Goal: Task Accomplishment & Management: Use online tool/utility

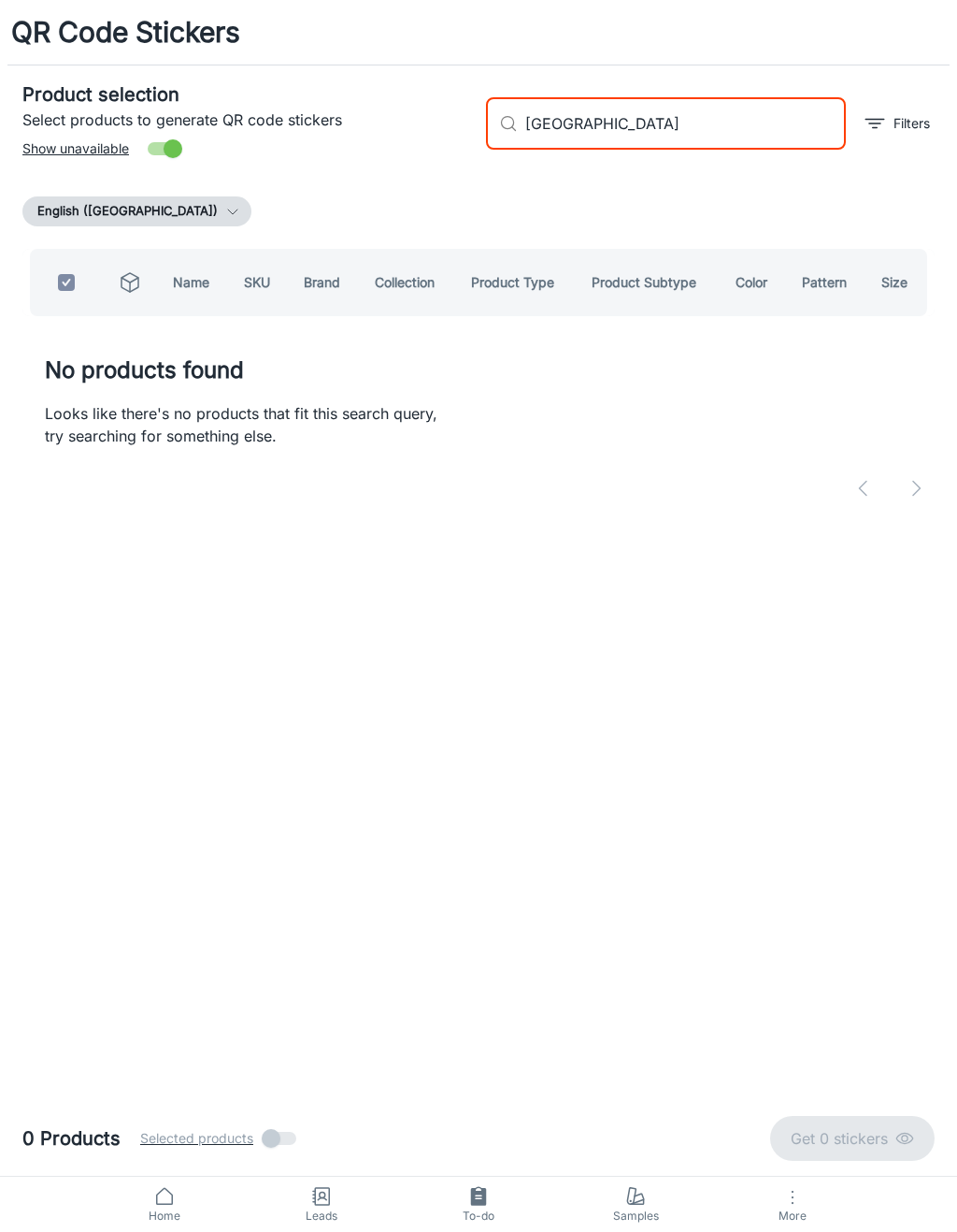
click at [830, 188] on div "Product selection Select products to generate QR code stickers Show unavailable…" at bounding box center [479, 294] width 912 height 456
click at [733, 135] on input "[GEOGRAPHIC_DATA]" at bounding box center [685, 123] width 320 height 53
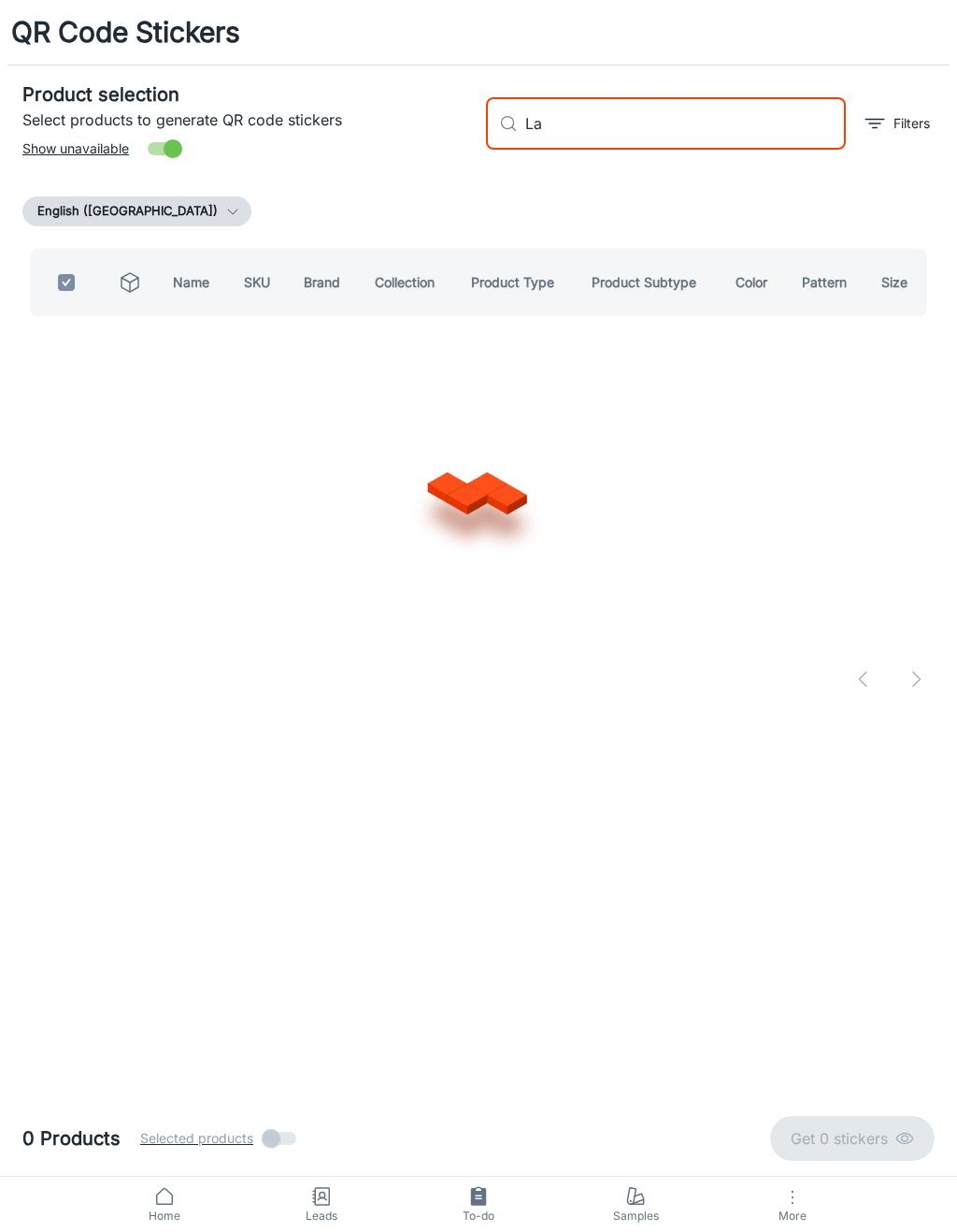
type input "L"
type input "Miami masland"
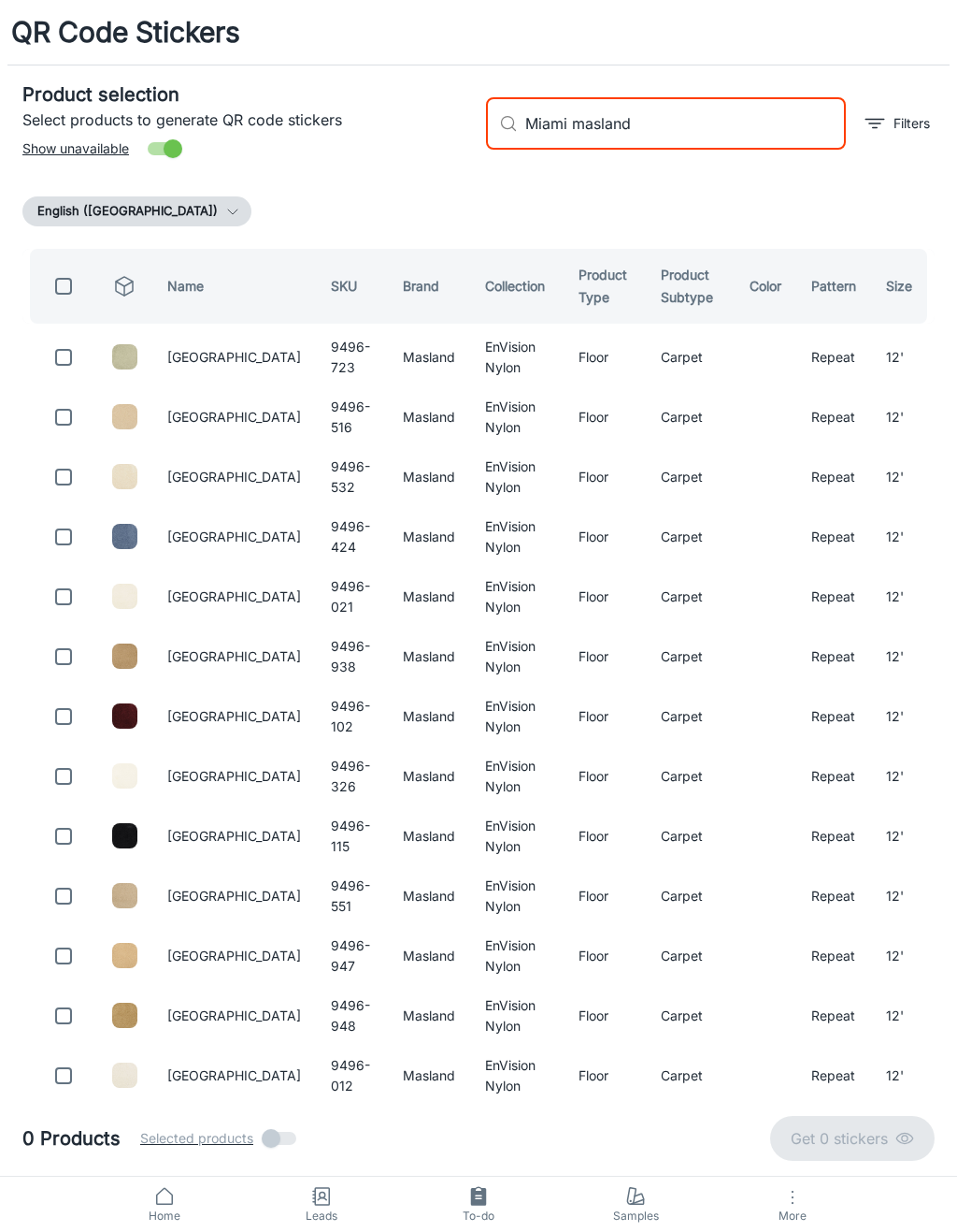
checkbox input "false"
type input "Miami masland"
click at [65, 366] on input "checkbox" at bounding box center [63, 357] width 38 height 38
checkbox input "true"
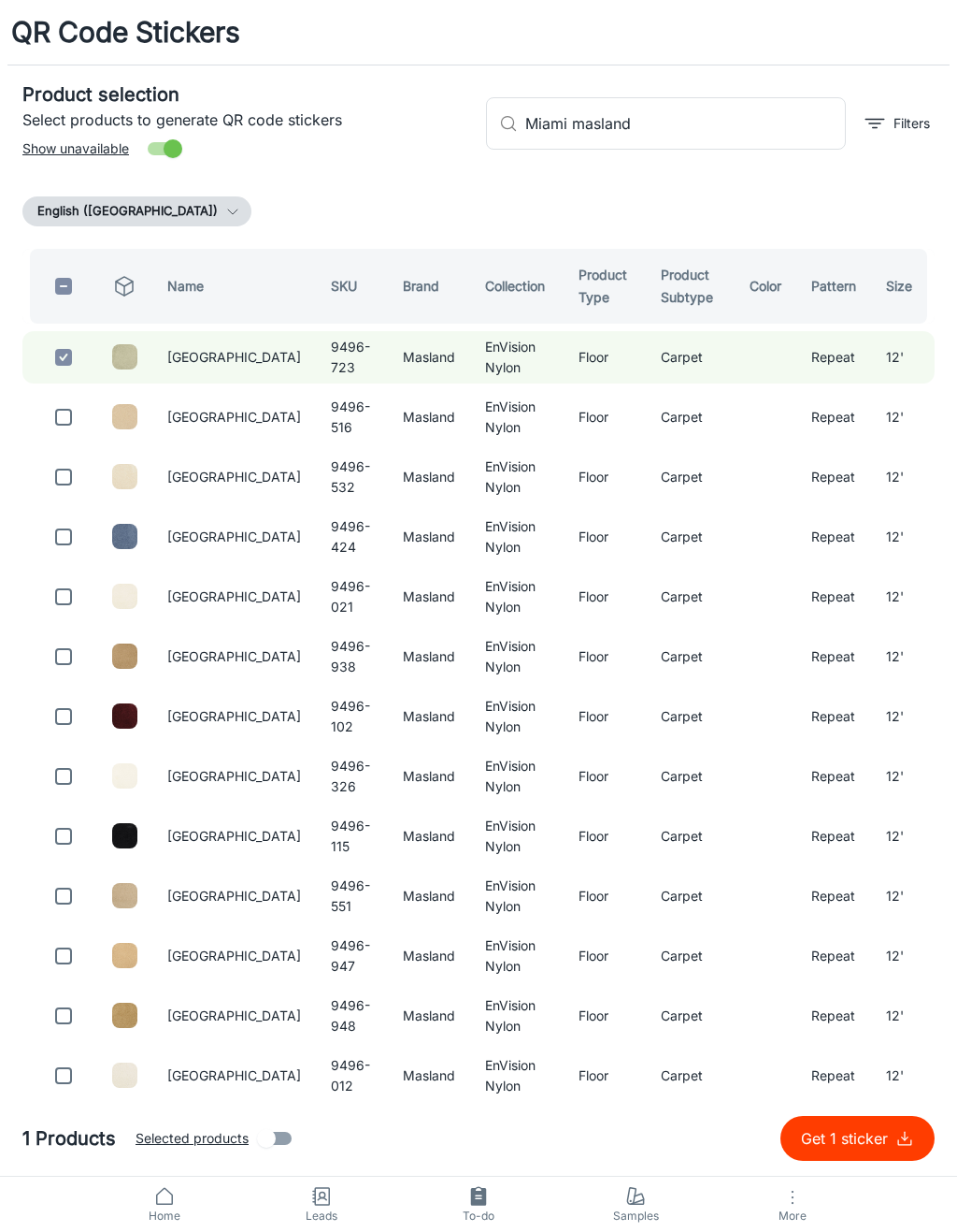
click at [749, 125] on input "Miami masland" at bounding box center [685, 123] width 320 height 53
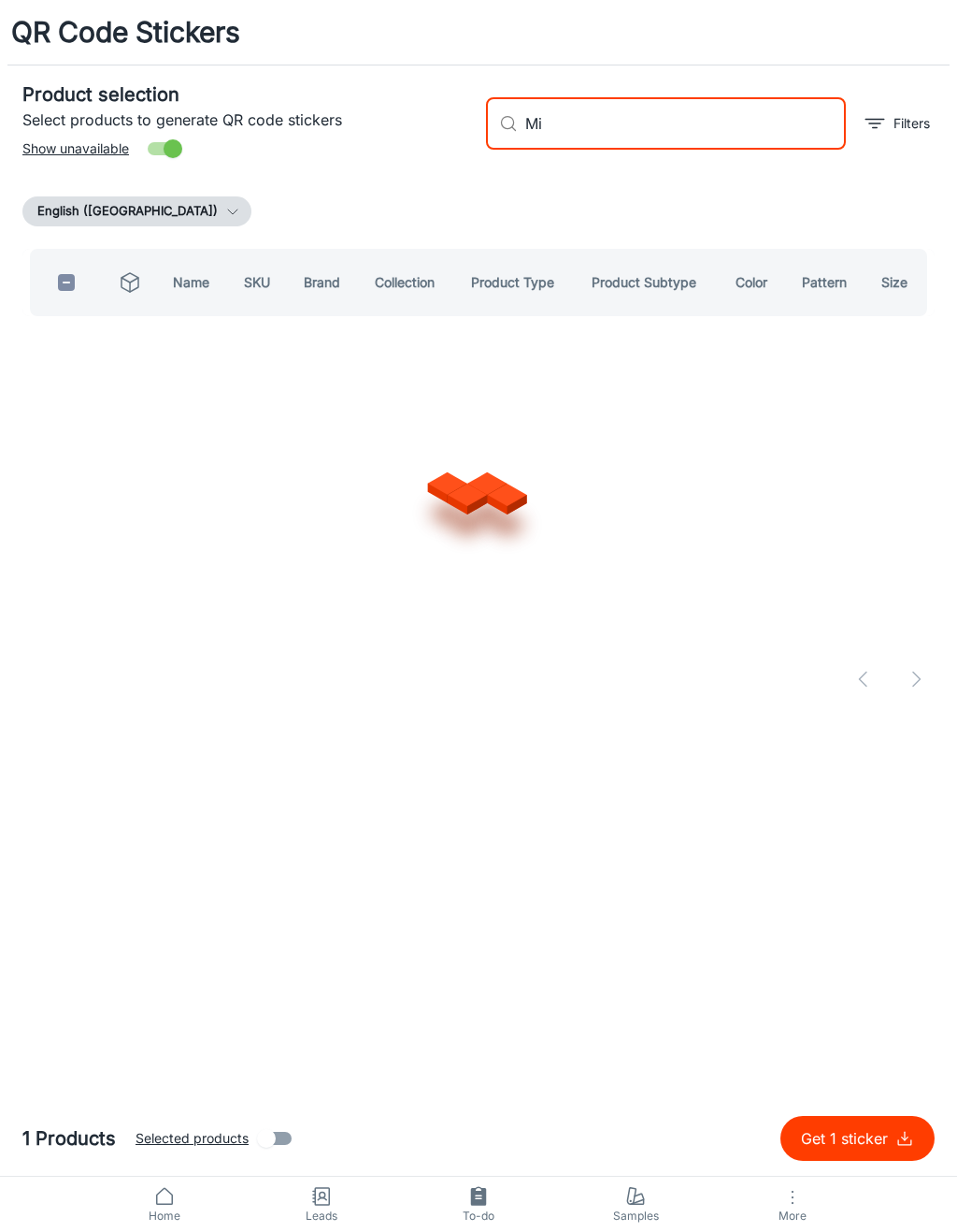
type input "M"
type input "Nature’s essence"
checkbox input "true"
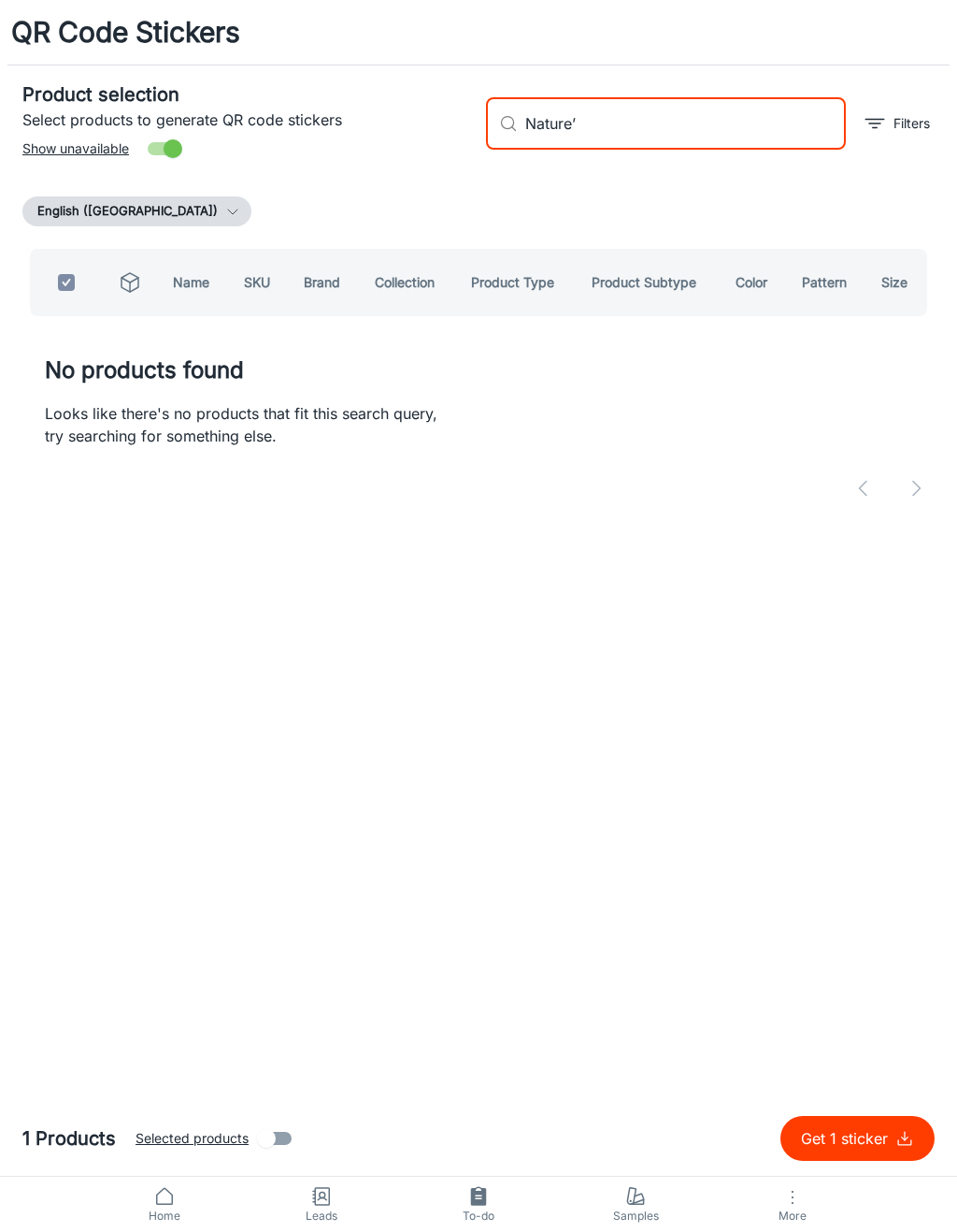
type input "Nature"
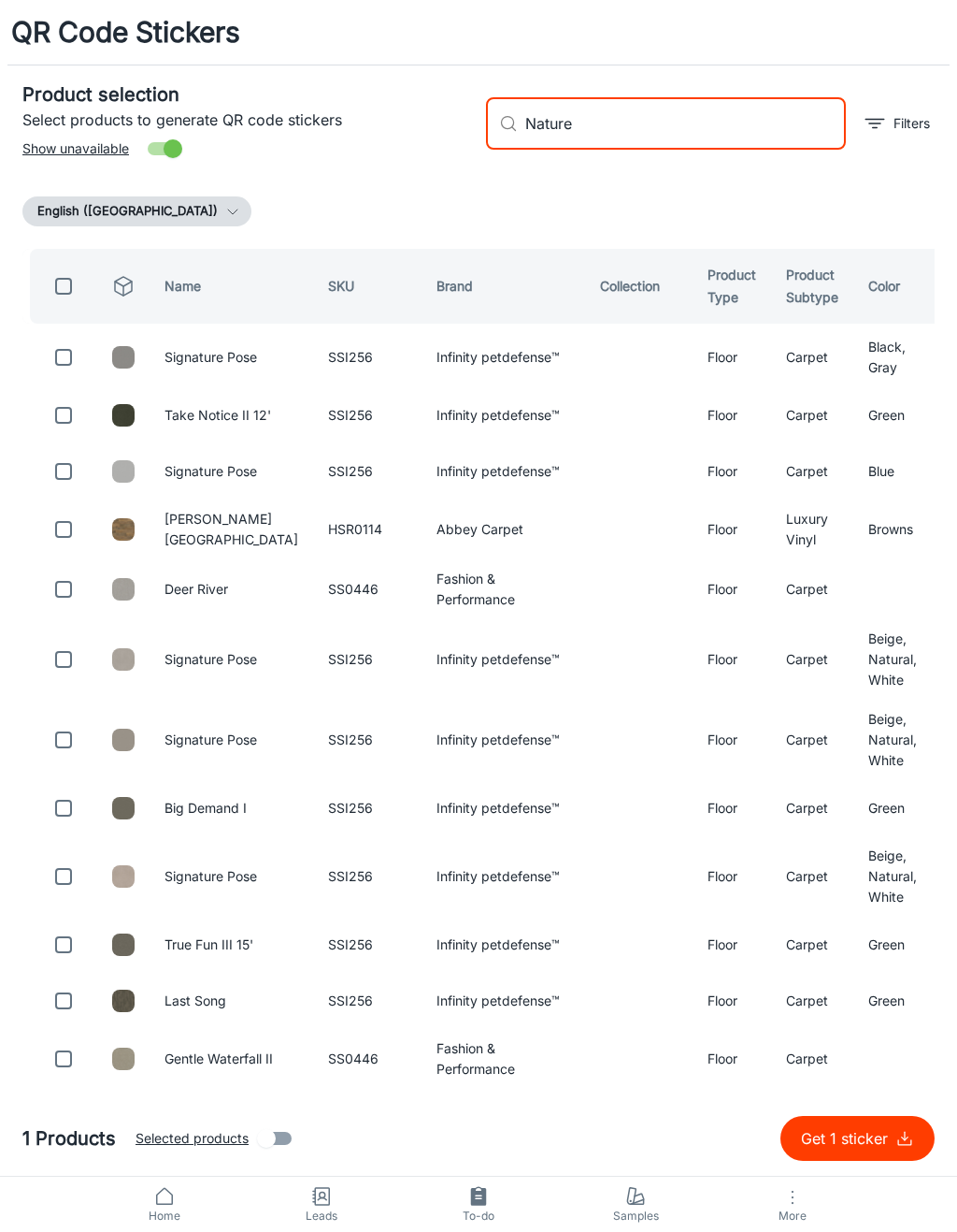
checkbox input "false"
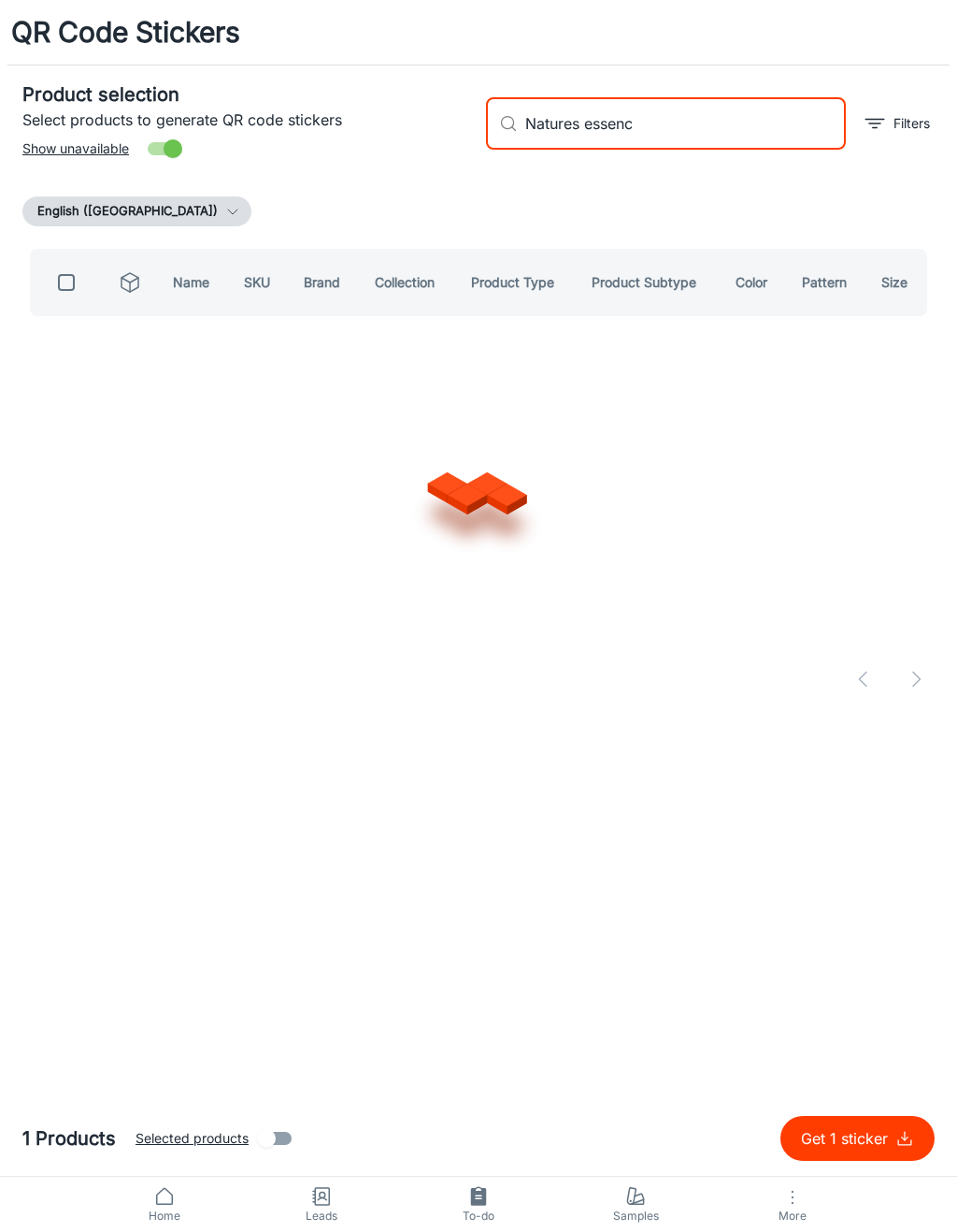
type input "Natures essence"
checkbox input "true"
type input "Natures"
checkbox input "false"
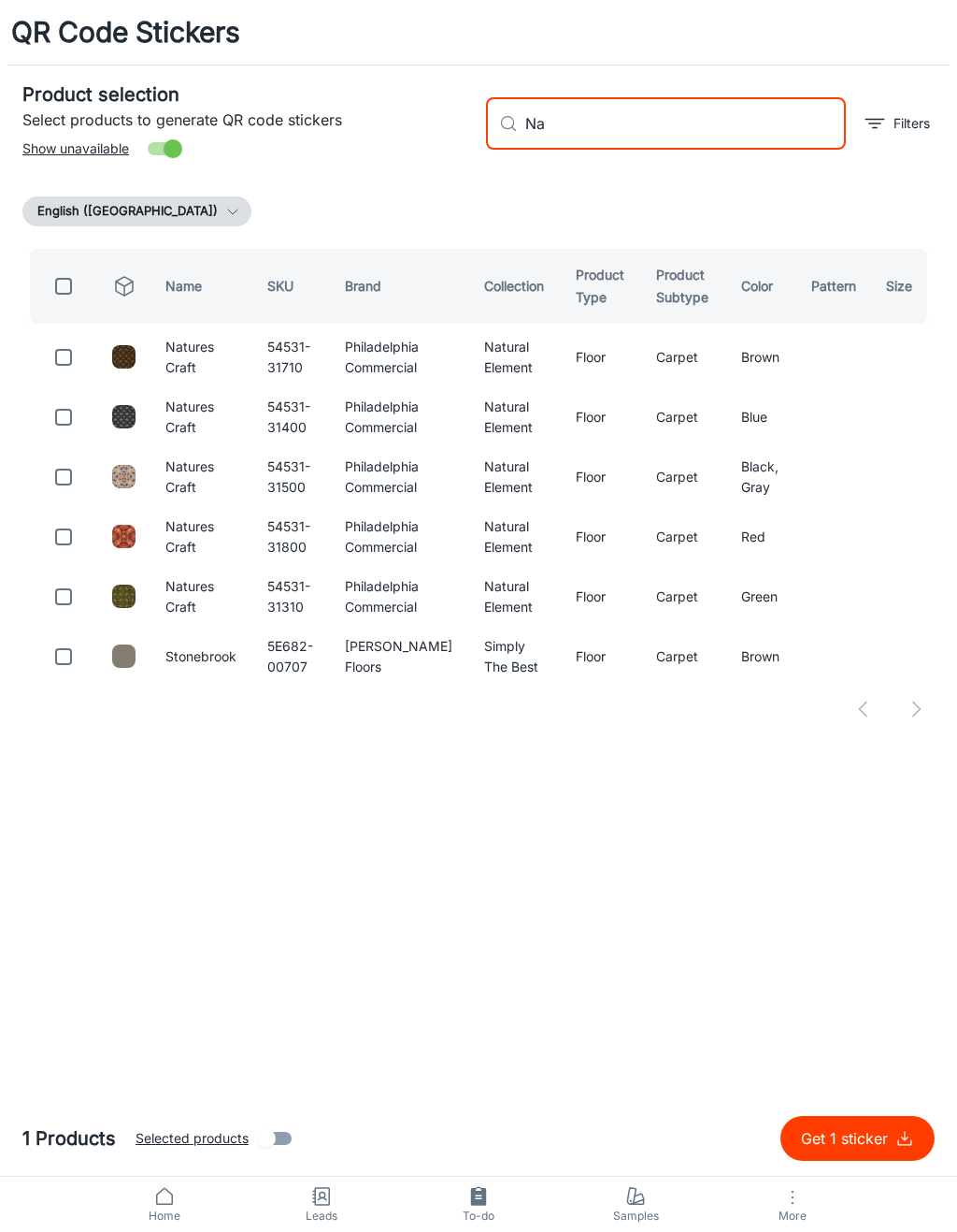
type input "N"
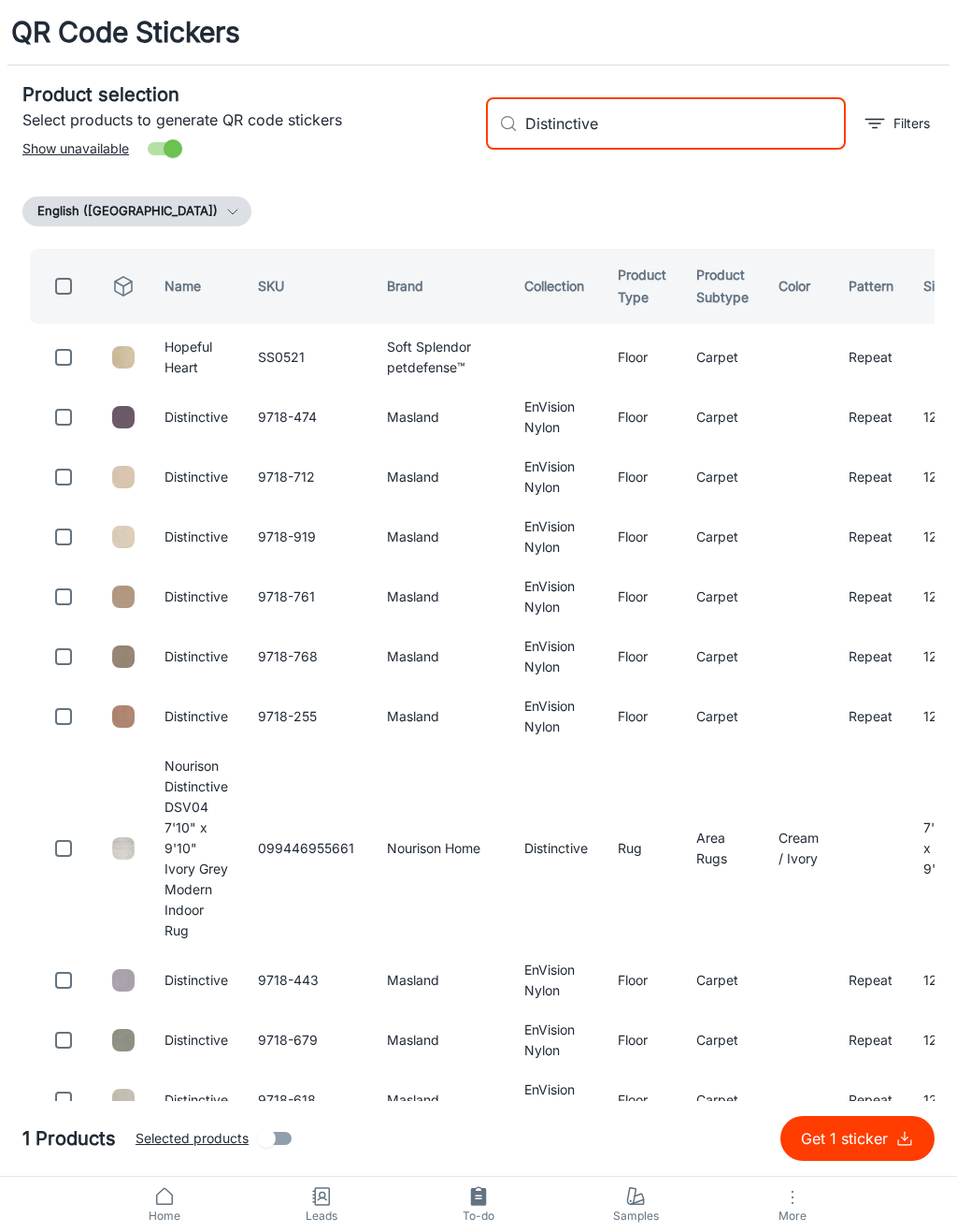
type input "Distinctive"
click at [58, 435] on input "checkbox" at bounding box center [63, 418] width 38 height 38
checkbox input "true"
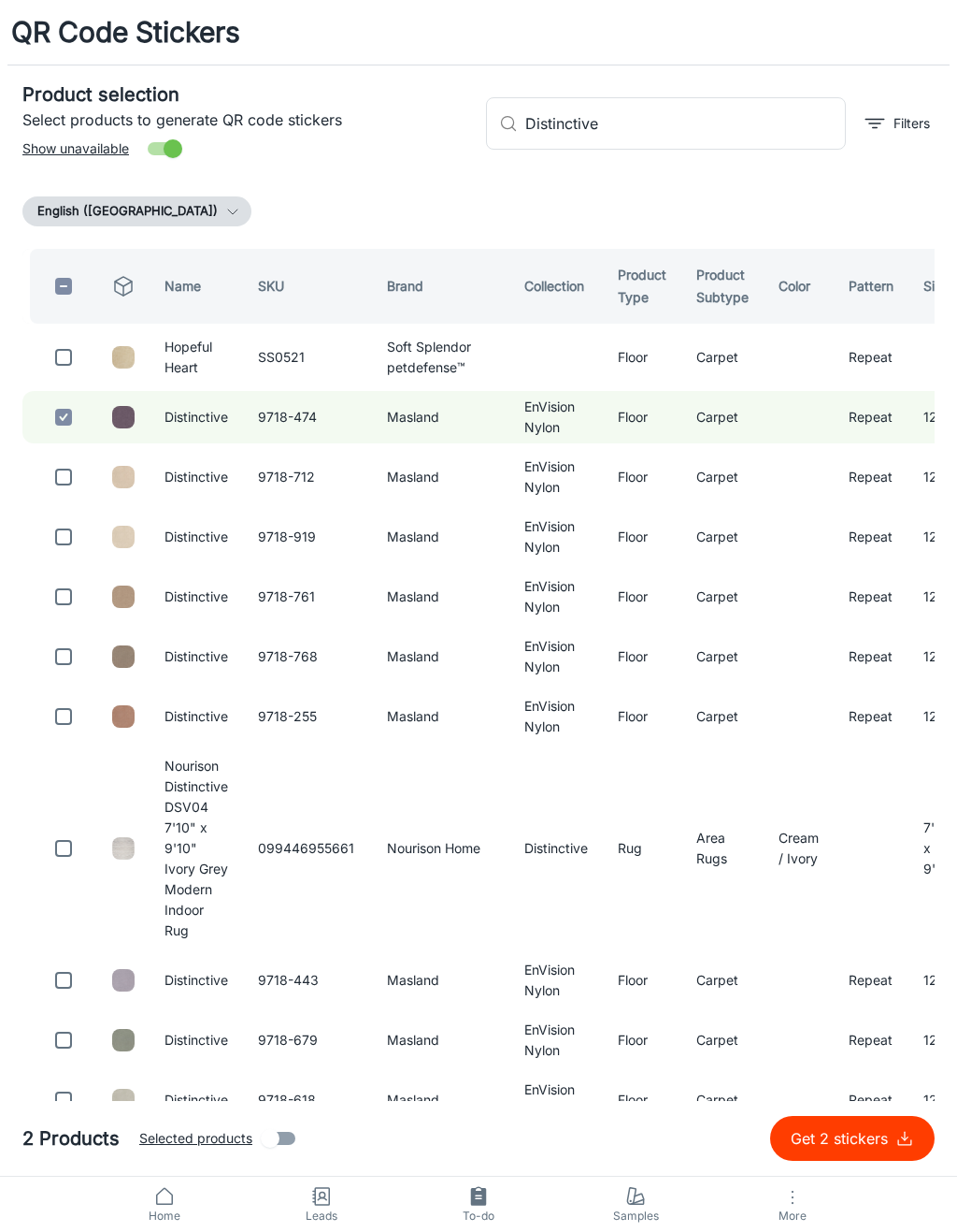
click at [671, 122] on input "Distinctive" at bounding box center [685, 123] width 320 height 53
type input "D"
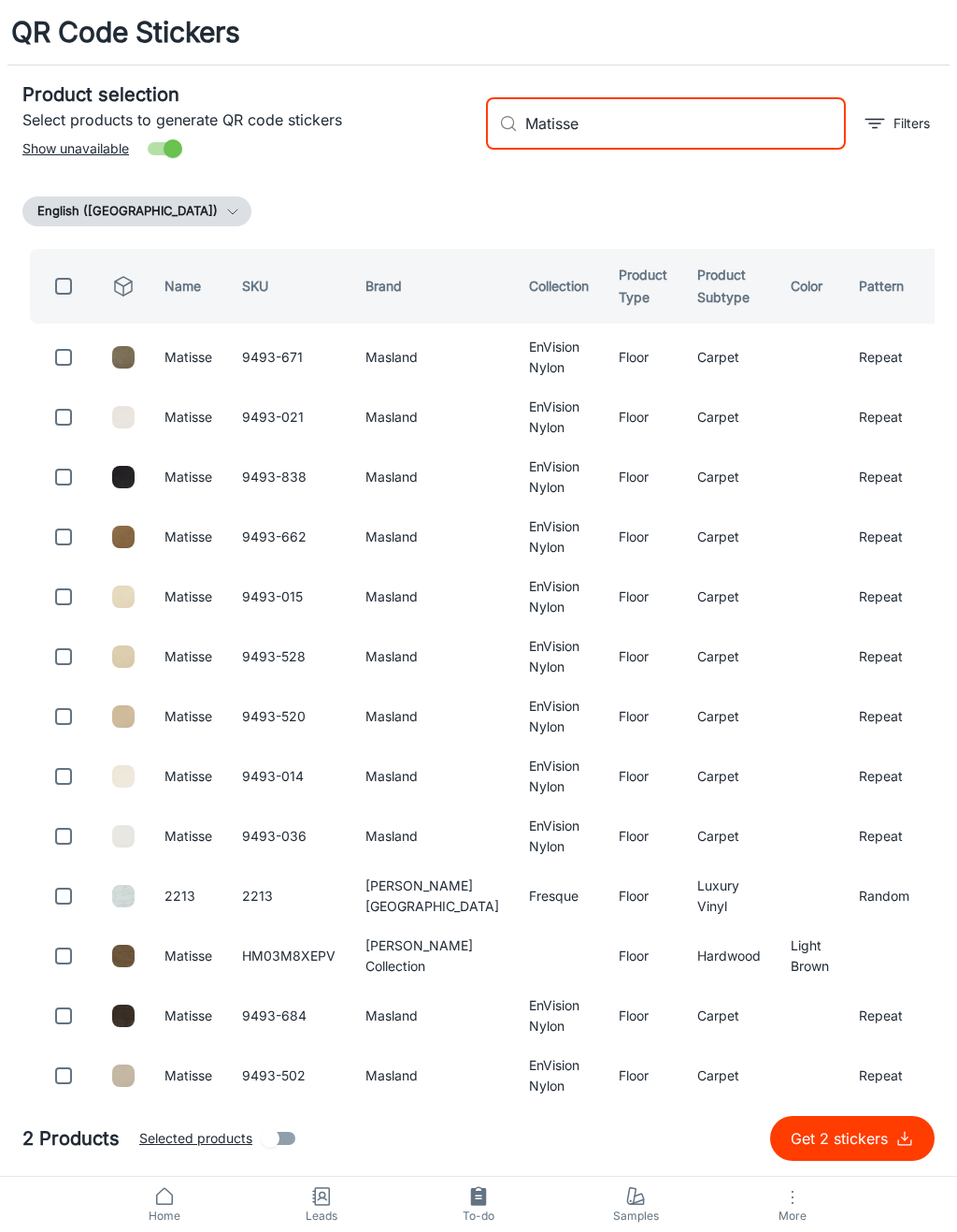
type input "Matisse"
click at [67, 346] on input "checkbox" at bounding box center [63, 357] width 38 height 38
checkbox input "true"
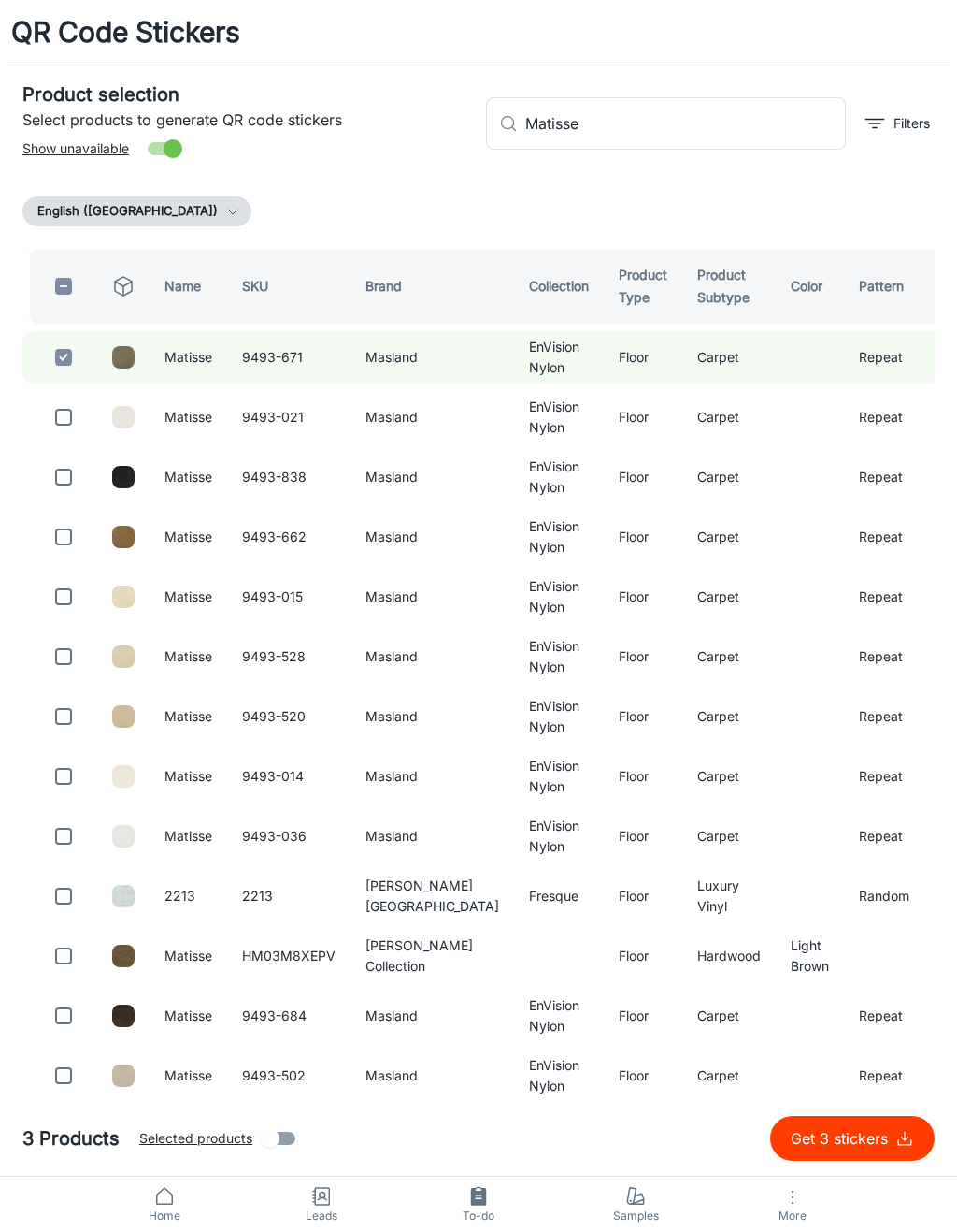
click at [678, 126] on input "Matisse" at bounding box center [685, 123] width 320 height 53
type input "M"
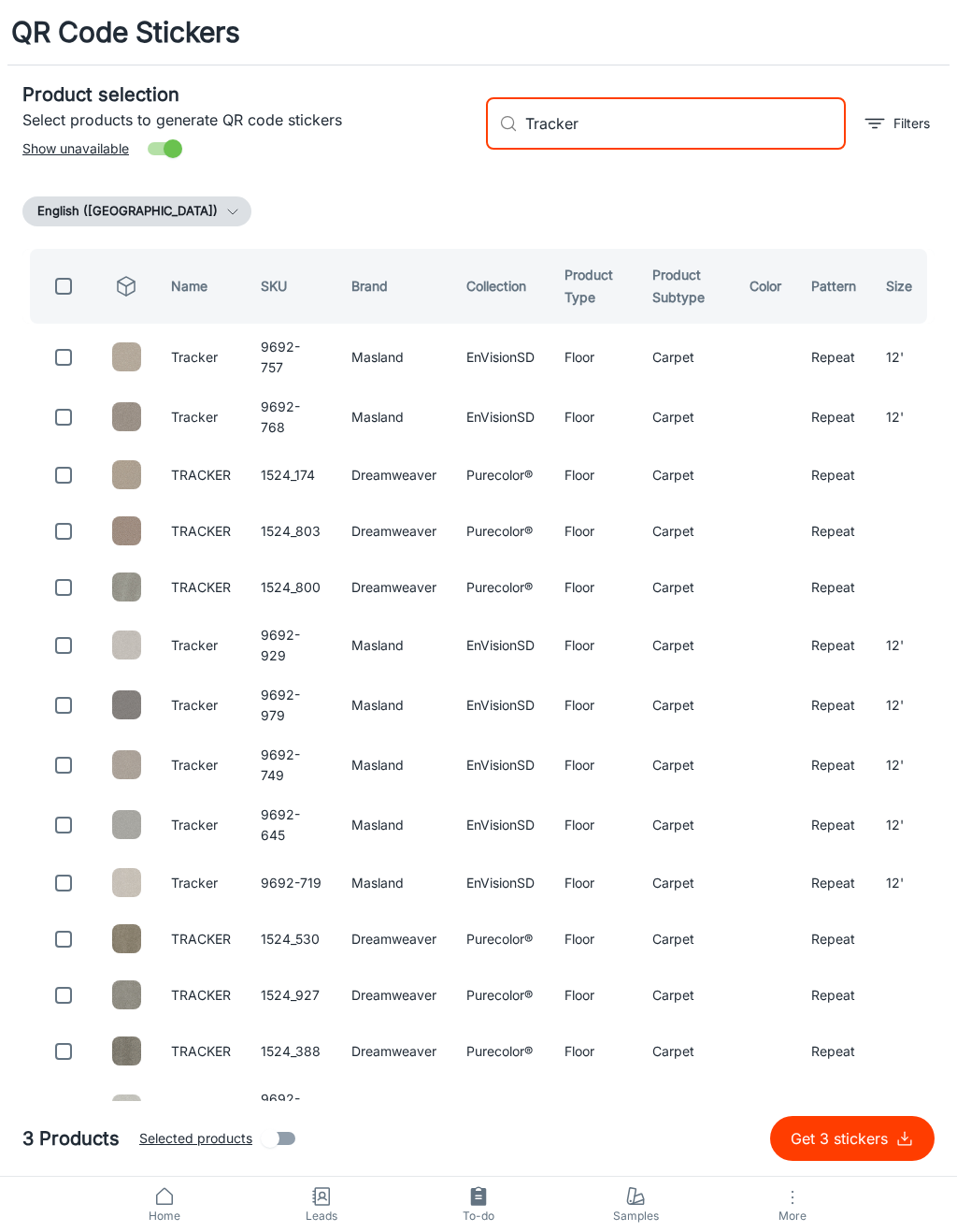
type input "Tracker"
click at [60, 354] on input "checkbox" at bounding box center [63, 357] width 38 height 38
checkbox input "true"
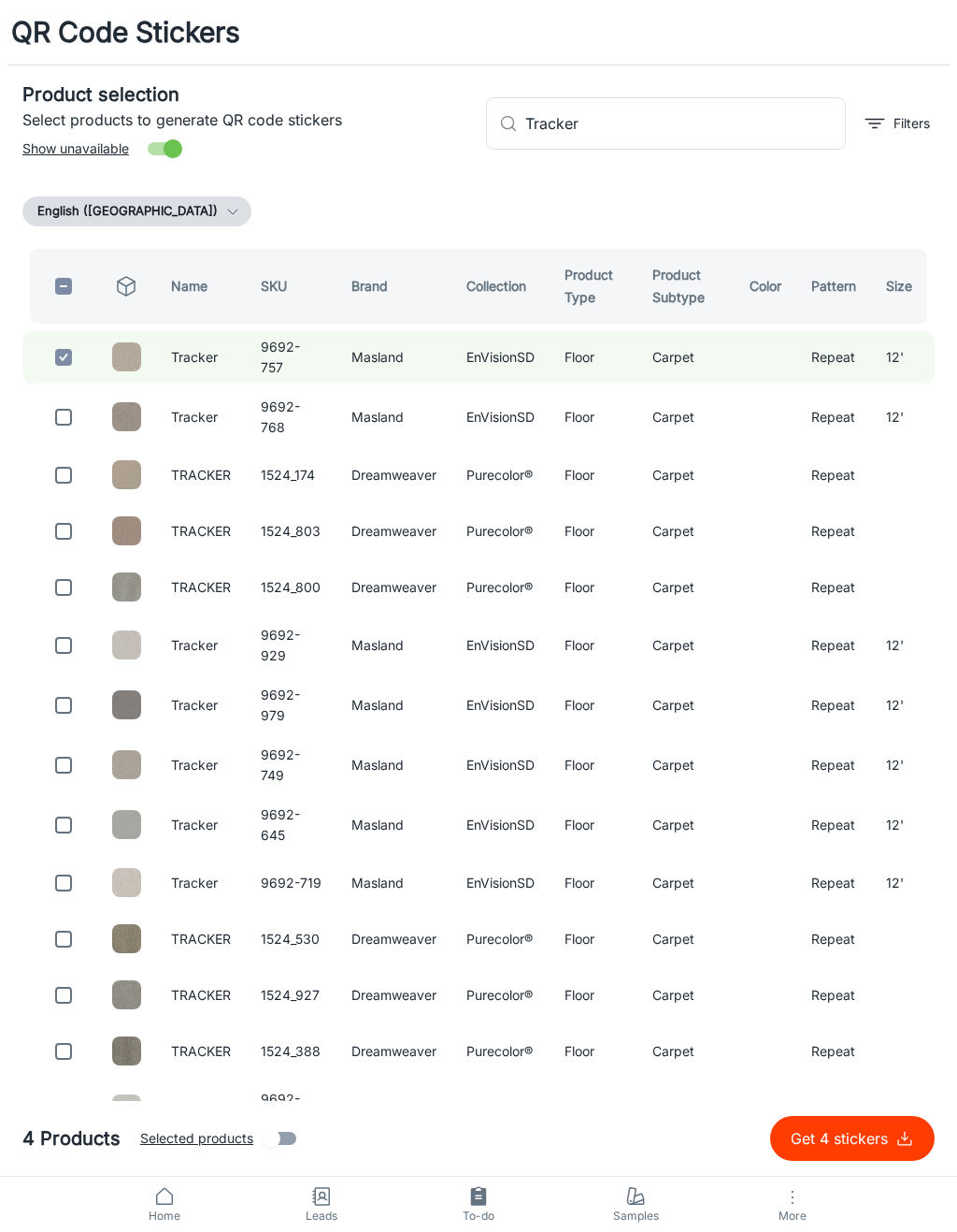
click at [677, 114] on input "Tracker" at bounding box center [685, 123] width 320 height 53
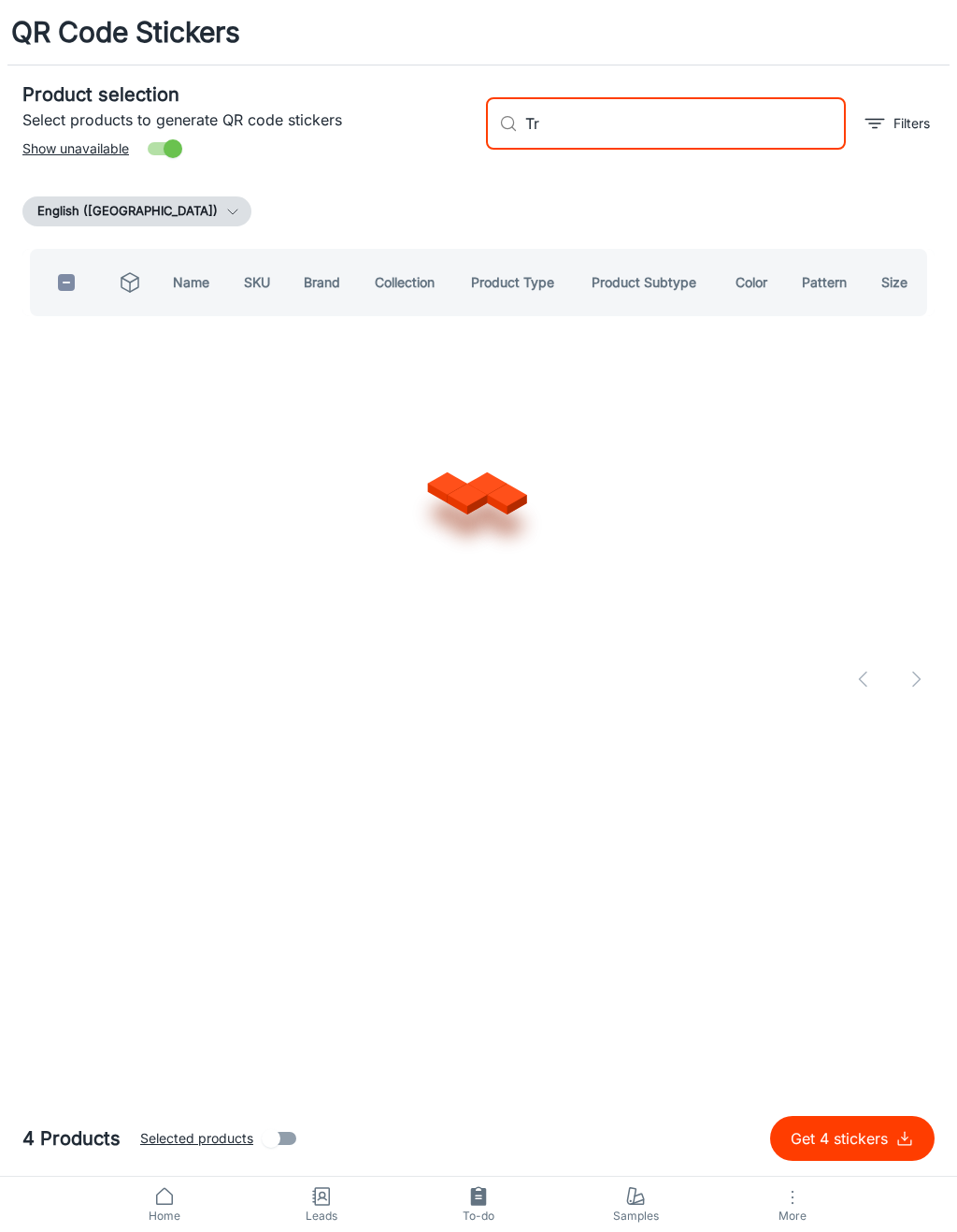
type input "T"
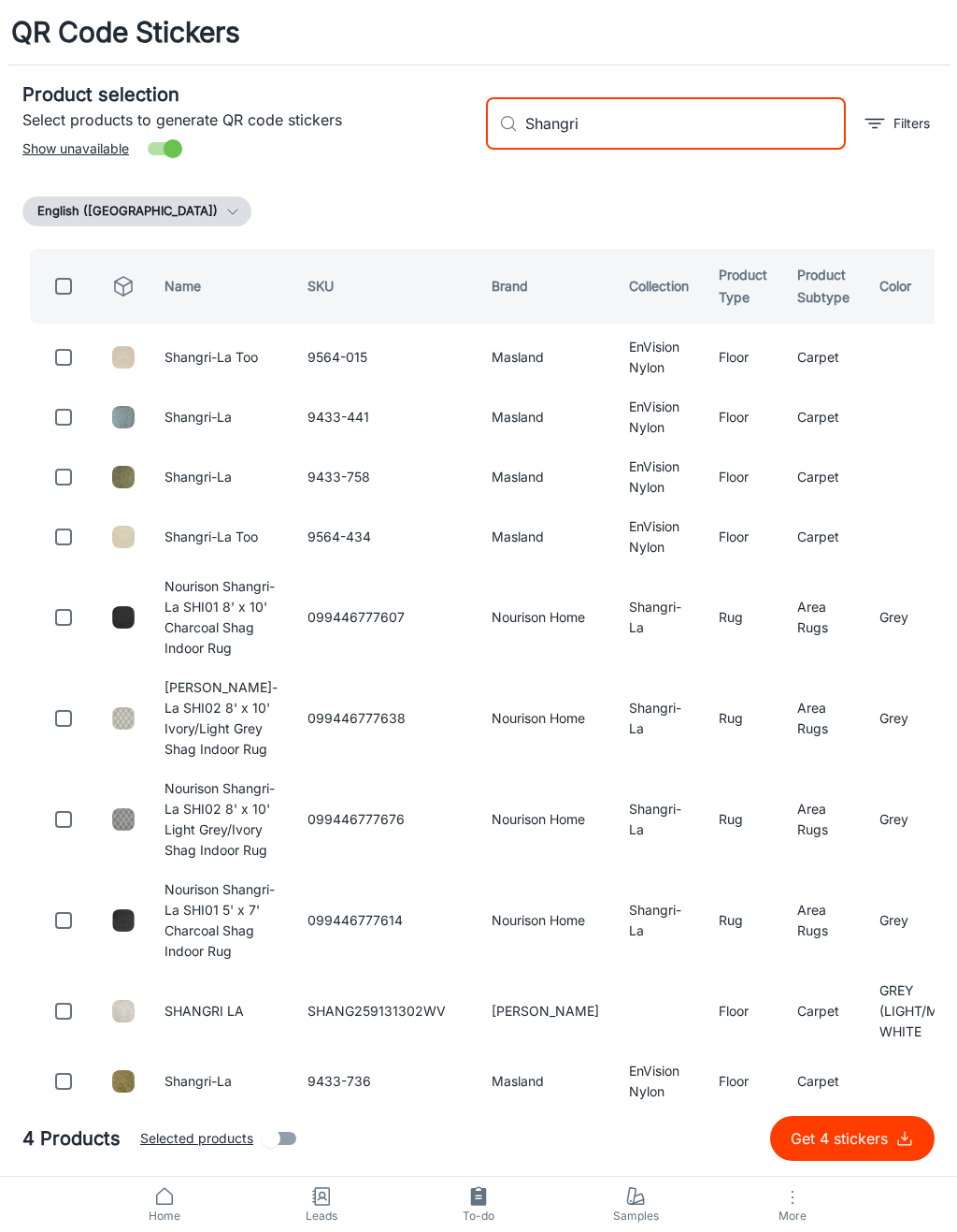
type input "Shangri"
click at [59, 374] on input "checkbox" at bounding box center [63, 357] width 38 height 38
checkbox input "true"
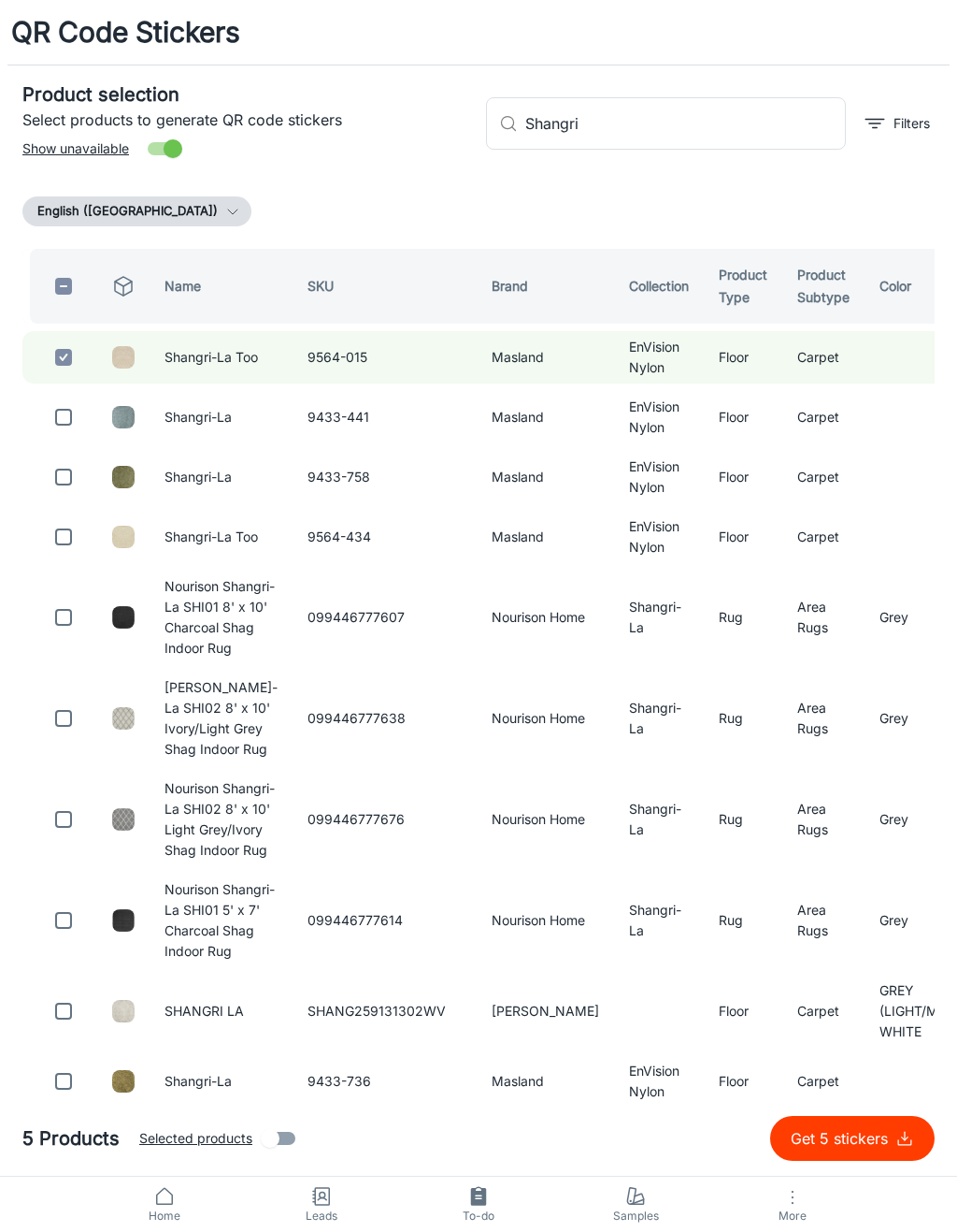
click at [636, 133] on input "Shangri" at bounding box center [685, 123] width 320 height 53
type input "S"
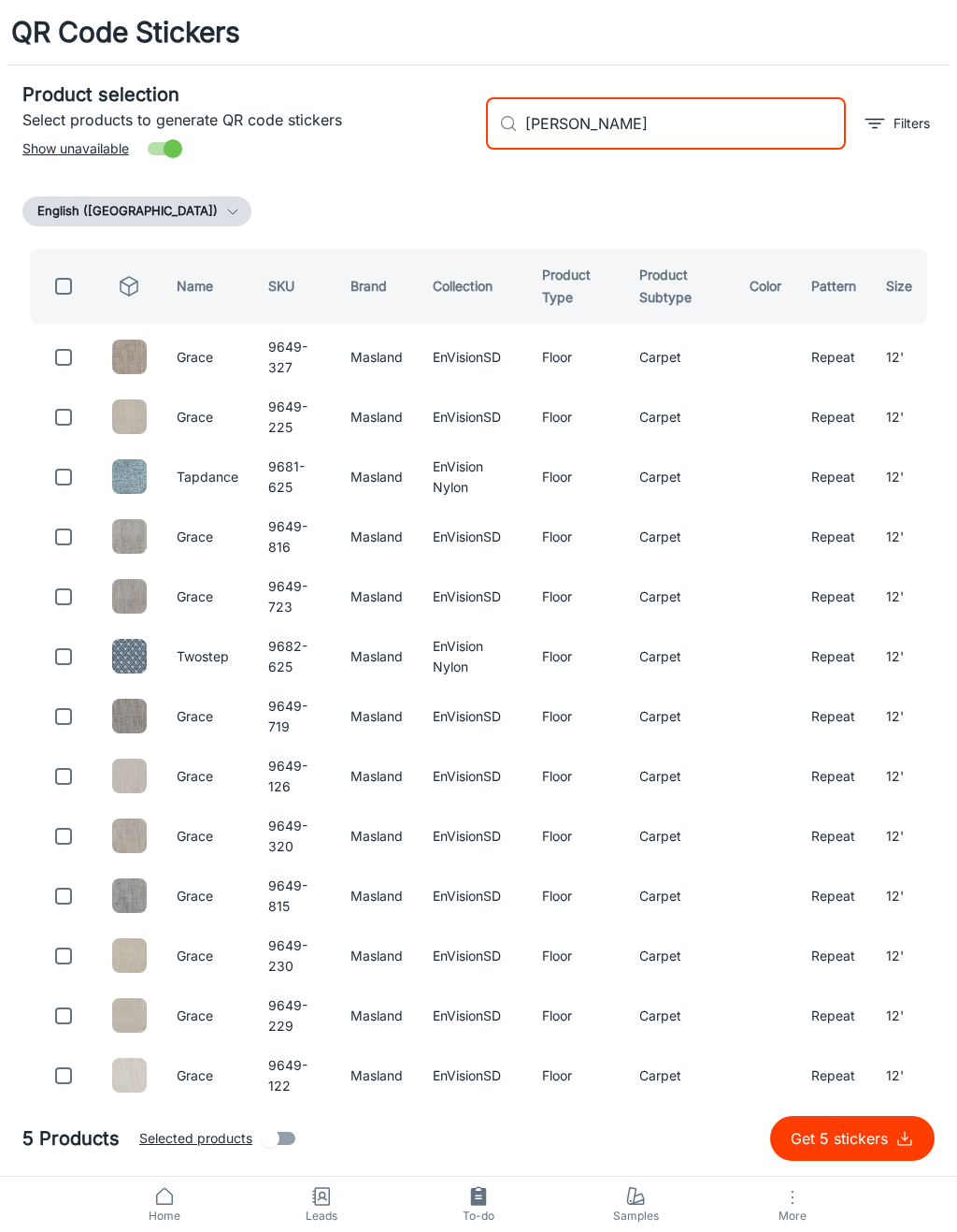
type input "[PERSON_NAME]"
click at [71, 350] on input "checkbox" at bounding box center [63, 357] width 38 height 38
checkbox input "true"
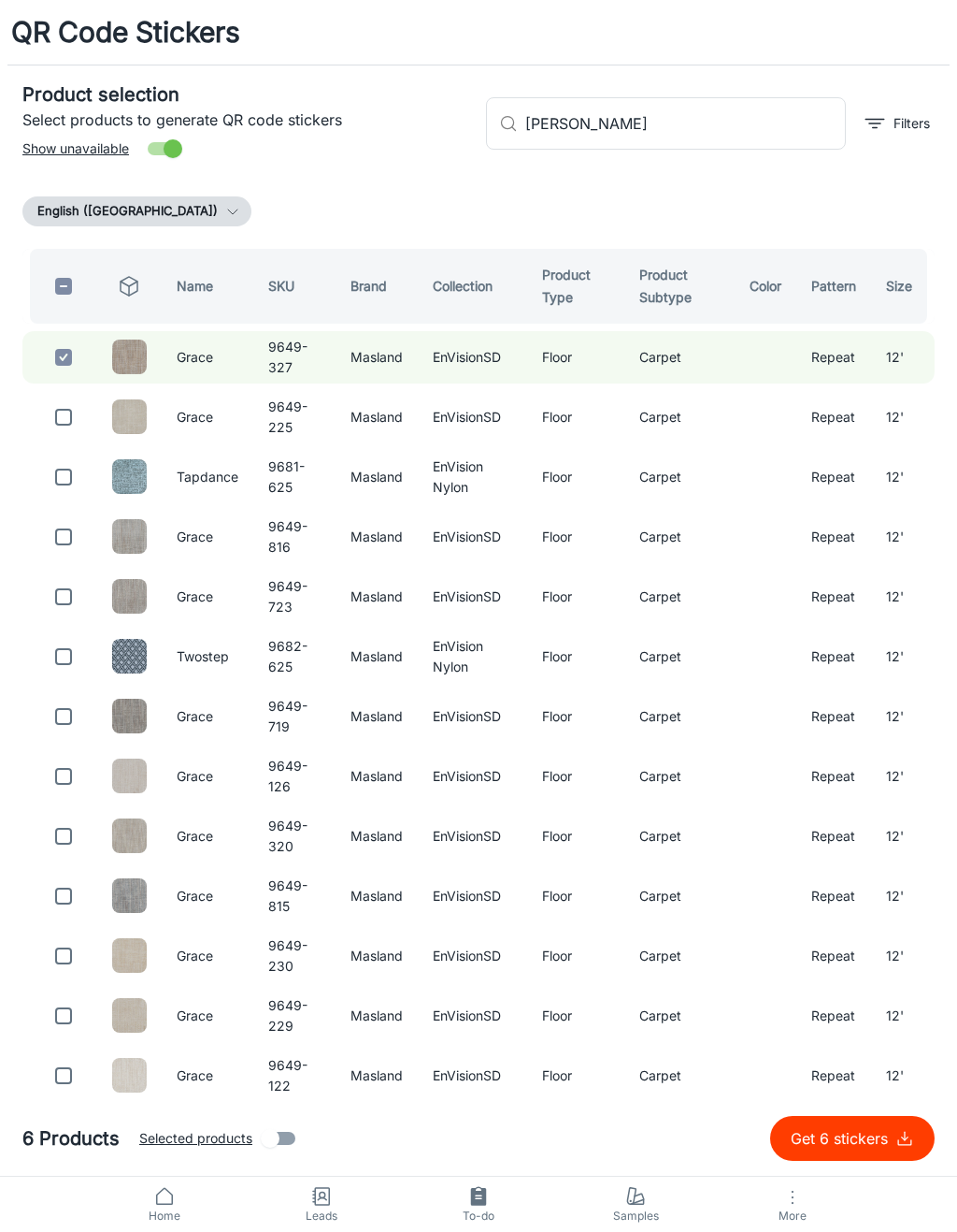
click at [687, 125] on input "[PERSON_NAME]" at bounding box center [685, 123] width 320 height 53
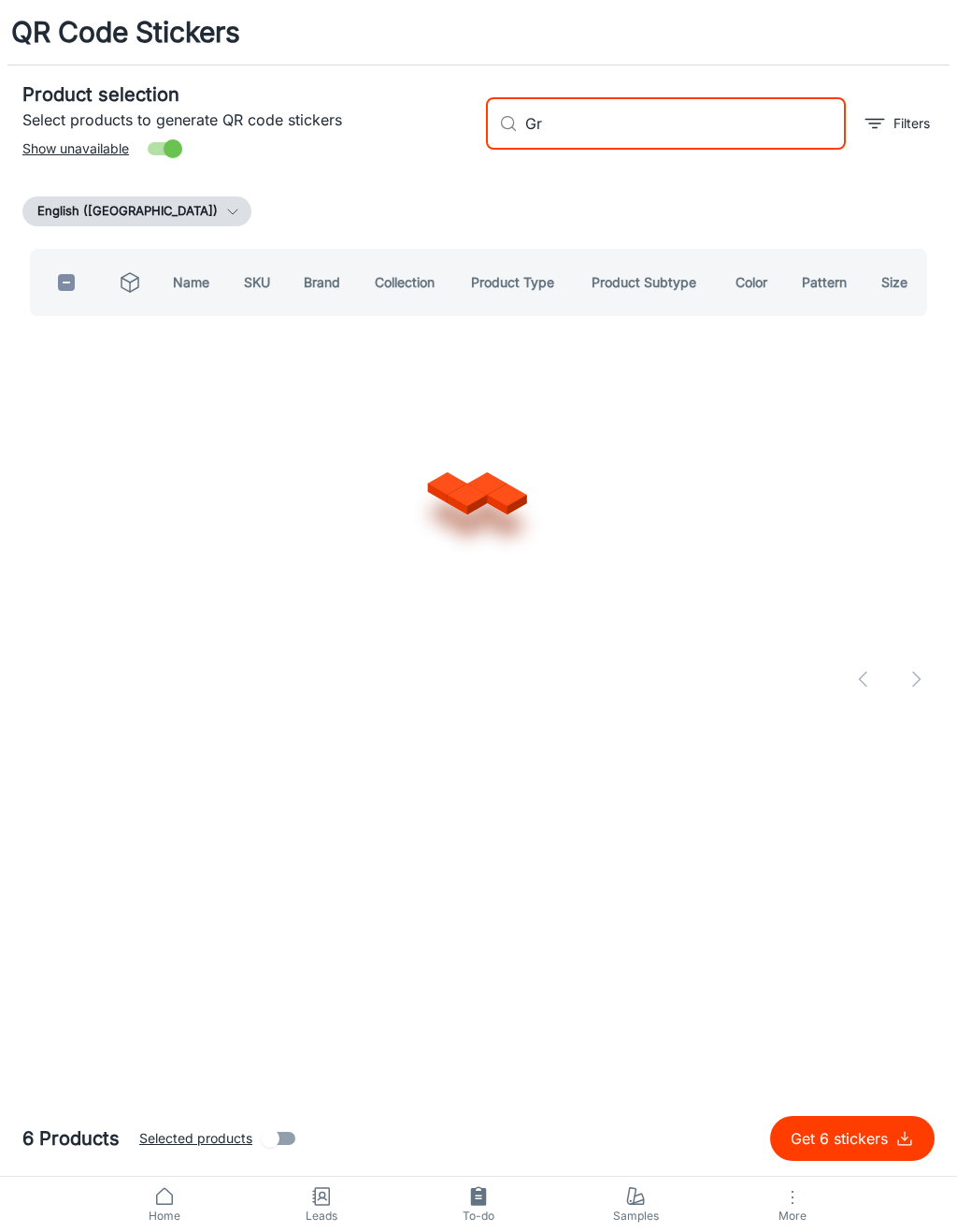
type input "G"
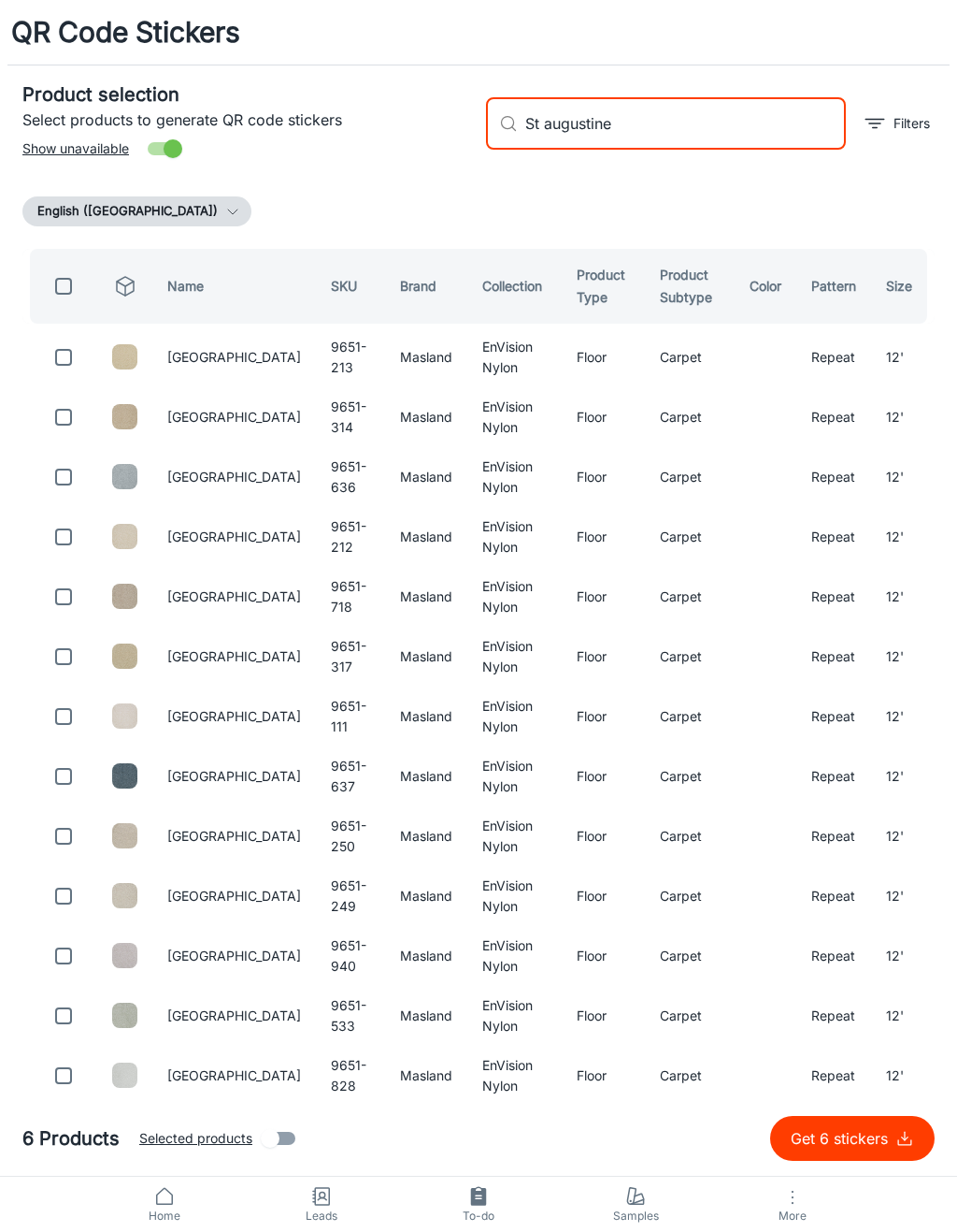
type input "St augustine"
click at [64, 352] on input "checkbox" at bounding box center [63, 357] width 38 height 38
checkbox input "true"
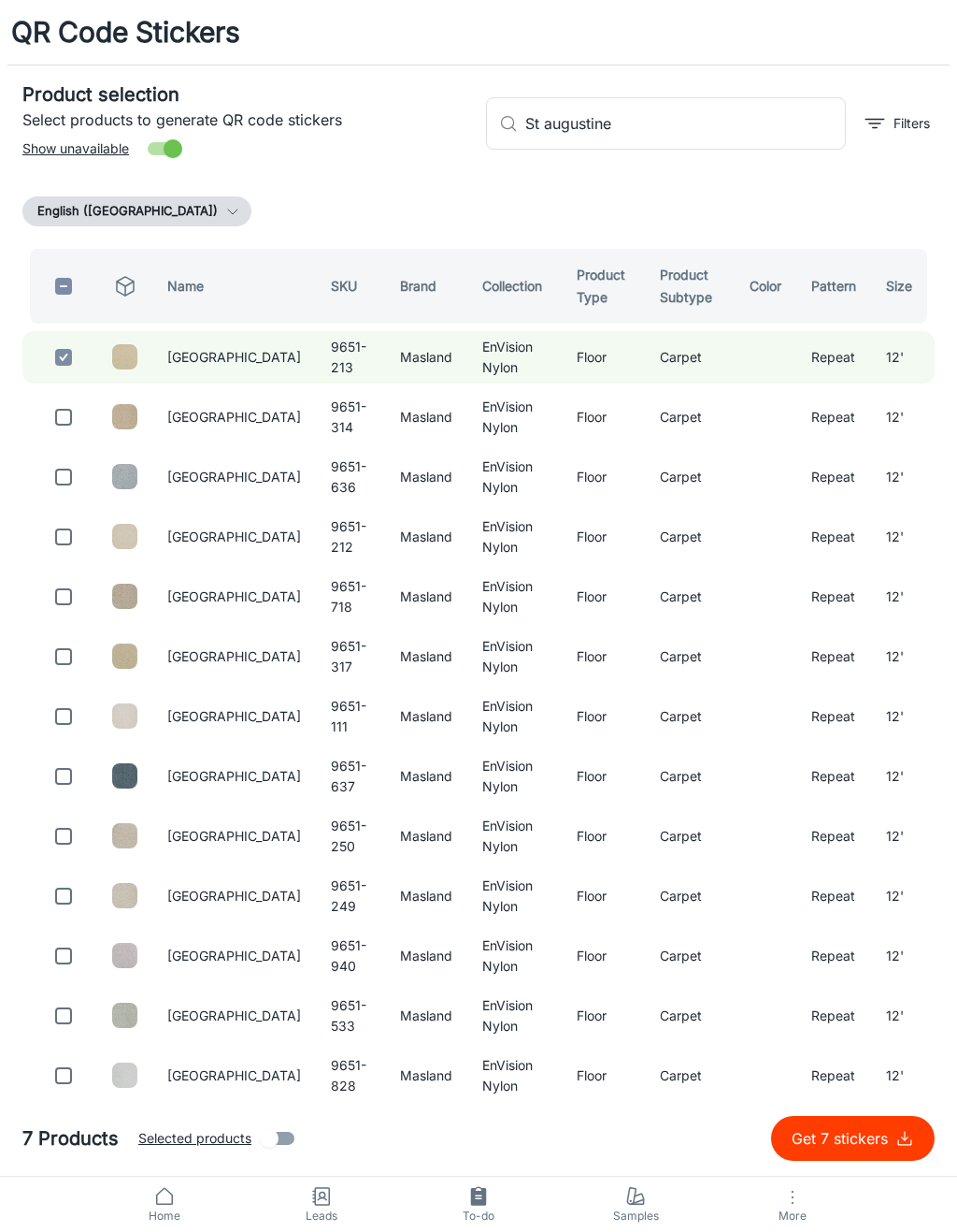
click at [734, 116] on input "St augustine" at bounding box center [685, 123] width 320 height 53
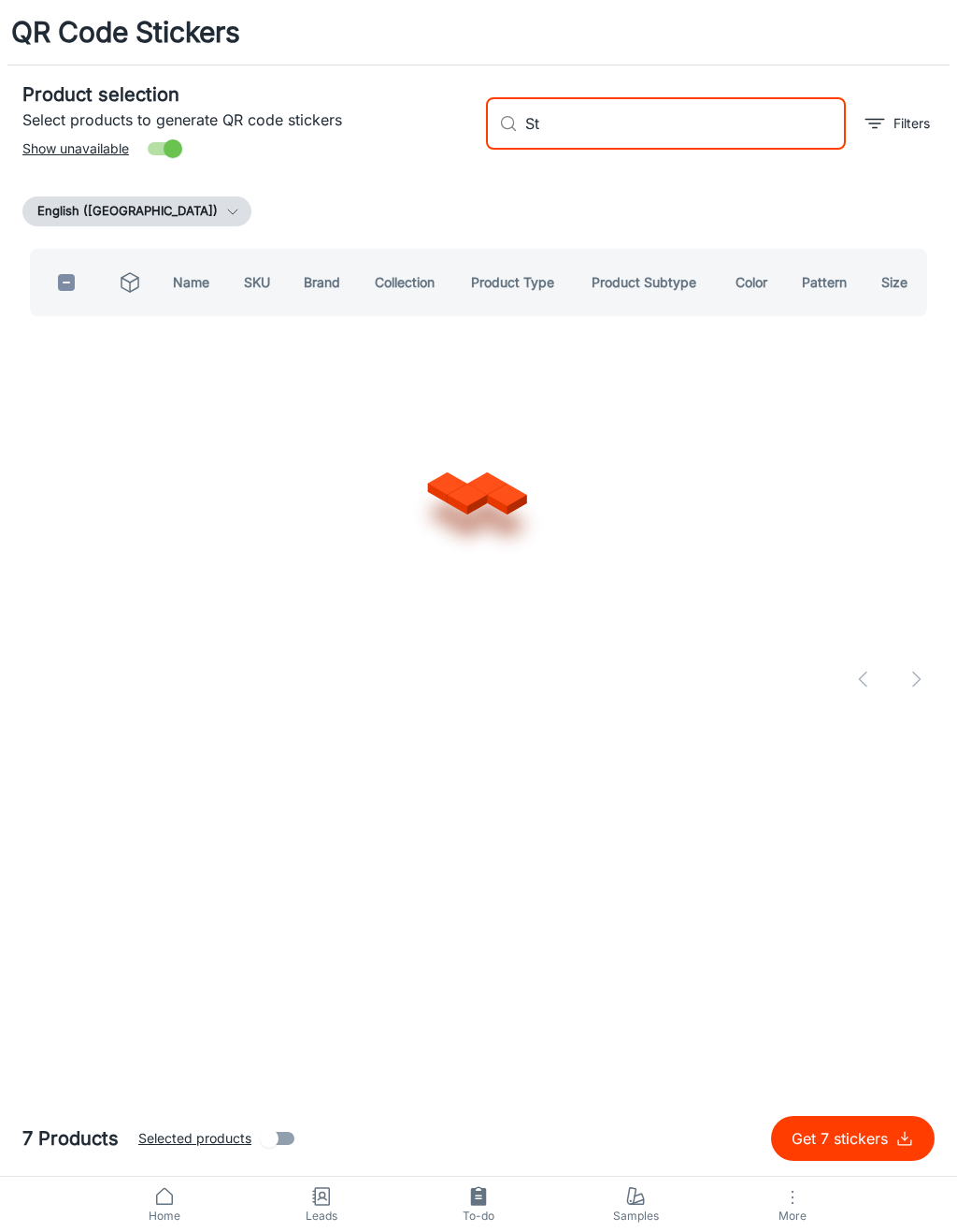
type input "S"
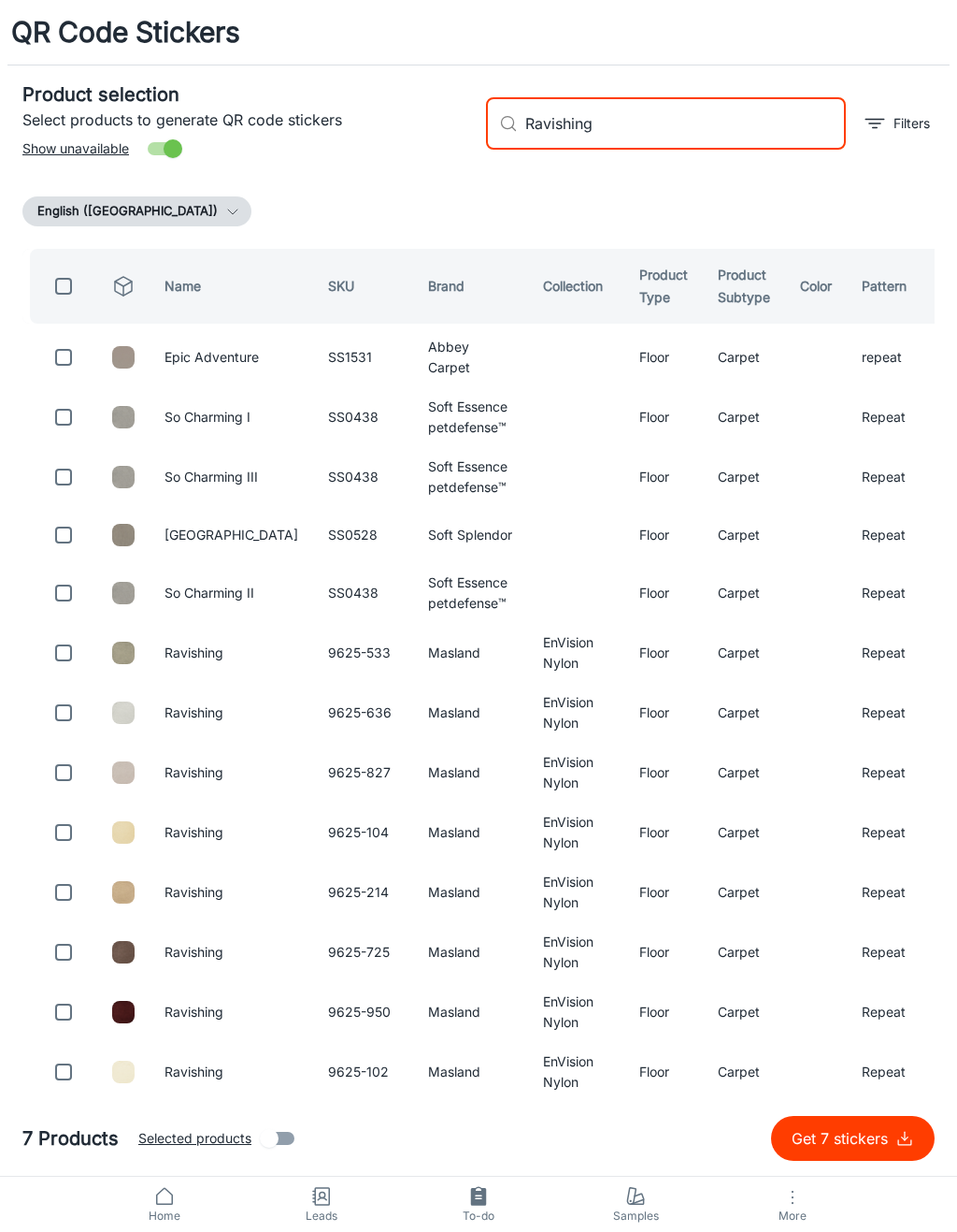
type input "Ravishing"
click at [58, 669] on input "checkbox" at bounding box center [63, 653] width 38 height 38
checkbox input "true"
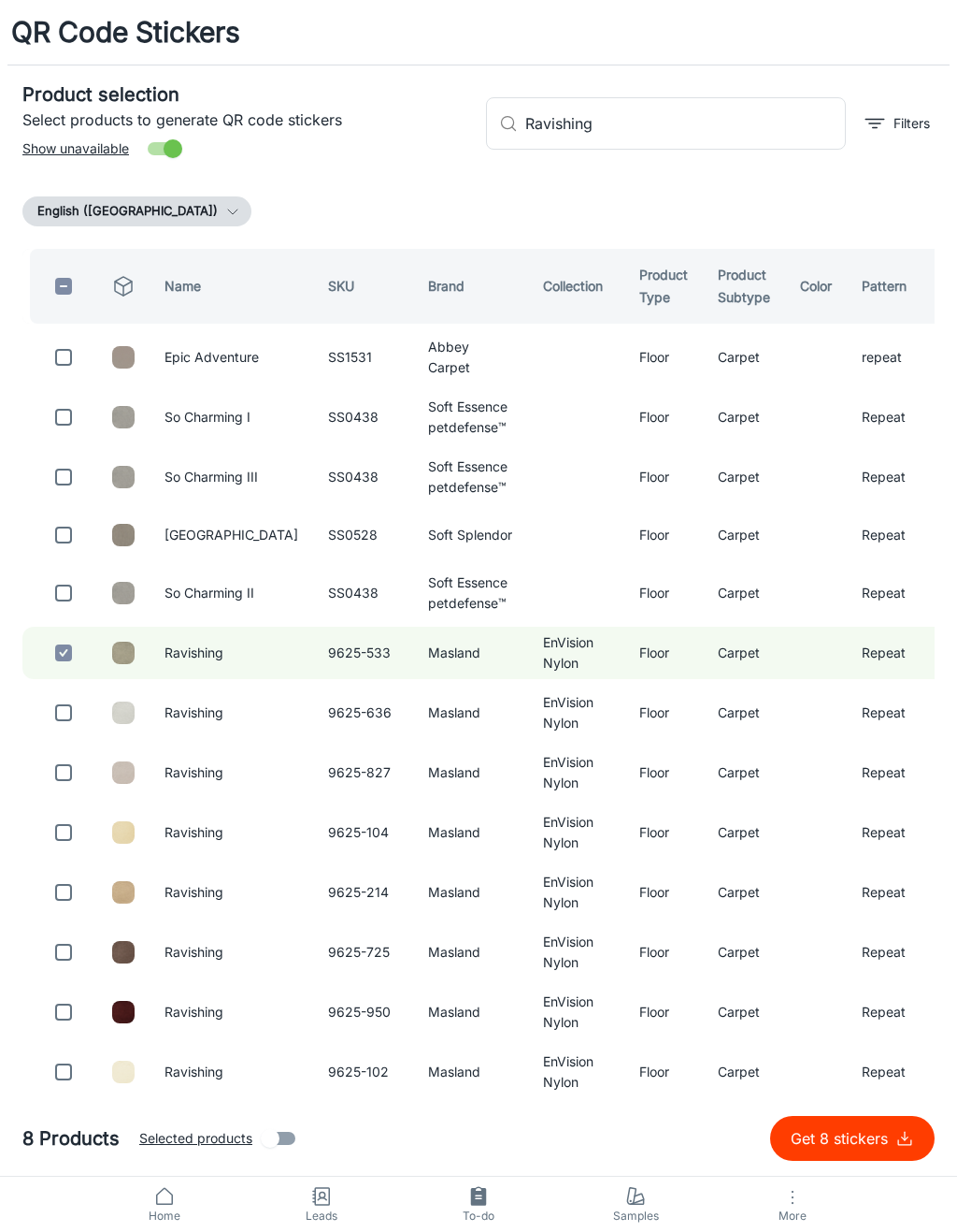
click at [749, 128] on input "Ravishing" at bounding box center [685, 123] width 320 height 53
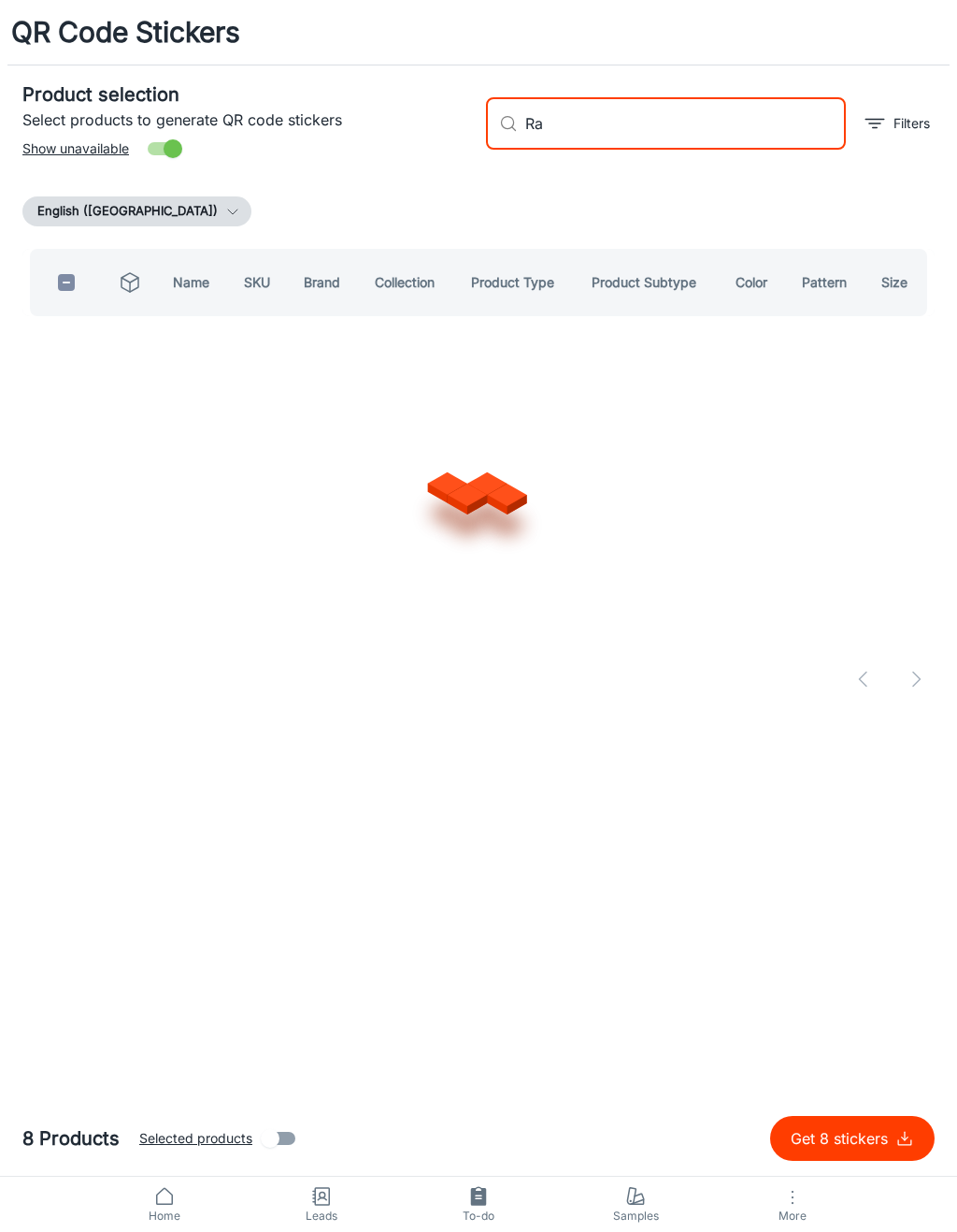
type input "R"
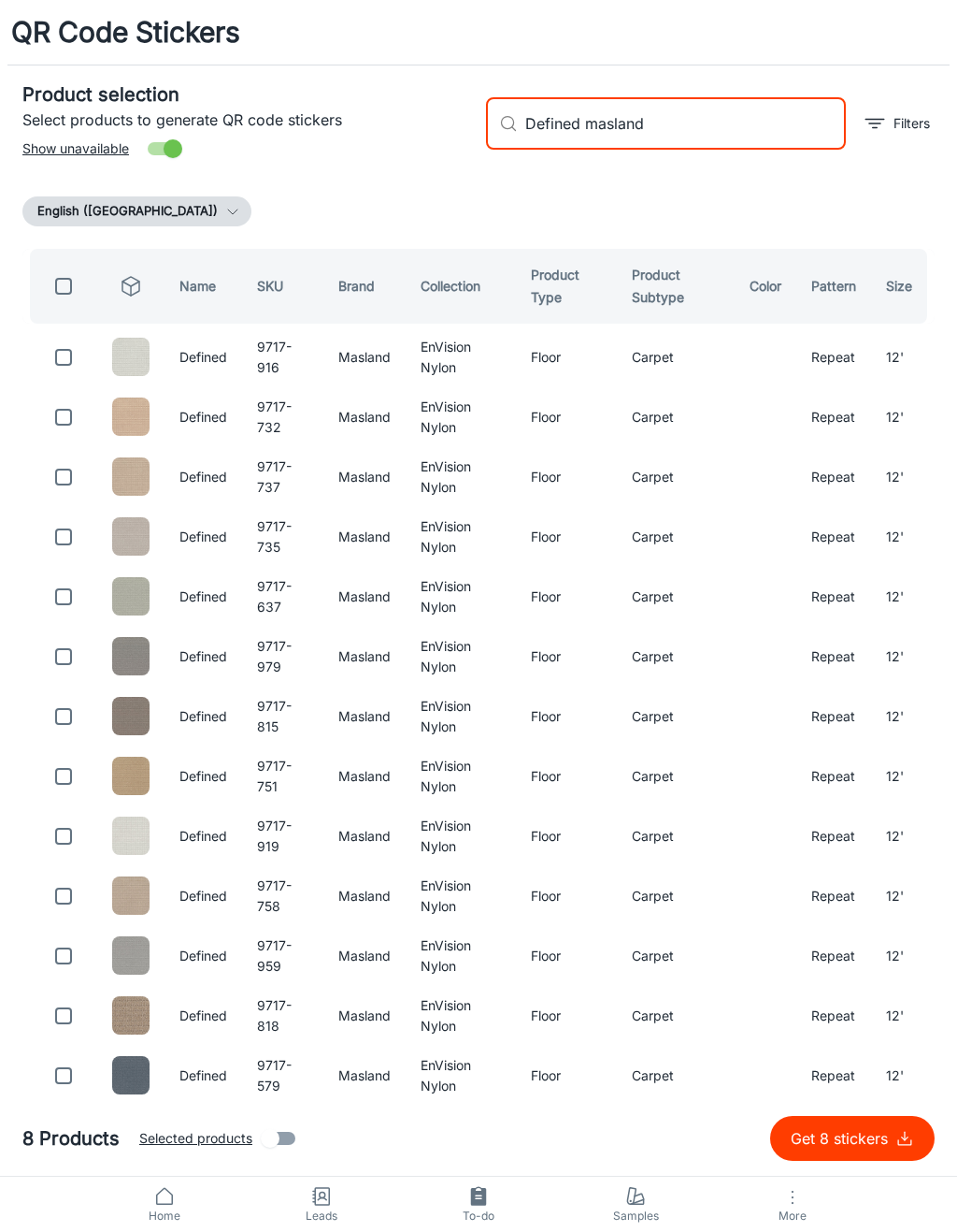
type input "Defined masland"
click at [69, 345] on input "checkbox" at bounding box center [63, 357] width 38 height 38
checkbox input "true"
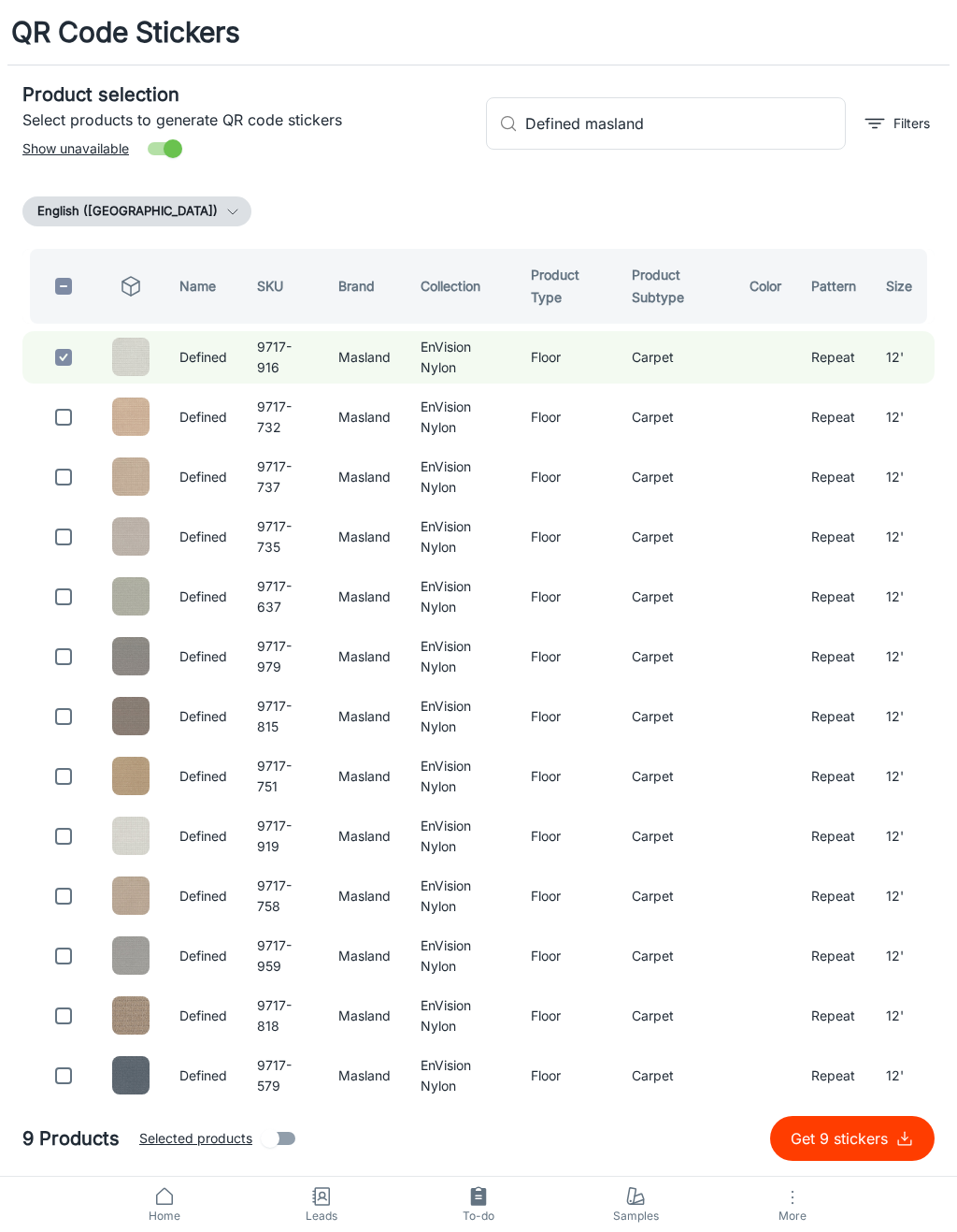
click at [675, 141] on input "Defined masland" at bounding box center [685, 123] width 320 height 53
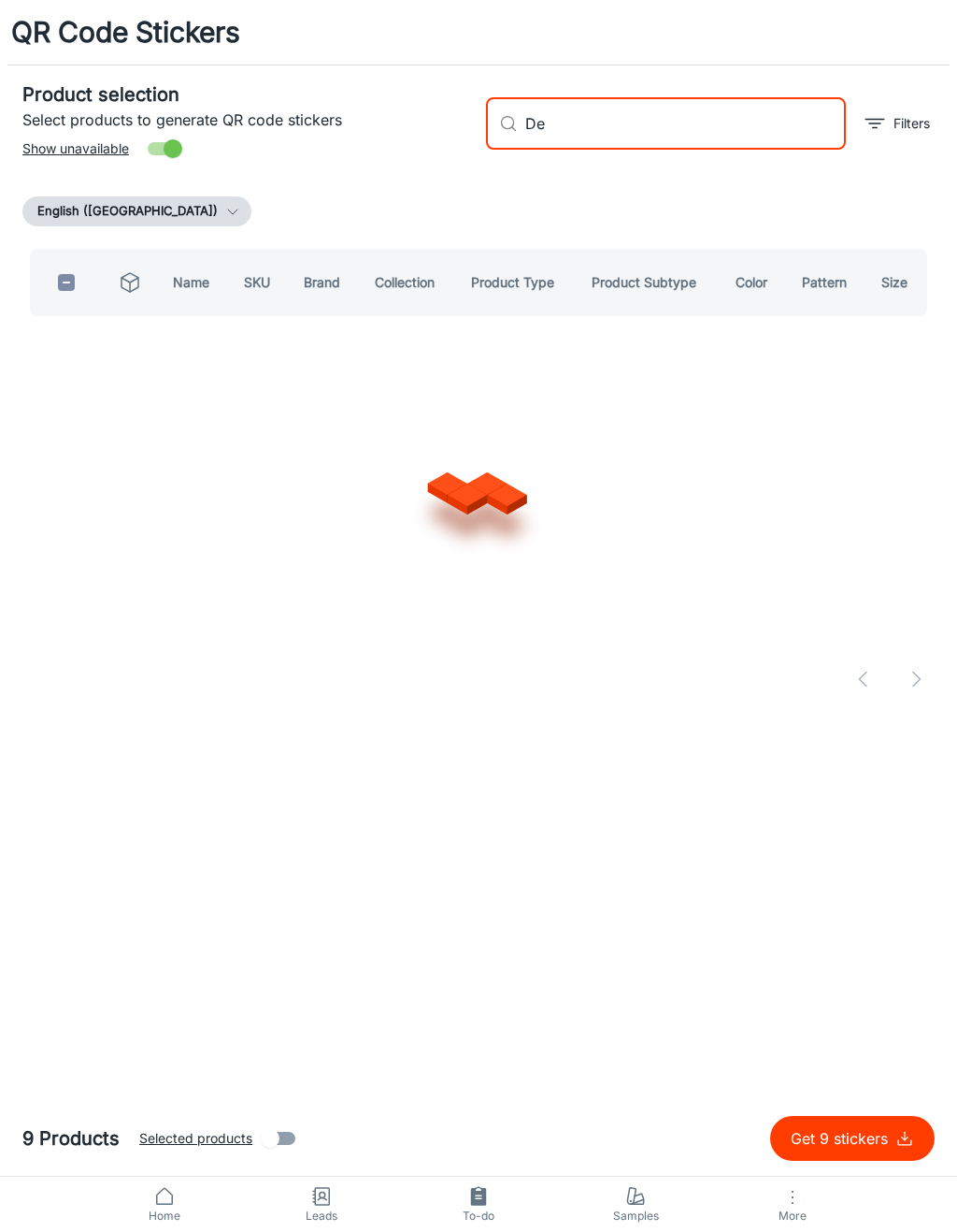
type input "D"
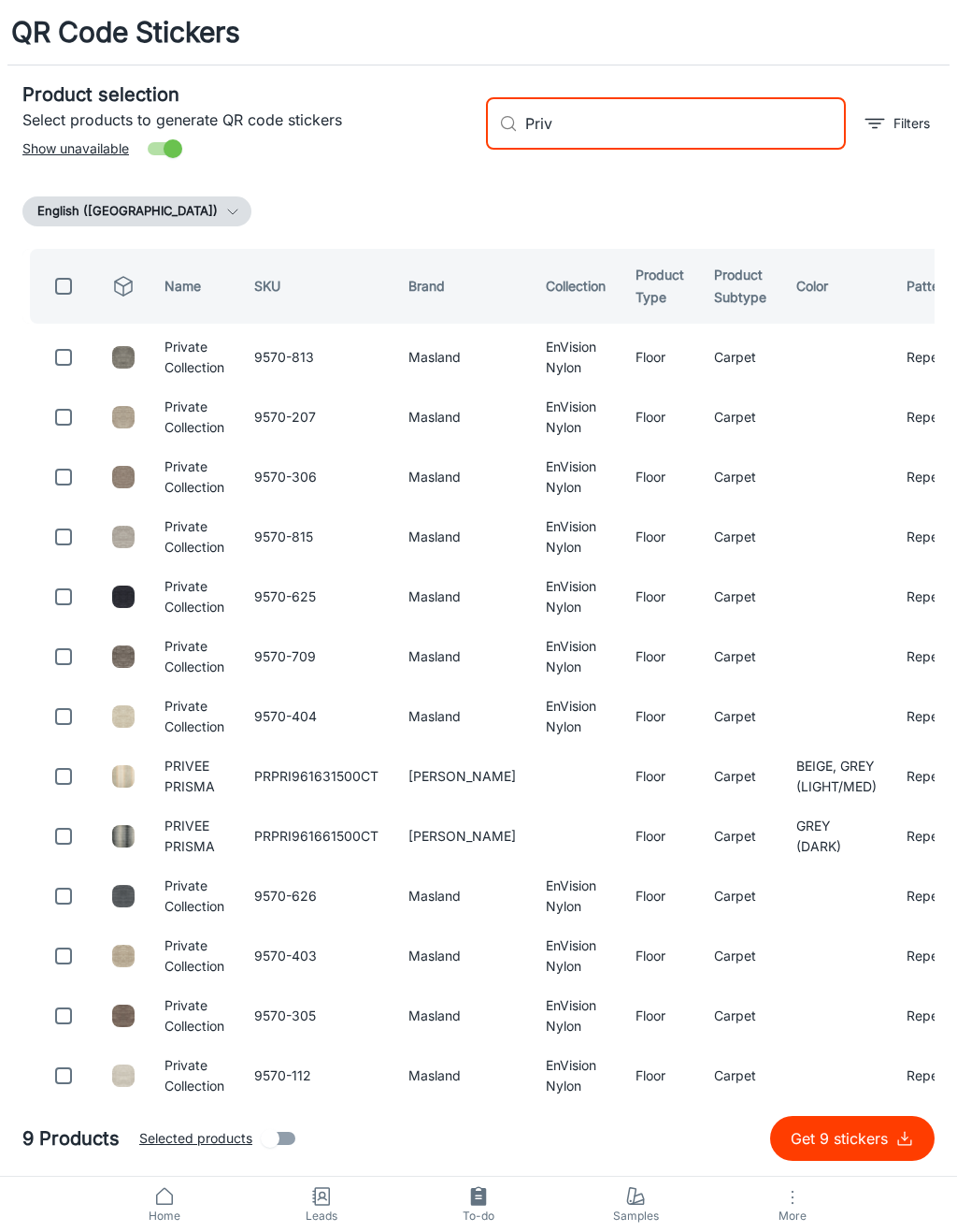
type input "Priv"
click at [58, 362] on input "checkbox" at bounding box center [63, 357] width 38 height 38
checkbox input "true"
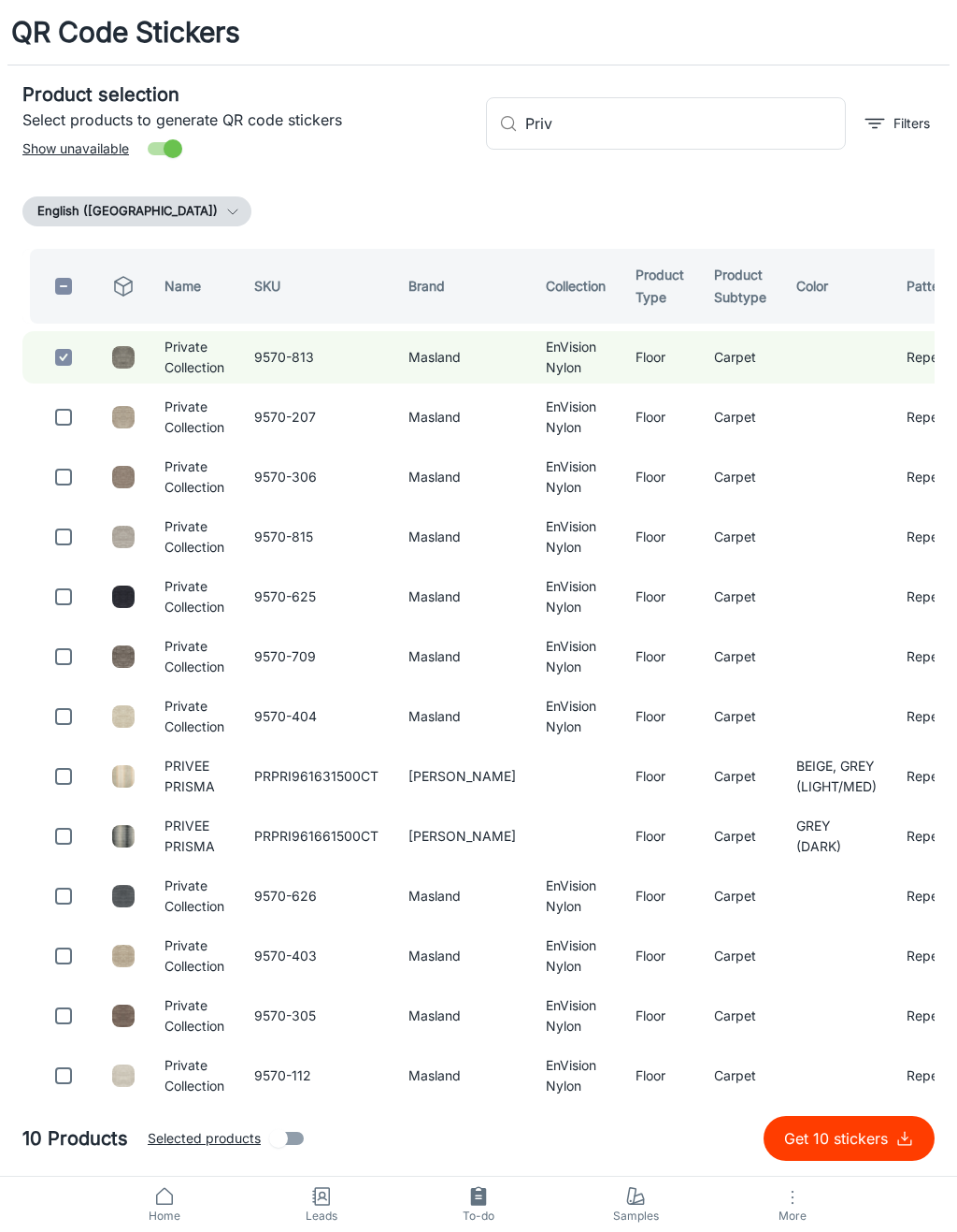
click at [691, 116] on input "Priv" at bounding box center [685, 123] width 320 height 53
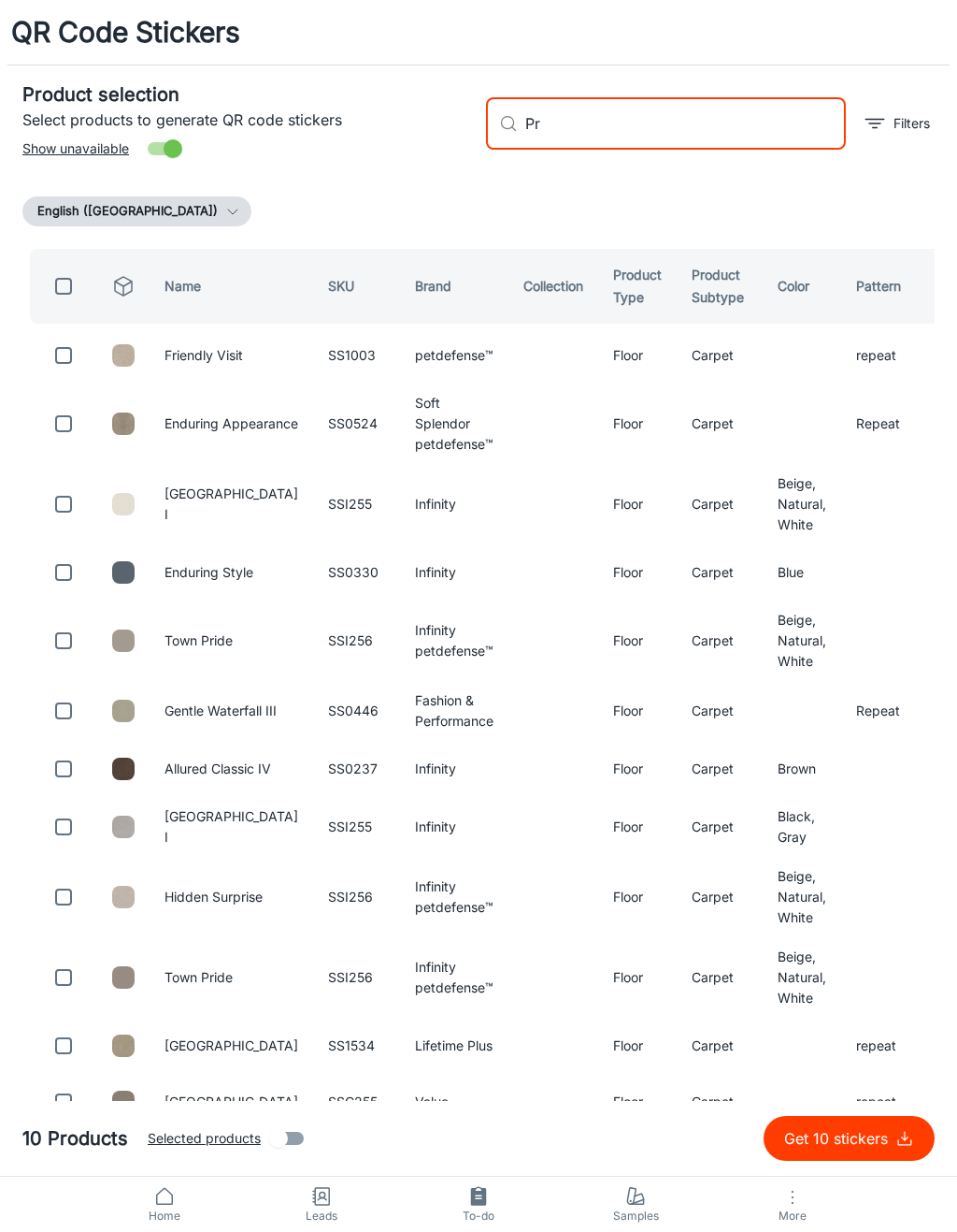
type input "P"
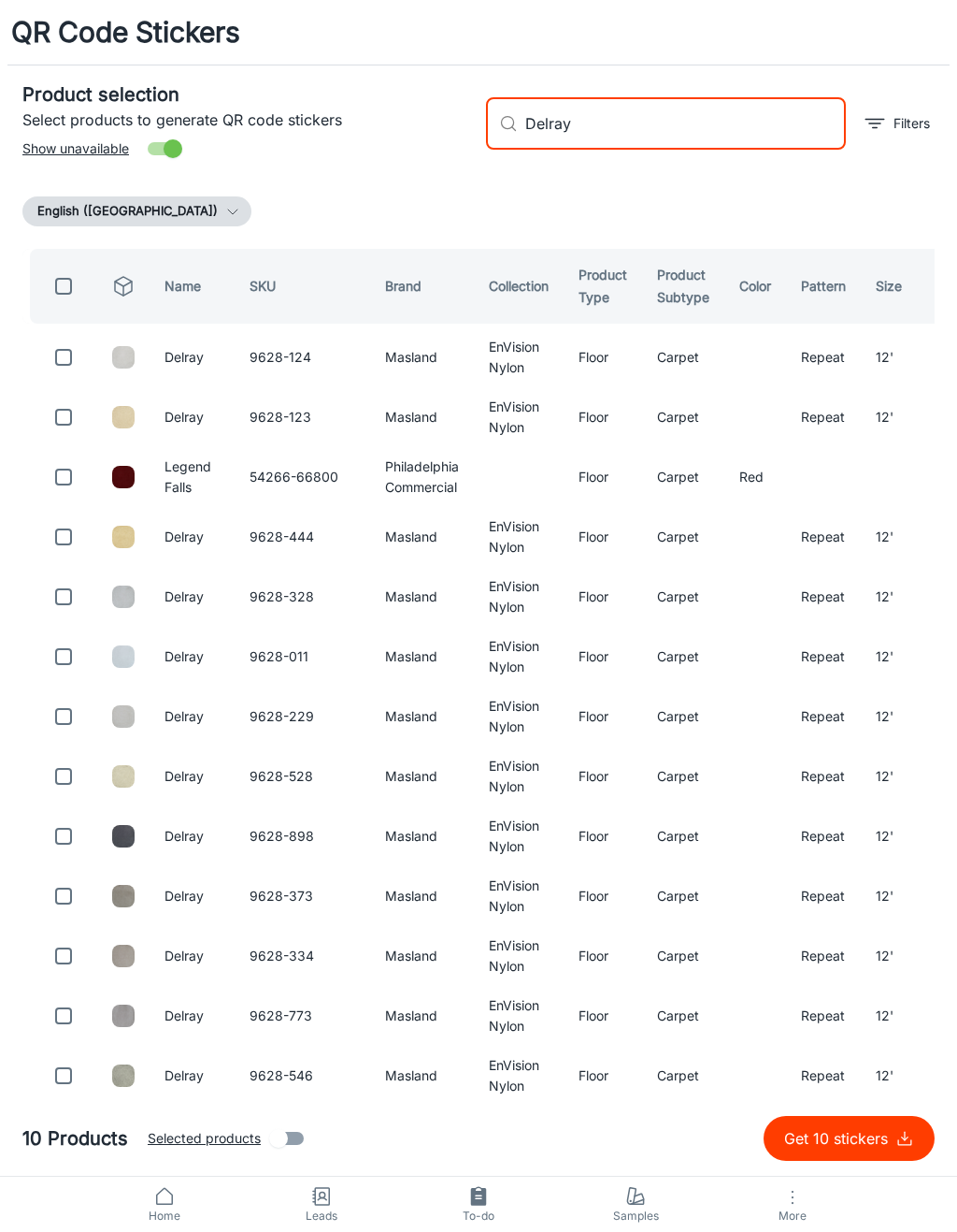
type input "Delray"
click at [70, 357] on input "checkbox" at bounding box center [63, 357] width 38 height 38
checkbox input "true"
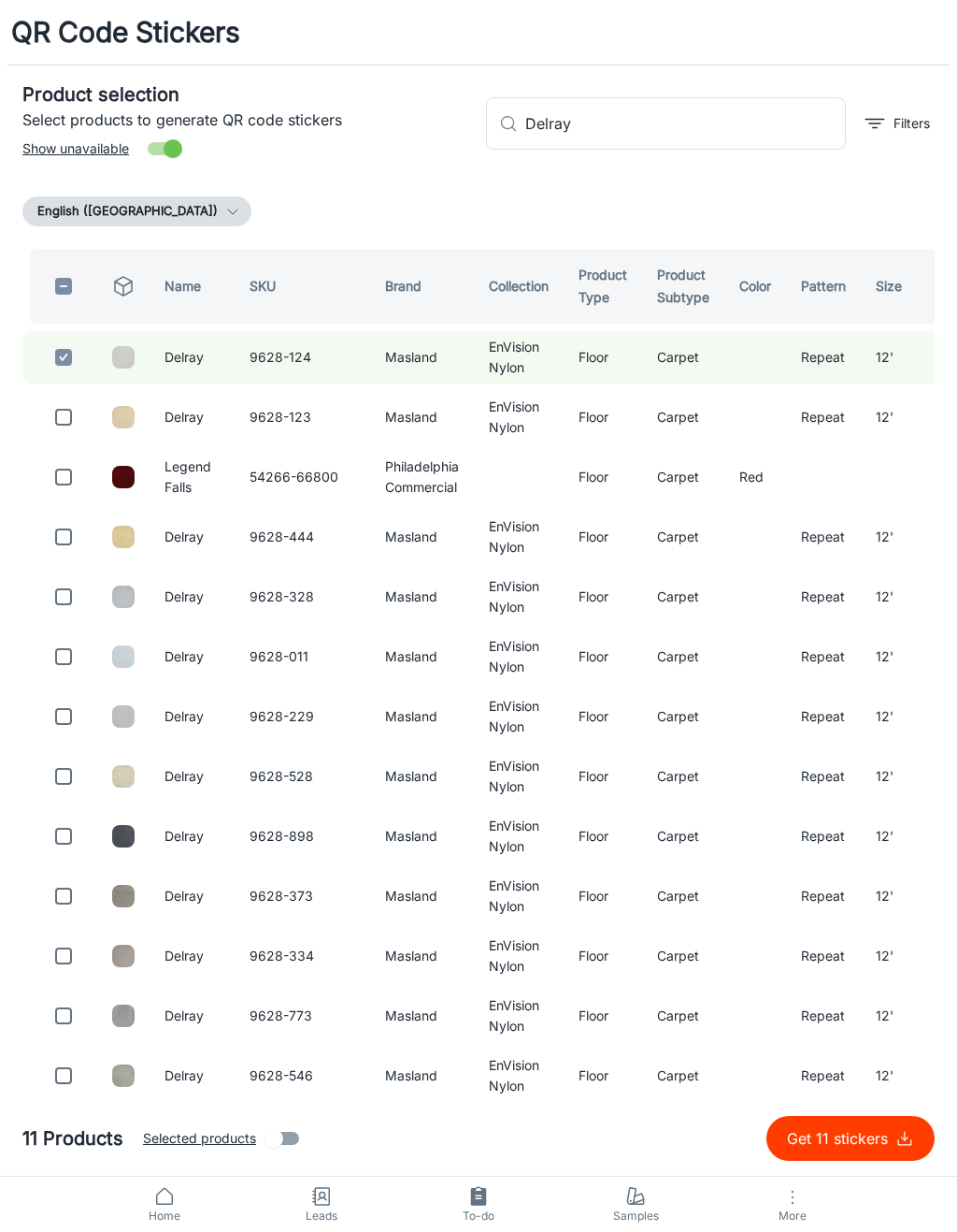
click at [770, 111] on input "Delray" at bounding box center [685, 123] width 320 height 53
click at [762, 140] on input "Delray" at bounding box center [685, 123] width 320 height 53
type input "D"
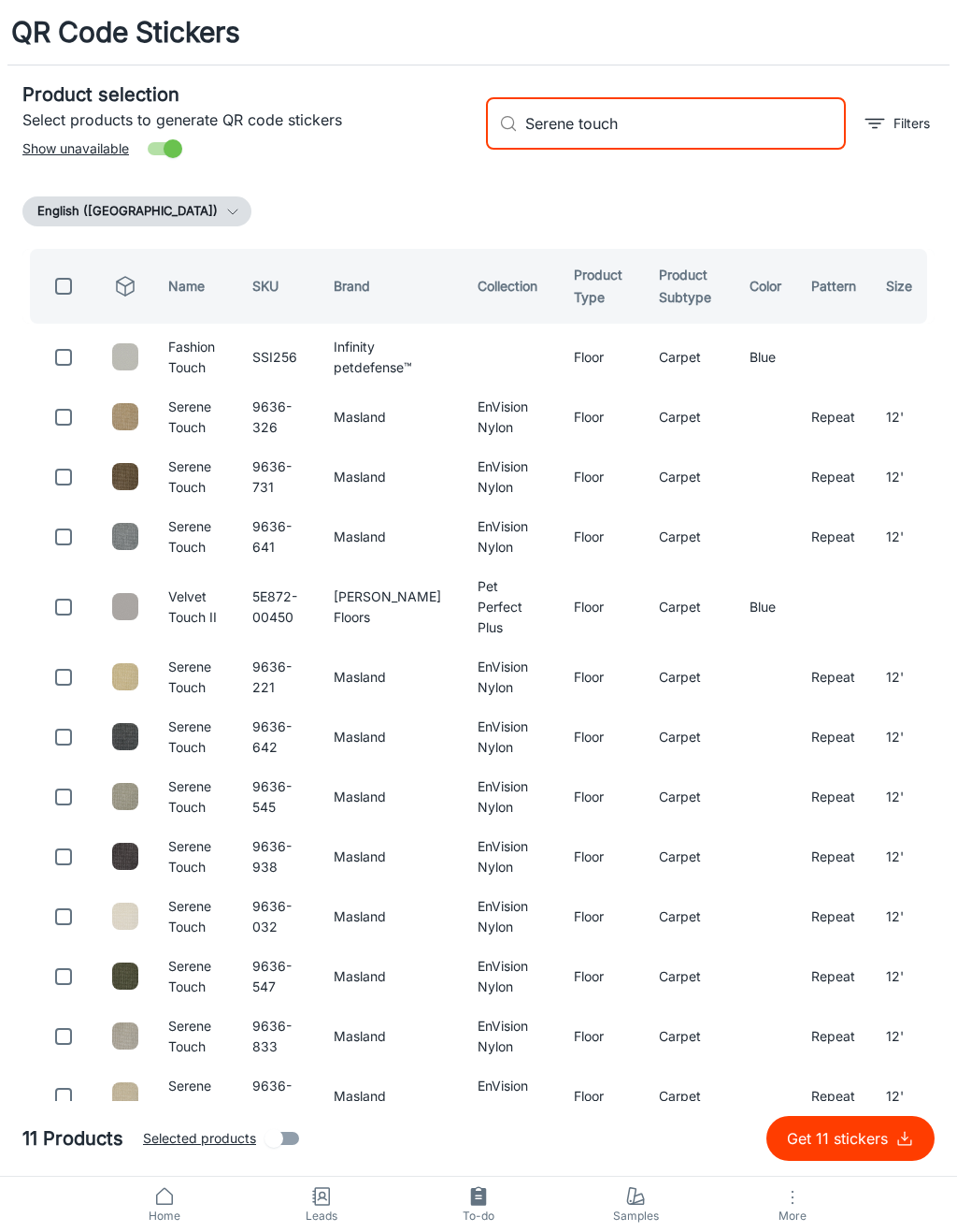
type input "Serene touch"
click at [68, 423] on input "checkbox" at bounding box center [63, 418] width 38 height 38
checkbox input "true"
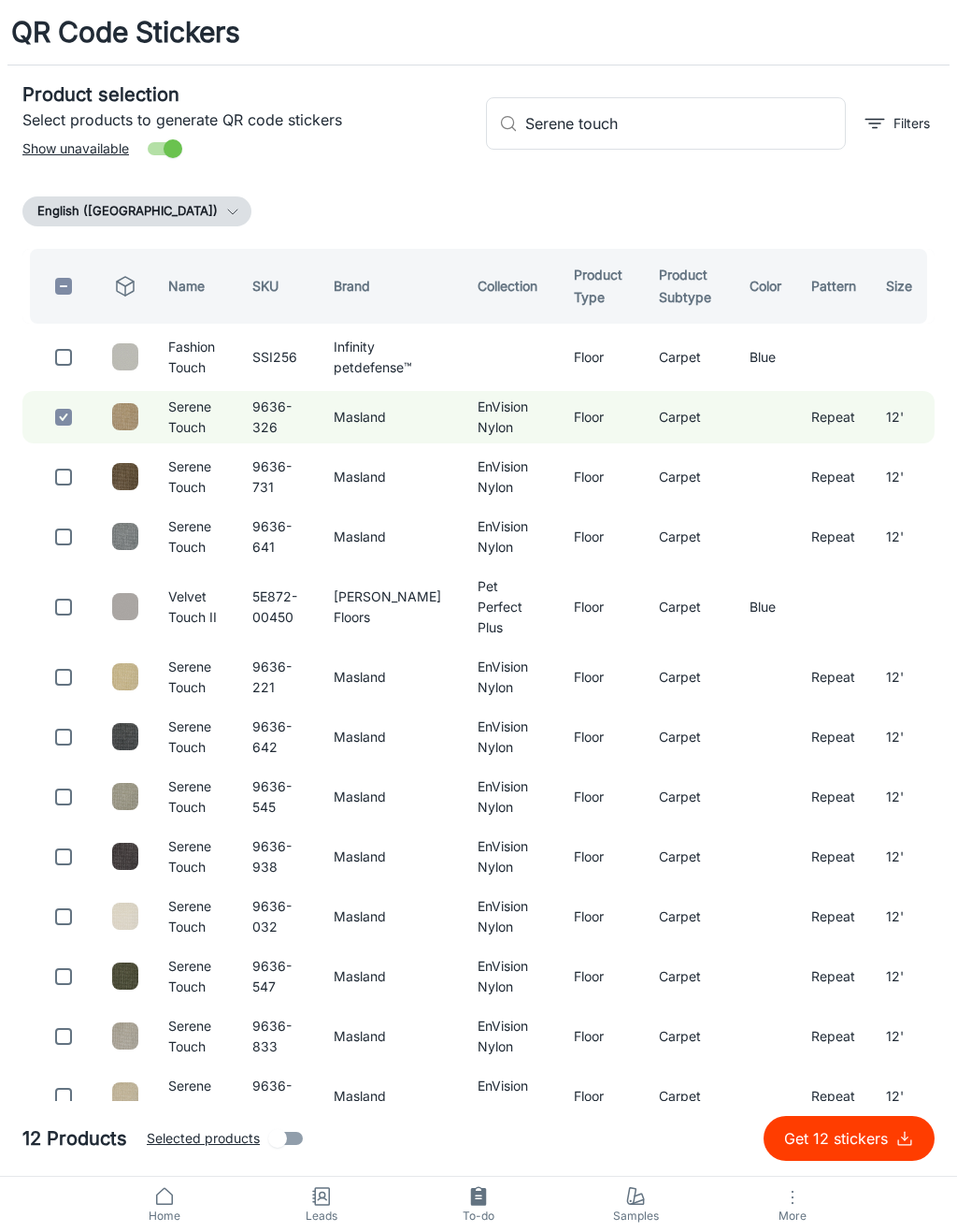
click at [714, 129] on input "Serene touch" at bounding box center [685, 123] width 320 height 53
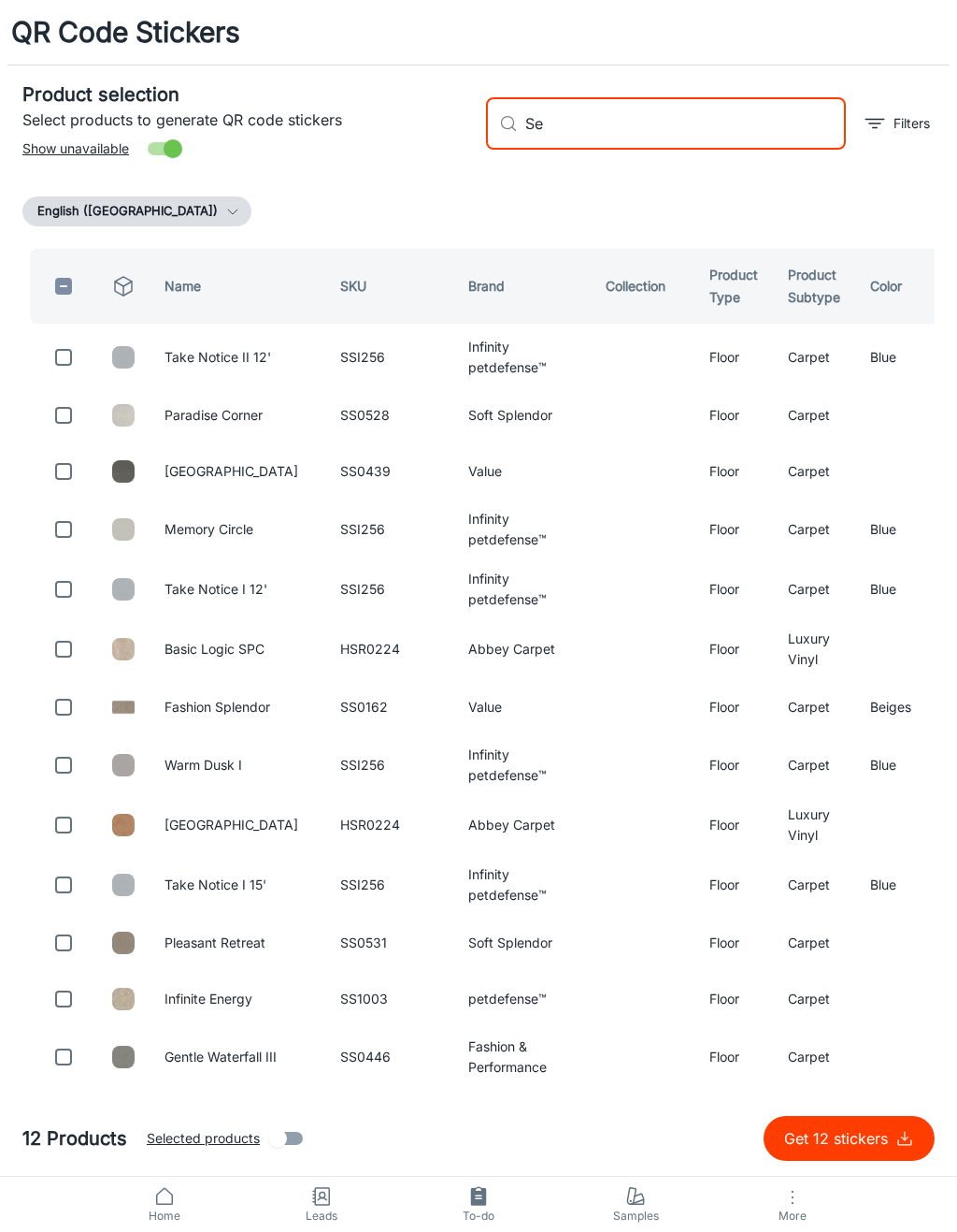
type input "S"
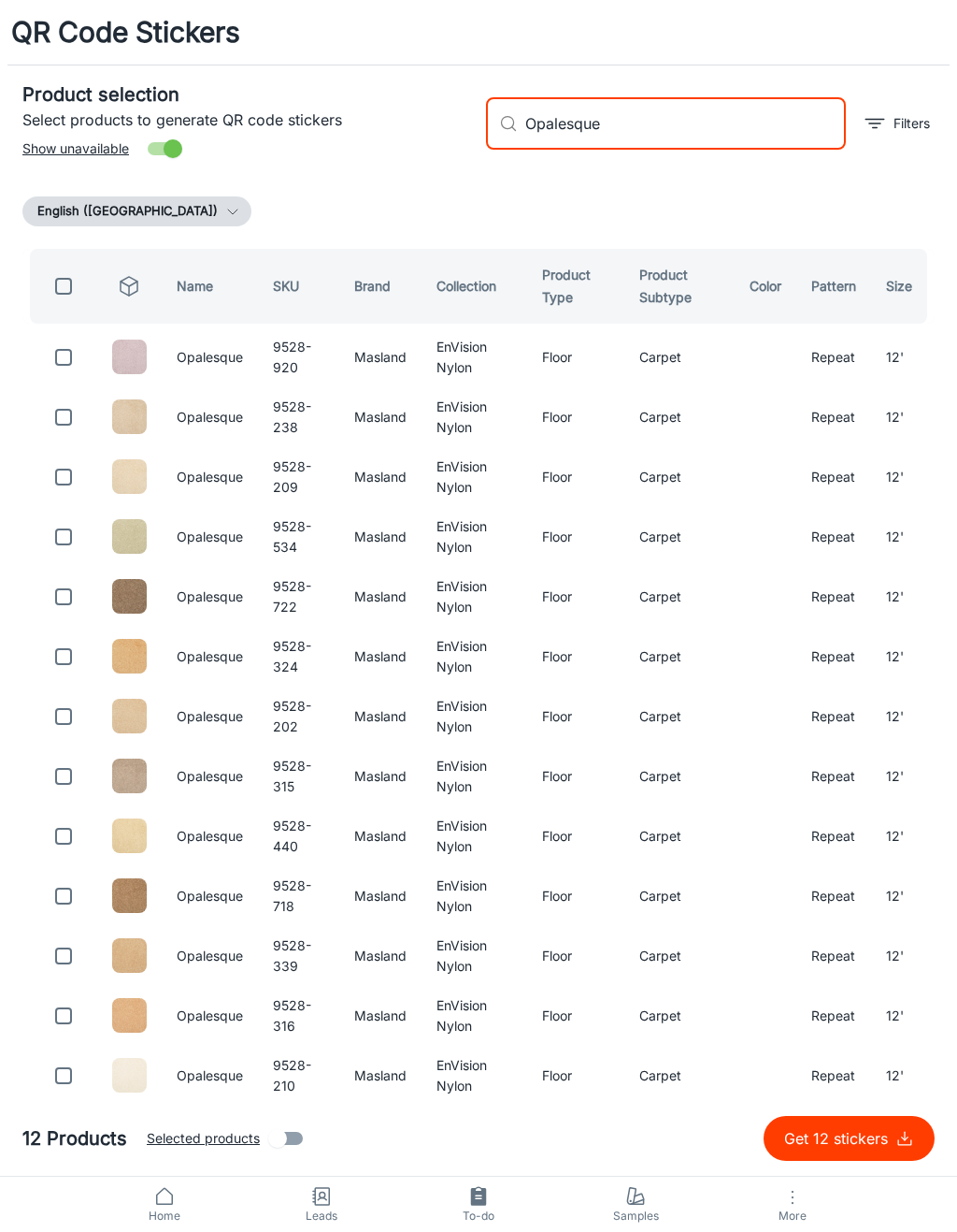
type input "Opalesque"
click at [67, 364] on input "checkbox" at bounding box center [63, 357] width 38 height 38
checkbox input "true"
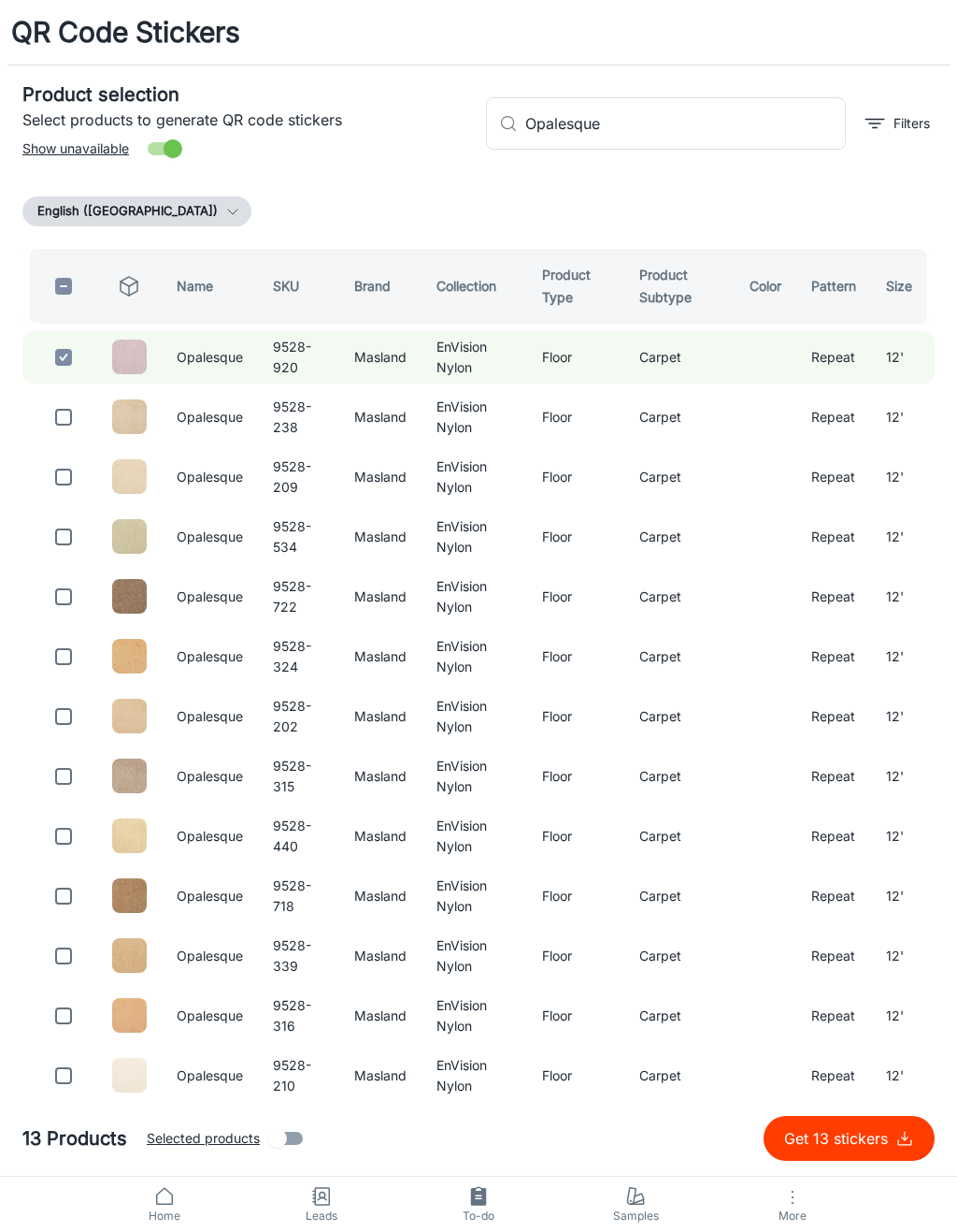
click at [654, 144] on input "Opalesque" at bounding box center [685, 123] width 320 height 53
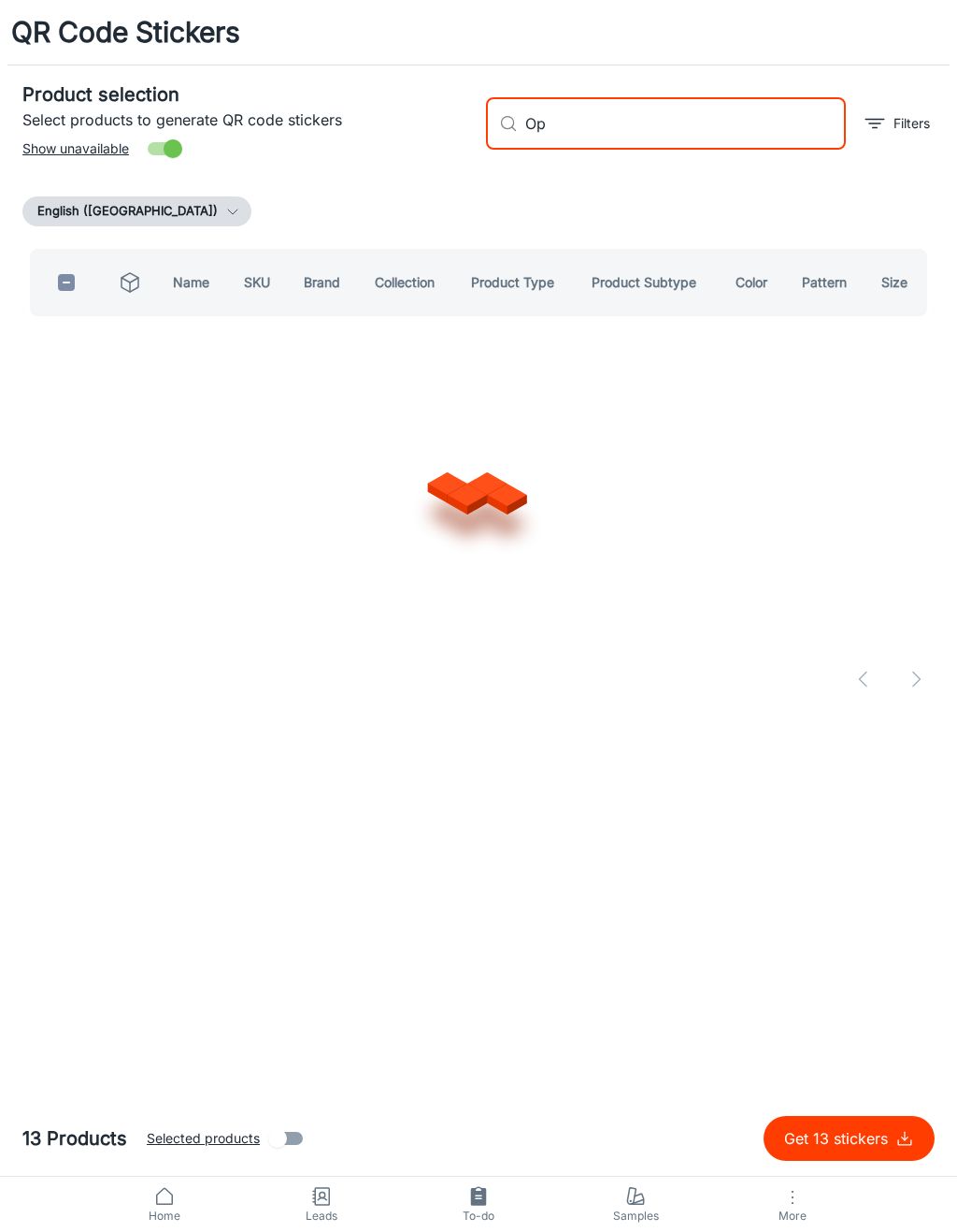
type input "O"
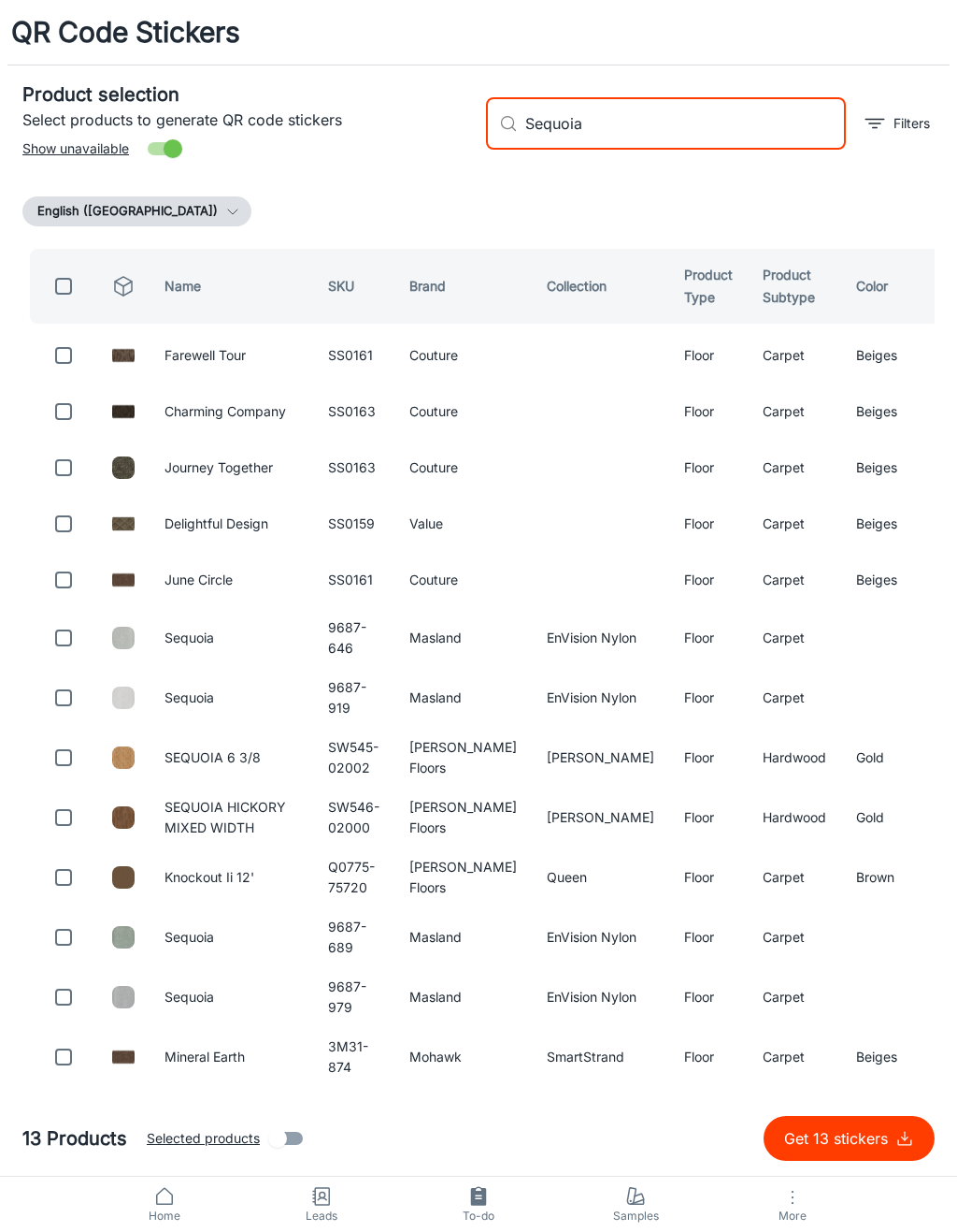
type input "Sequoia"
click at [58, 657] on input "checkbox" at bounding box center [63, 638] width 38 height 38
checkbox input "true"
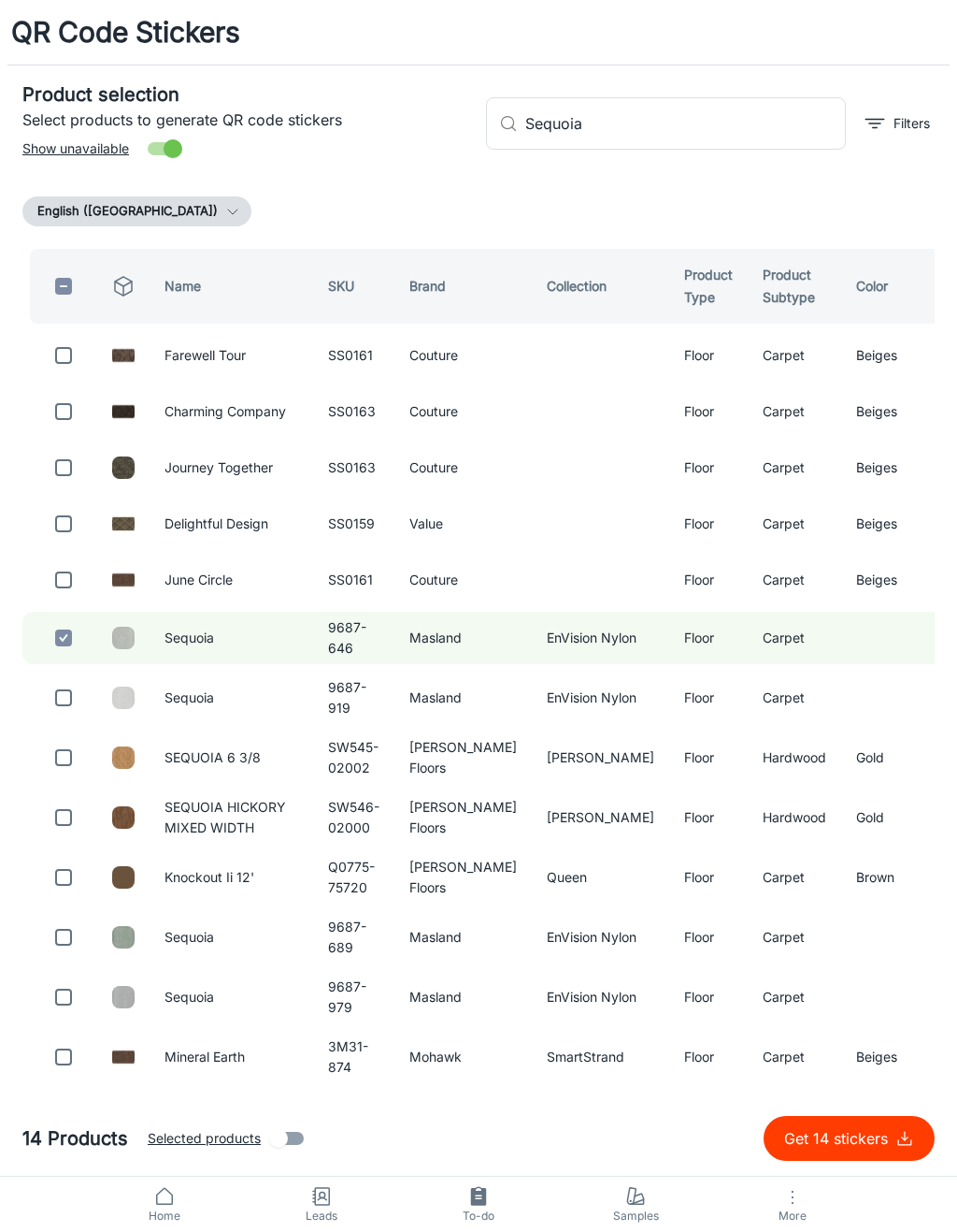
click at [696, 138] on input "Sequoia" at bounding box center [685, 123] width 320 height 53
type input "S"
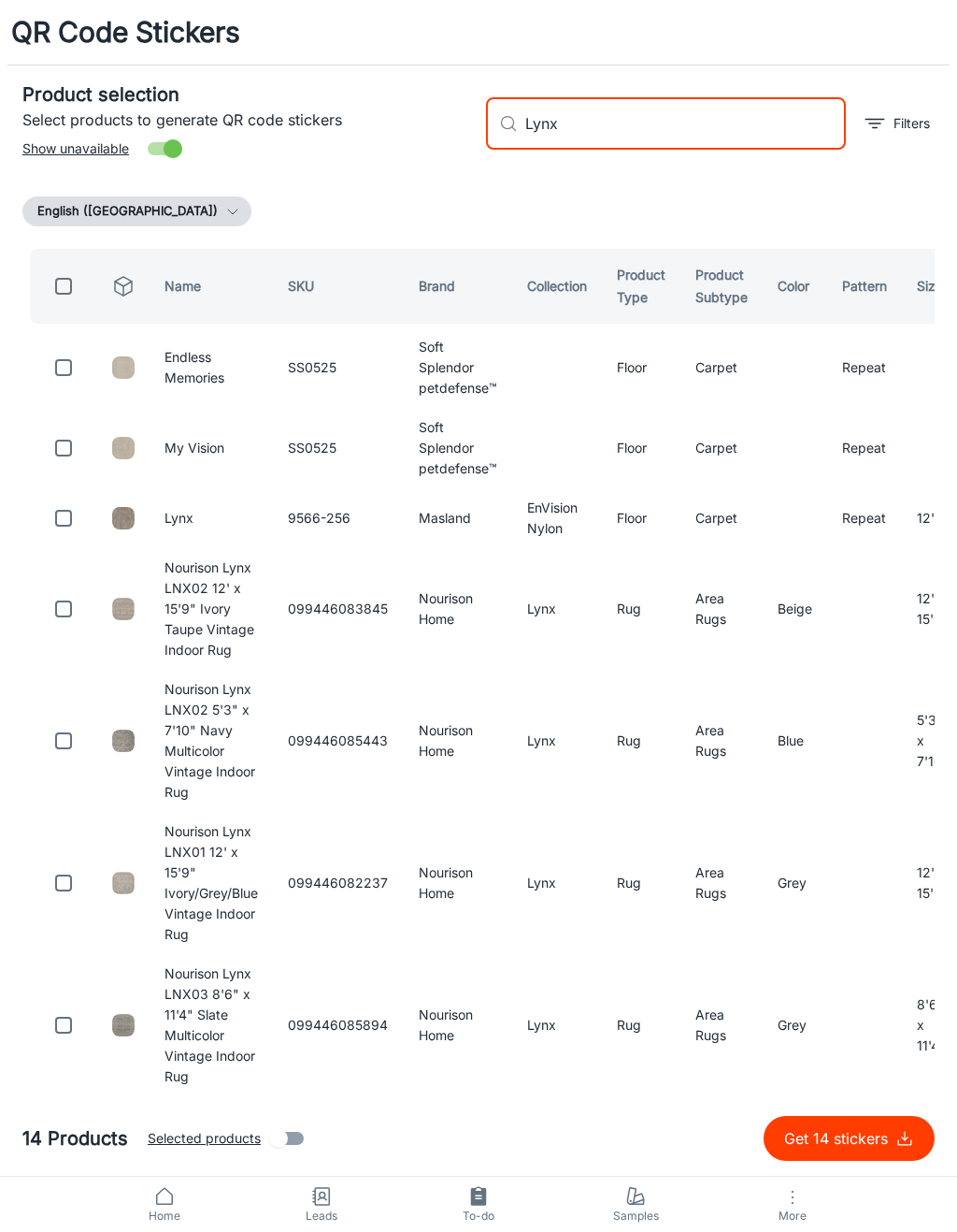
type input "Lynx"
click at [59, 519] on input "checkbox" at bounding box center [63, 518] width 38 height 38
checkbox input "true"
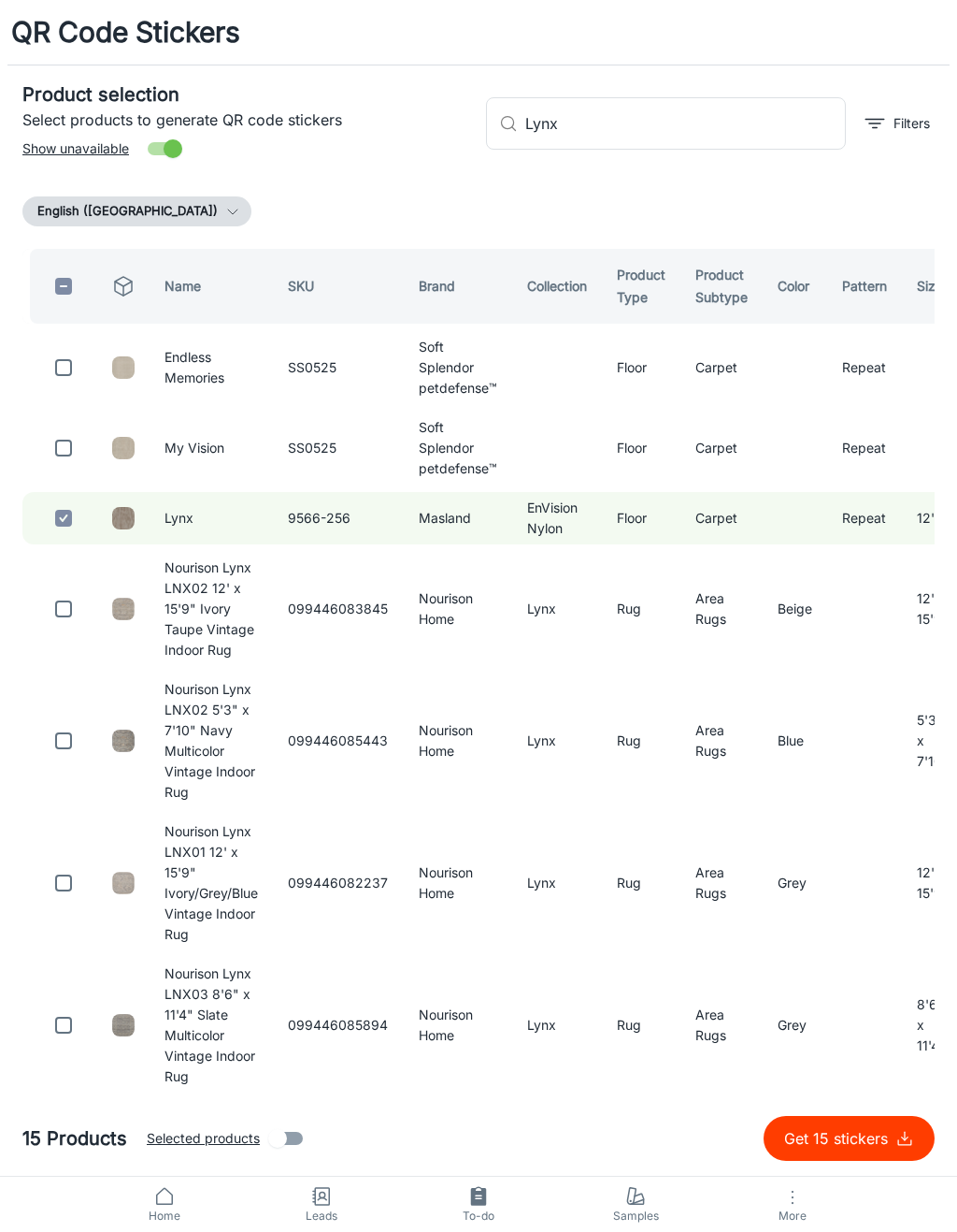
click at [678, 124] on input "Lynx" at bounding box center [685, 123] width 320 height 53
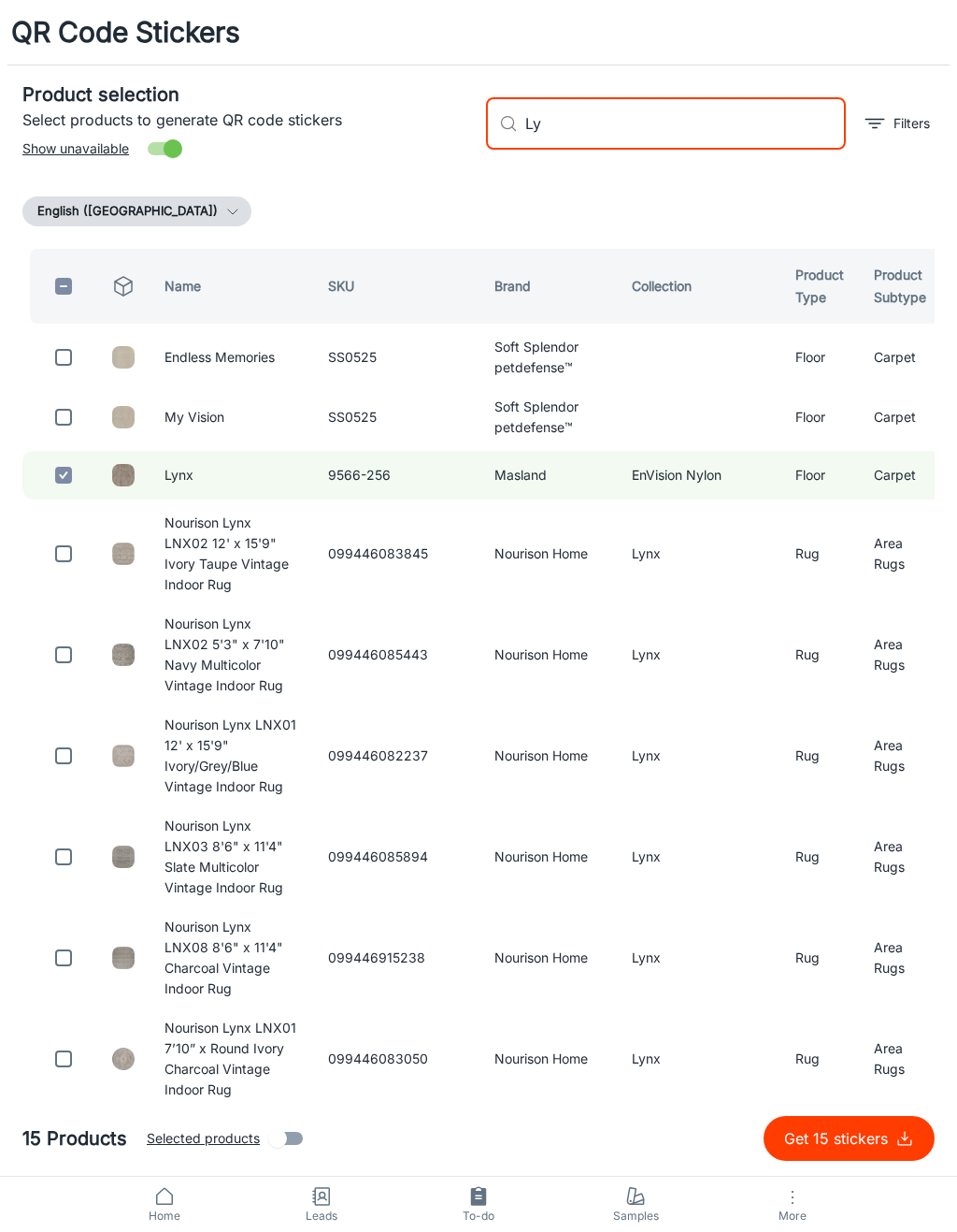
type input "L"
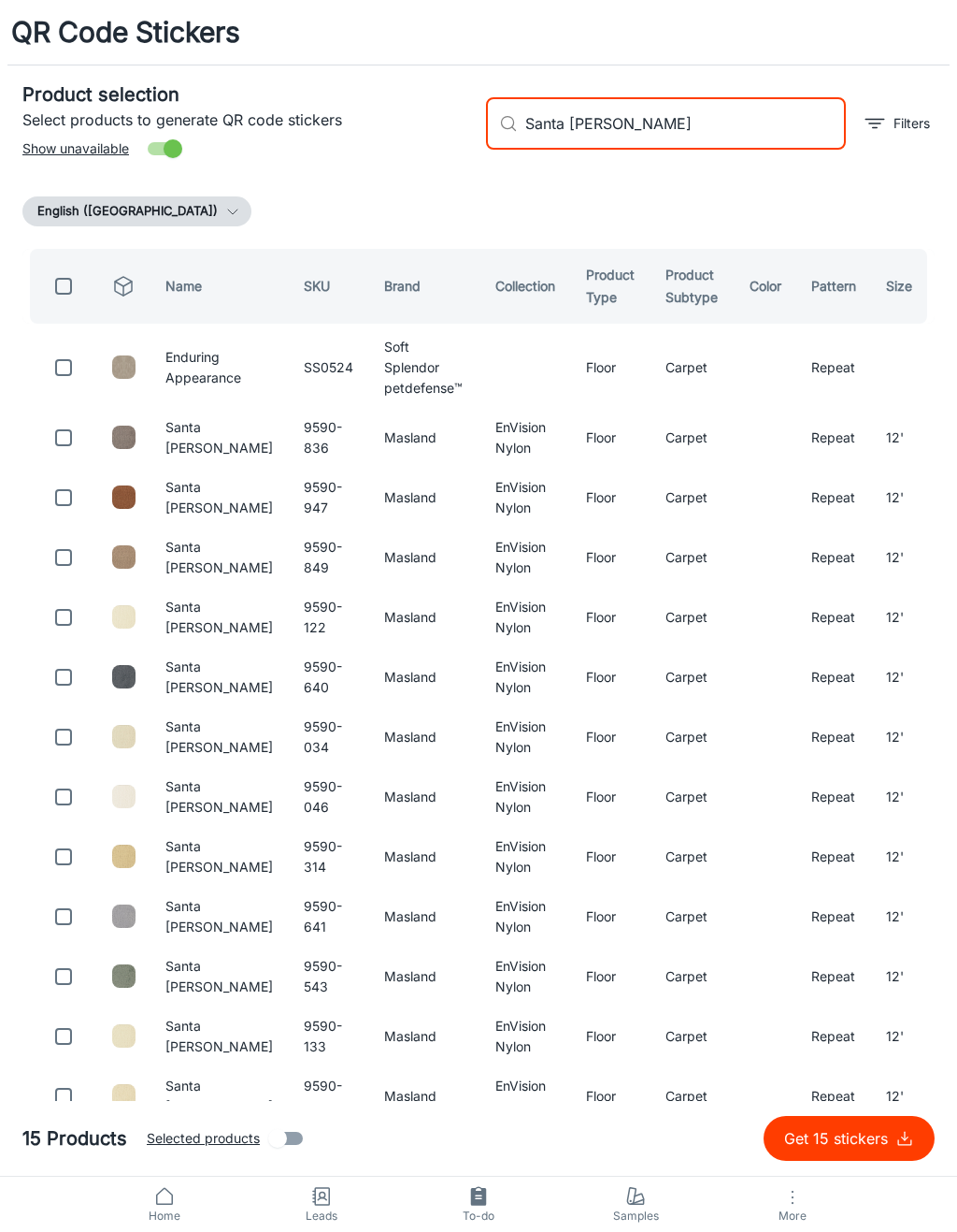
type input "Santa [PERSON_NAME]"
click at [62, 552] on input "checkbox" at bounding box center [63, 557] width 38 height 38
checkbox input "true"
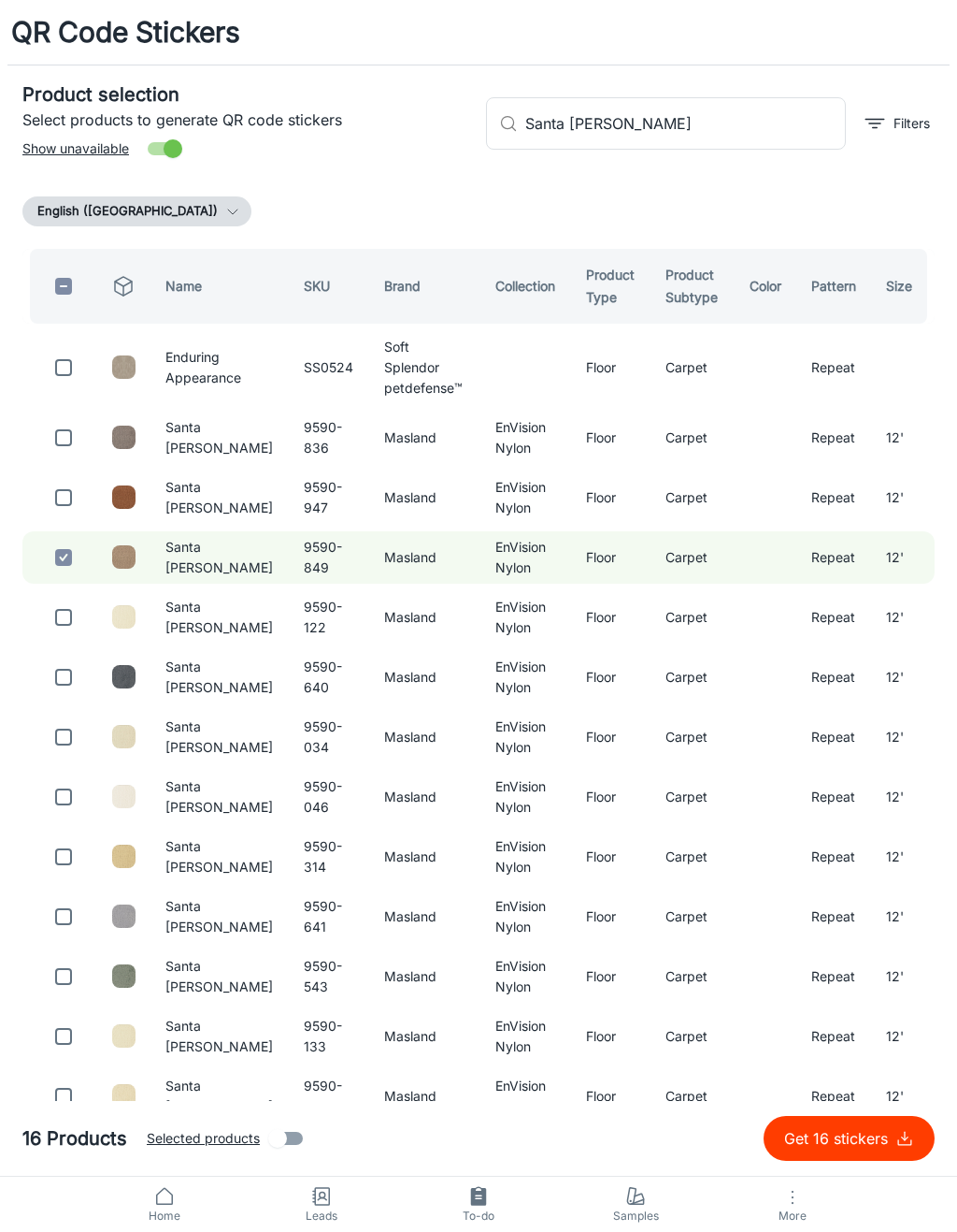
click at [698, 119] on input "Santa [PERSON_NAME]" at bounding box center [685, 123] width 320 height 53
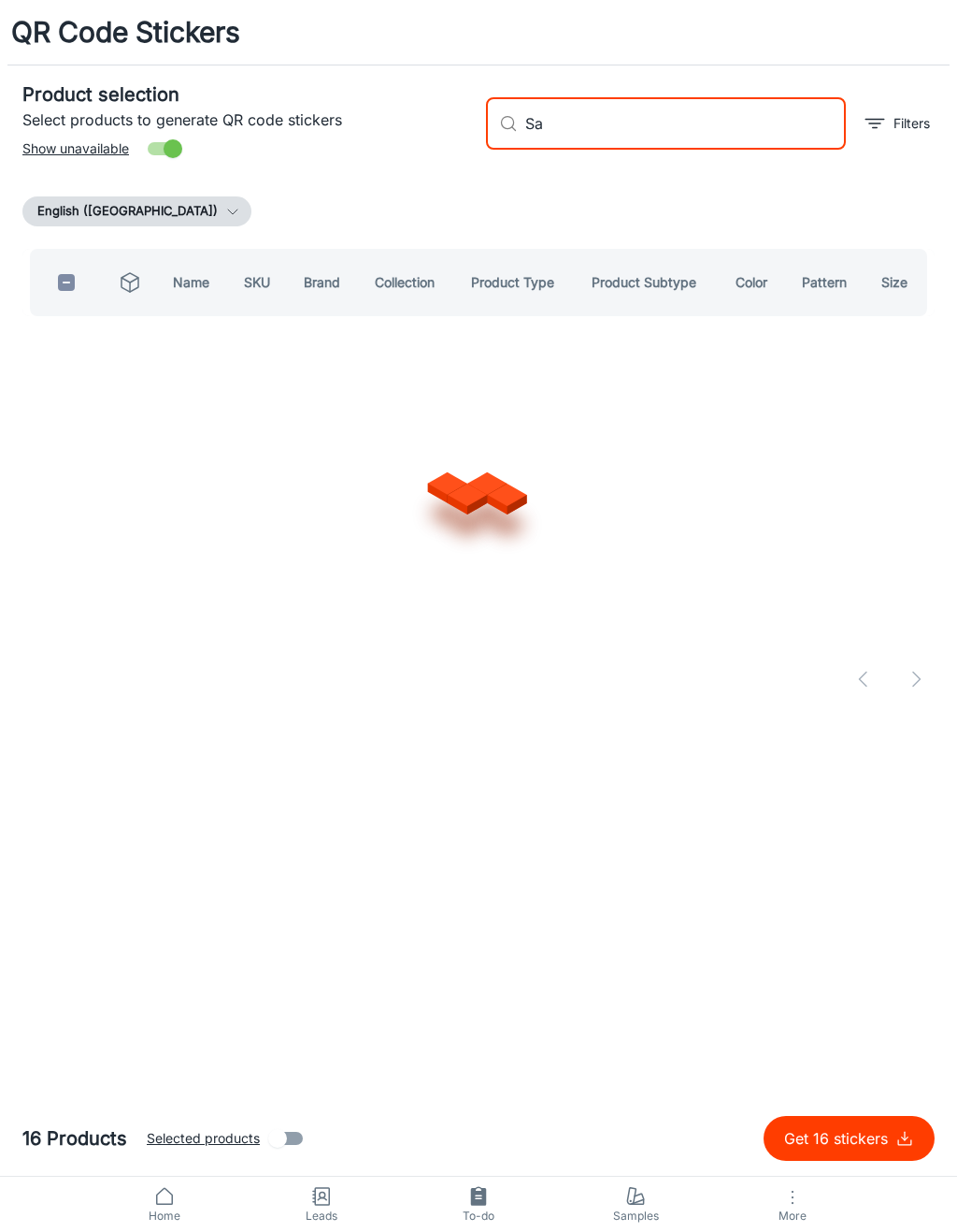
type input "S"
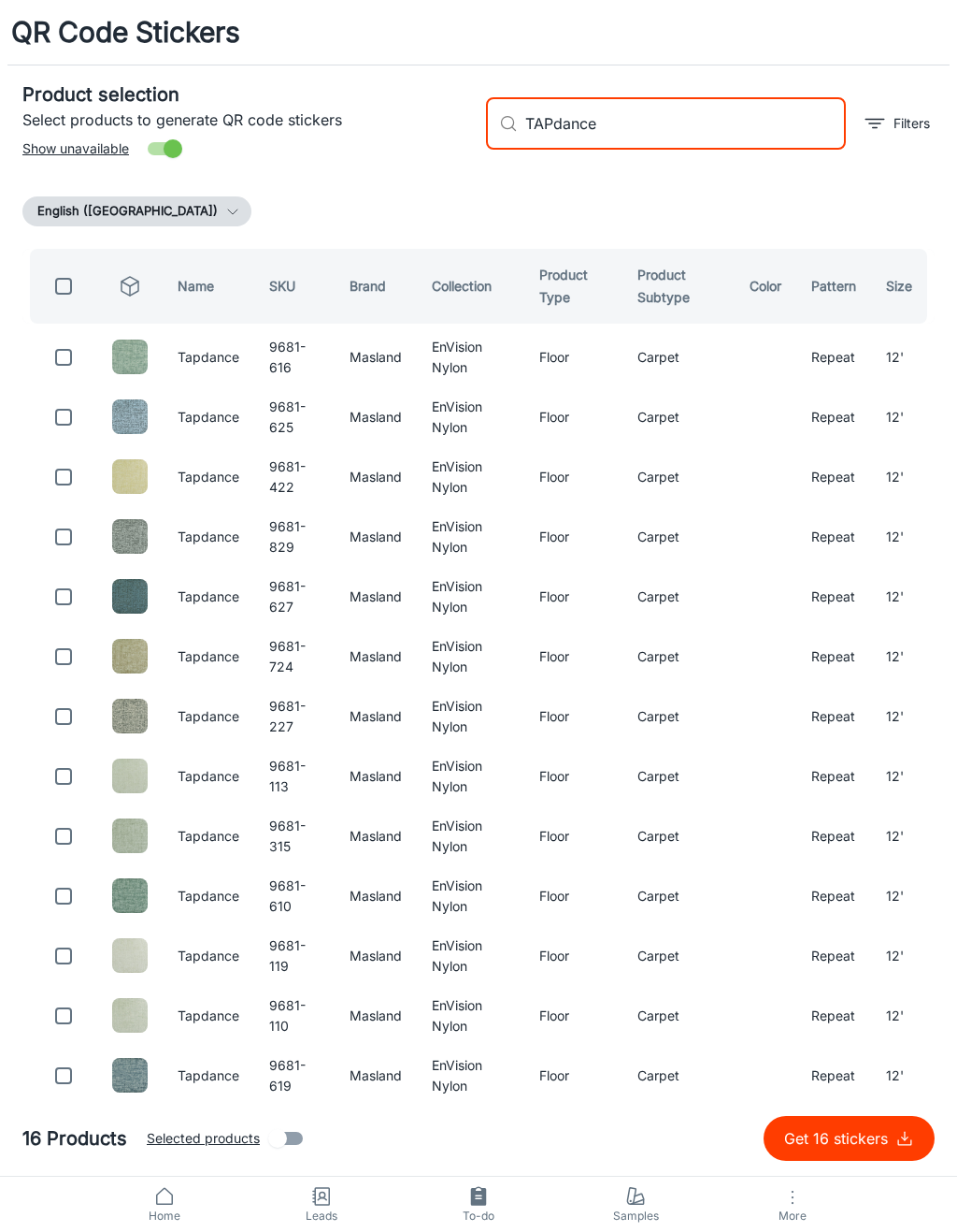
type input "TAPdance"
click at [73, 370] on input "checkbox" at bounding box center [63, 357] width 38 height 38
checkbox input "true"
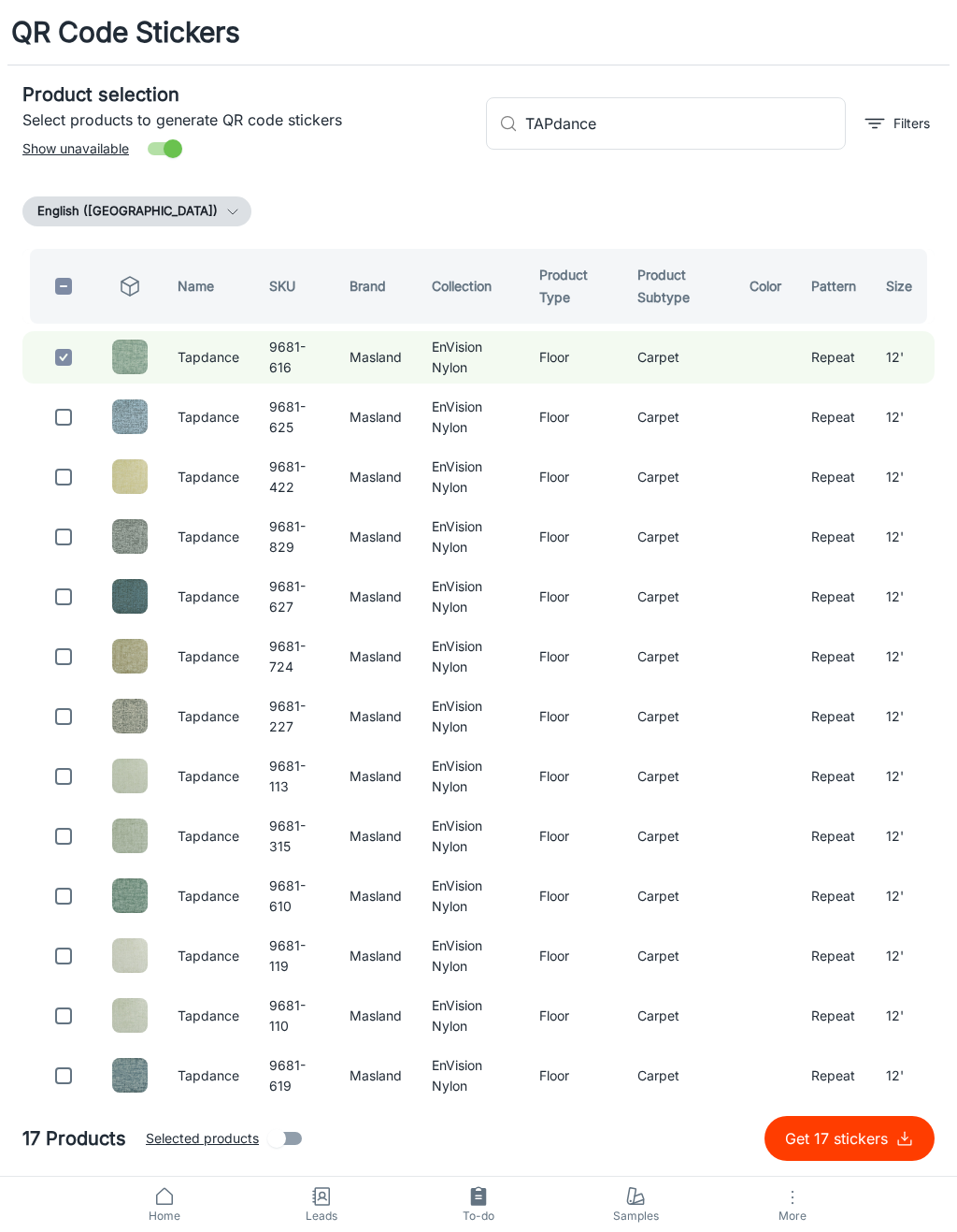
click at [692, 117] on input "TAPdance" at bounding box center [685, 123] width 320 height 53
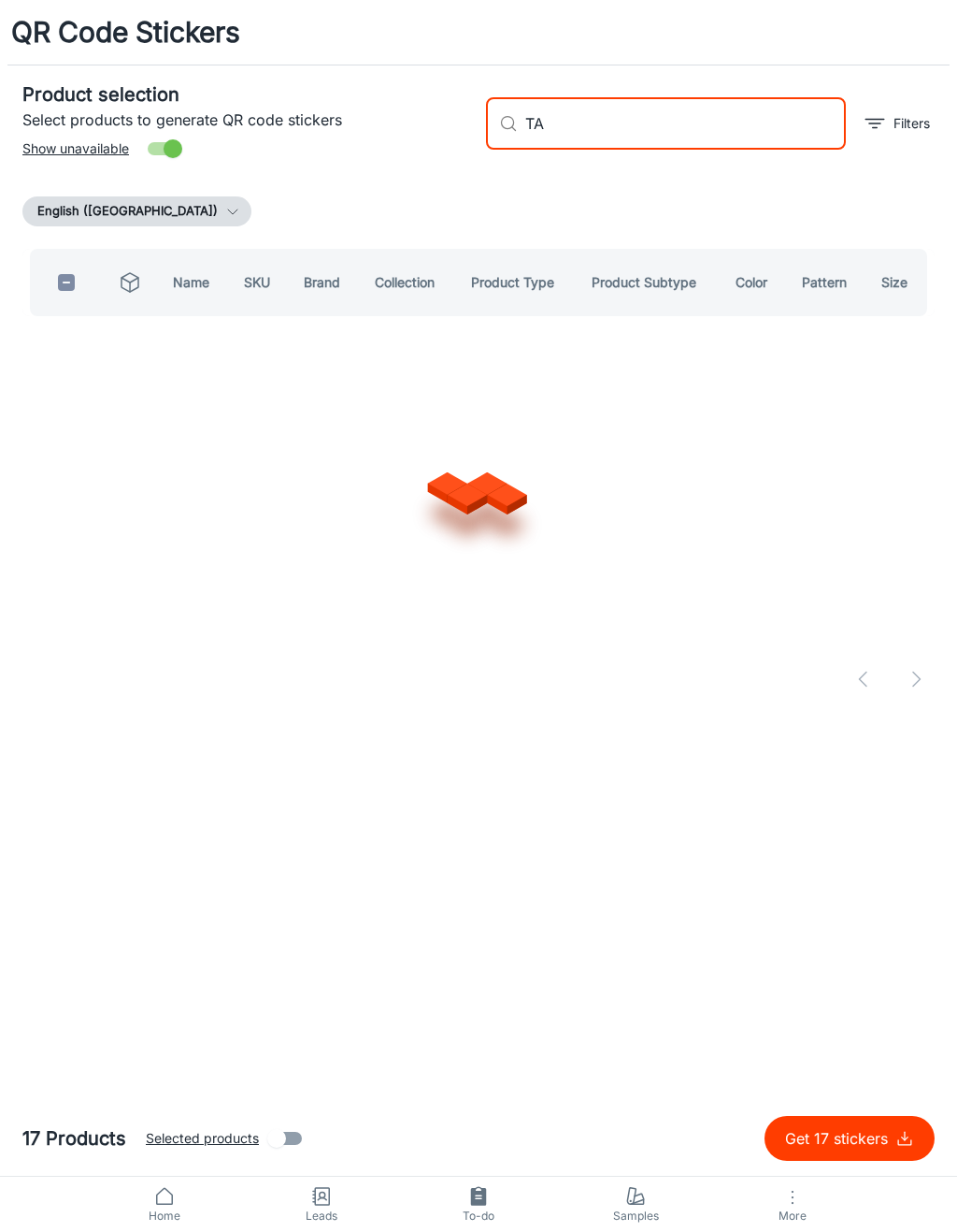
type input "T"
type input "Montuak"
checkbox input "true"
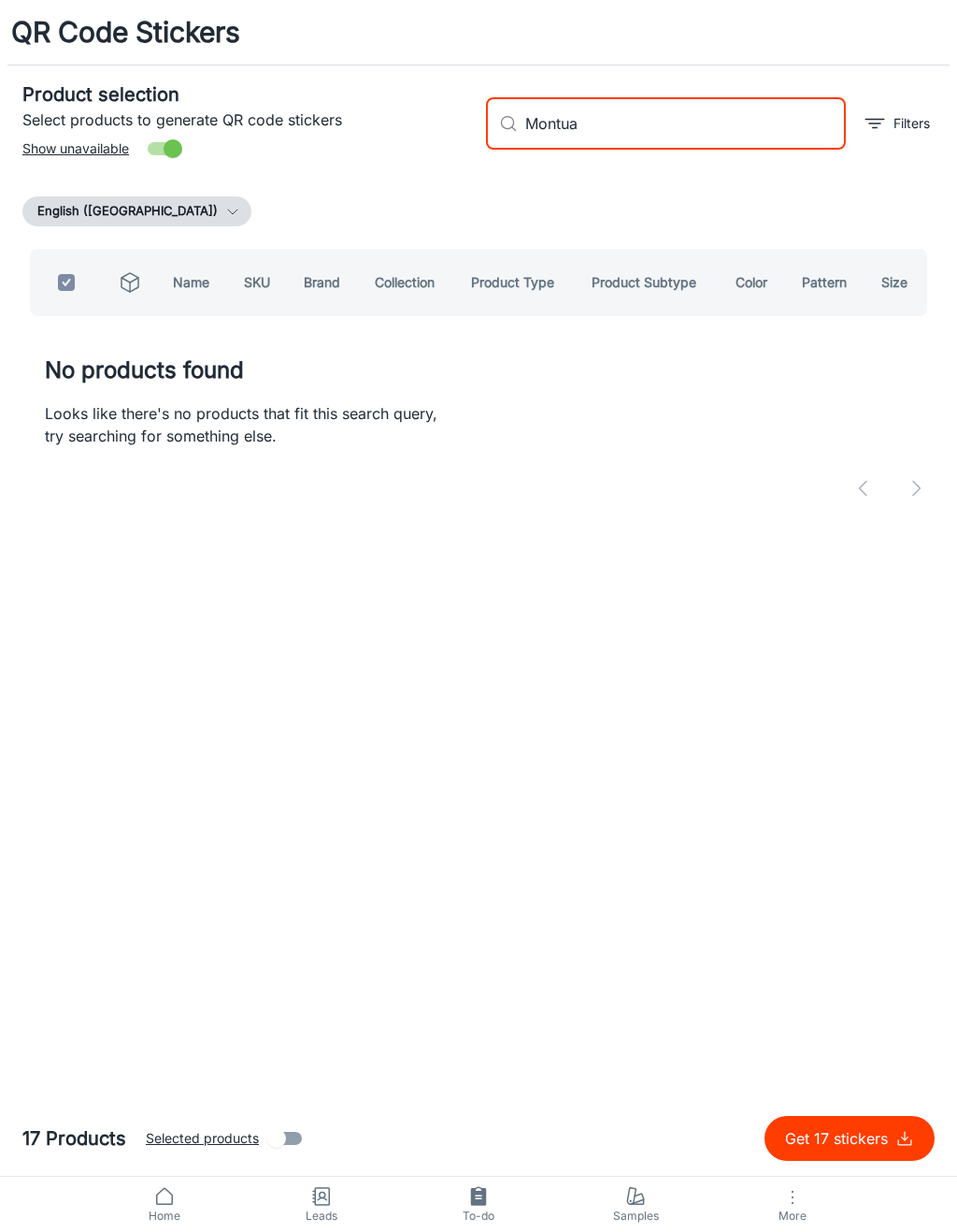
type input "Montu"
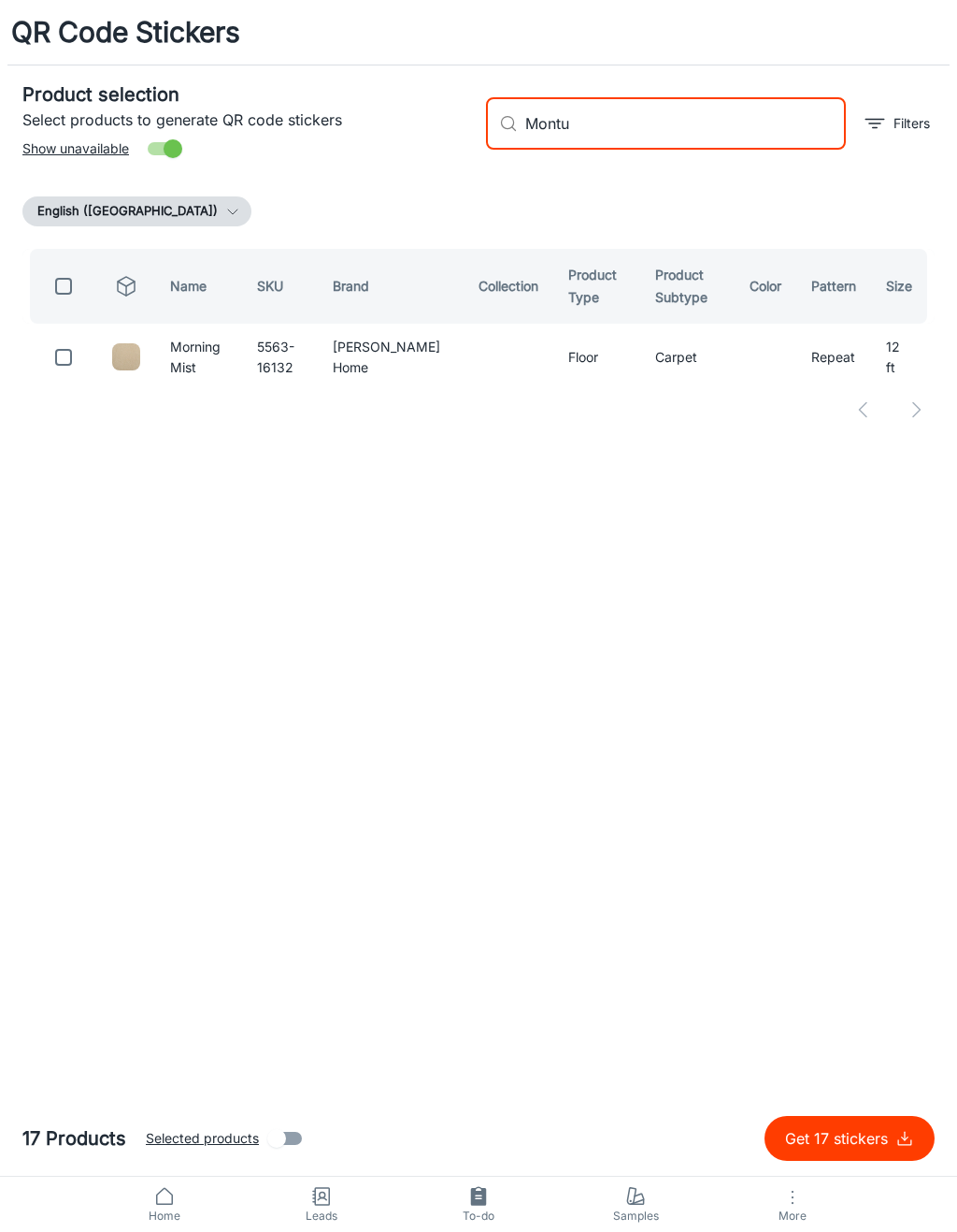
checkbox input "false"
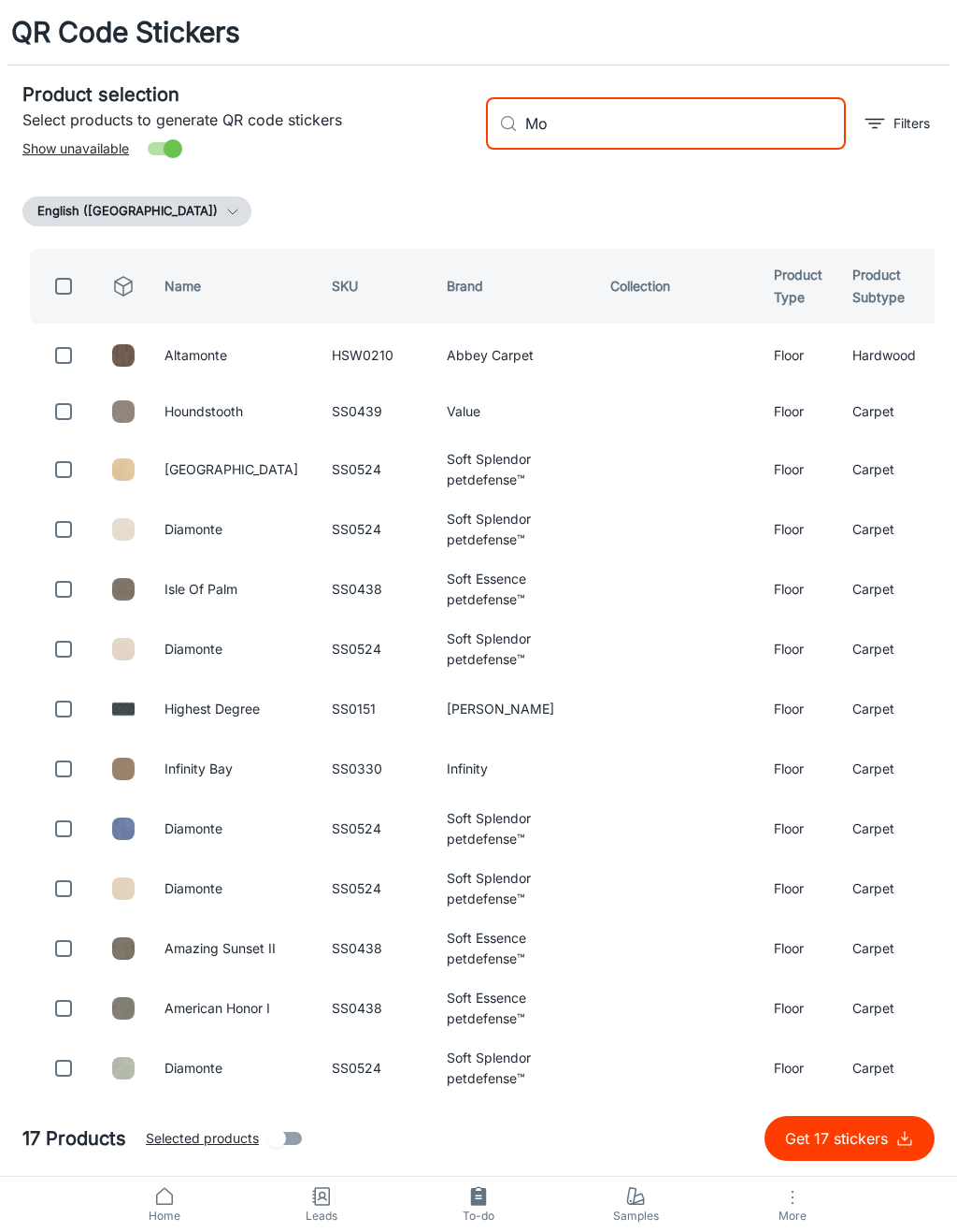
type input "M"
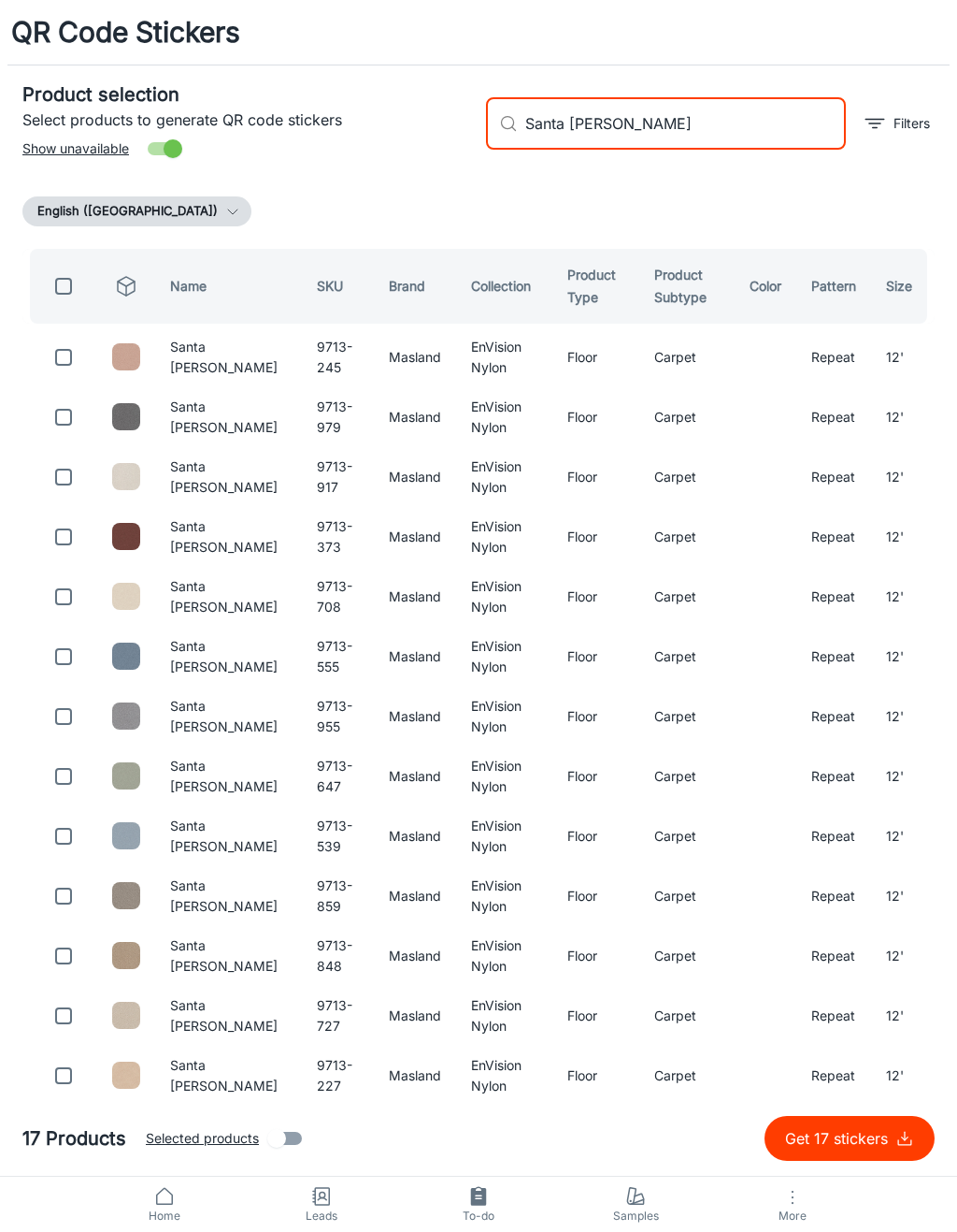
type input "Santa [PERSON_NAME]"
click at [81, 357] on input "checkbox" at bounding box center [63, 357] width 38 height 38
checkbox input "true"
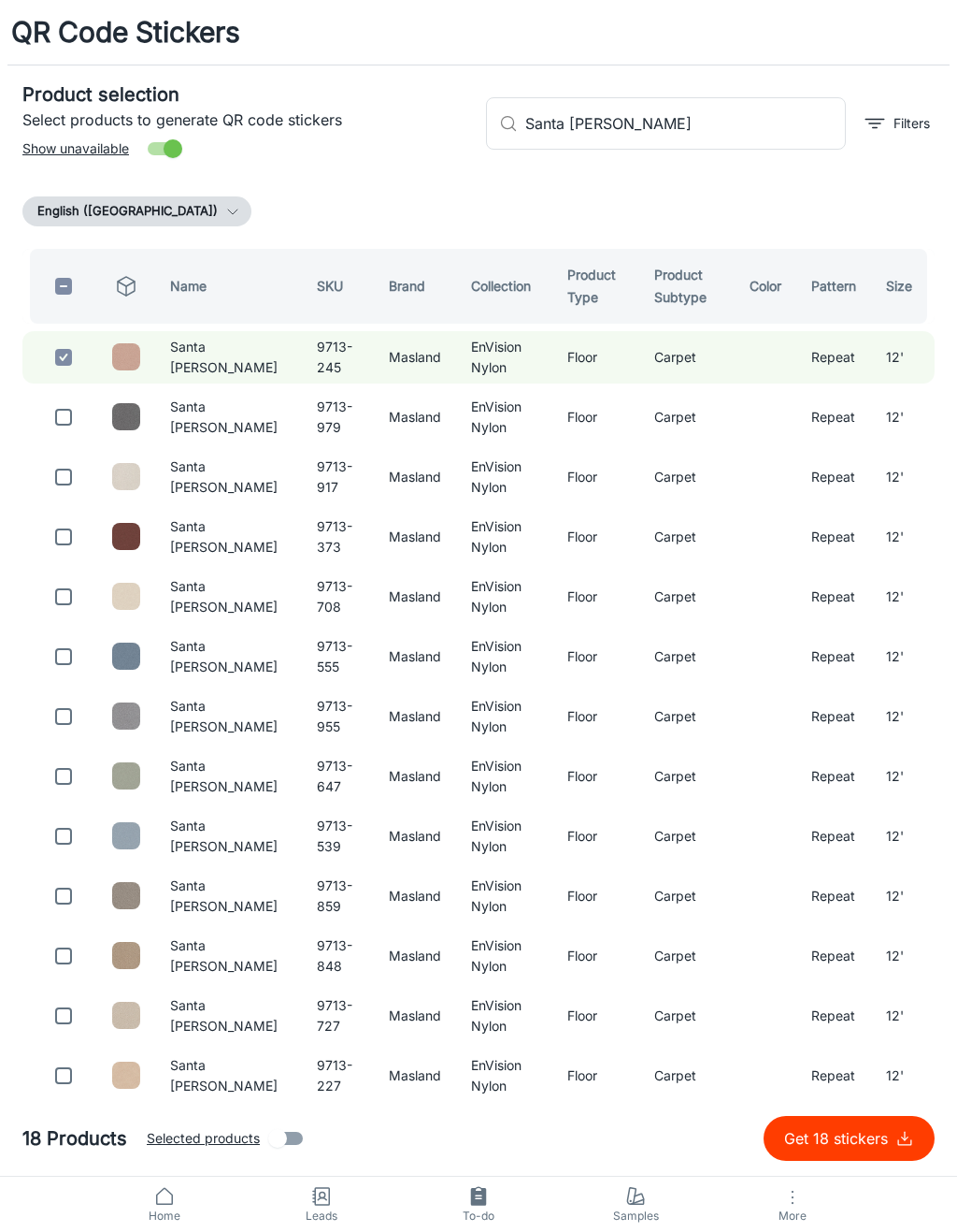
click at [680, 132] on input "Santa [PERSON_NAME]" at bounding box center [685, 123] width 320 height 53
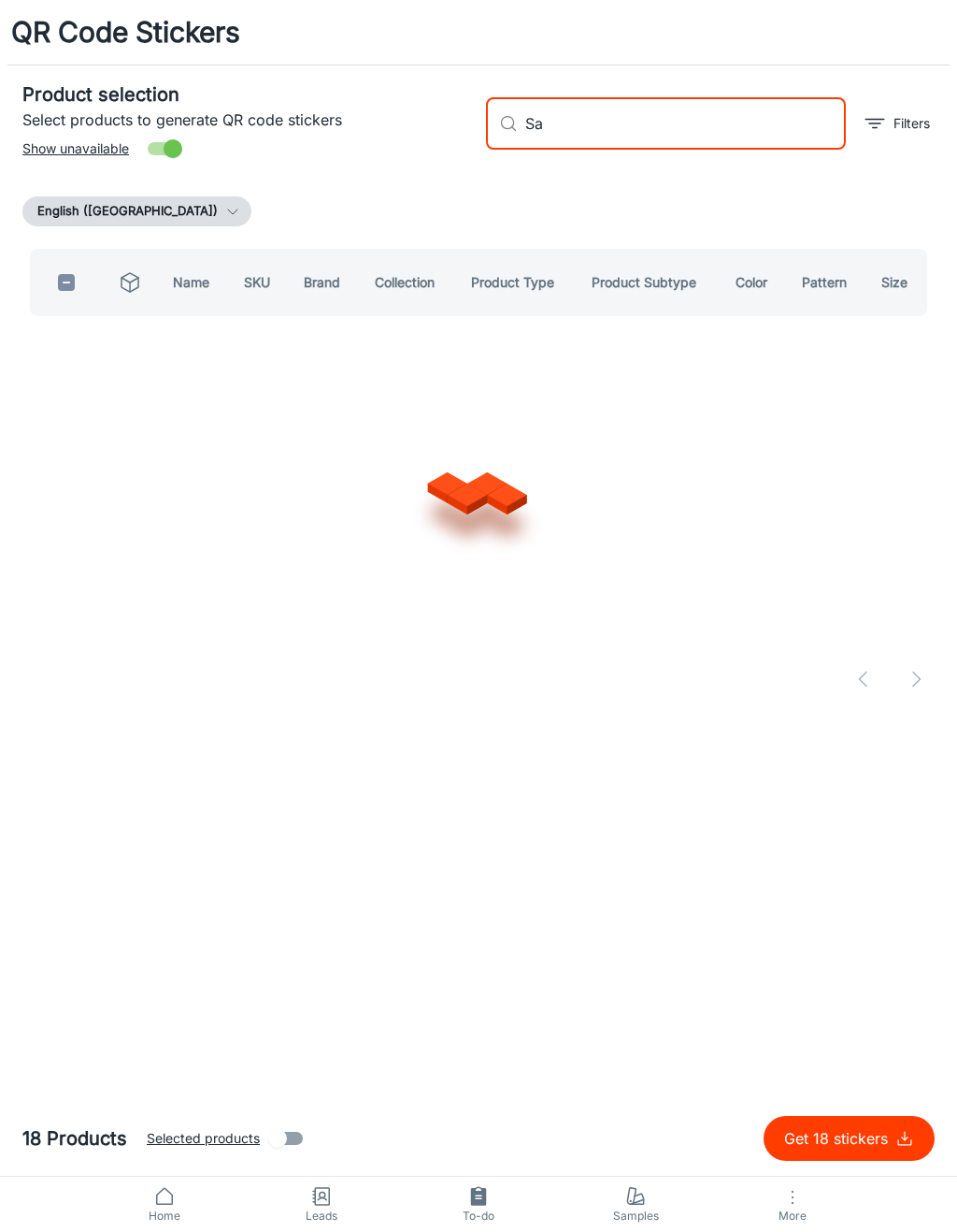
type input "S"
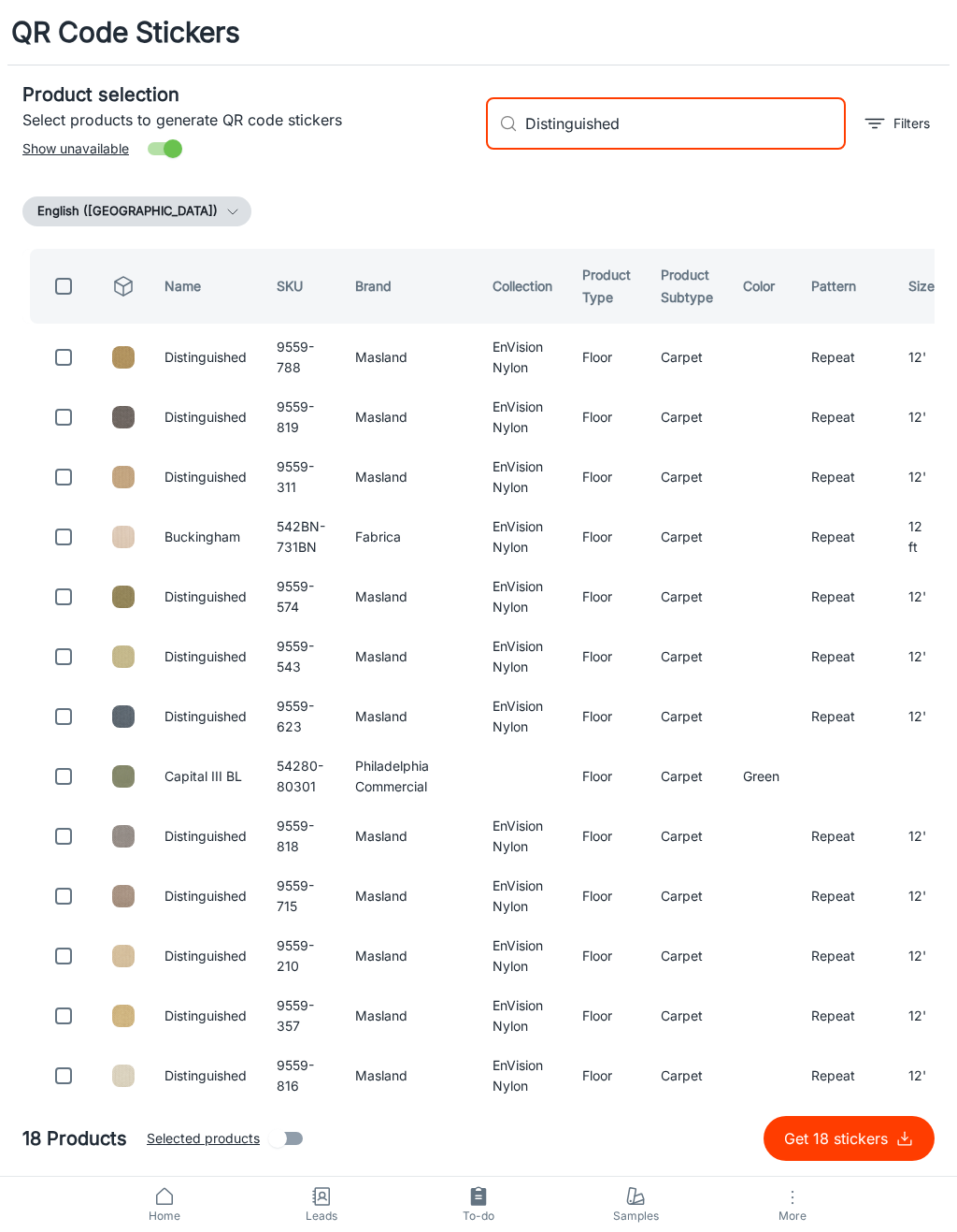
type input "Distinguished"
click at [68, 370] on input "checkbox" at bounding box center [63, 357] width 38 height 38
checkbox input "true"
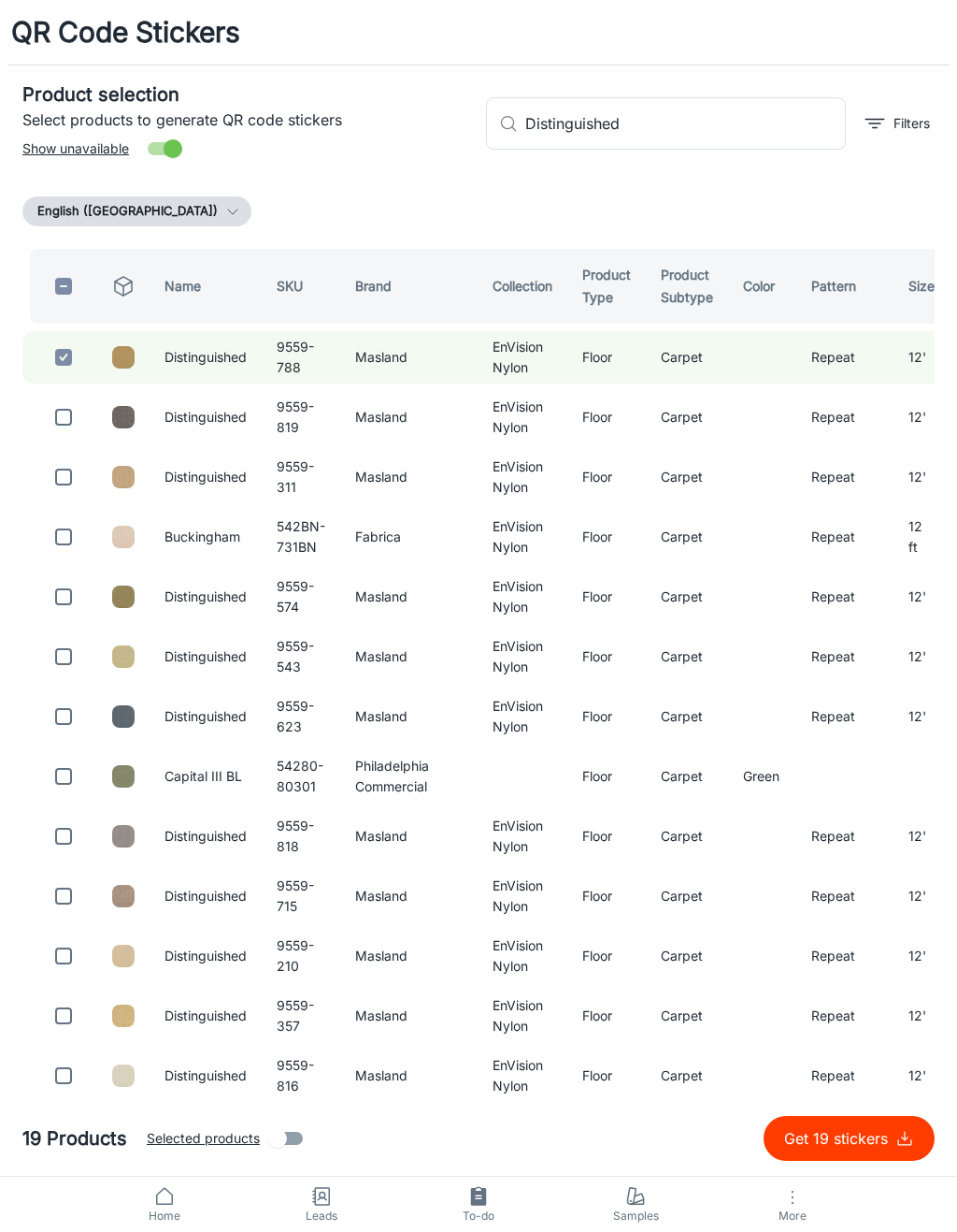
click at [710, 147] on input "Distinguished" at bounding box center [685, 123] width 320 height 53
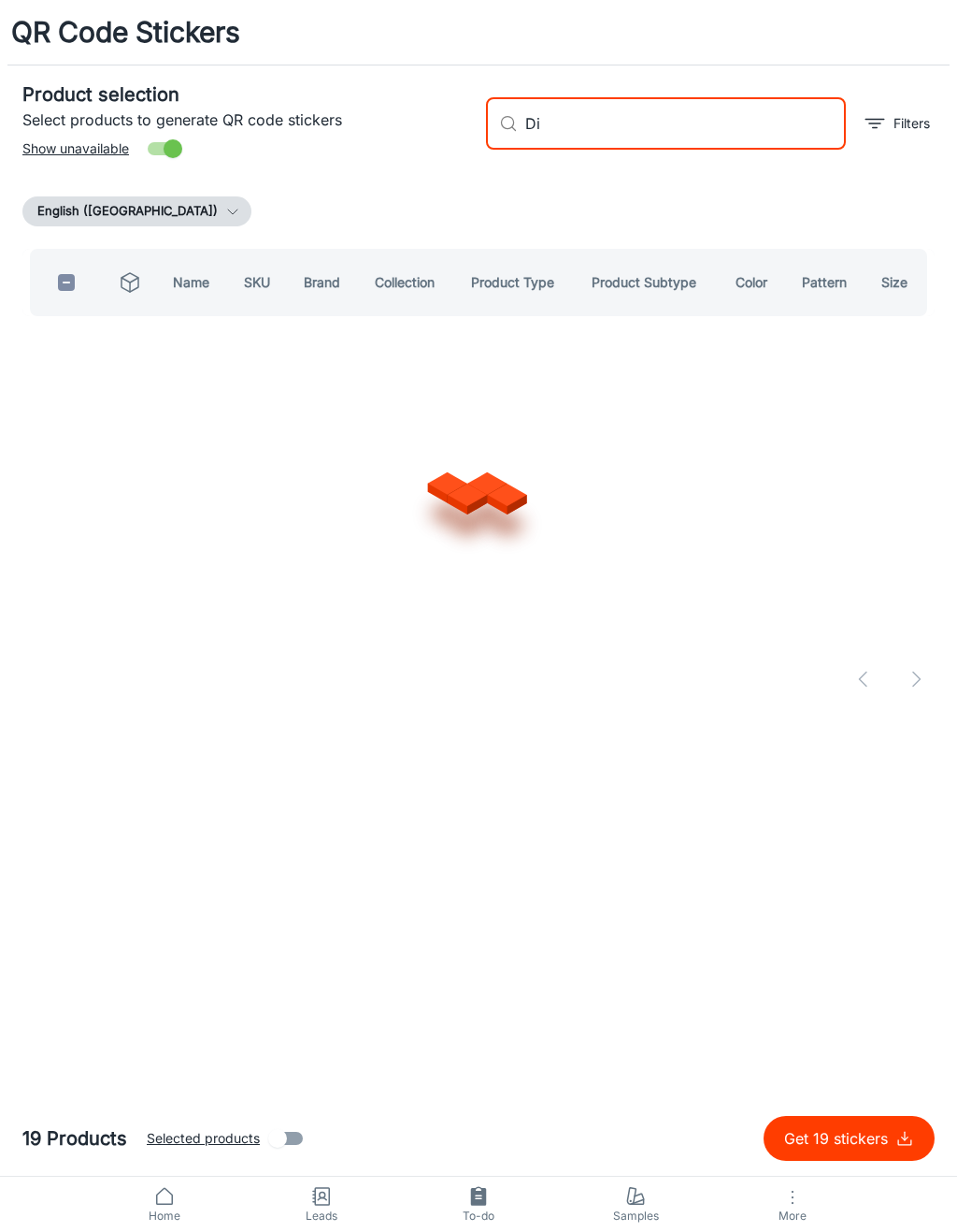
type input "D"
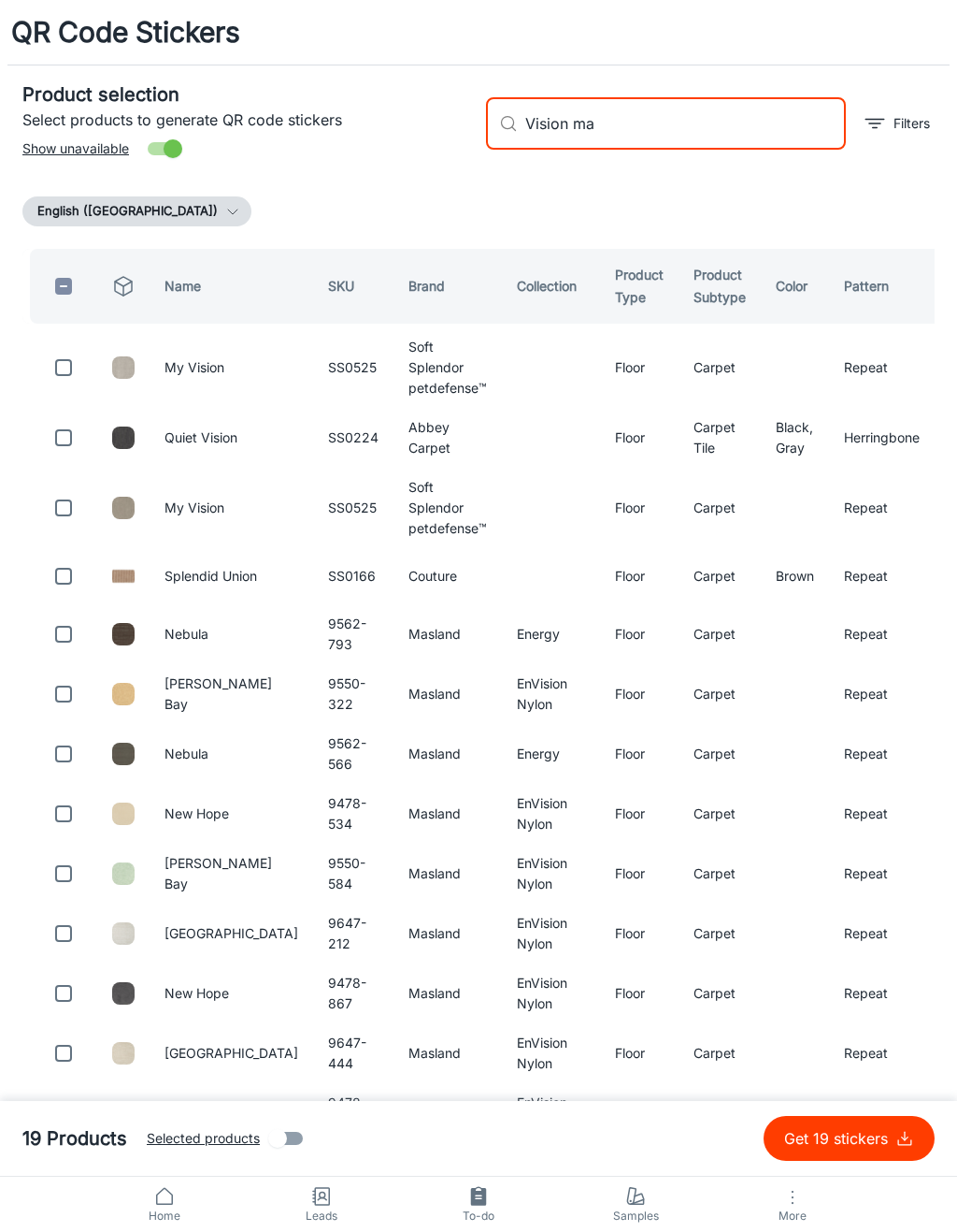
click at [743, 143] on input "Vision ma" at bounding box center [685, 123] width 320 height 53
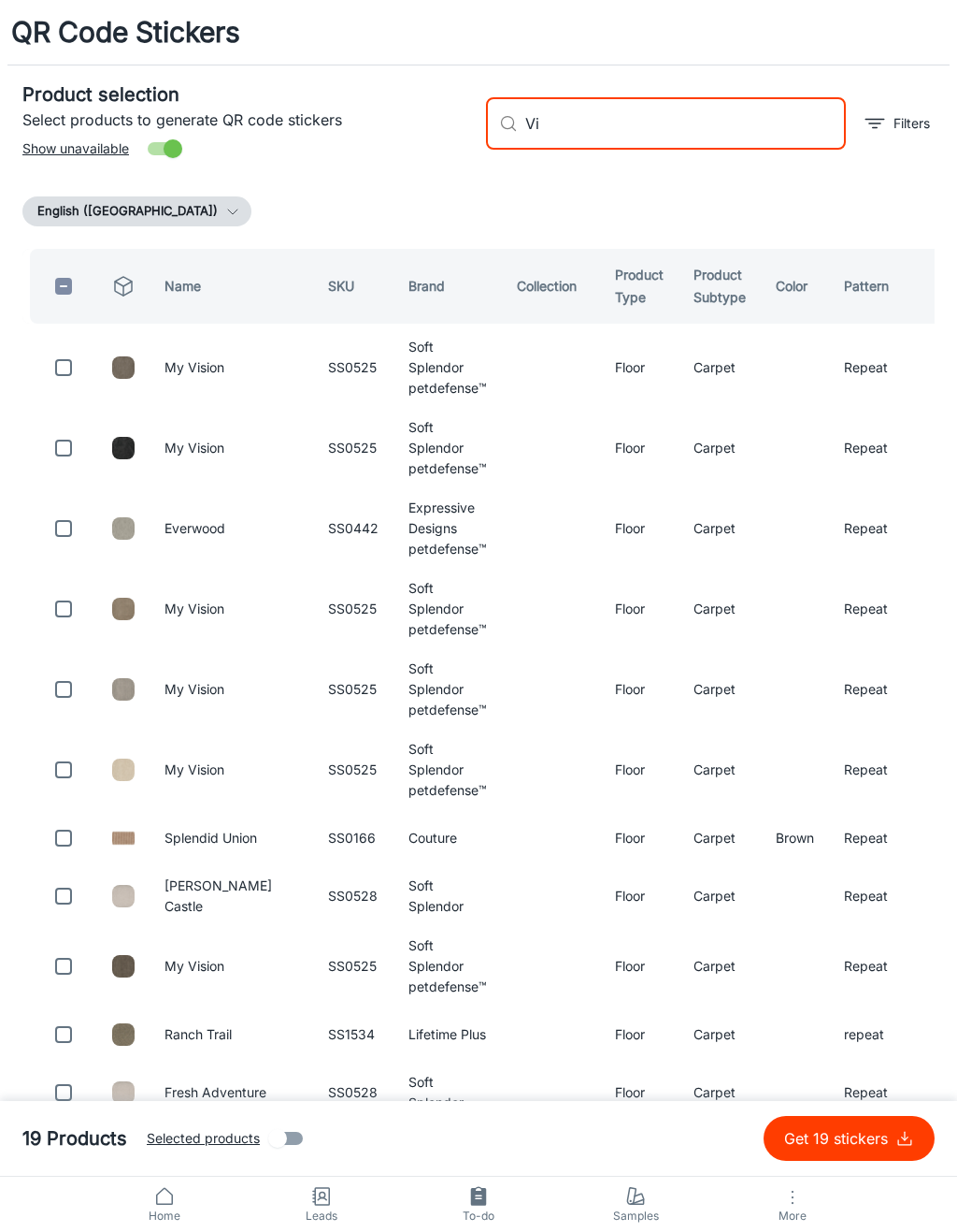
type input "V"
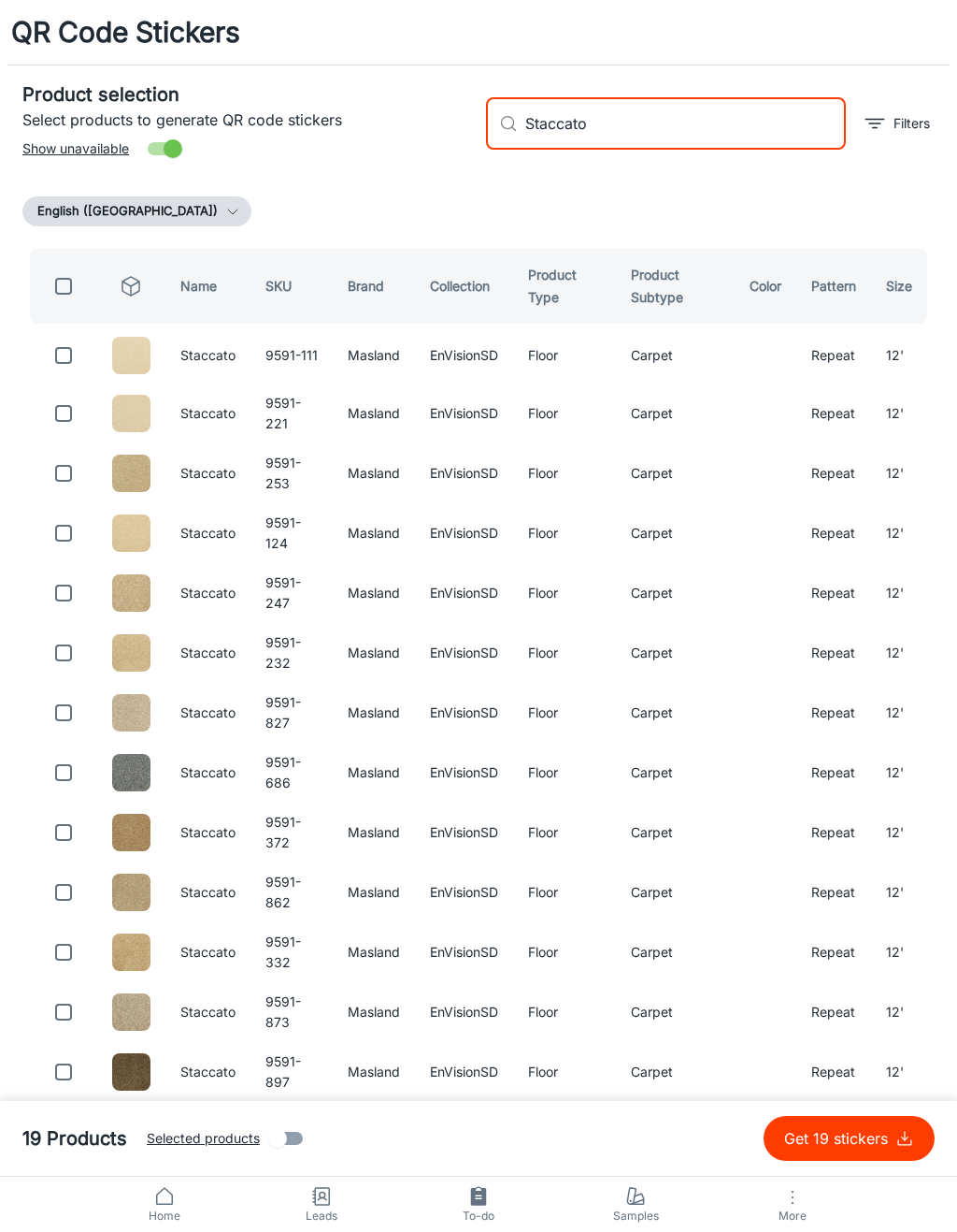
type input "Staccato"
click at [73, 365] on input "checkbox" at bounding box center [63, 355] width 38 height 38
checkbox input "true"
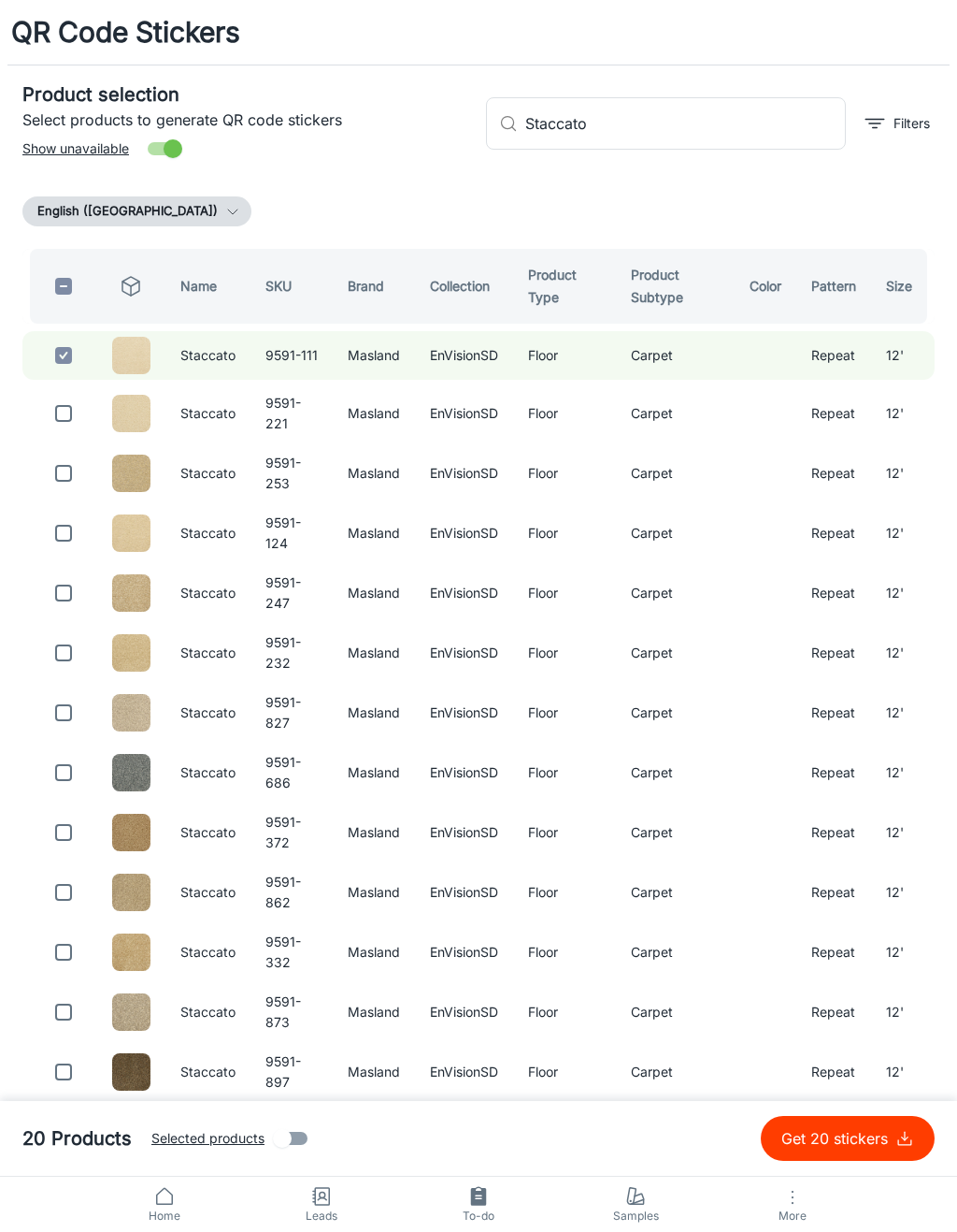
click at [706, 122] on input "Staccato" at bounding box center [685, 123] width 320 height 53
type input "S"
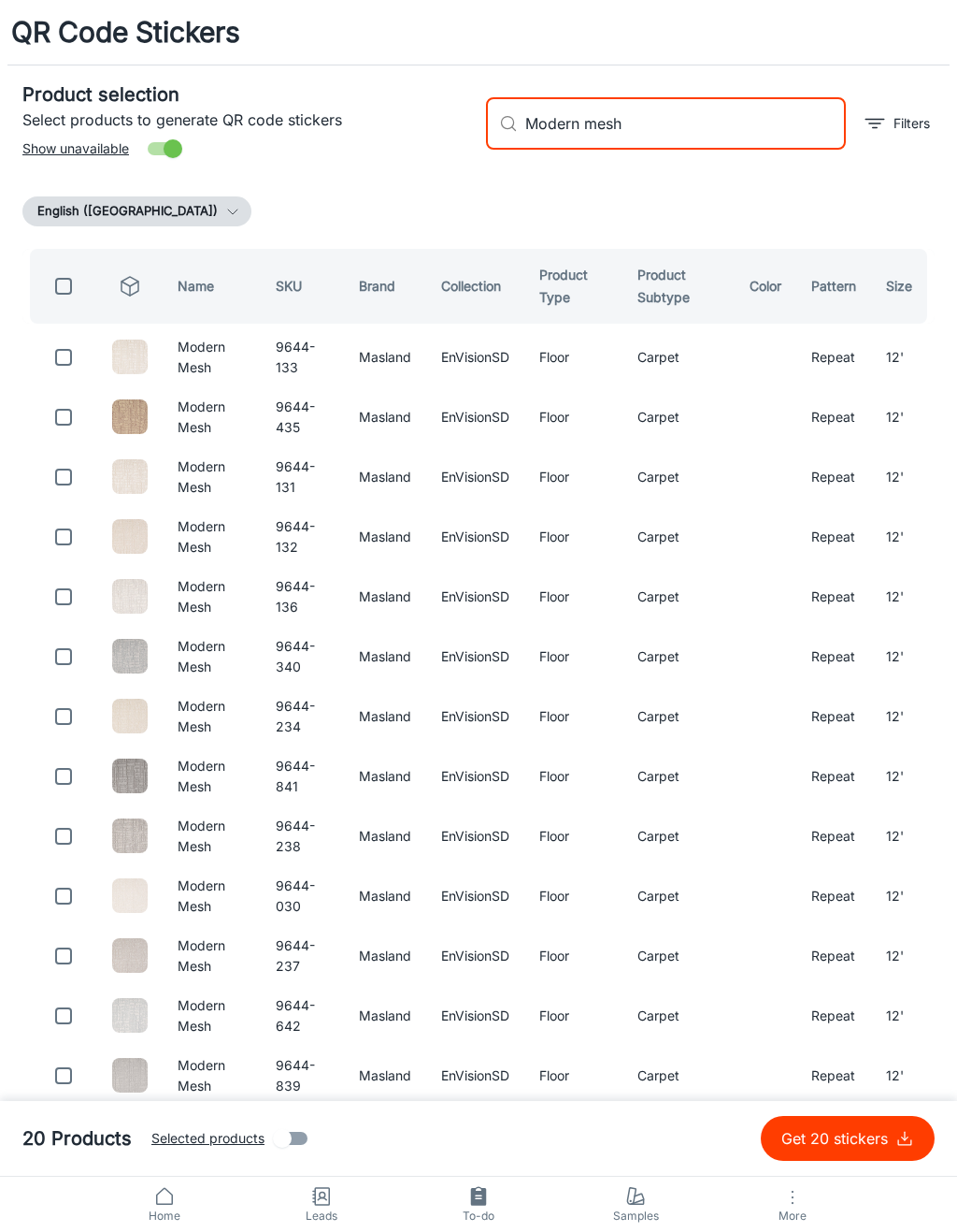
type input "Modern mesh"
click at [62, 352] on input "checkbox" at bounding box center [63, 357] width 38 height 38
checkbox input "true"
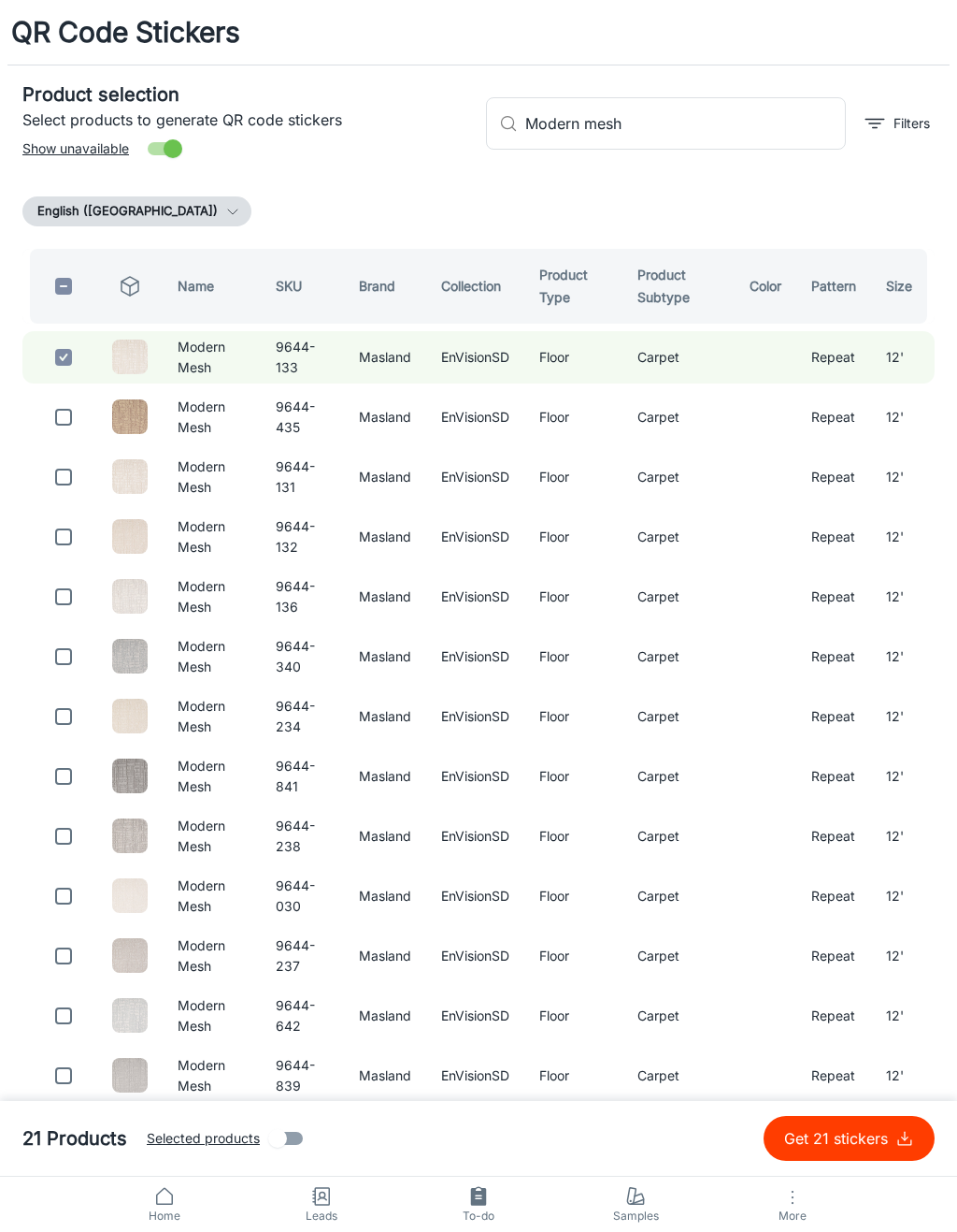
click at [693, 144] on input "Modern mesh" at bounding box center [685, 123] width 320 height 53
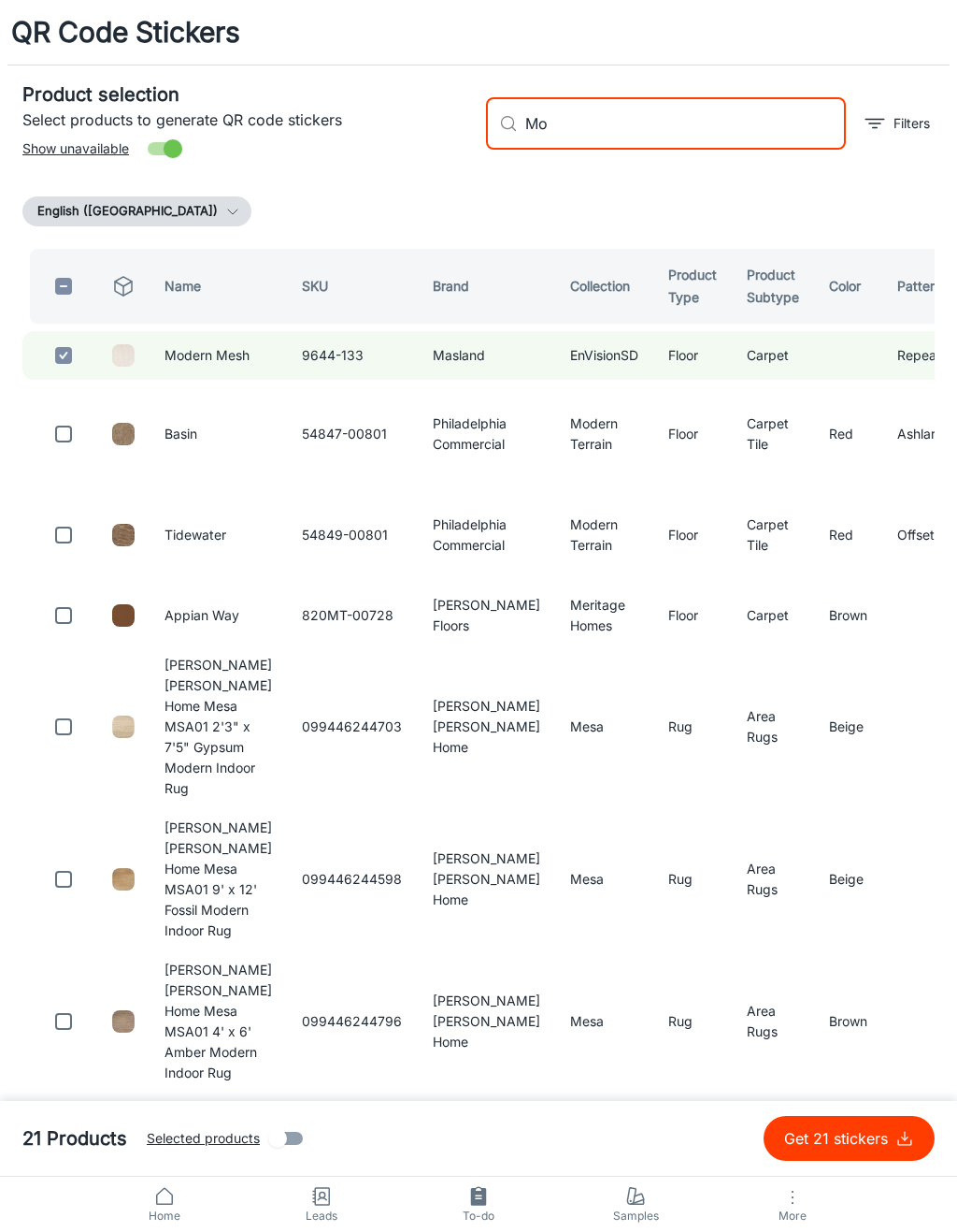
type input "M"
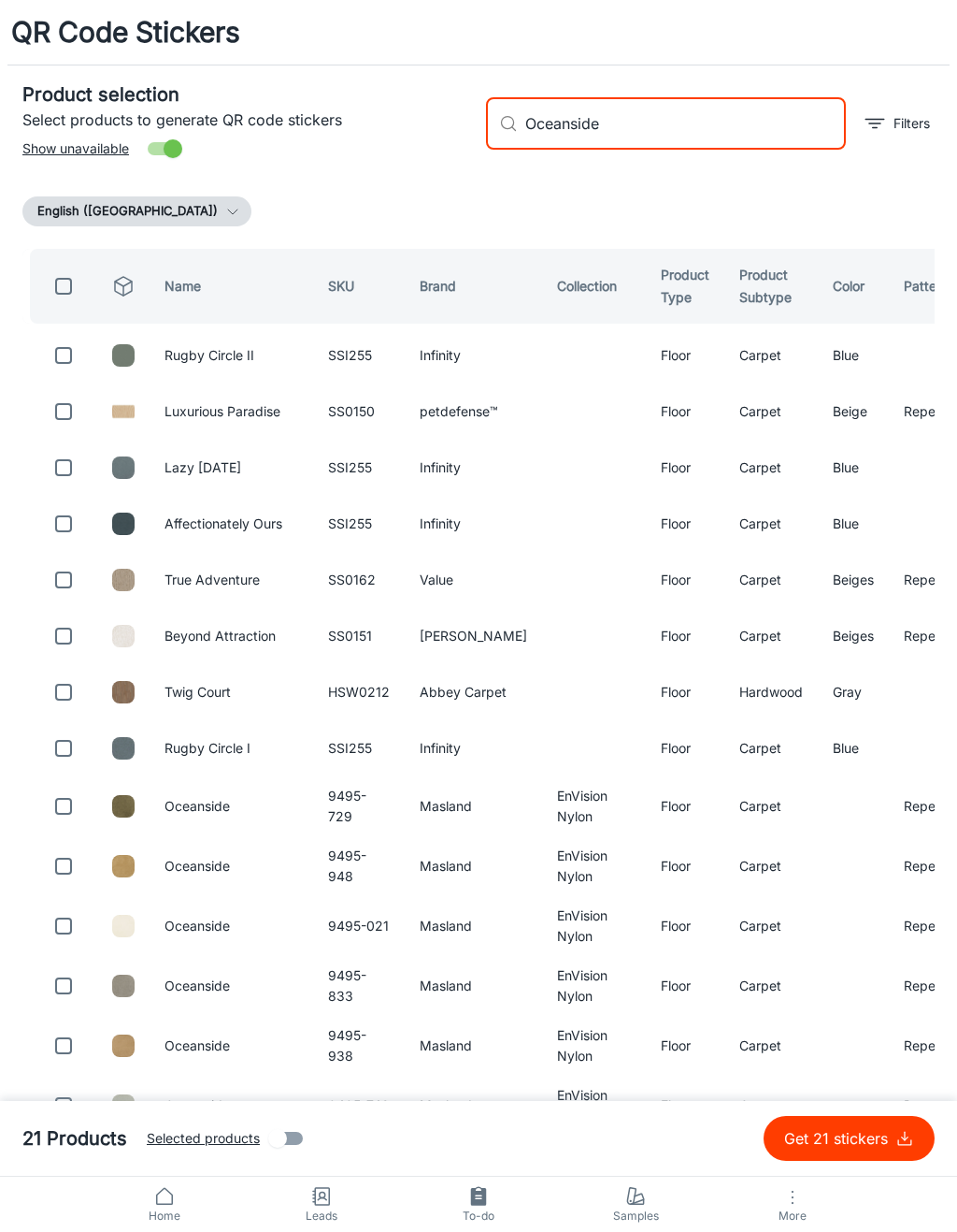
type input "Oceanside"
click at [71, 824] on input "checkbox" at bounding box center [63, 806] width 38 height 38
checkbox input "true"
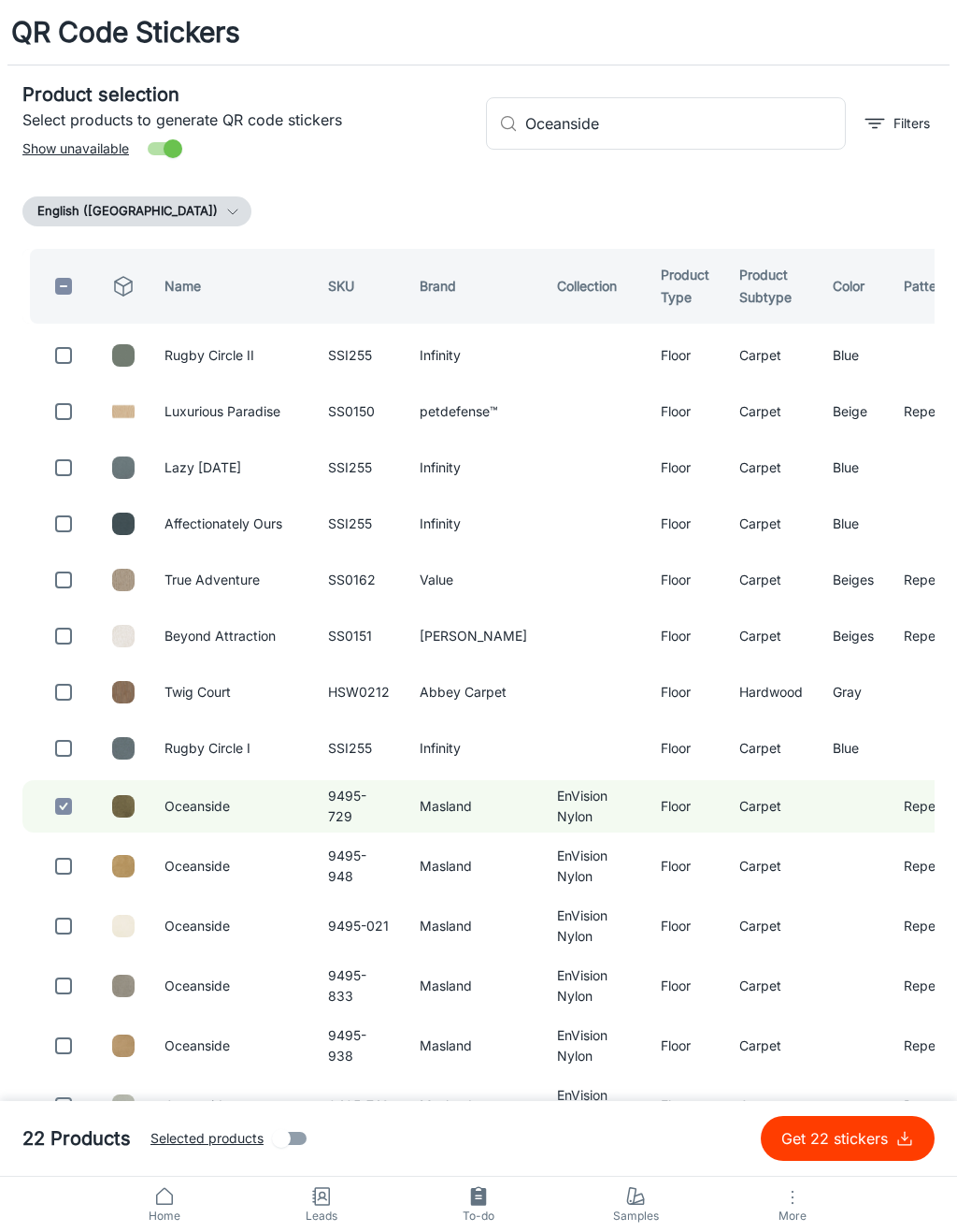
click at [737, 130] on input "Oceanside" at bounding box center [685, 123] width 320 height 53
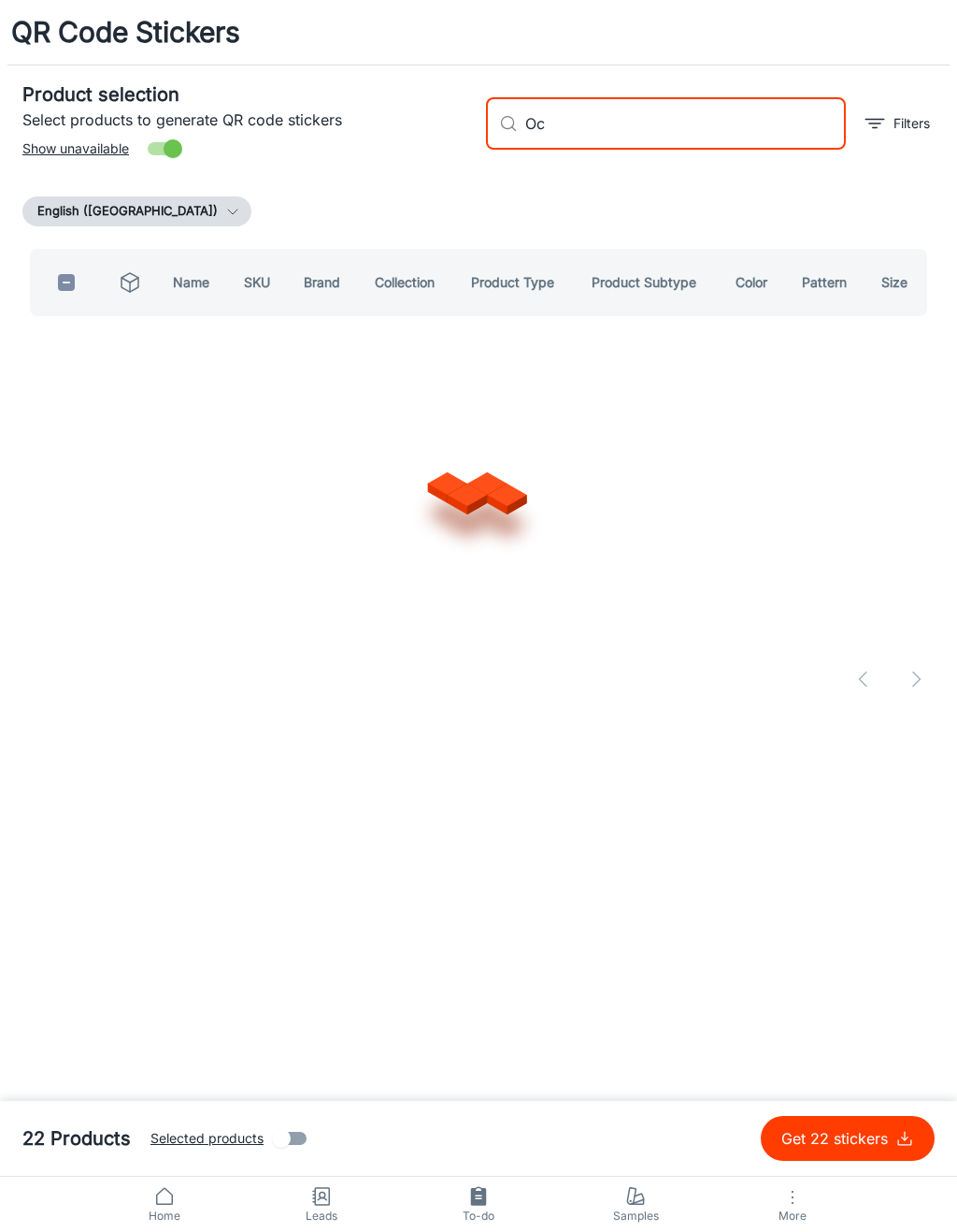
type input "O"
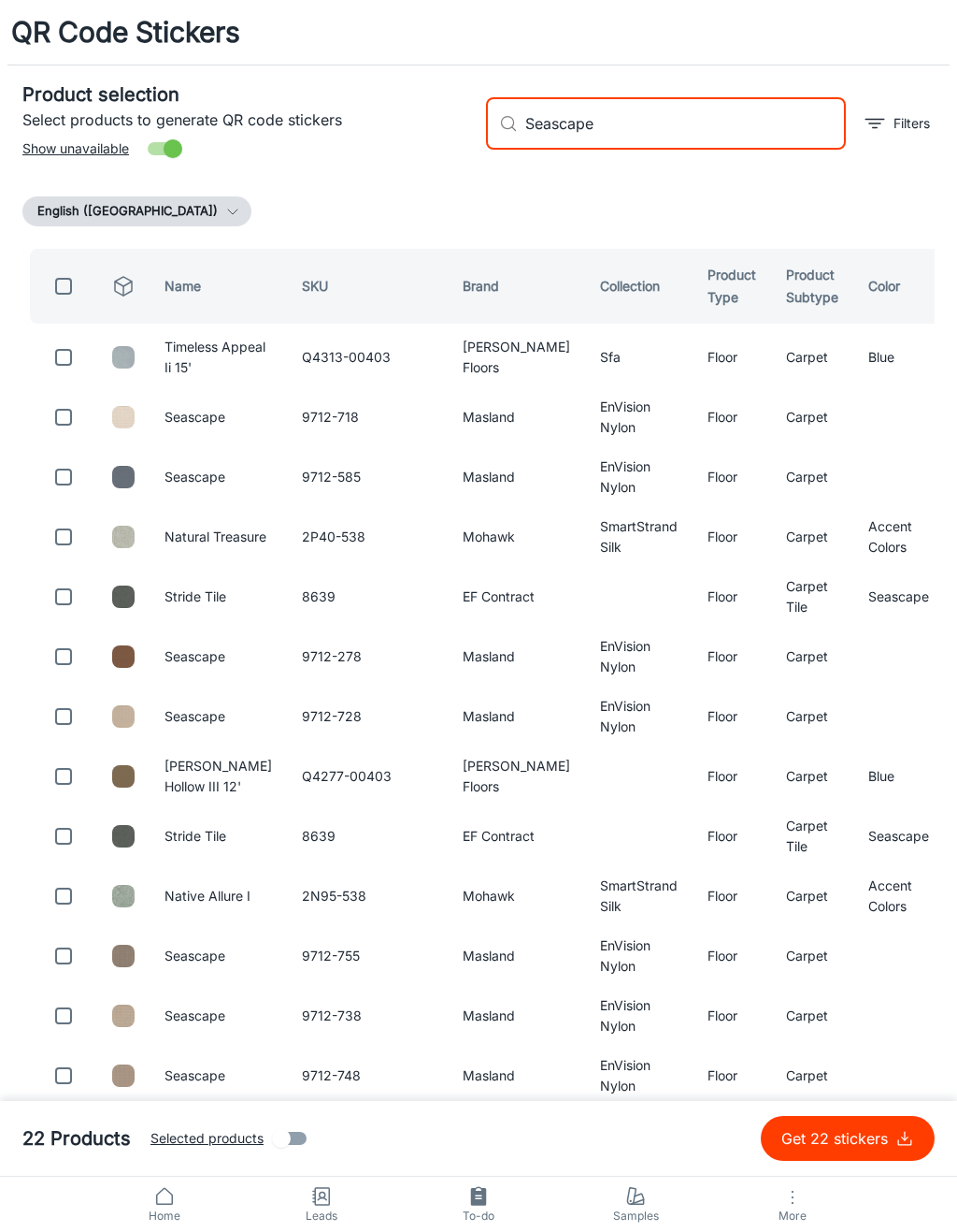
type input "Seascape"
click at [80, 486] on input "checkbox" at bounding box center [63, 477] width 38 height 38
checkbox input "true"
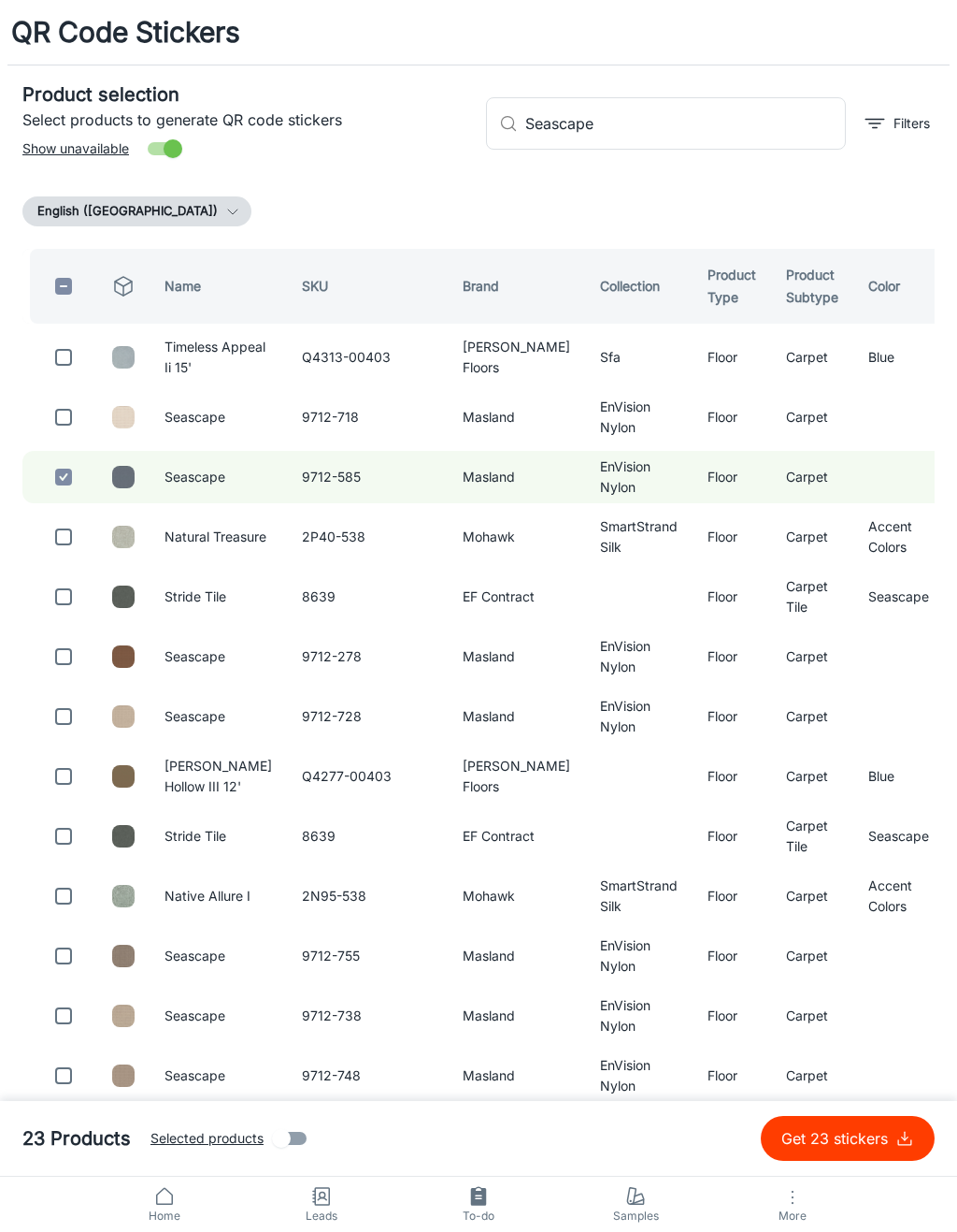
click at [712, 122] on input "Seascape" at bounding box center [685, 123] width 320 height 53
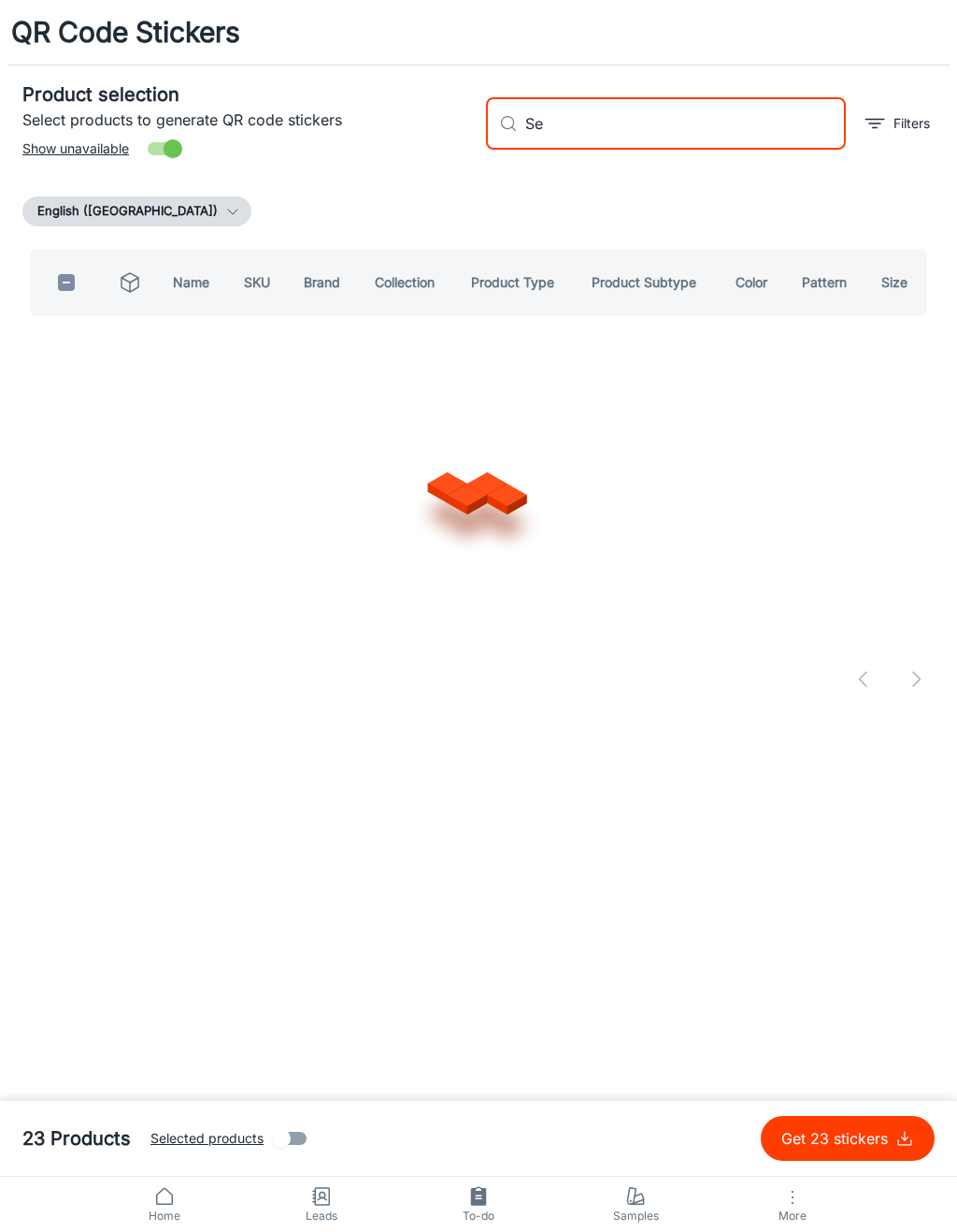
type input "S"
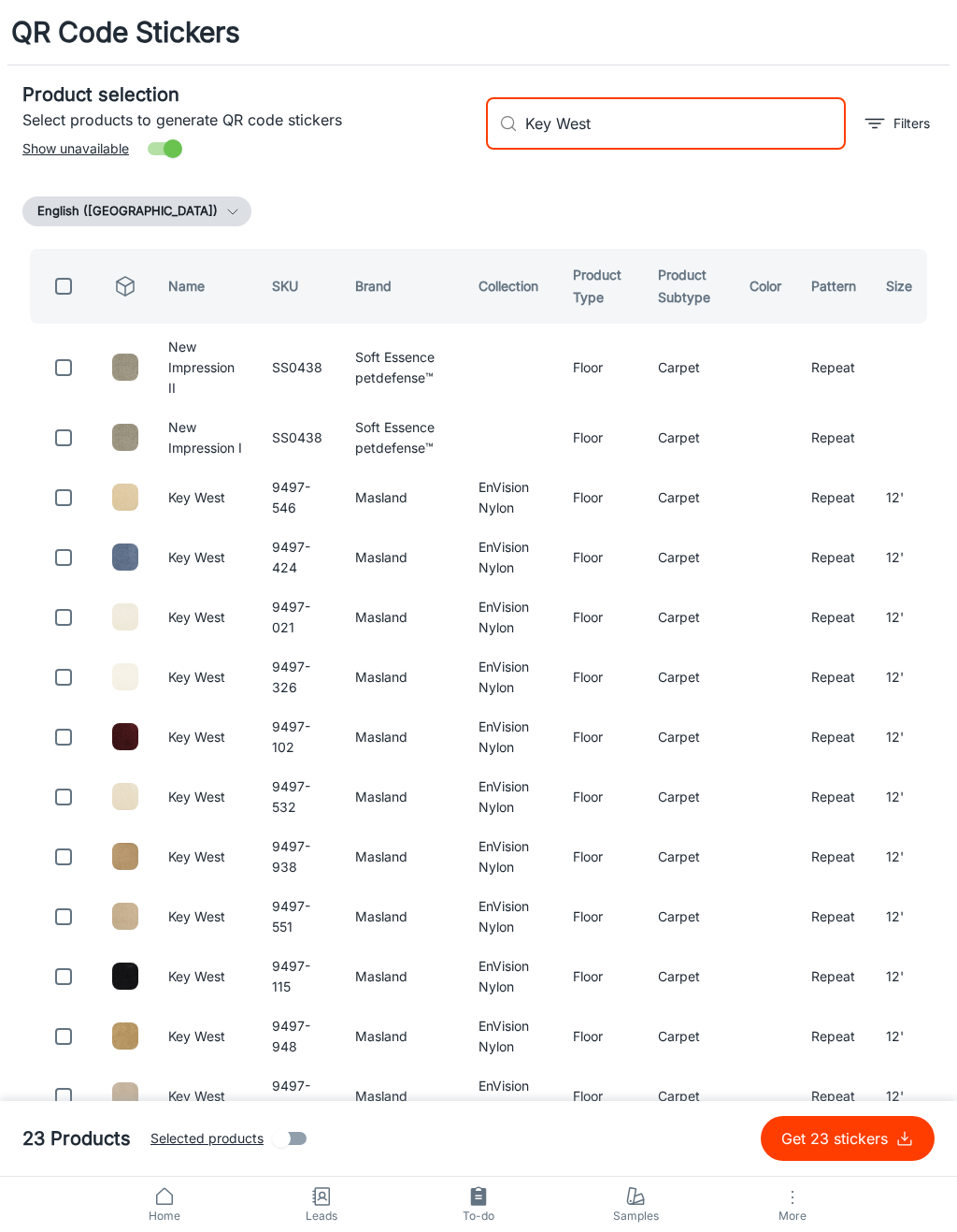
type input "Key West"
click at [75, 516] on input "checkbox" at bounding box center [63, 498] width 38 height 38
checkbox input "true"
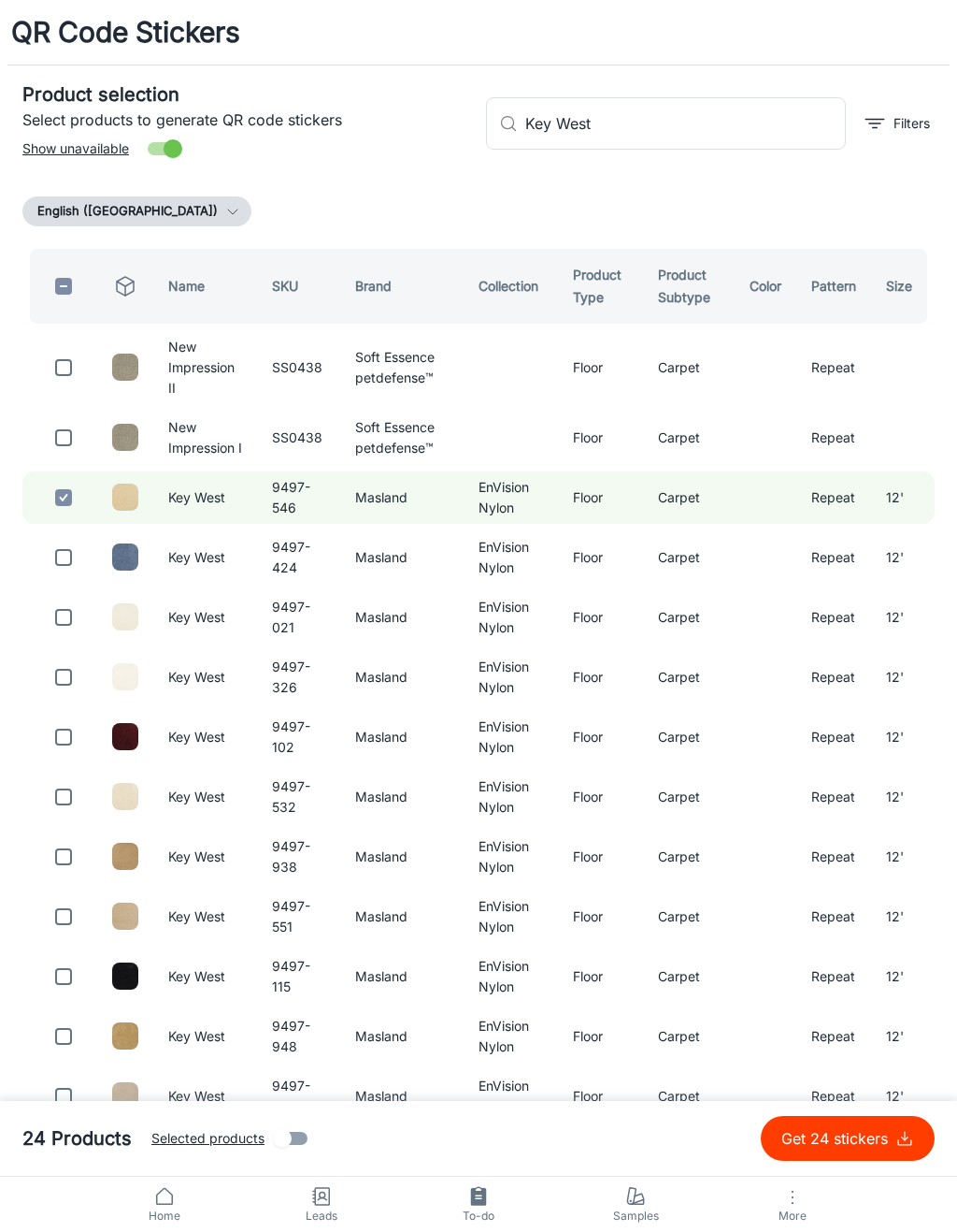
click at [699, 129] on input "Key West" at bounding box center [685, 123] width 320 height 53
type input "K"
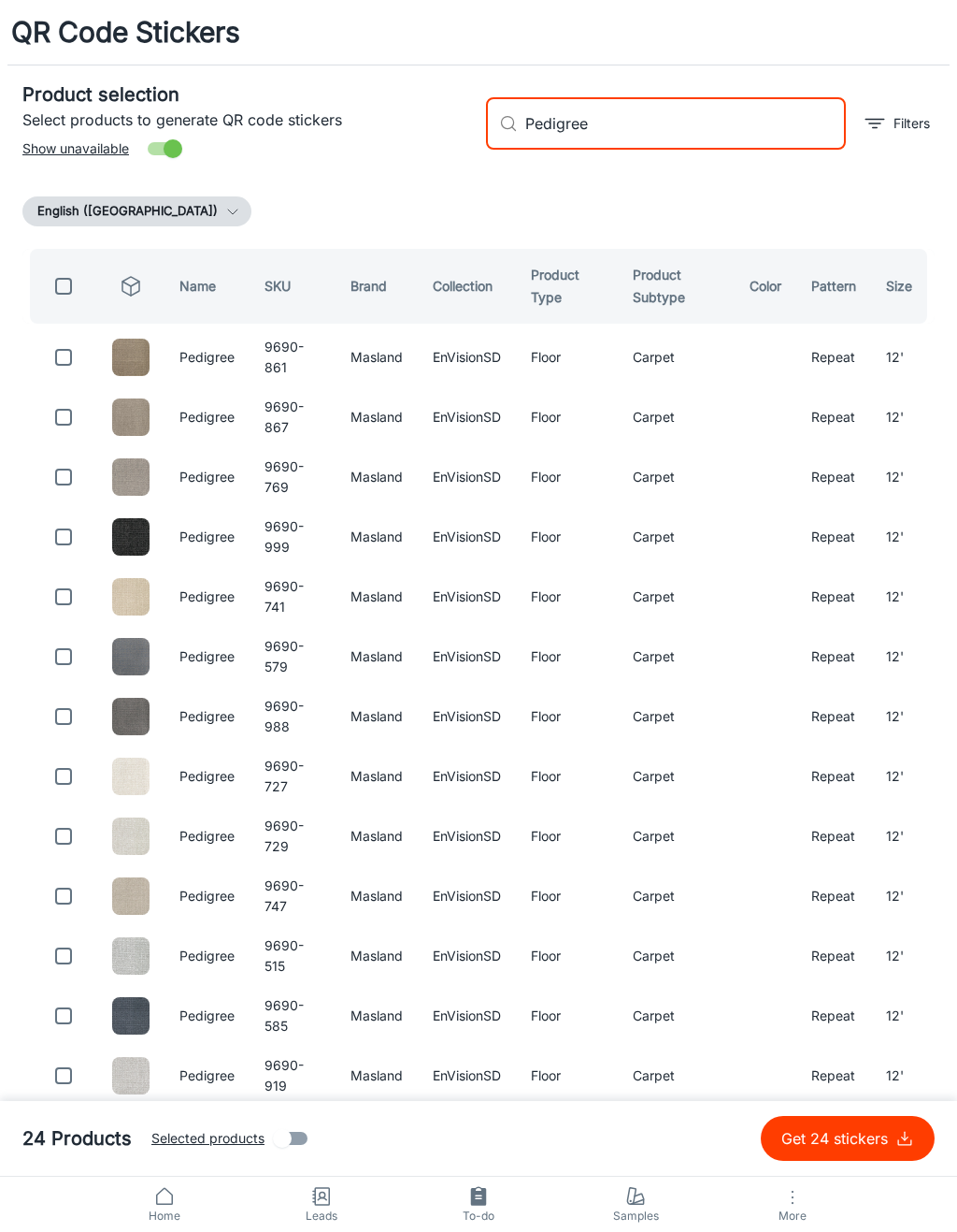
type input "Pedigree"
click at [71, 352] on input "checkbox" at bounding box center [63, 357] width 38 height 38
checkbox input "true"
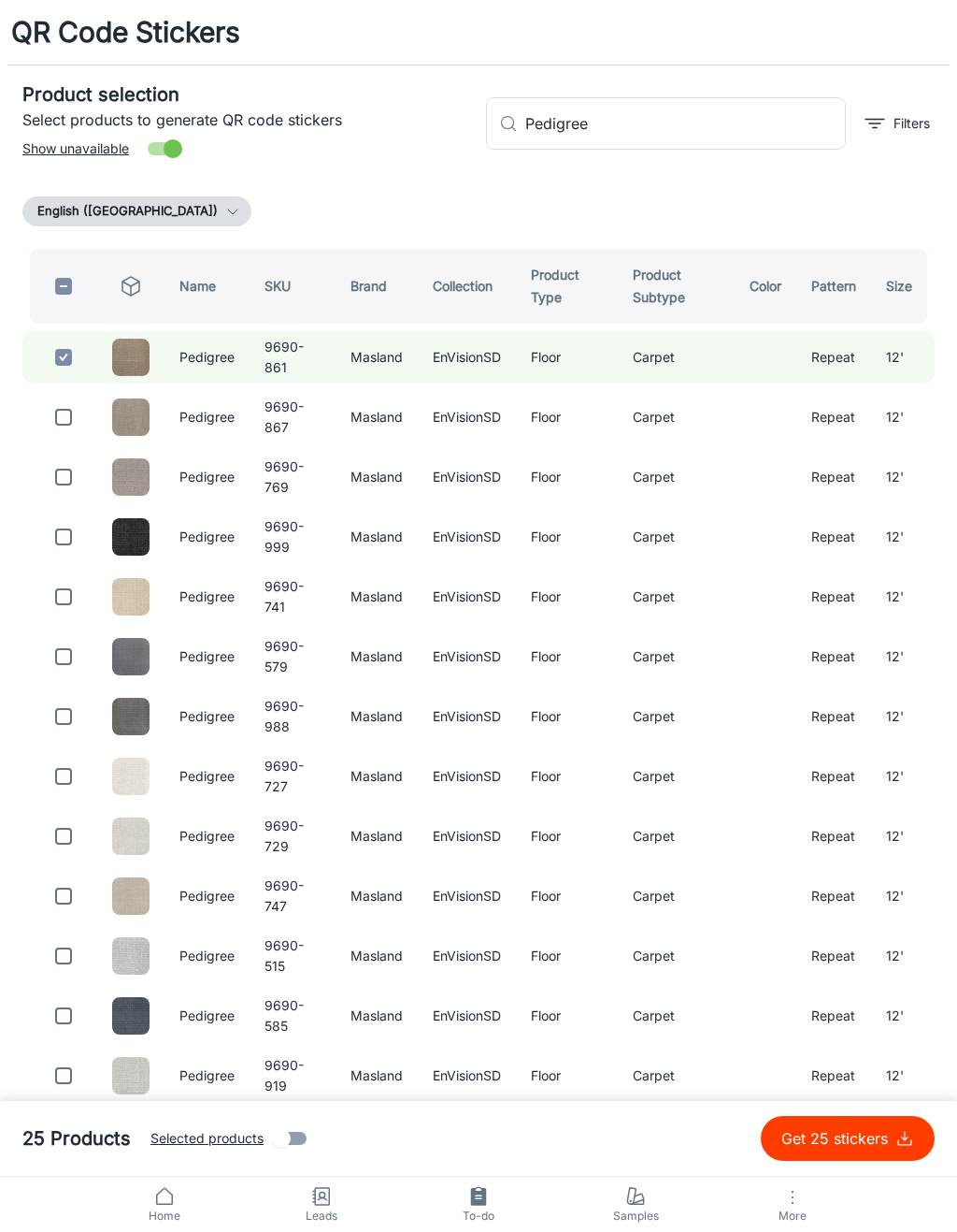
click at [699, 118] on input "Pedigree" at bounding box center [685, 123] width 320 height 53
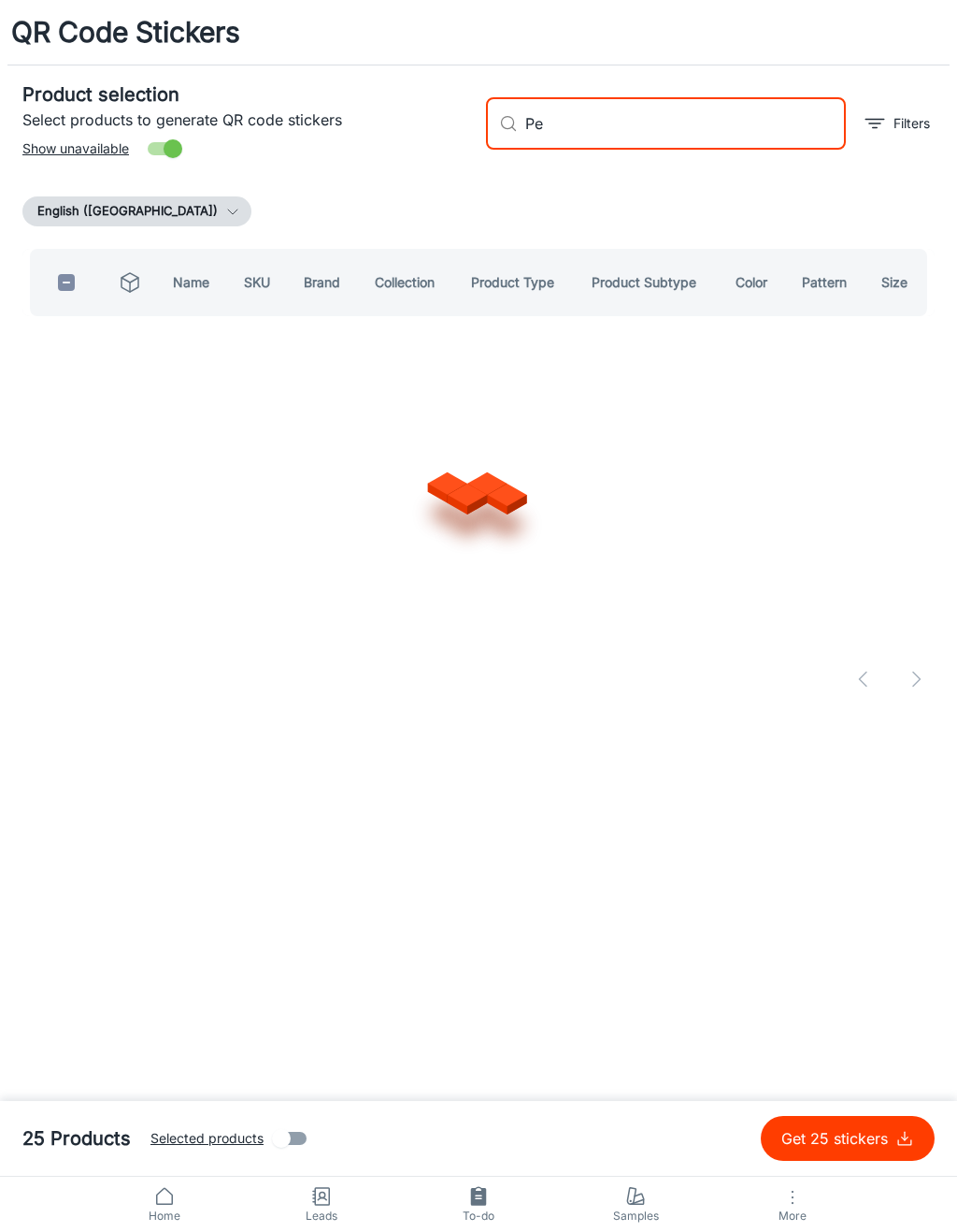
type input "P"
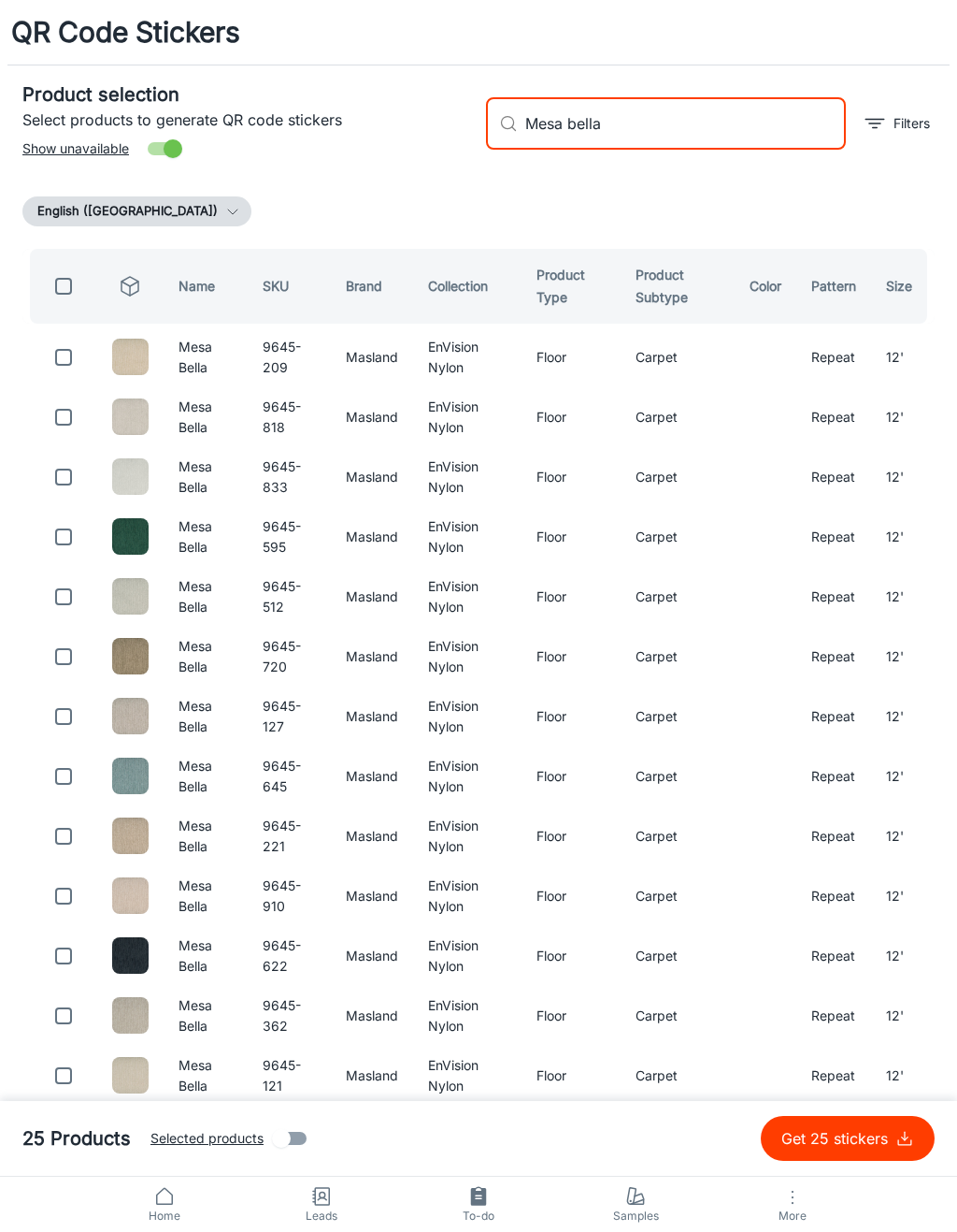
type input "Mesa bella"
click at [69, 367] on input "checkbox" at bounding box center [63, 357] width 38 height 38
checkbox input "true"
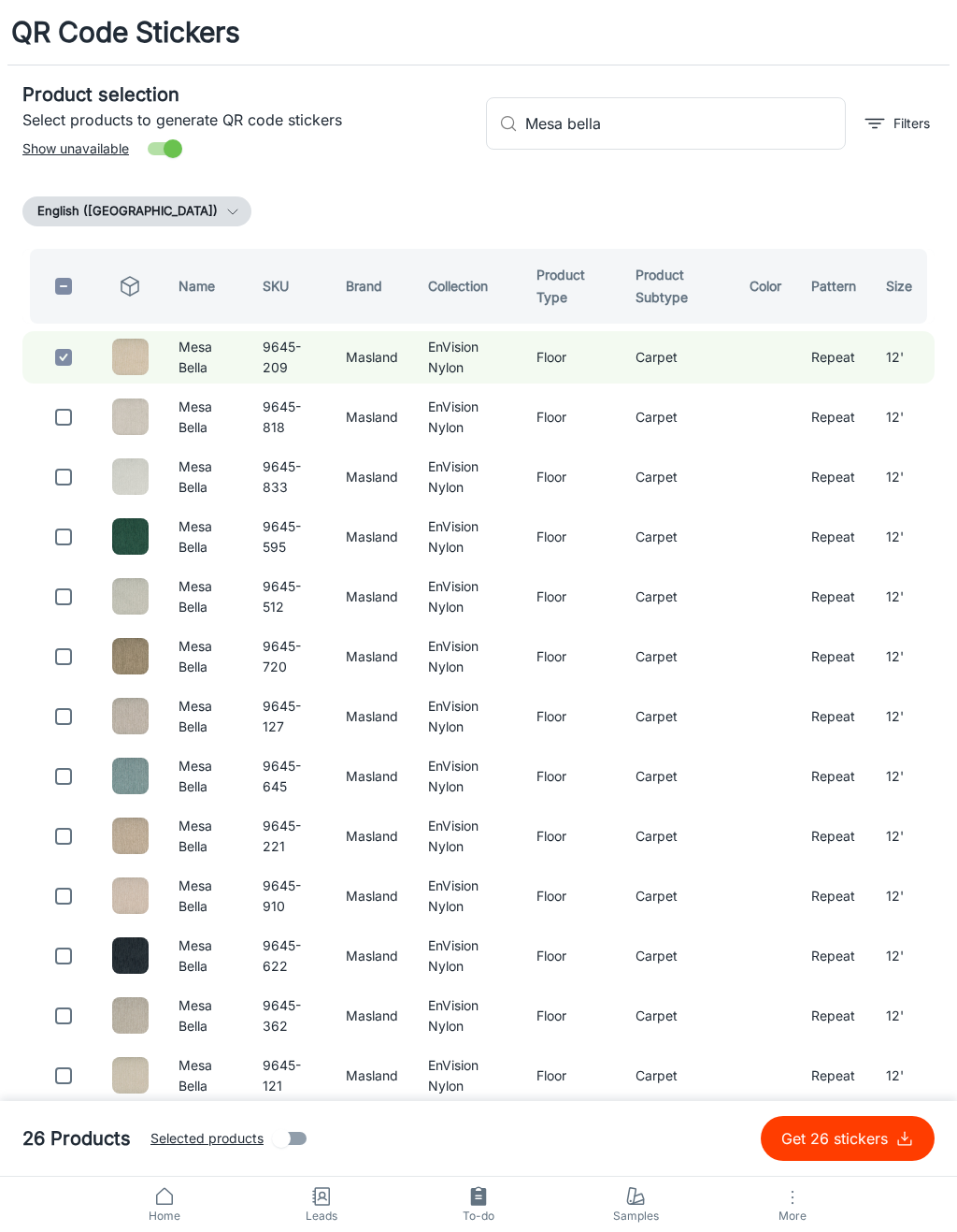
click at [670, 129] on input "Mesa bella" at bounding box center [685, 123] width 320 height 53
type input "M"
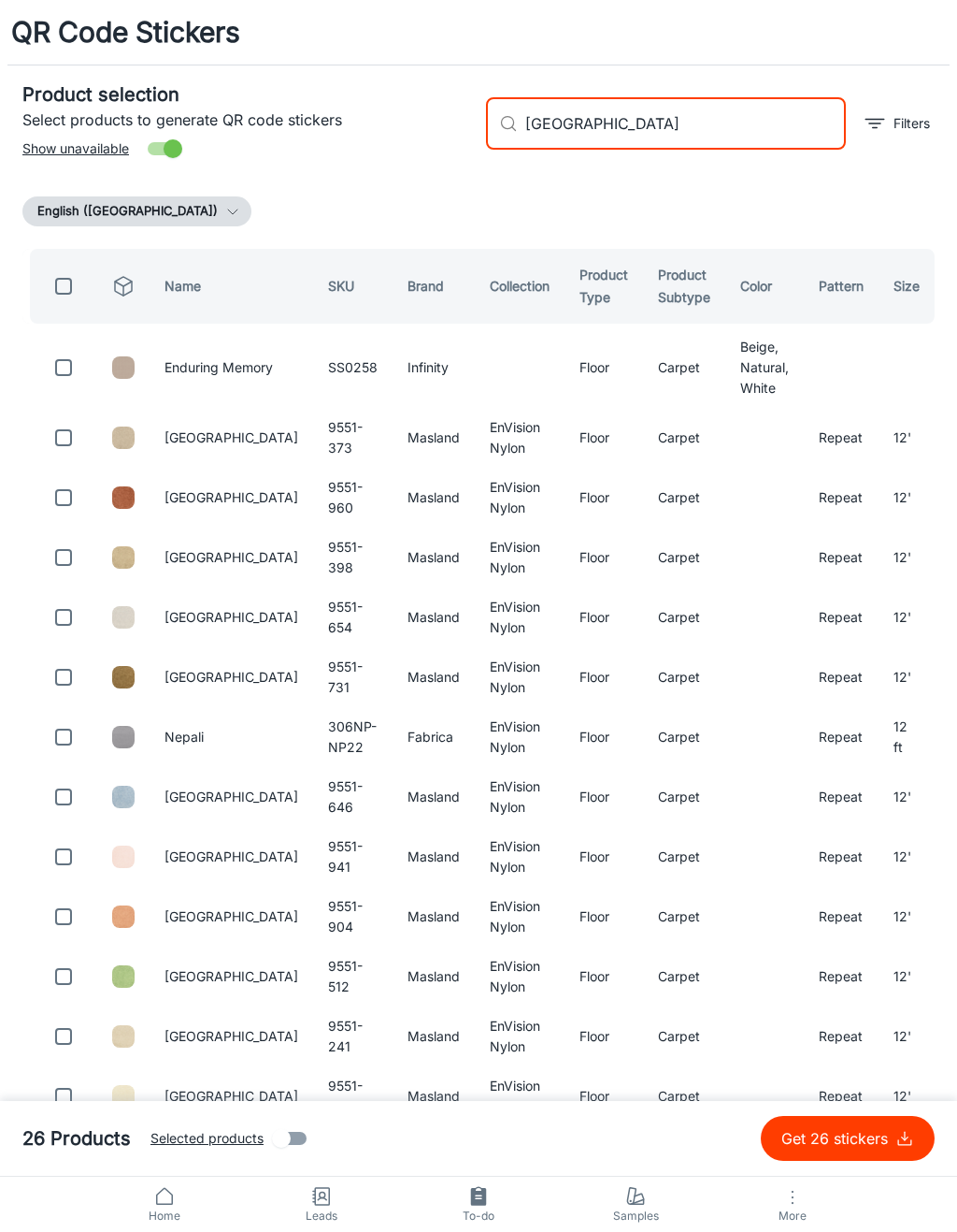
type input "[GEOGRAPHIC_DATA]"
click at [76, 436] on input "checkbox" at bounding box center [63, 437] width 38 height 38
checkbox input "true"
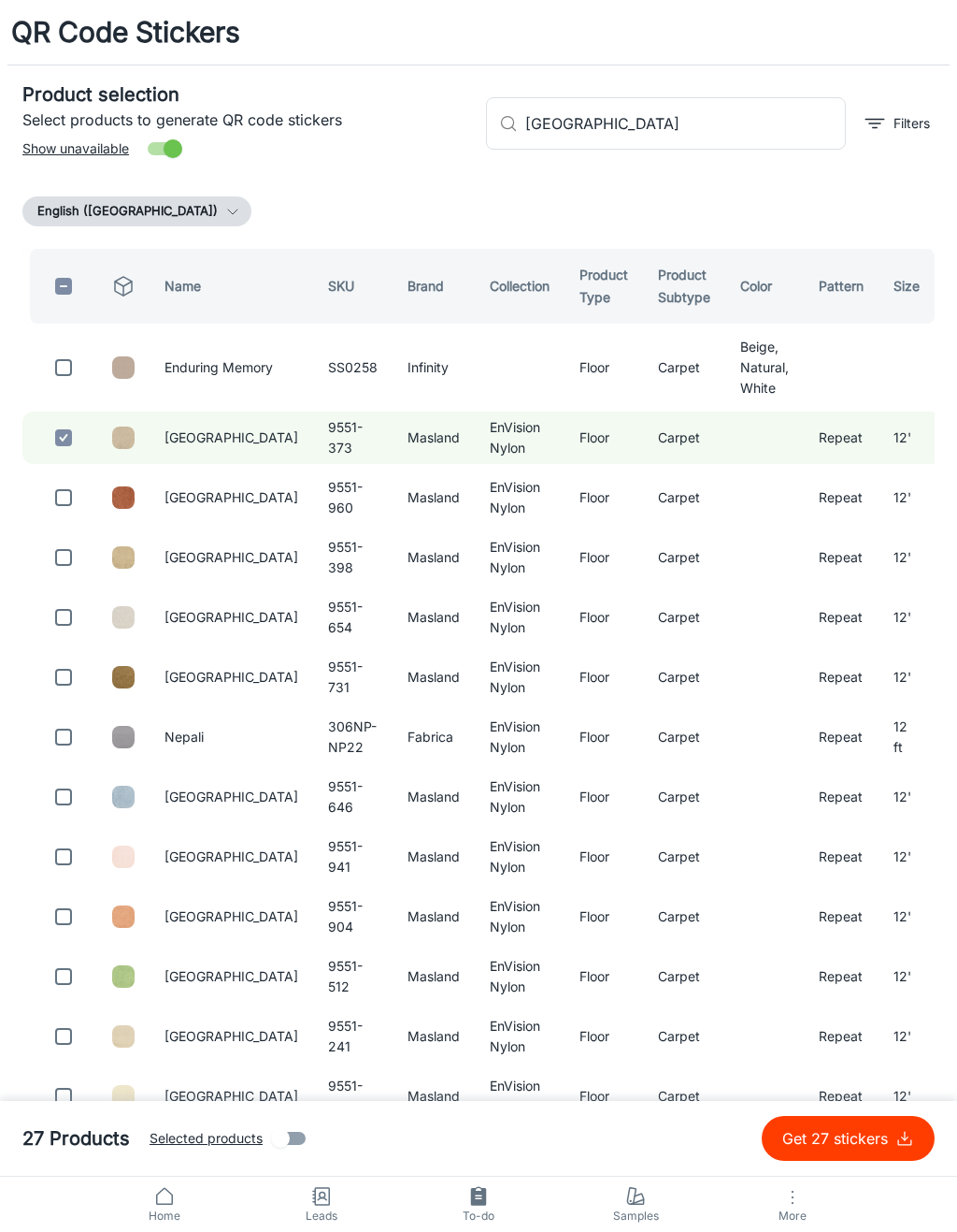
click at [685, 105] on input "[GEOGRAPHIC_DATA]" at bounding box center [685, 123] width 320 height 53
click at [758, 115] on input "[GEOGRAPHIC_DATA]" at bounding box center [685, 123] width 320 height 53
type input "V"
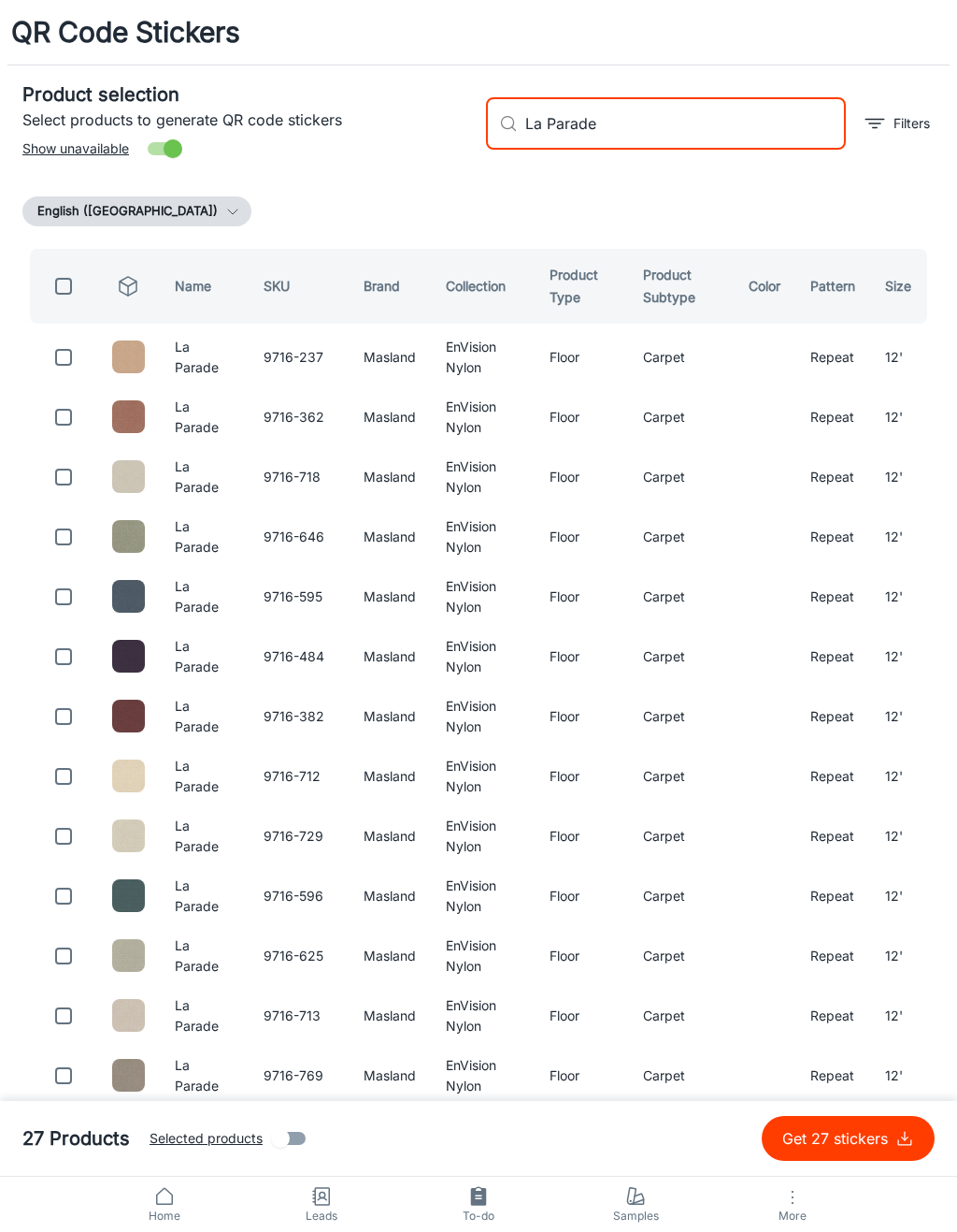
type input "La Parade"
click at [75, 412] on input "checkbox" at bounding box center [63, 418] width 38 height 38
checkbox input "true"
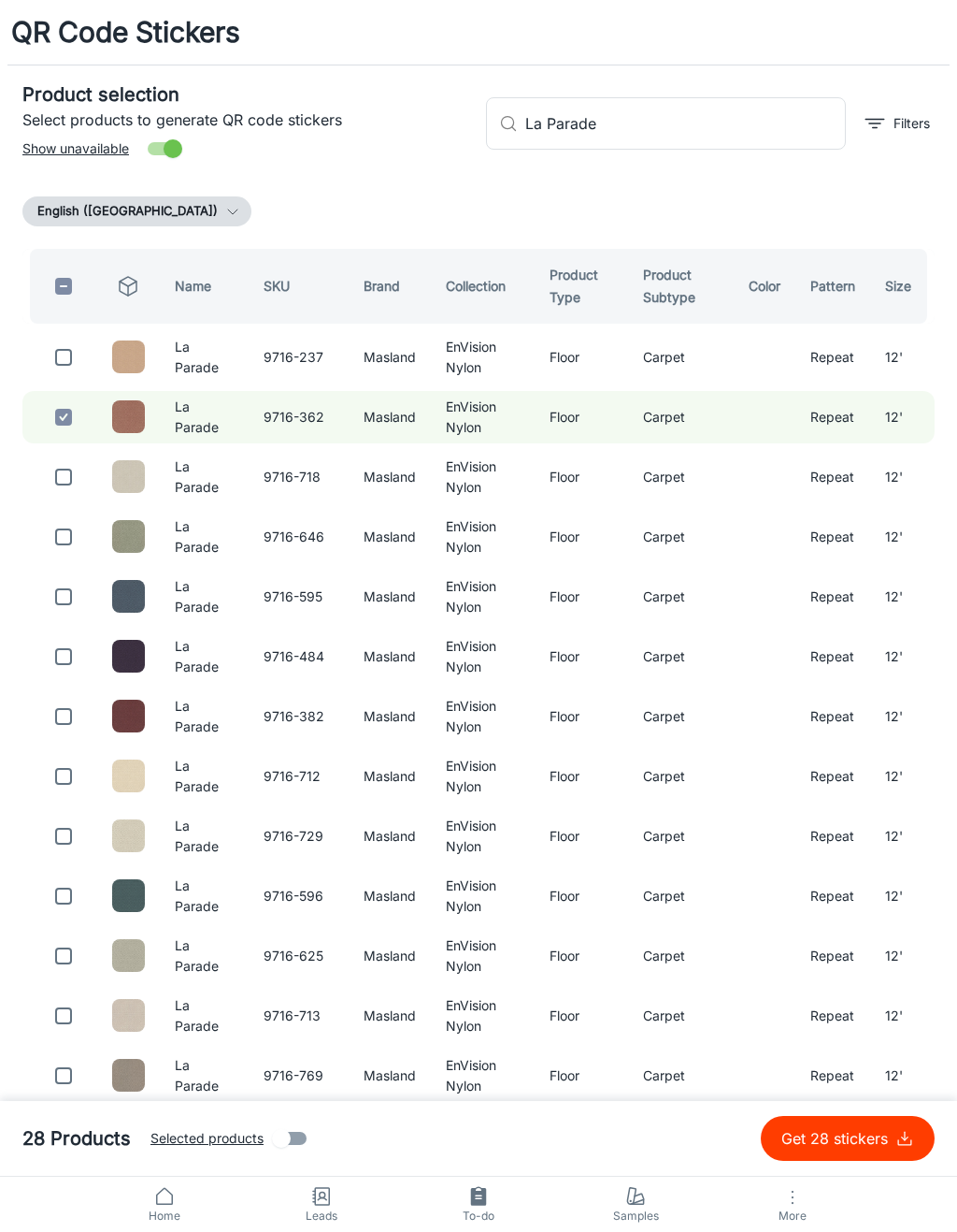
click at [667, 114] on input "La Parade" at bounding box center [685, 123] width 320 height 53
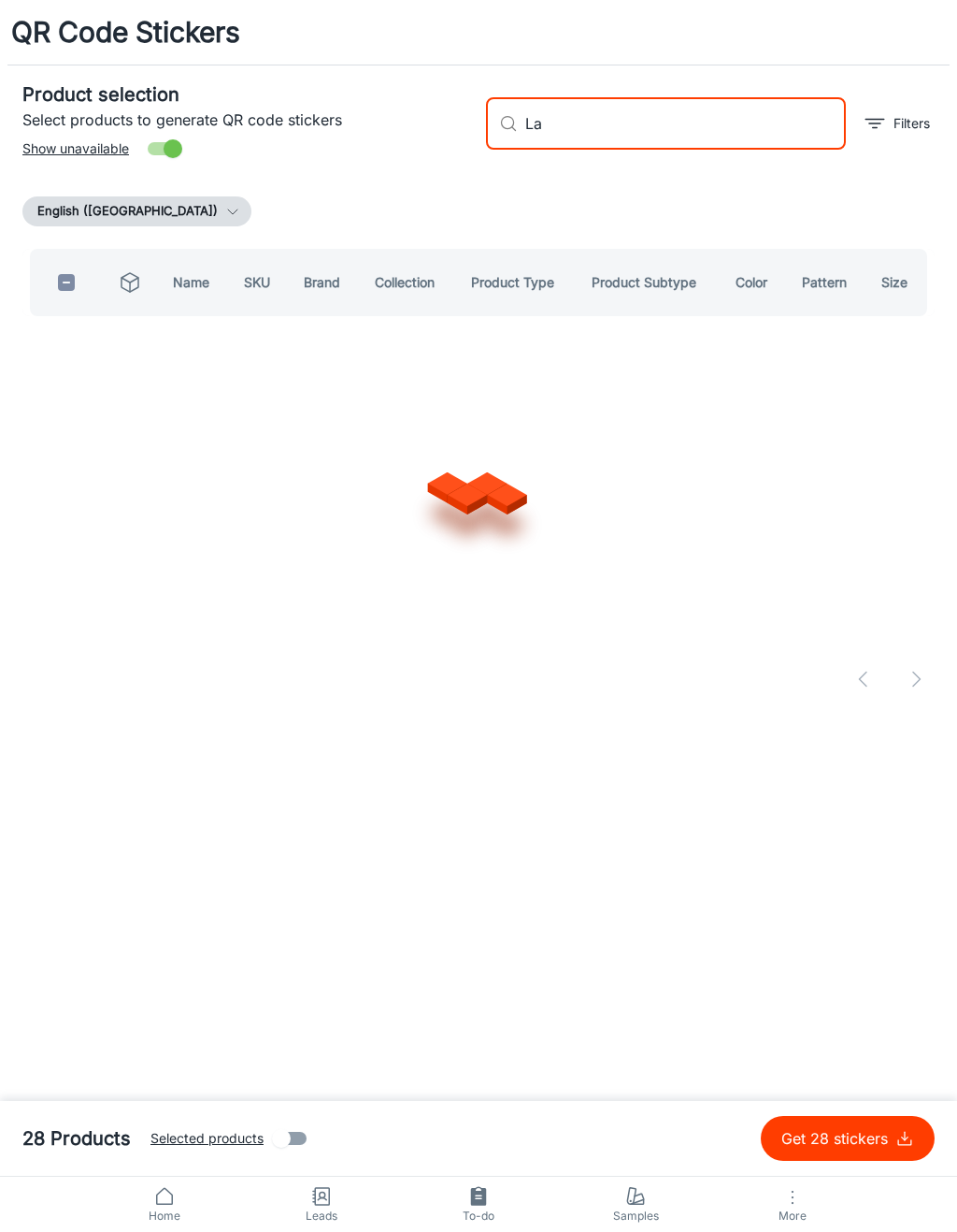
type input "L"
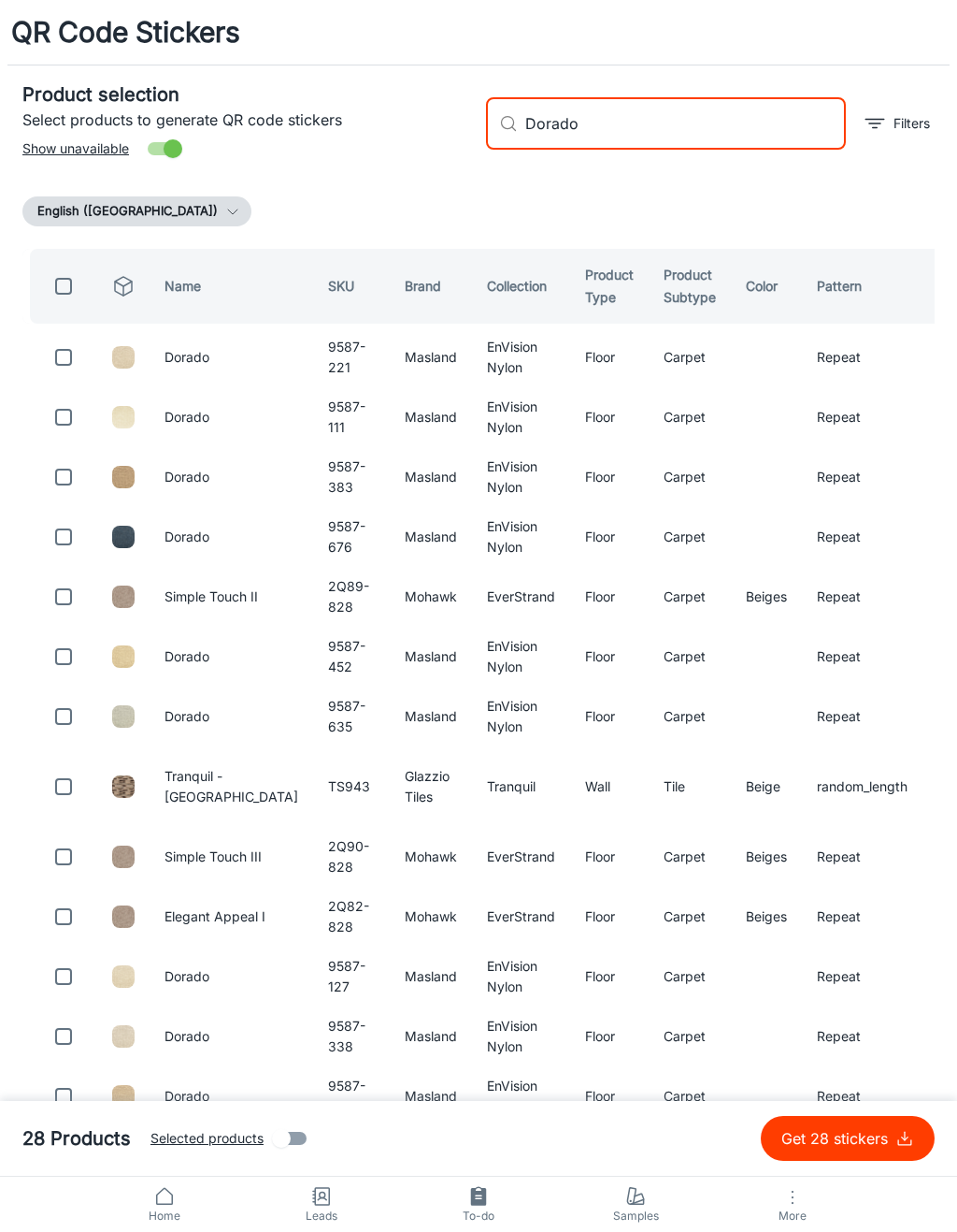
type input "Dorado"
click at [69, 363] on input "checkbox" at bounding box center [63, 357] width 38 height 38
checkbox input "true"
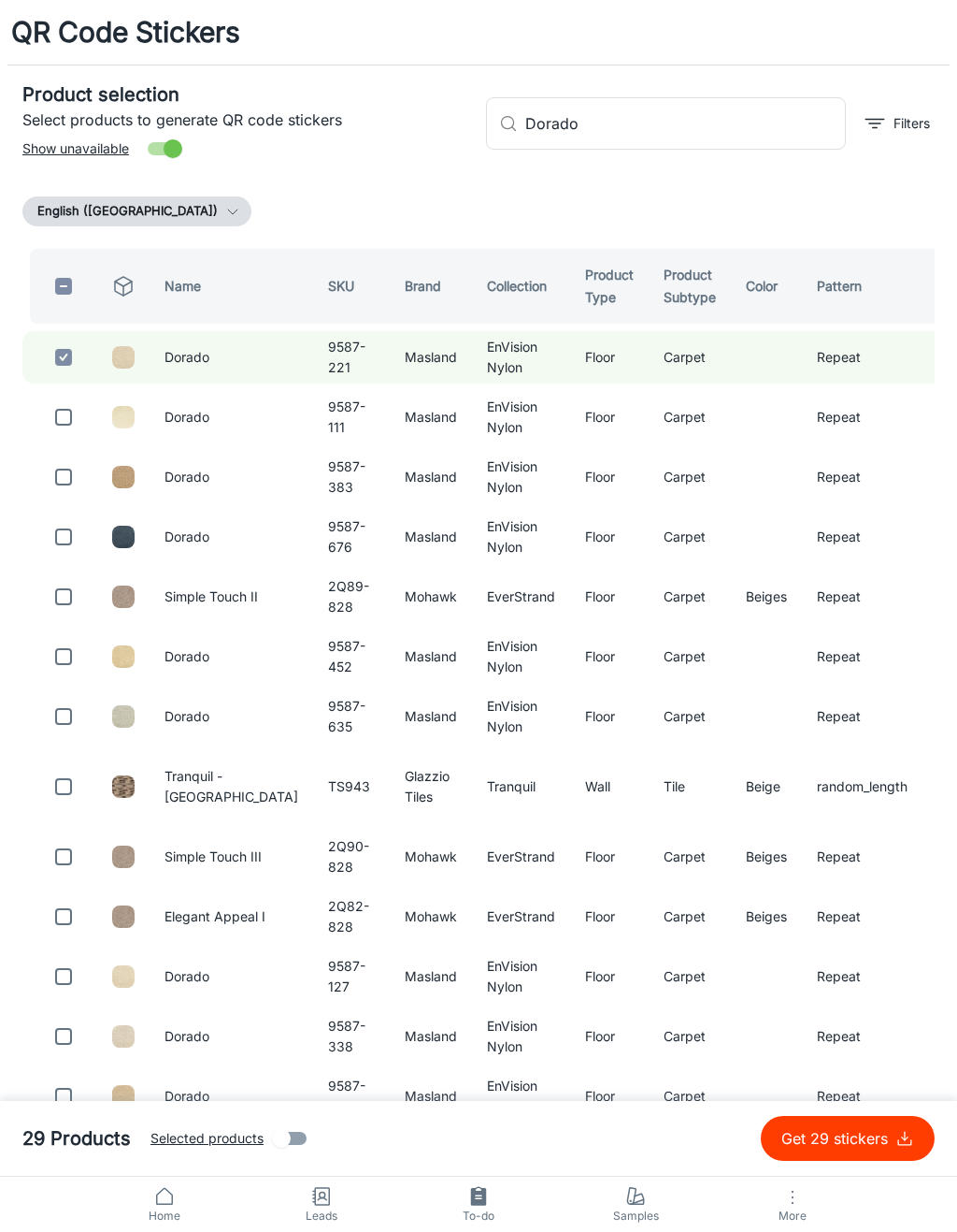
click at [702, 140] on input "Dorado" at bounding box center [685, 123] width 320 height 53
type input "D"
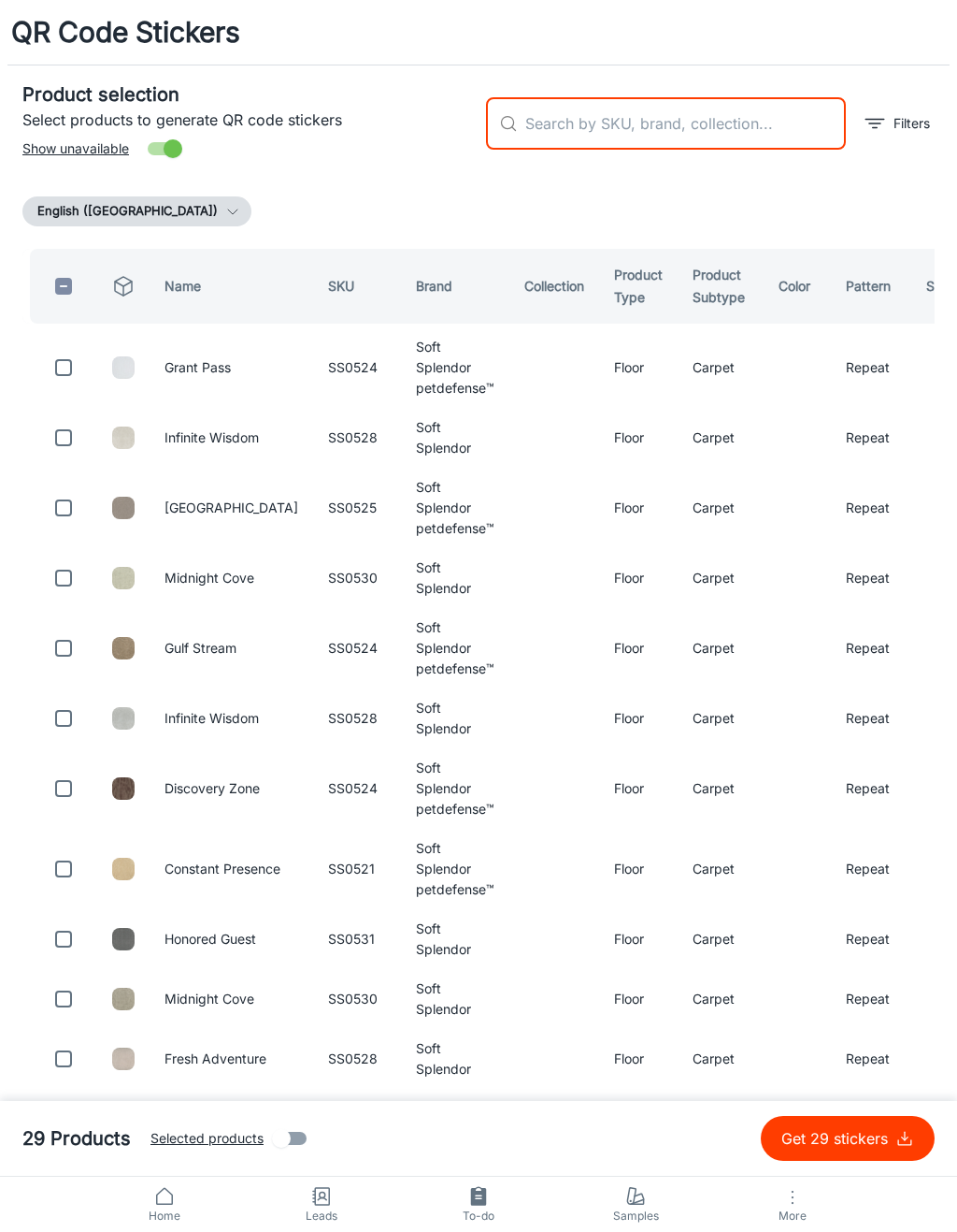
click at [873, 1139] on p "Get 29 stickers" at bounding box center [838, 1138] width 114 height 23
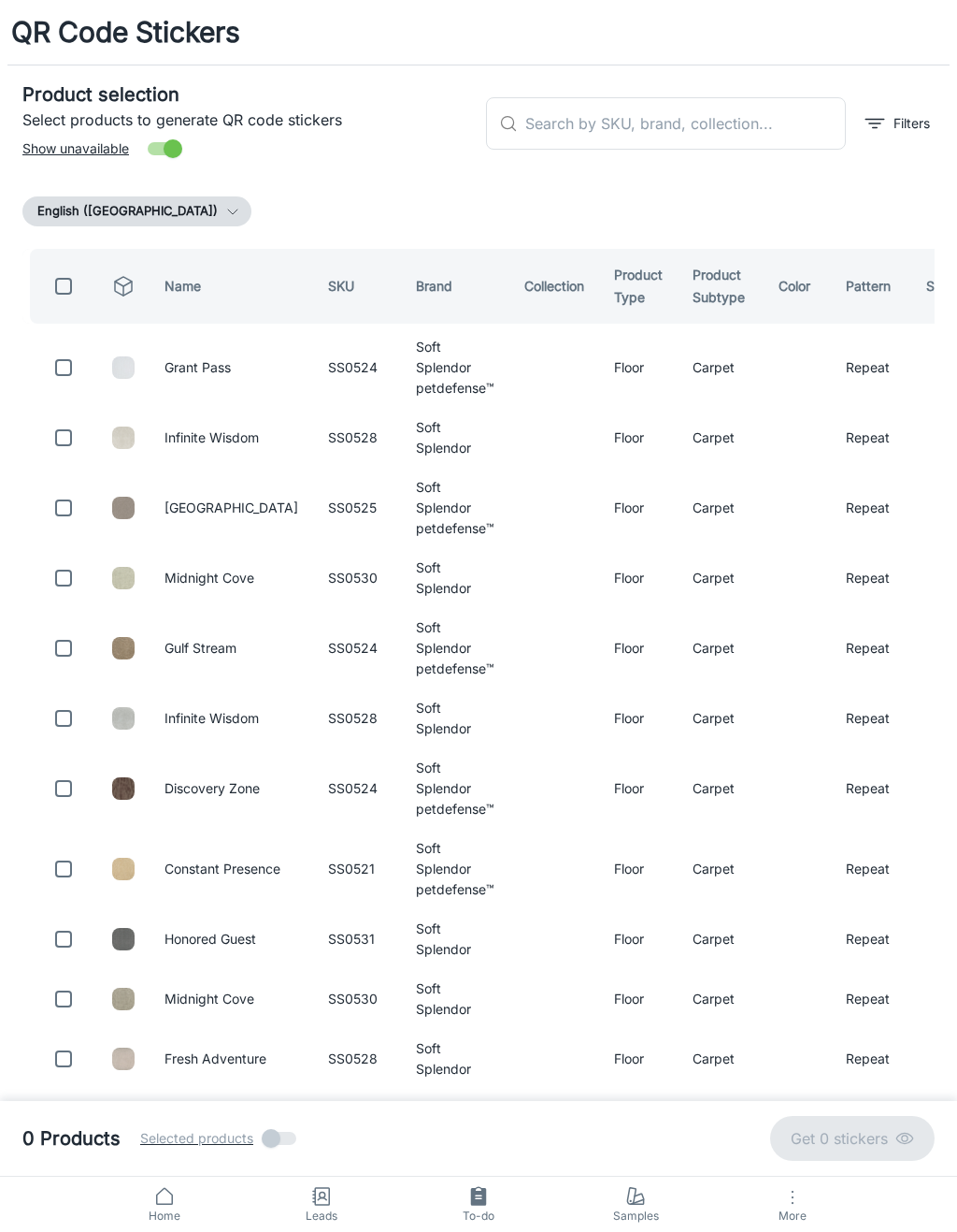
checkbox input "false"
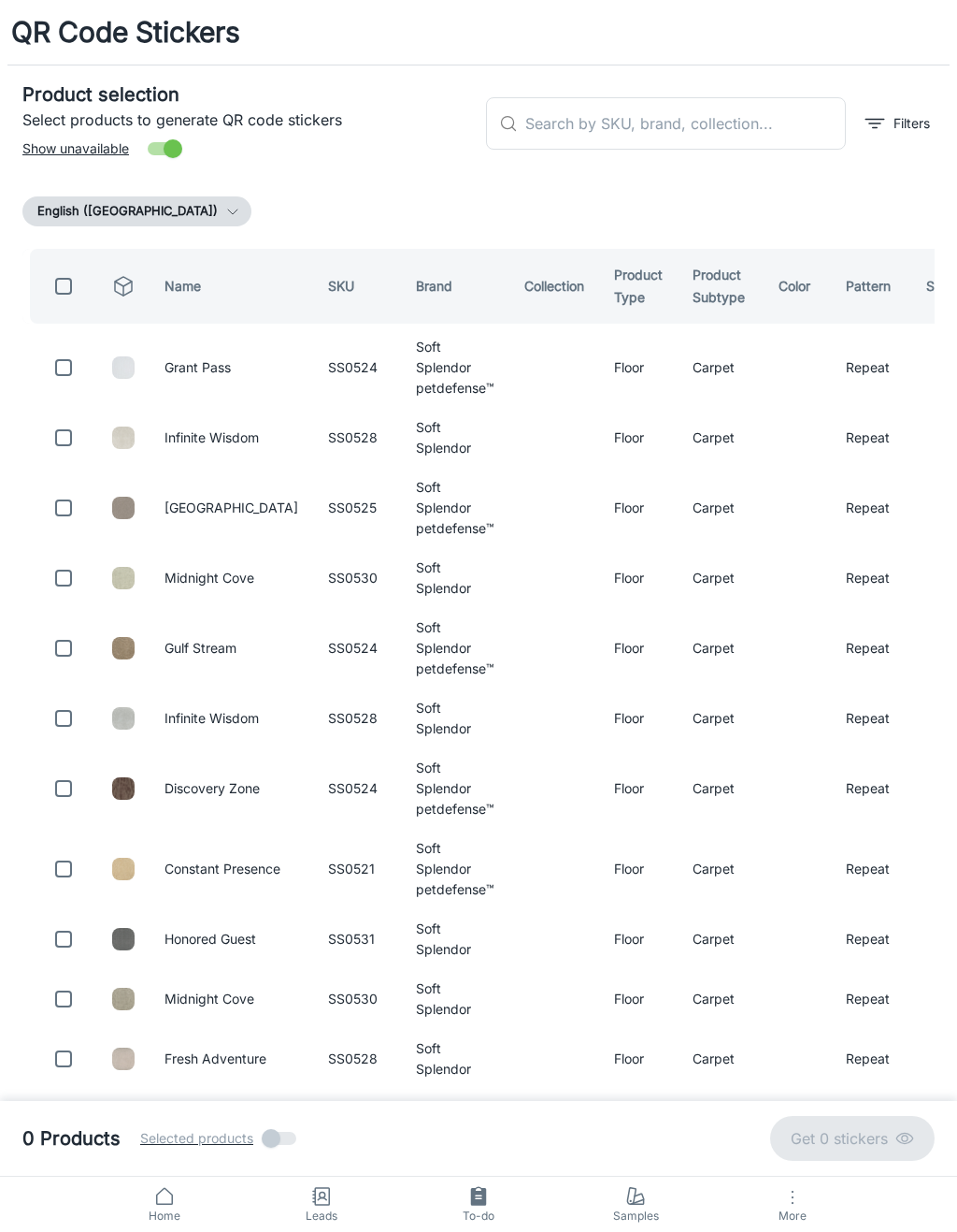
checkbox input "false"
click at [740, 133] on input "text" at bounding box center [685, 123] width 320 height 53
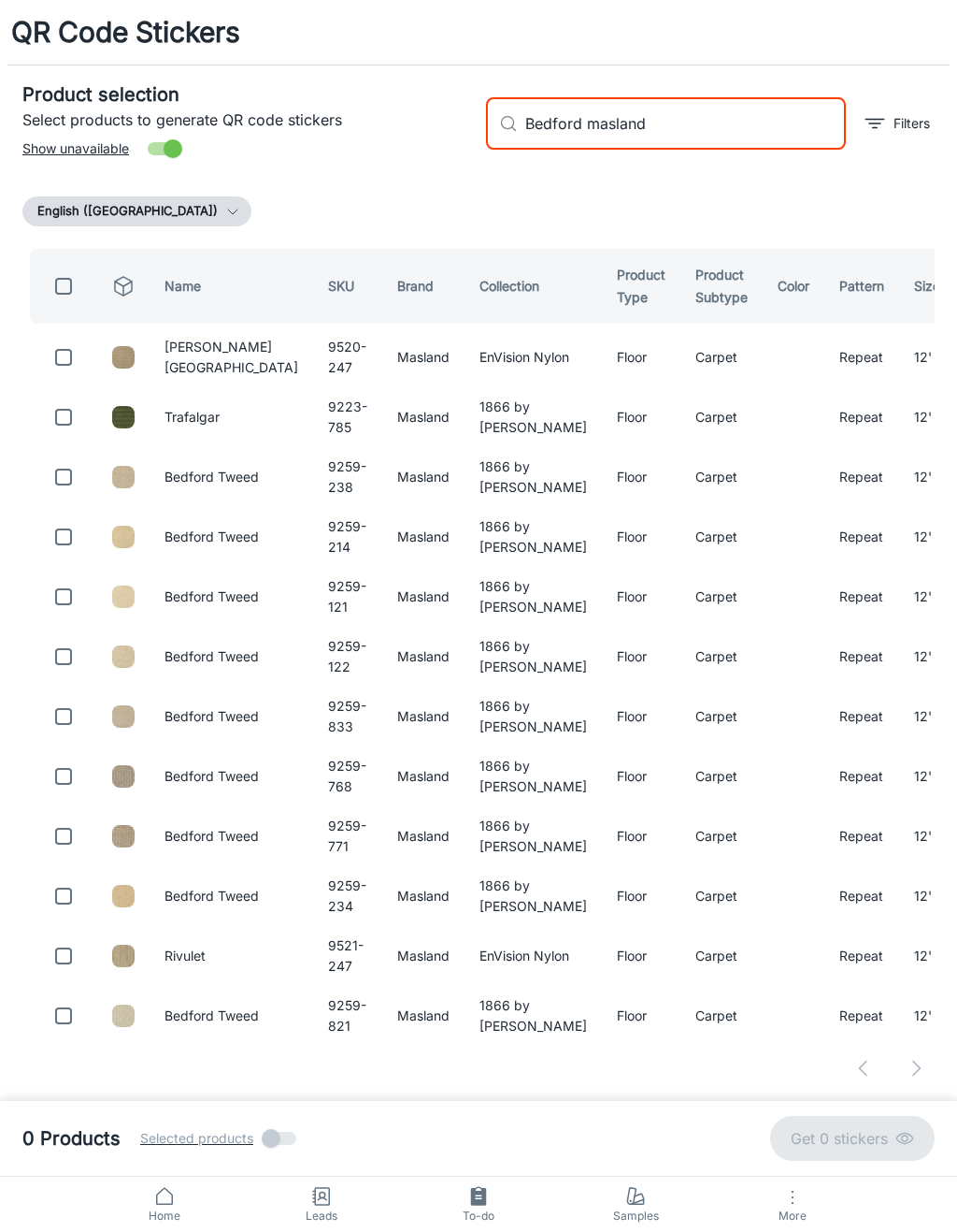
type input "Bedford masland"
click at [60, 472] on input "checkbox" at bounding box center [63, 477] width 38 height 38
checkbox input "true"
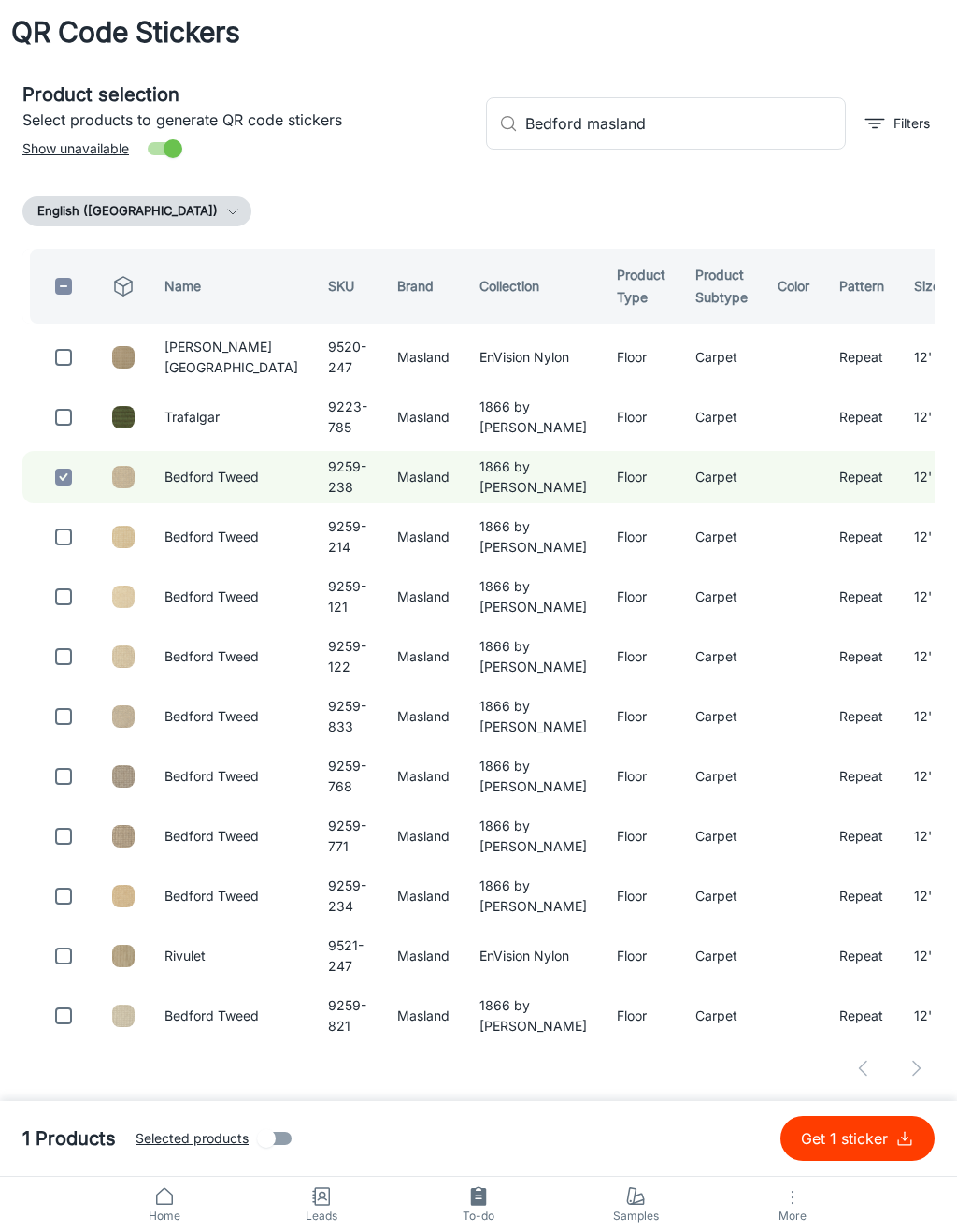
click at [751, 130] on input "Bedford masland" at bounding box center [685, 123] width 320 height 53
type input "B"
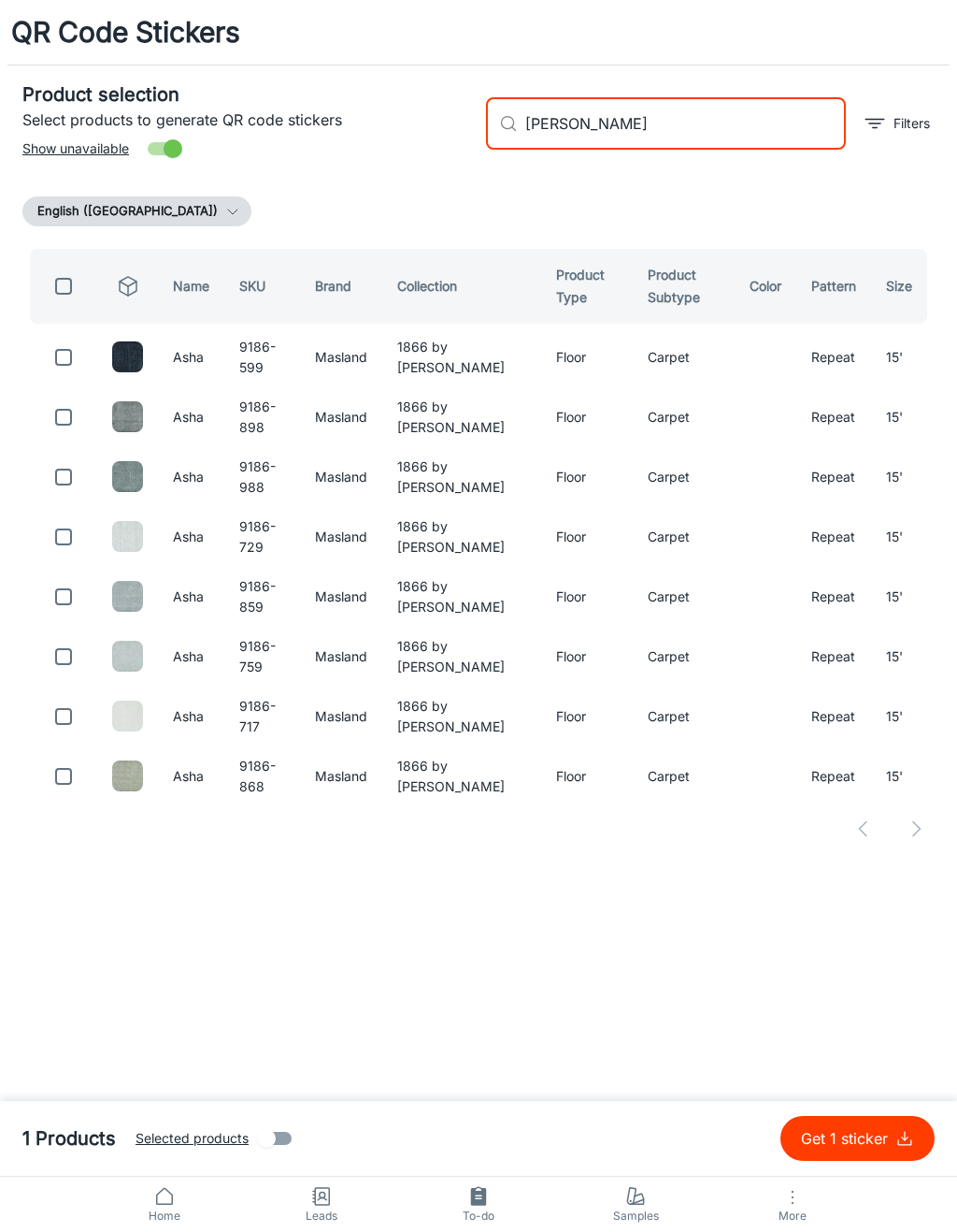
type input "[PERSON_NAME]"
click at [72, 374] on input "checkbox" at bounding box center [63, 357] width 38 height 38
checkbox input "true"
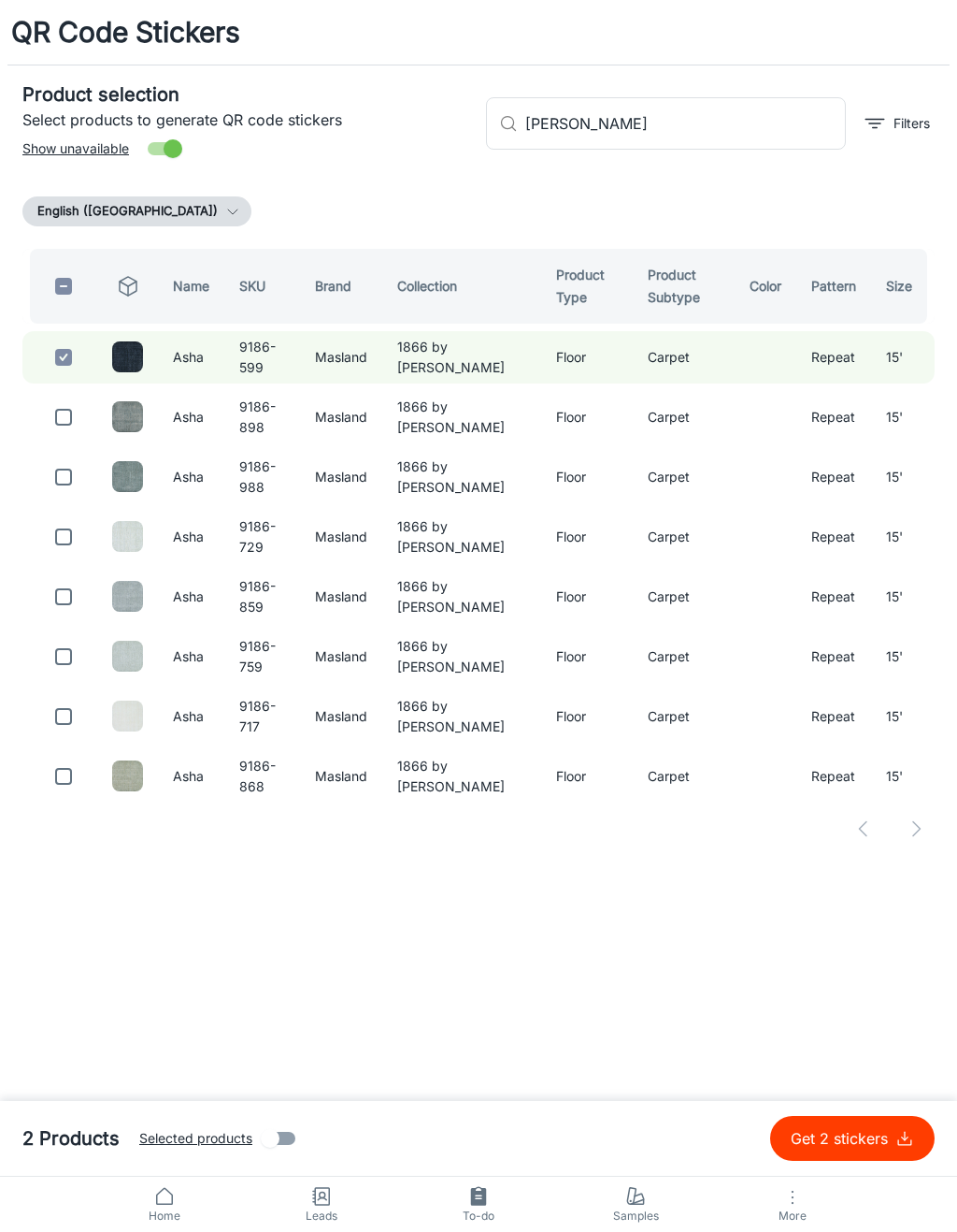
click at [660, 145] on input "[PERSON_NAME]" at bounding box center [685, 123] width 320 height 53
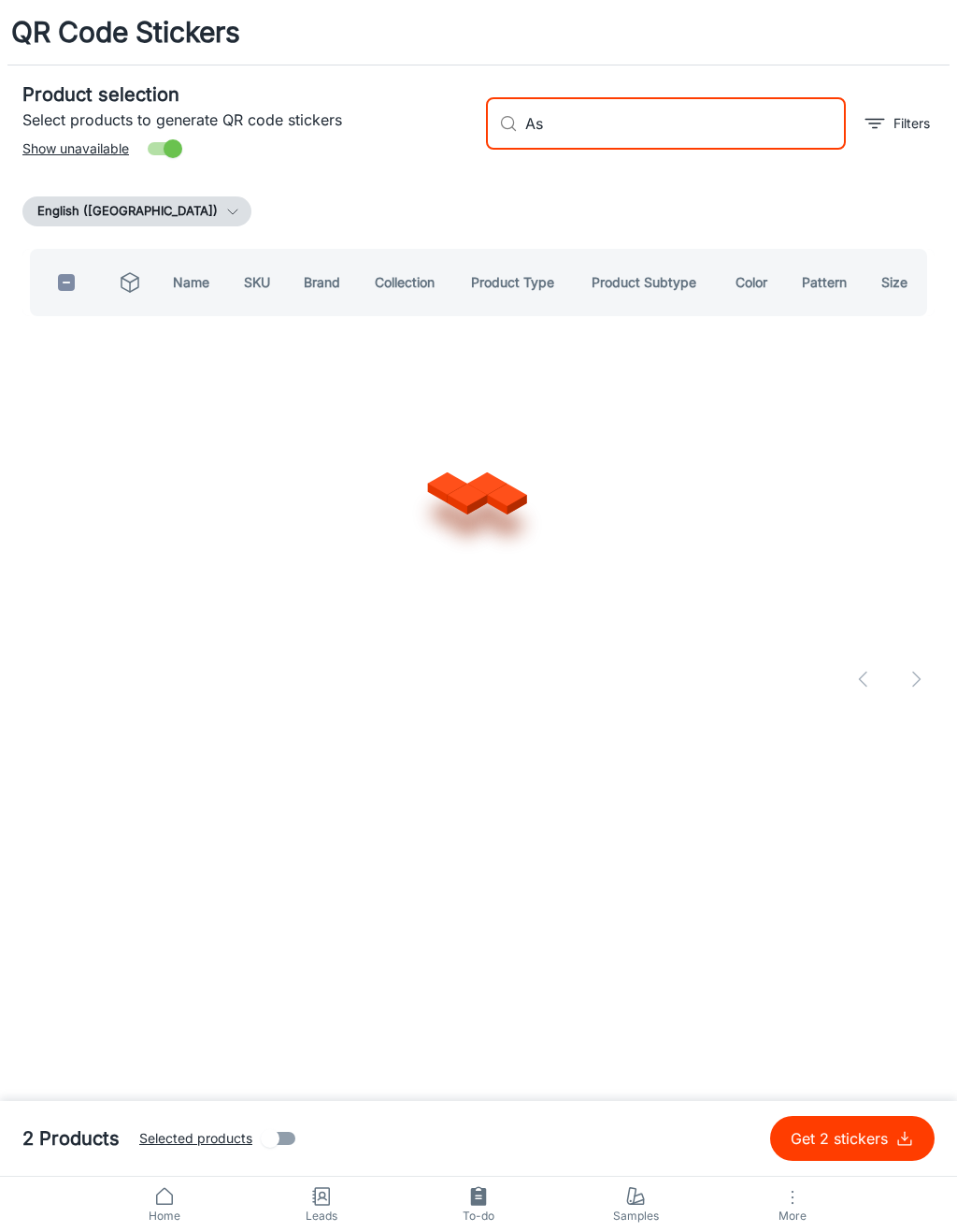
type input "A"
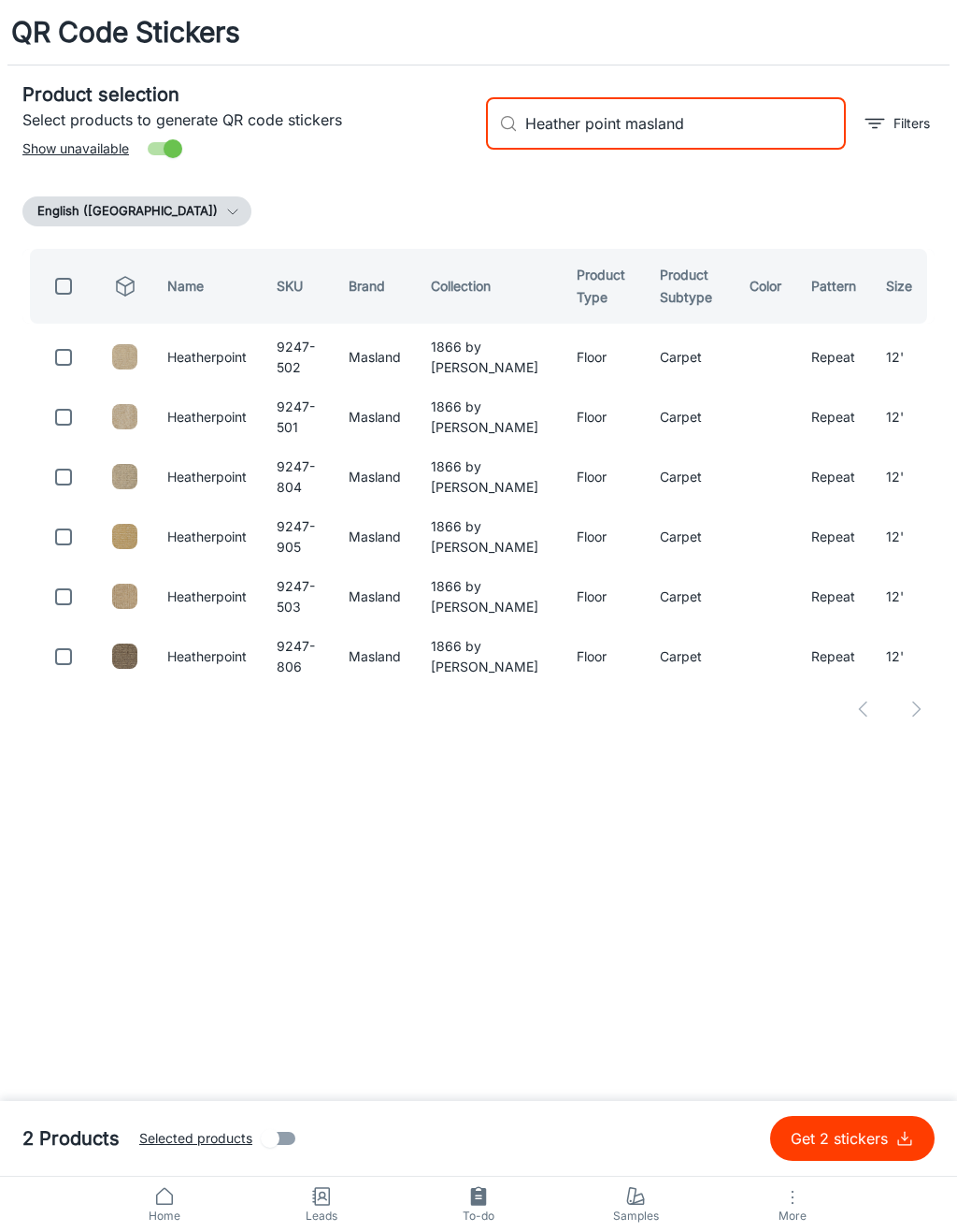
type input "Heather point masland"
click at [60, 364] on input "checkbox" at bounding box center [63, 357] width 38 height 38
checkbox input "true"
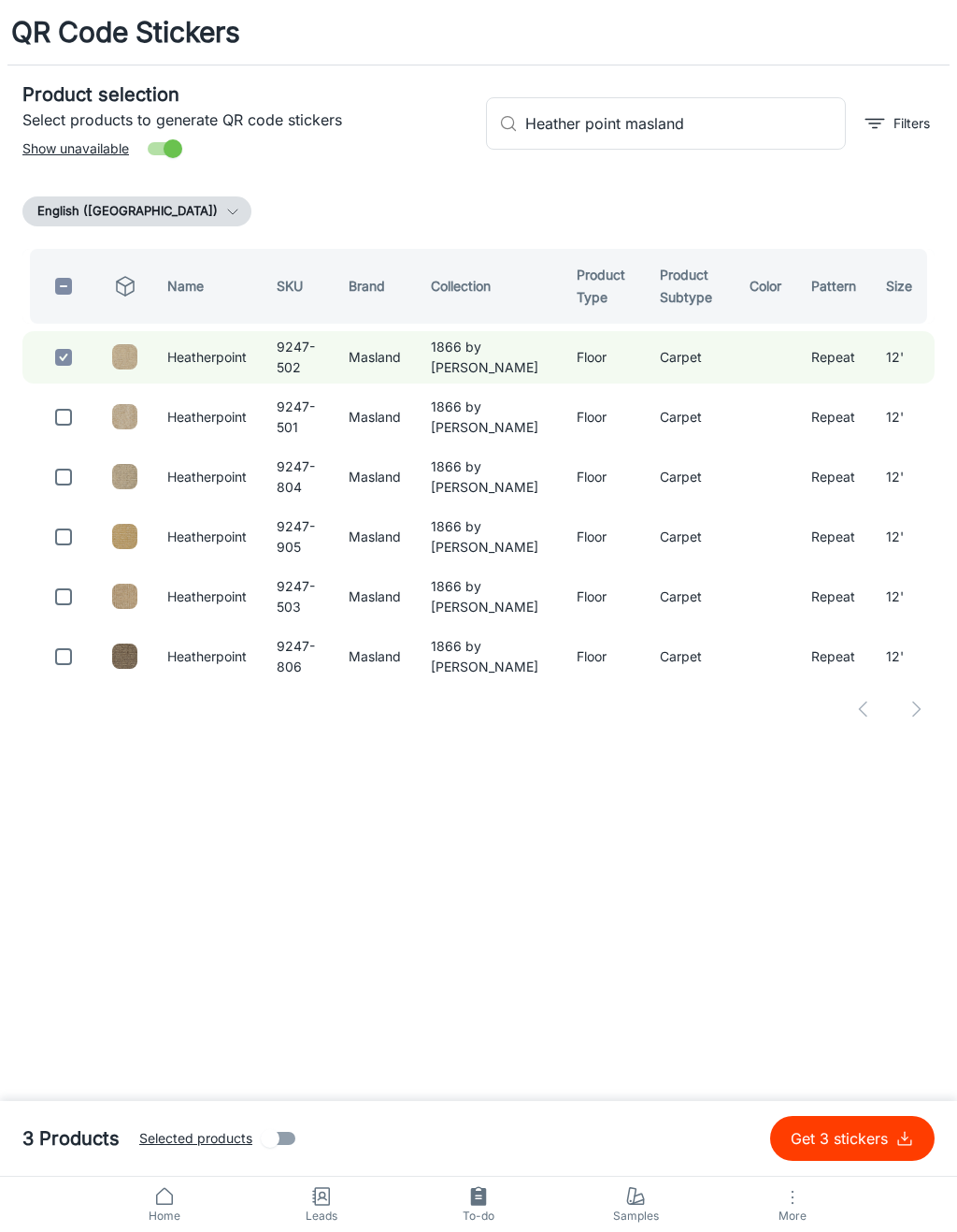
click at [754, 113] on input "Heather point masland" at bounding box center [685, 123] width 320 height 53
click at [739, 149] on input "Heather point masland" at bounding box center [685, 123] width 320 height 53
type input "H"
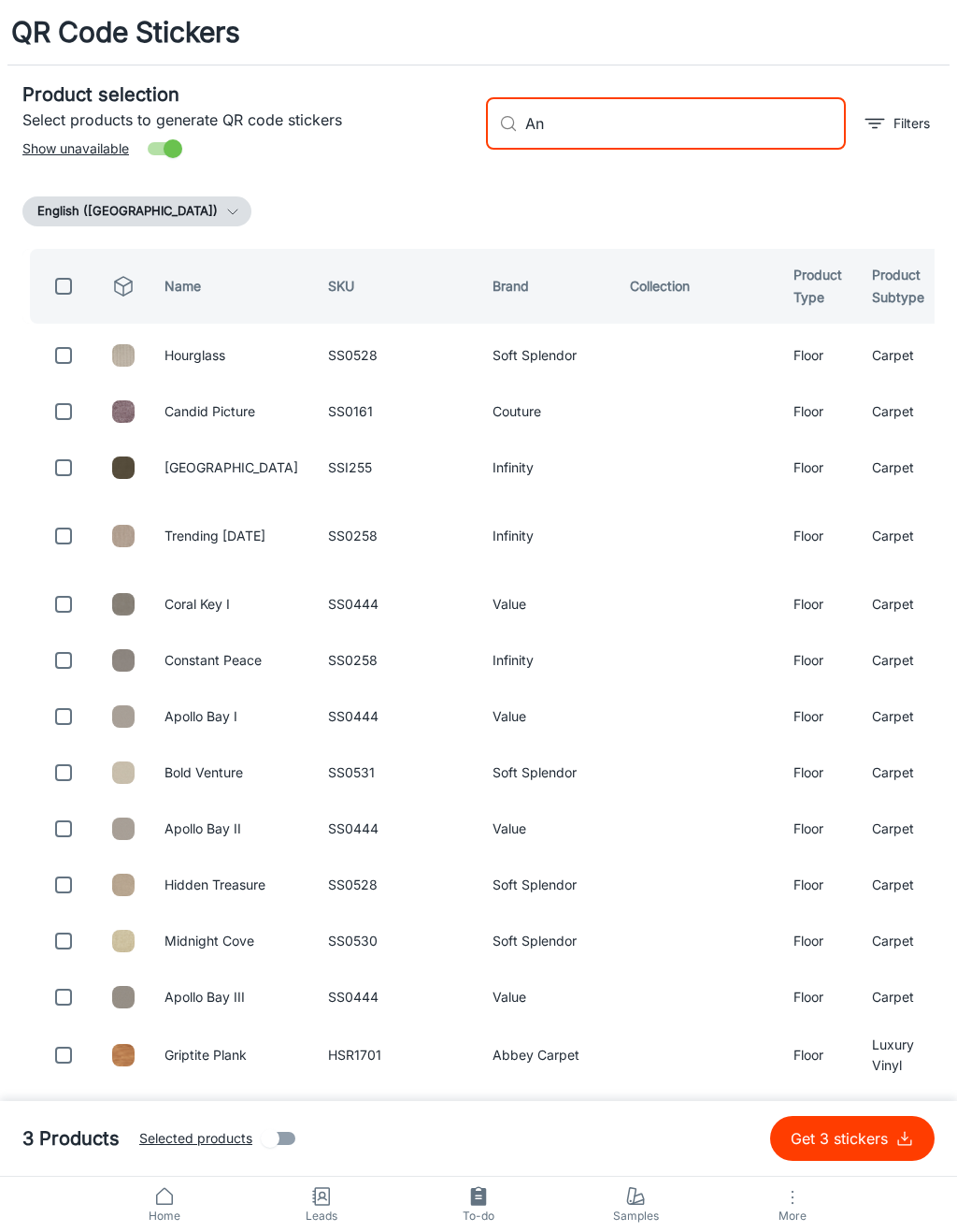
type input "A"
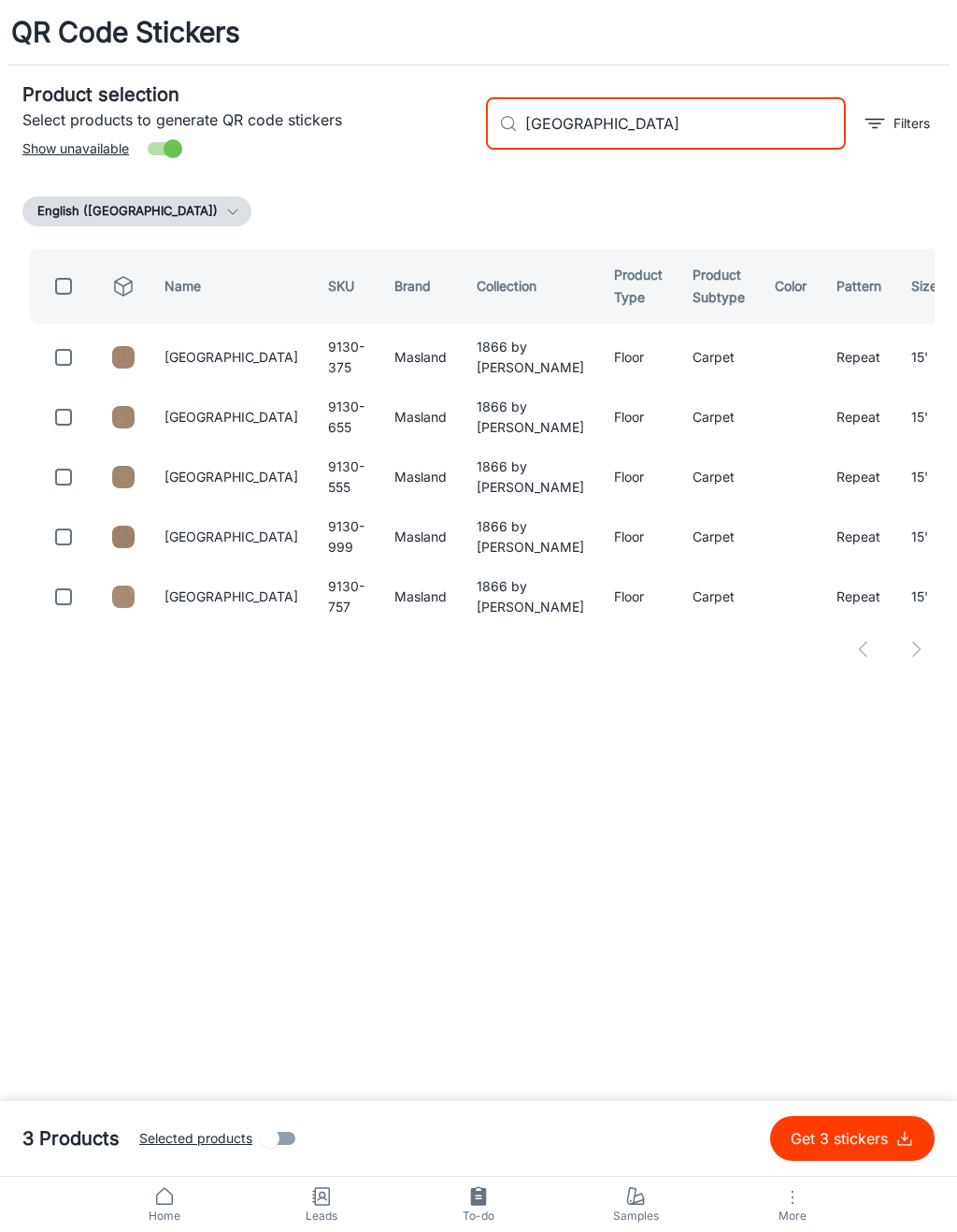
type input "[GEOGRAPHIC_DATA]"
click at [76, 365] on input "checkbox" at bounding box center [63, 357] width 38 height 38
checkbox input "true"
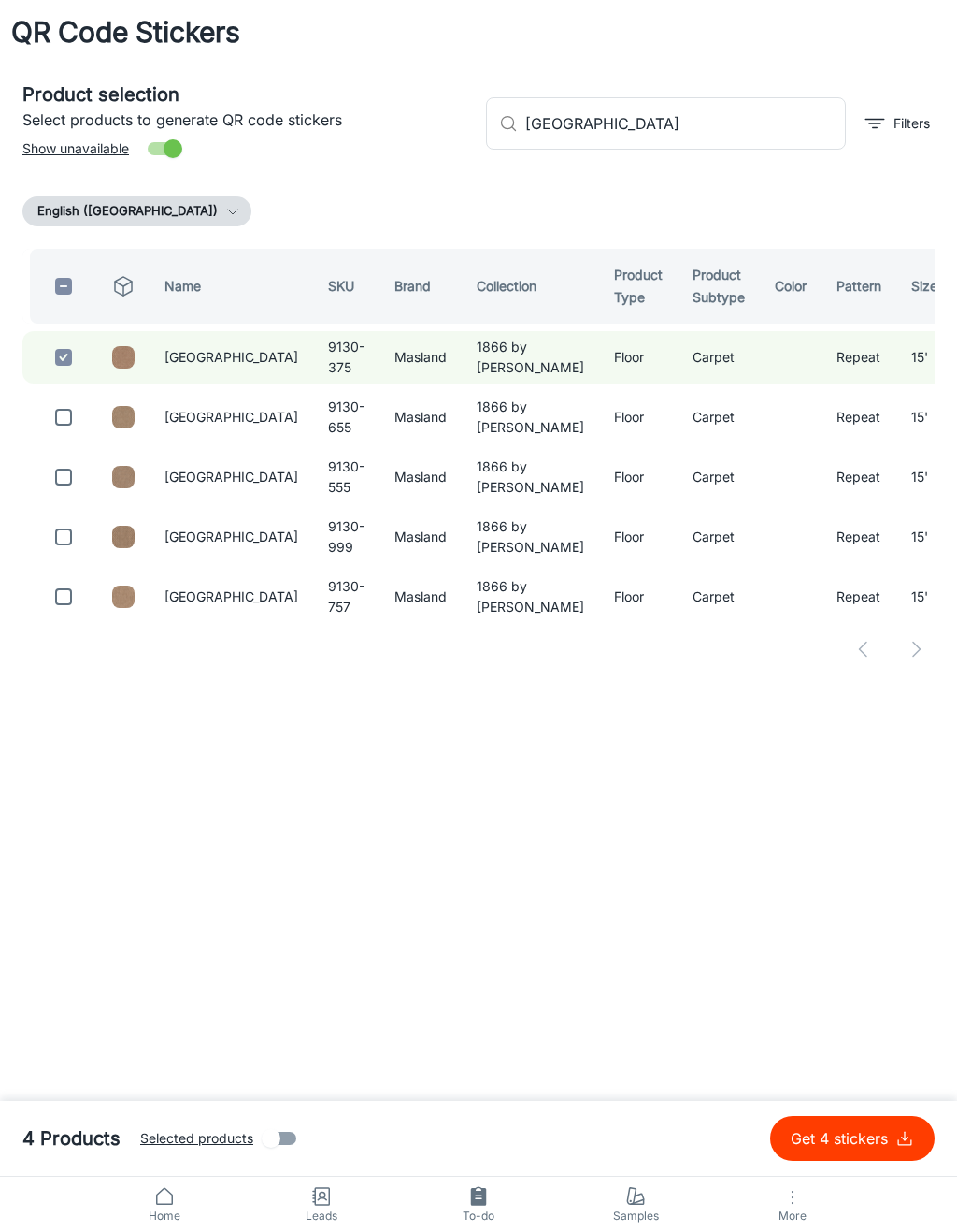
click at [664, 144] on input "[GEOGRAPHIC_DATA]" at bounding box center [685, 123] width 320 height 53
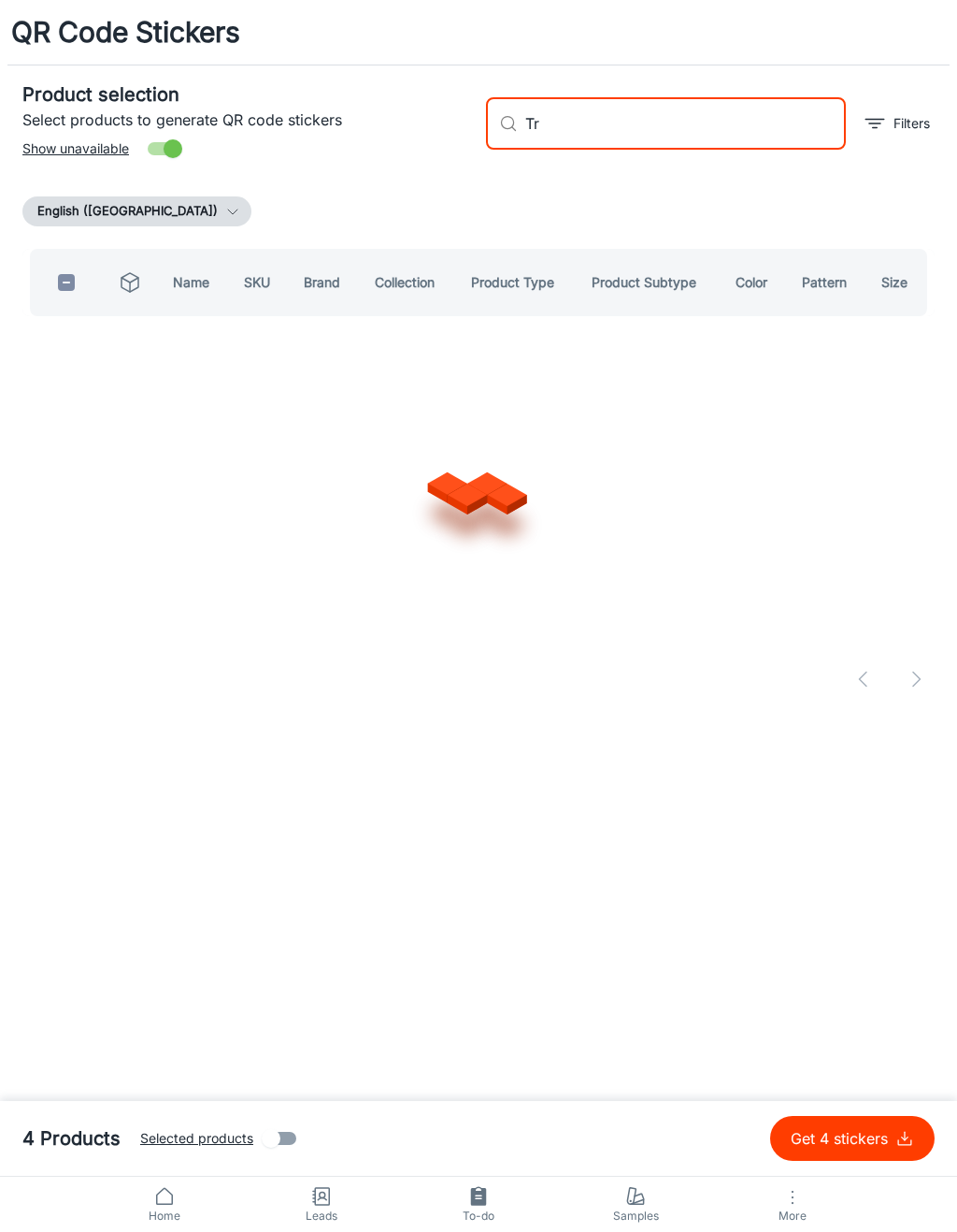
type input "T"
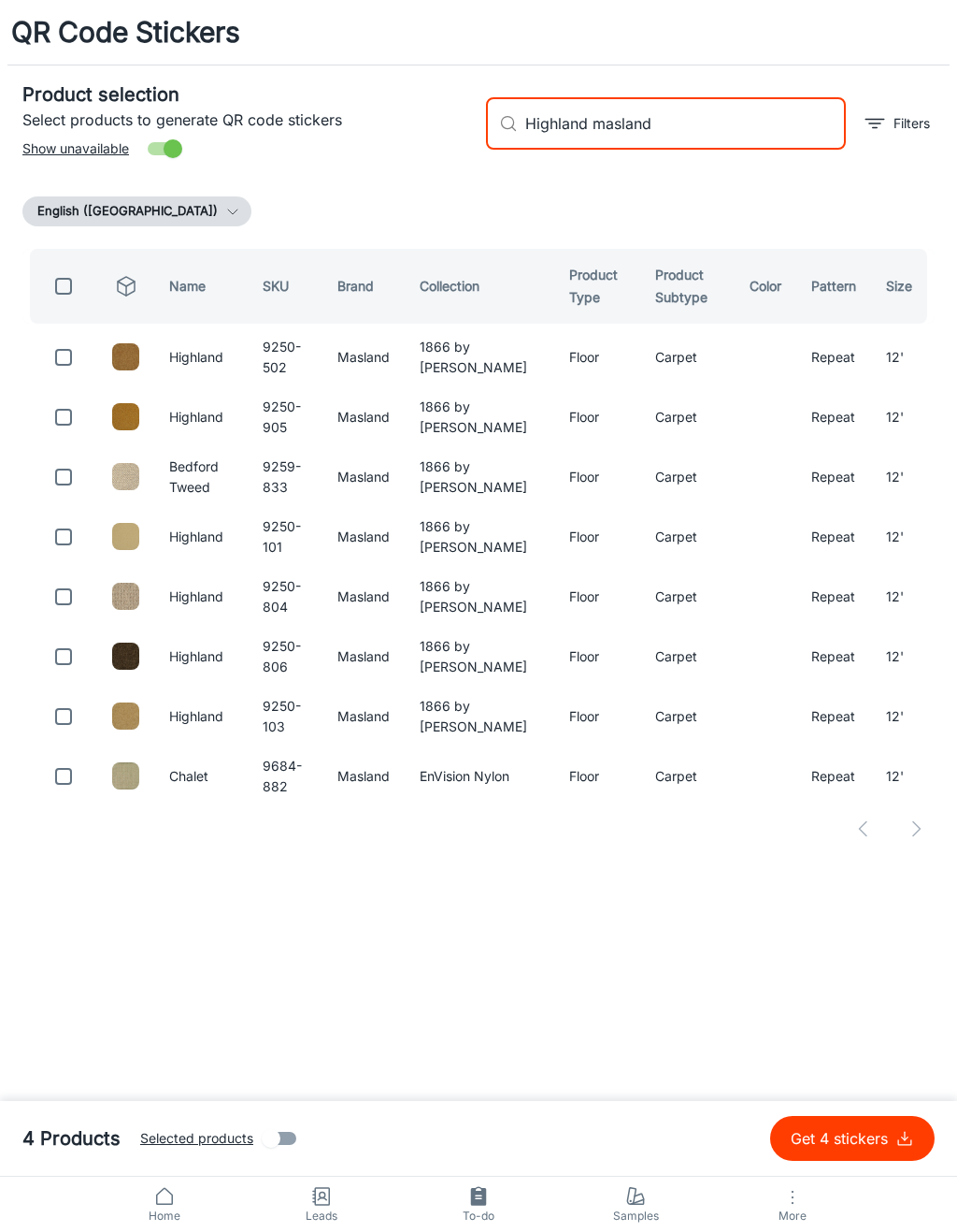
type input "Highland masland"
click at [65, 346] on input "checkbox" at bounding box center [63, 357] width 38 height 38
checkbox input "true"
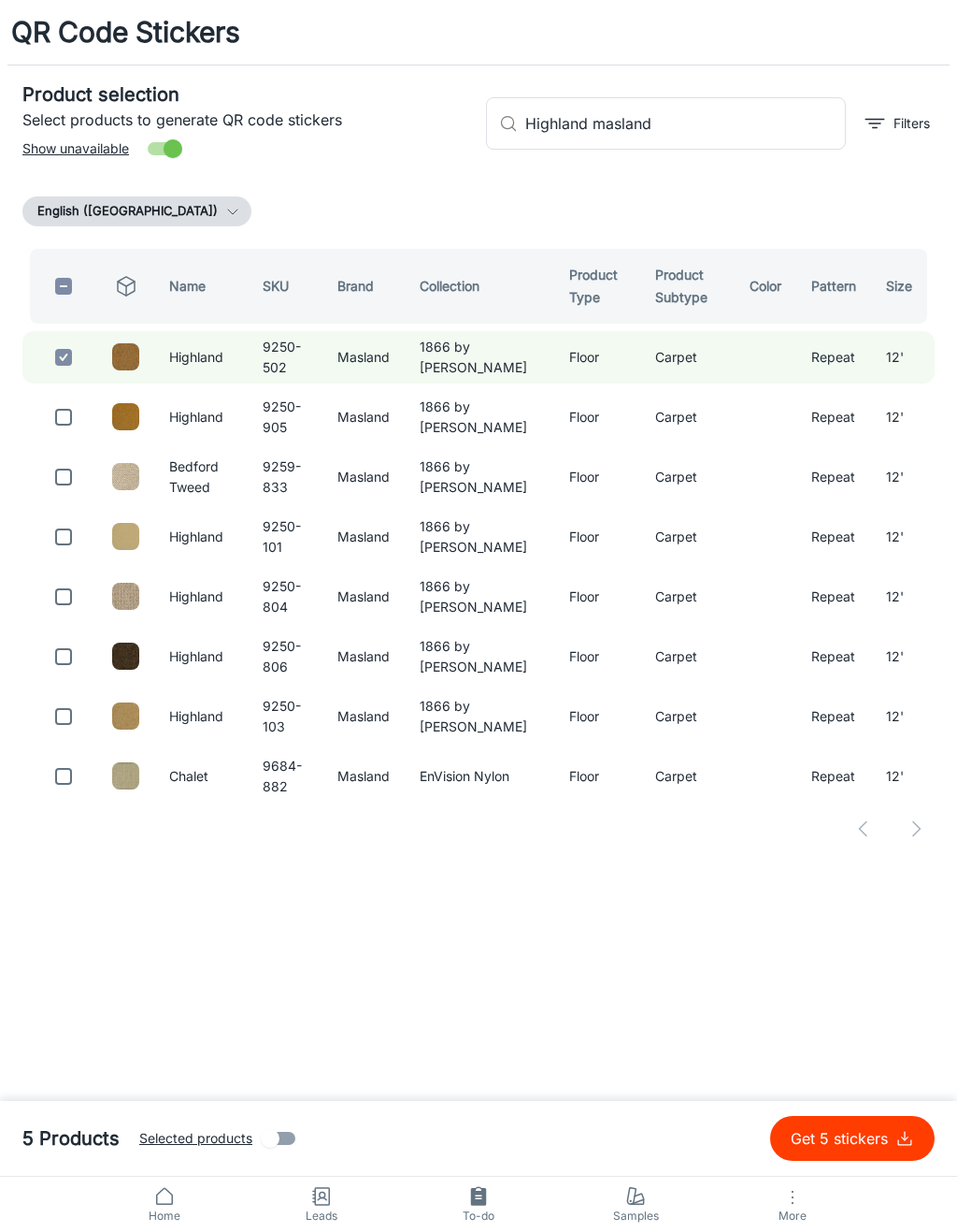
click at [689, 141] on input "Highland masland" at bounding box center [685, 123] width 320 height 53
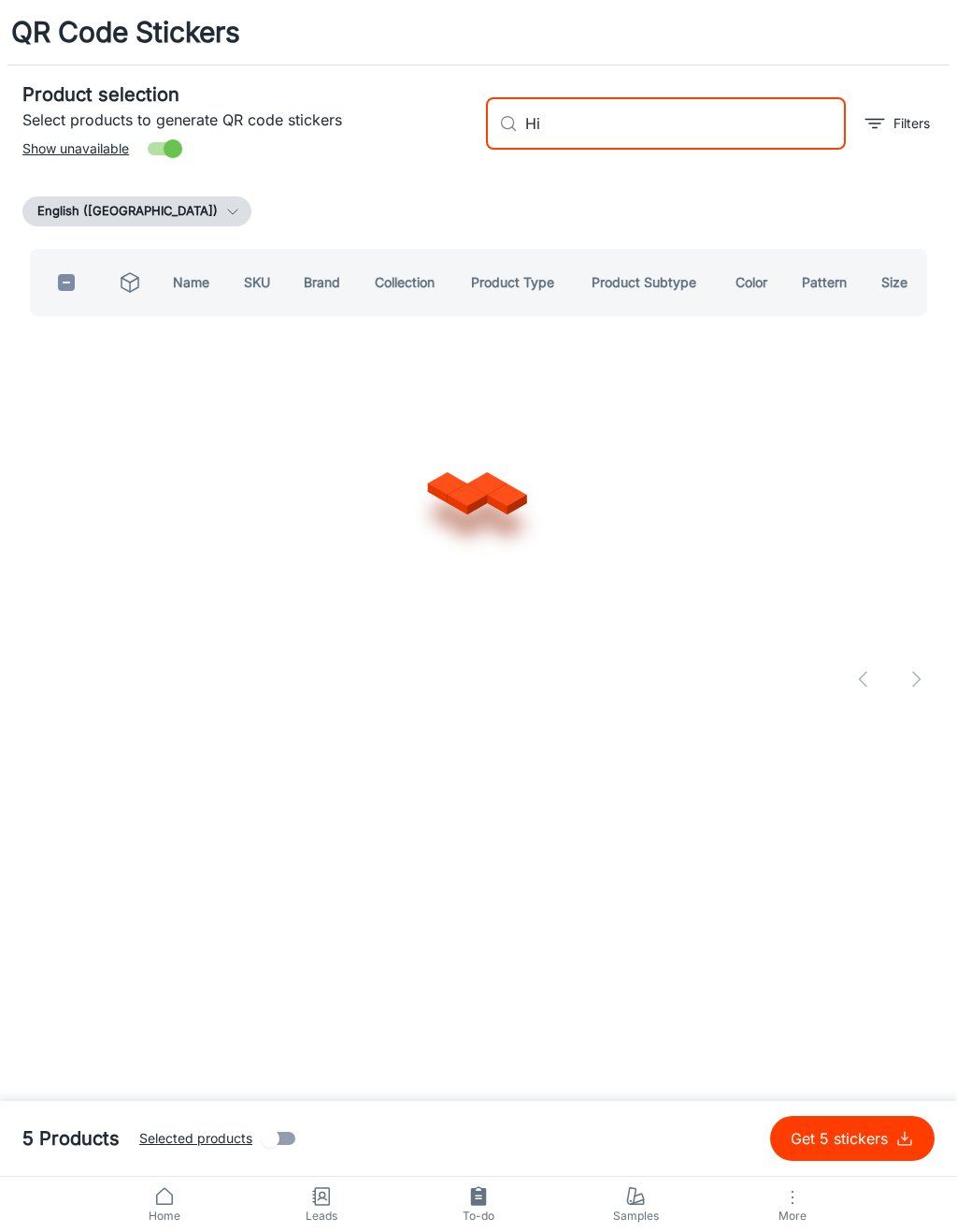
type input "H"
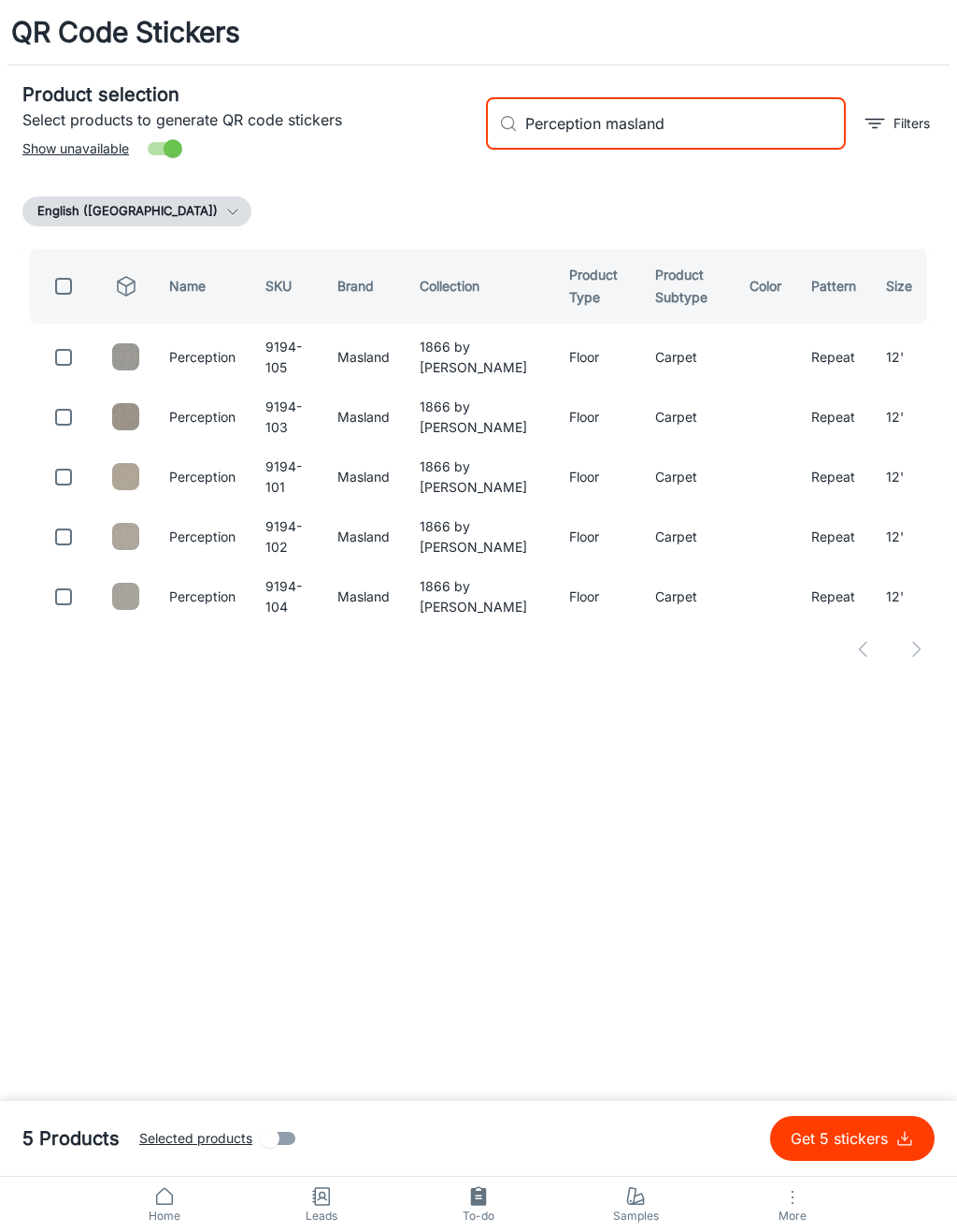
type input "Perception masland"
click at [94, 374] on td at bounding box center [60, 357] width 74 height 53
click at [79, 364] on input "checkbox" at bounding box center [63, 357] width 38 height 38
checkbox input "true"
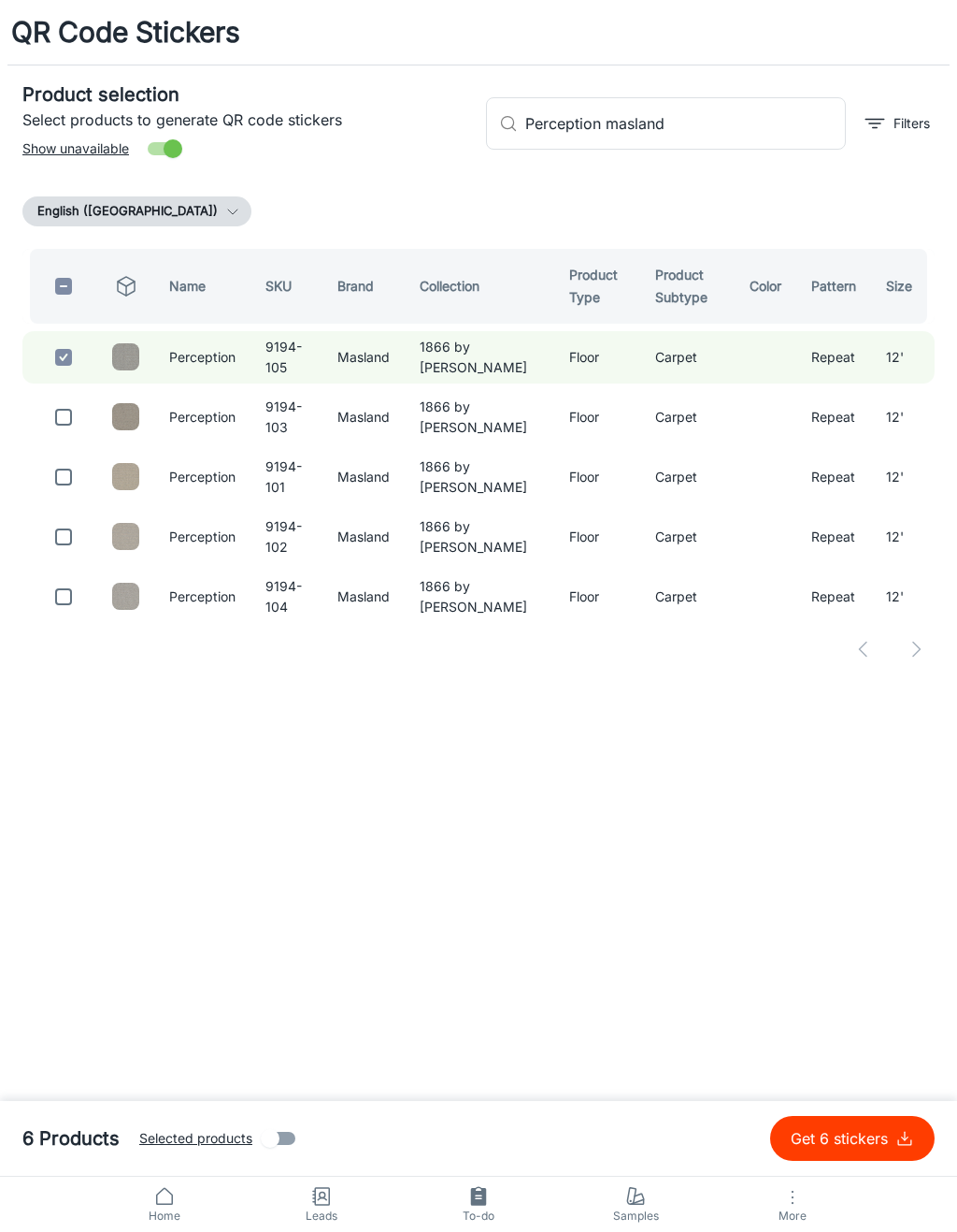
click at [693, 139] on input "Perception masland" at bounding box center [685, 123] width 320 height 53
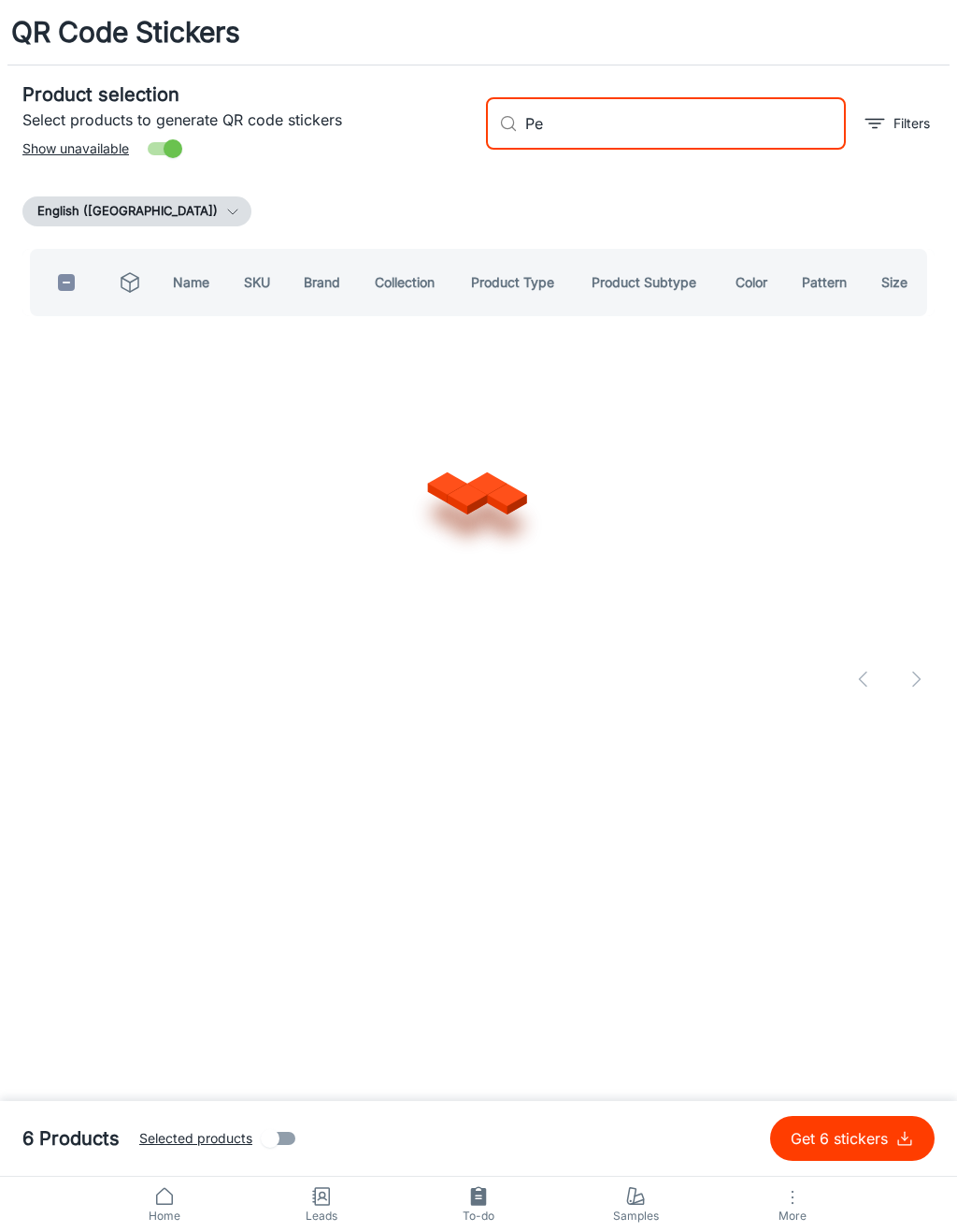
type input "P"
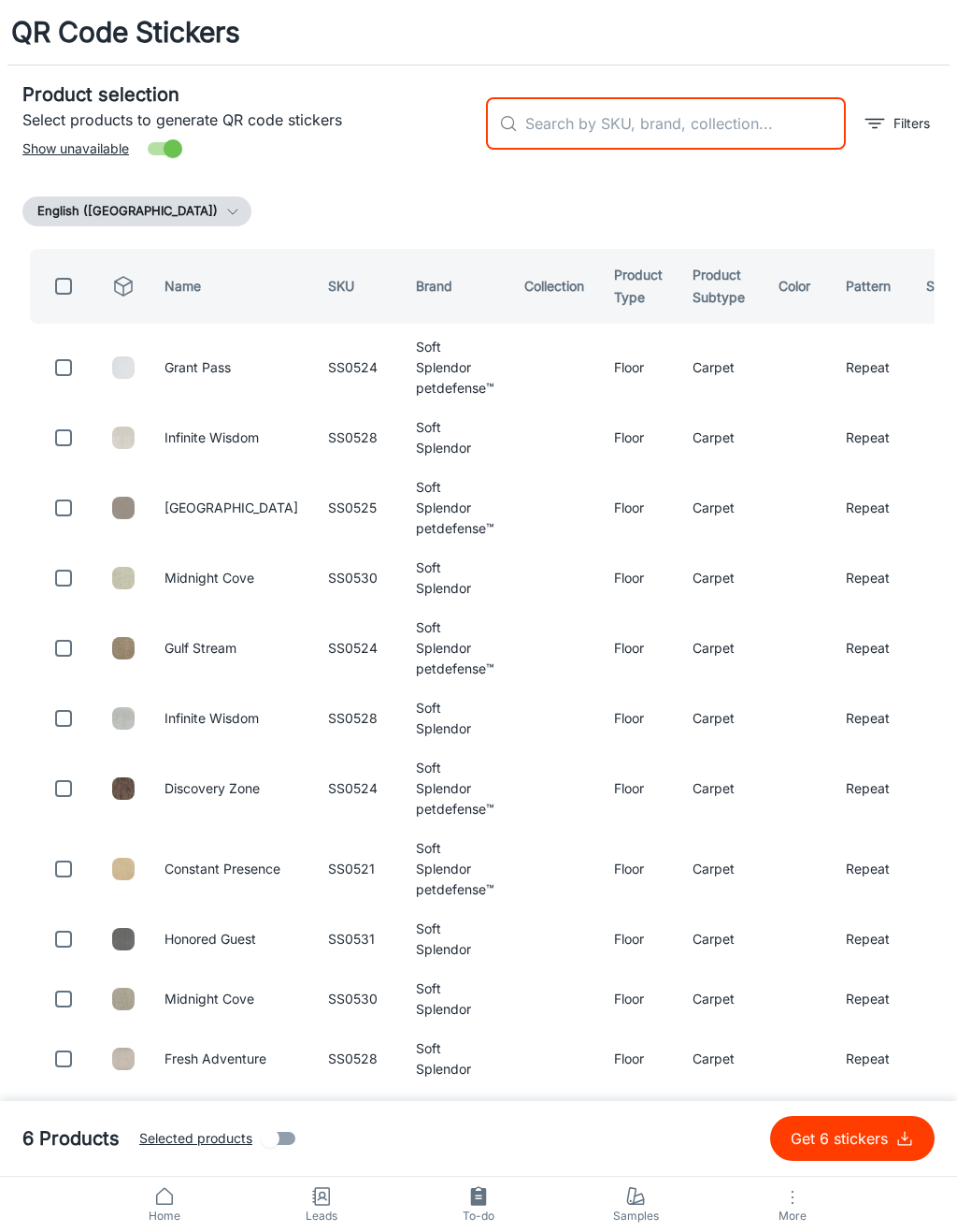
click at [835, 1144] on p "Get 6 stickers" at bounding box center [844, 1138] width 105 height 23
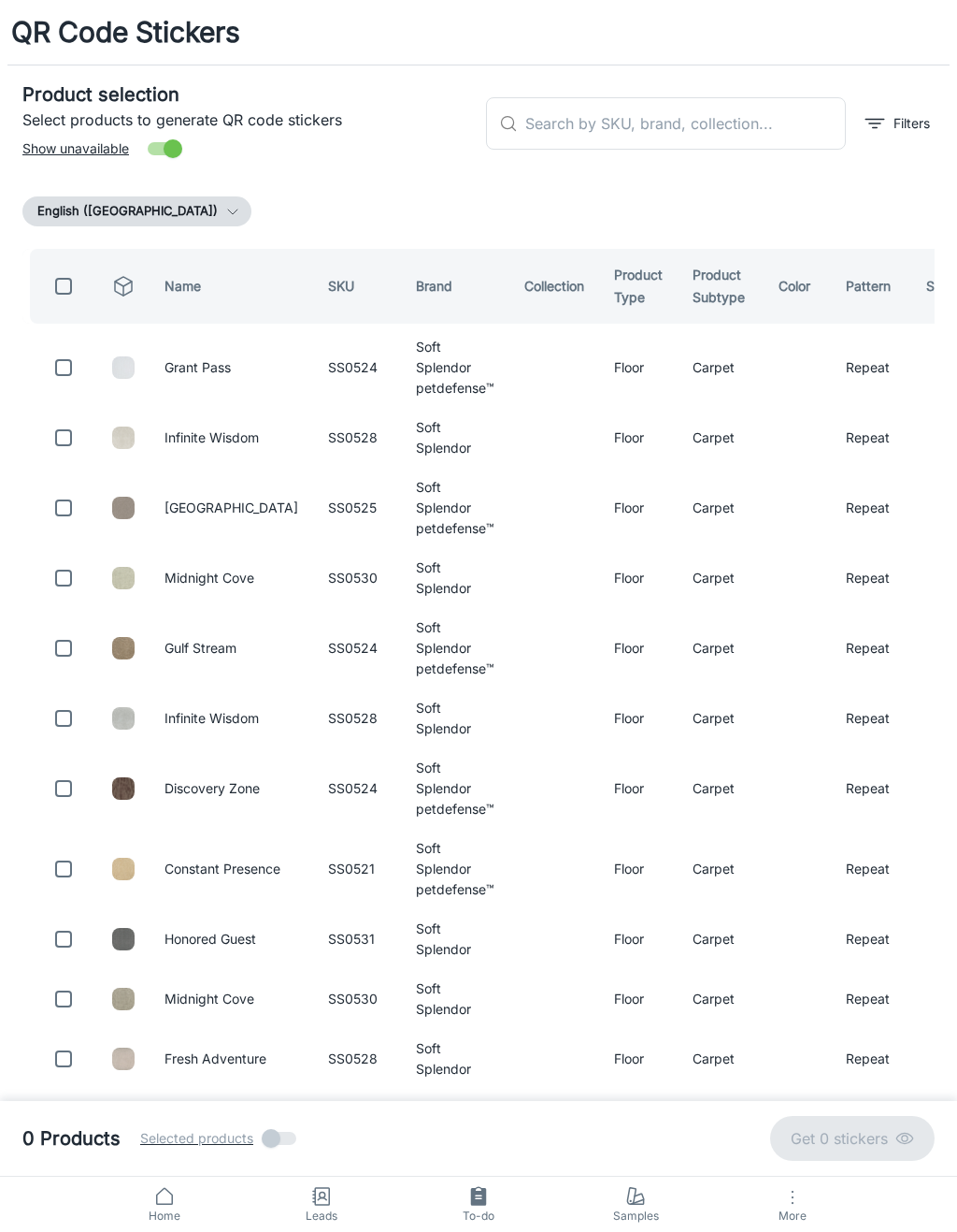
click at [707, 131] on input "text" at bounding box center [685, 123] width 320 height 53
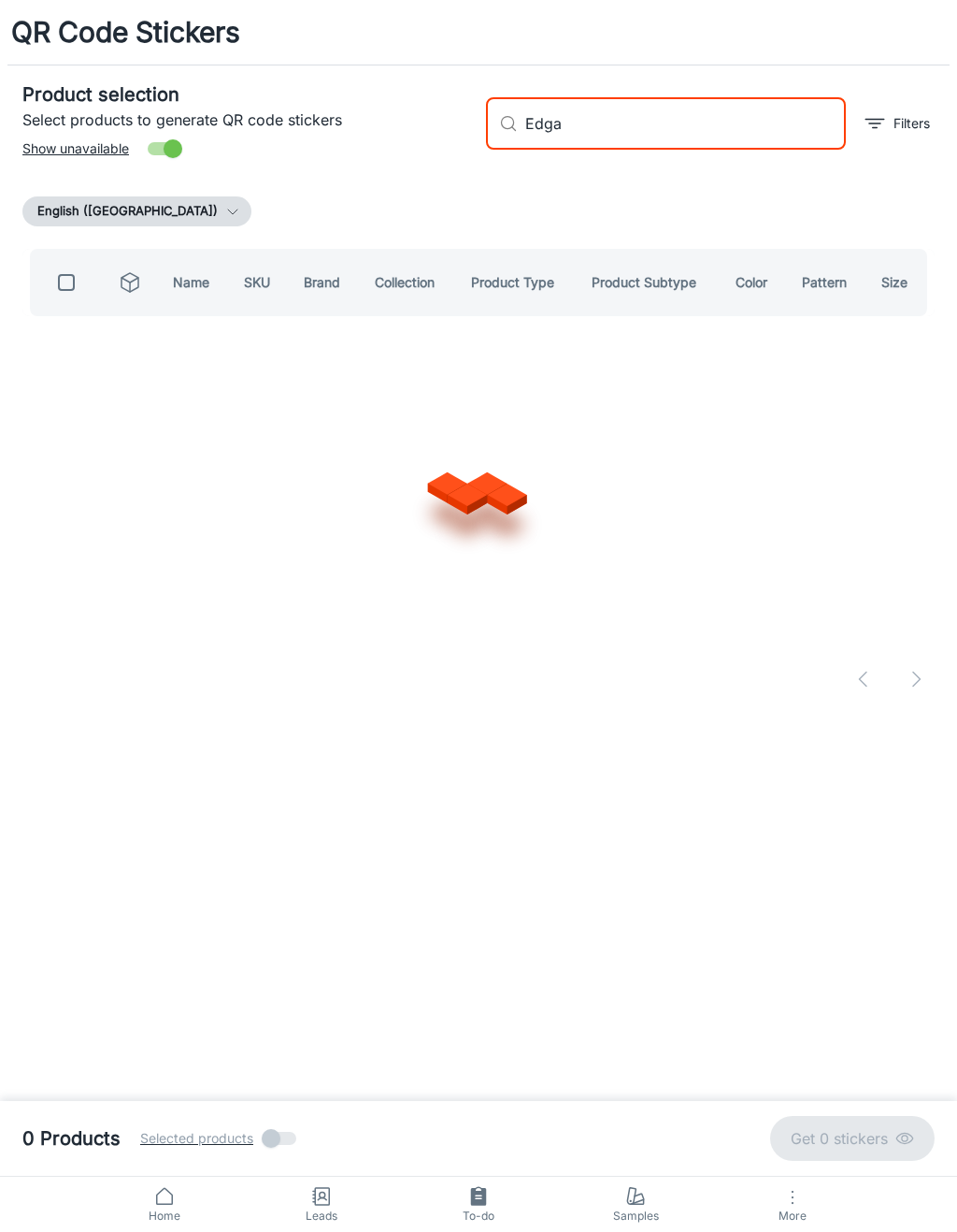
type input "[PERSON_NAME]"
checkbox input "true"
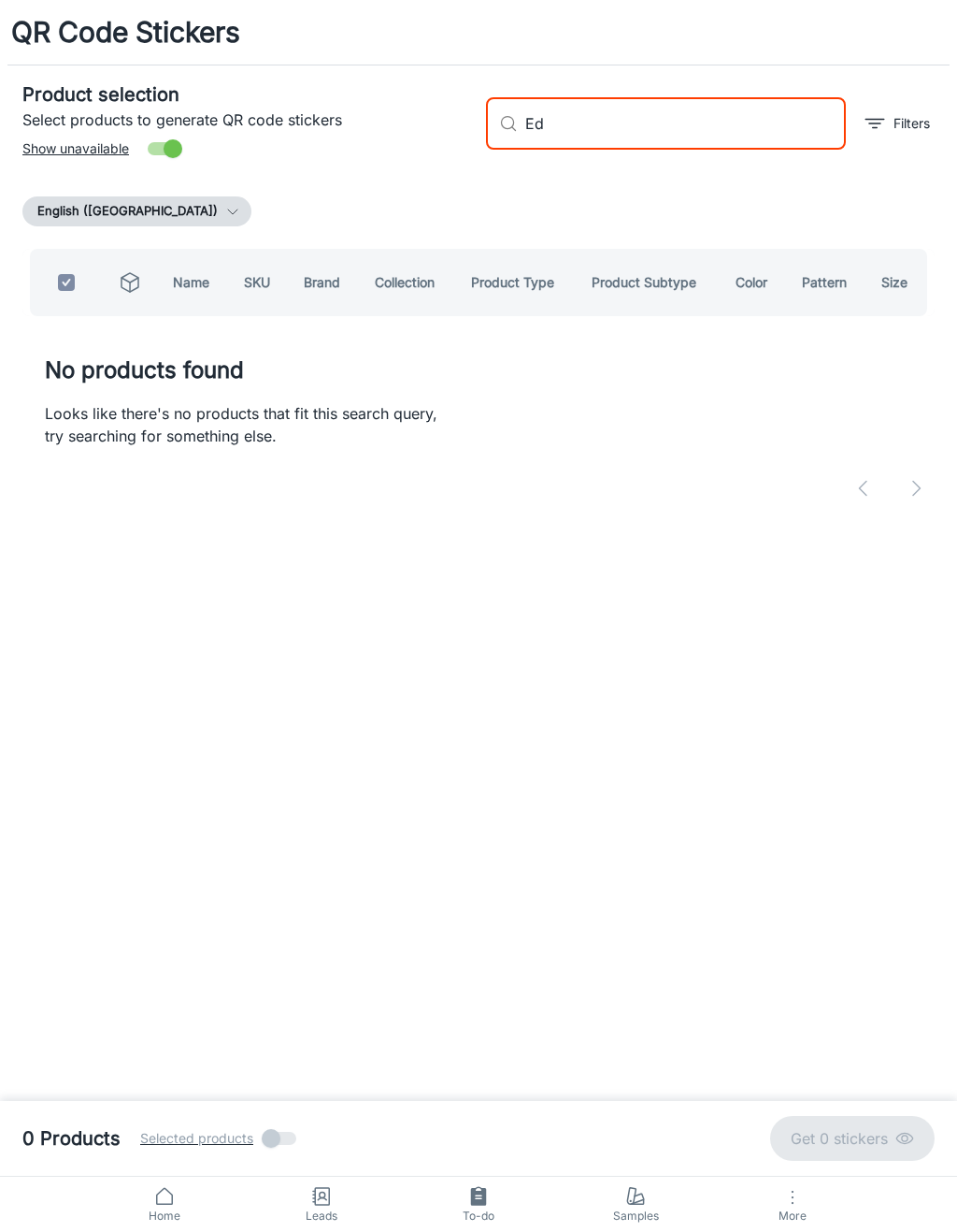
type input "E"
checkbox input "false"
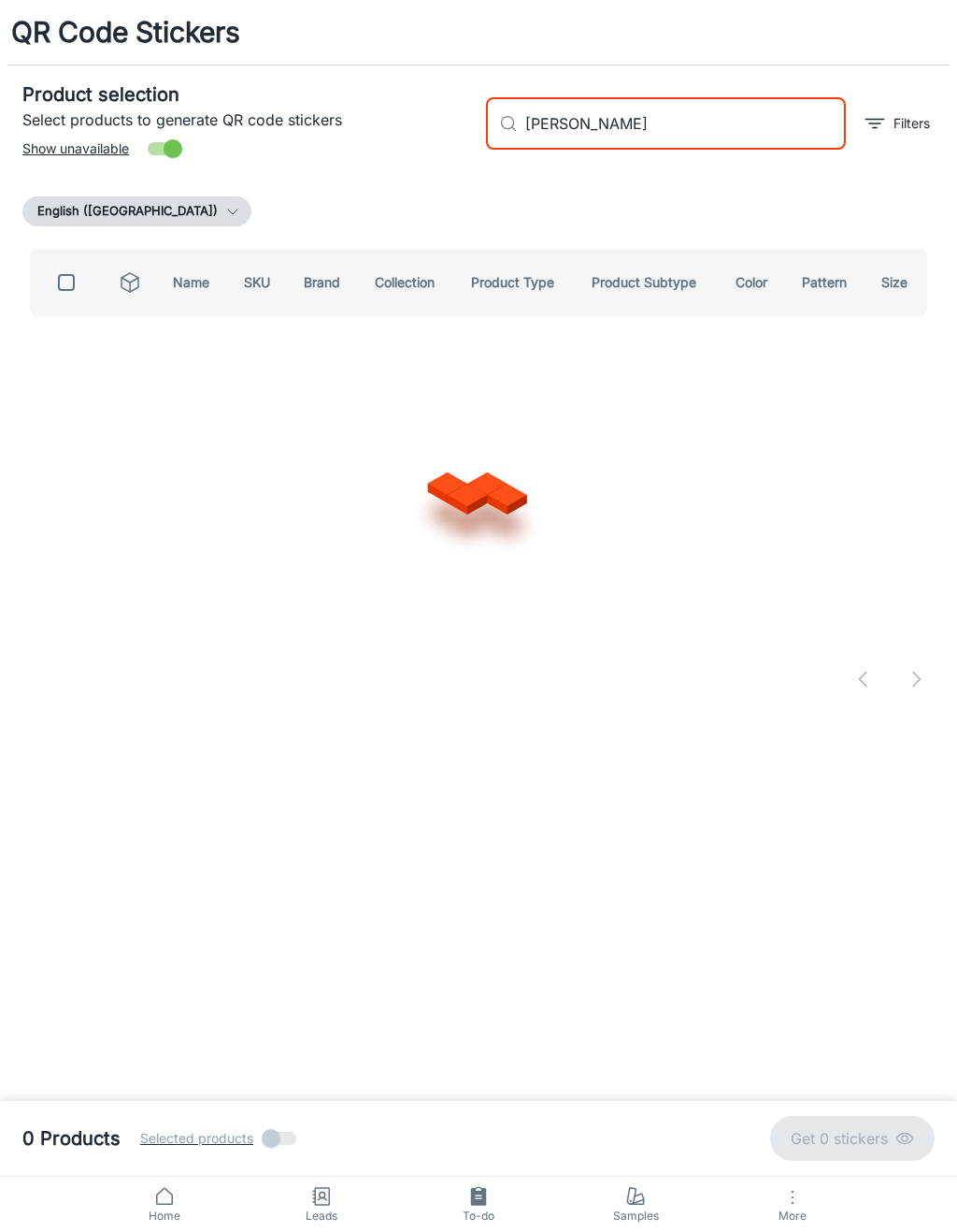
type input "[PERSON_NAME]"
checkbox input "true"
type input "Masland"
checkbox input "false"
type input "[PERSON_NAME]"
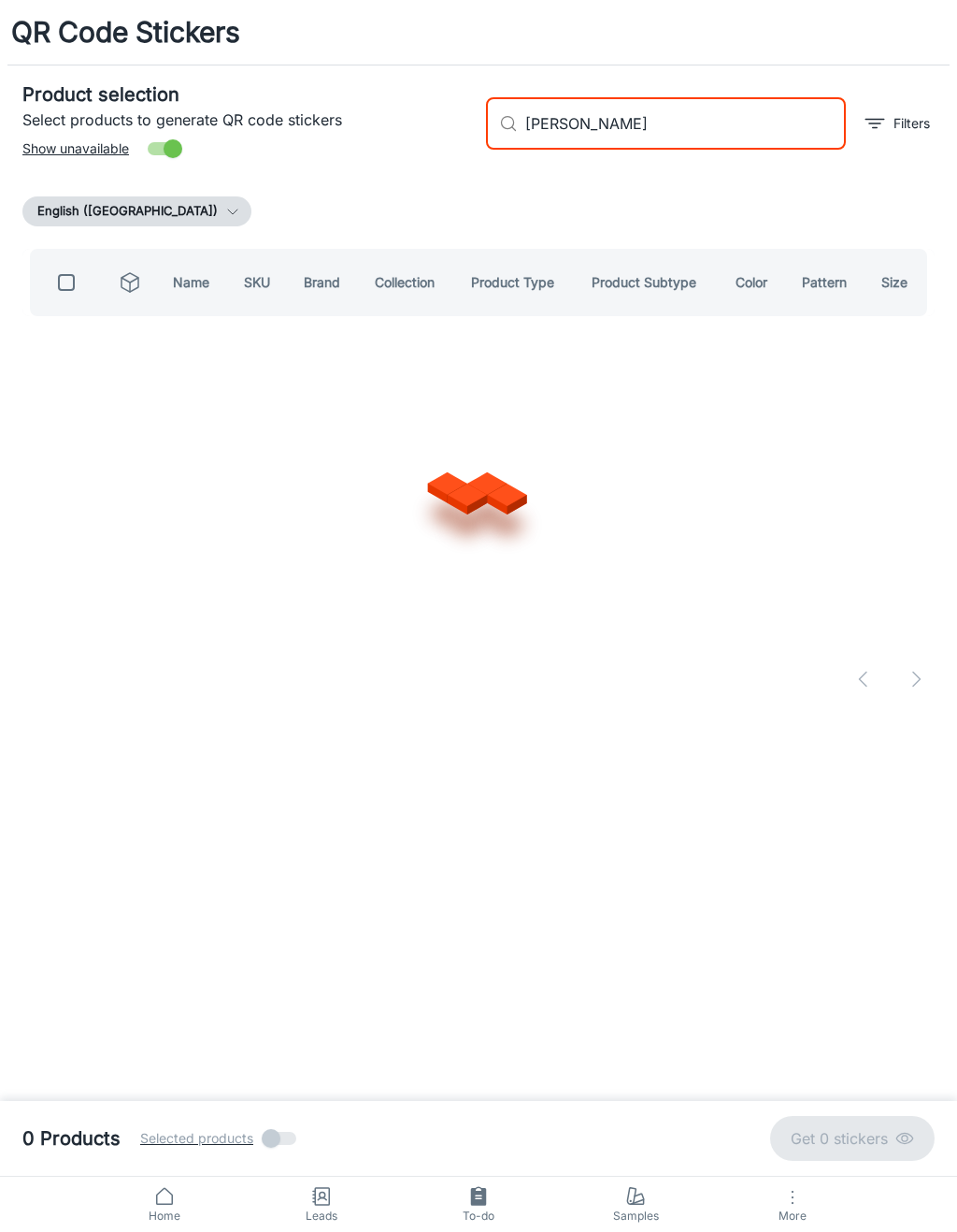
checkbox input "true"
type input "Masland"
checkbox input "false"
type input "Masland lake safari"
checkbox input "true"
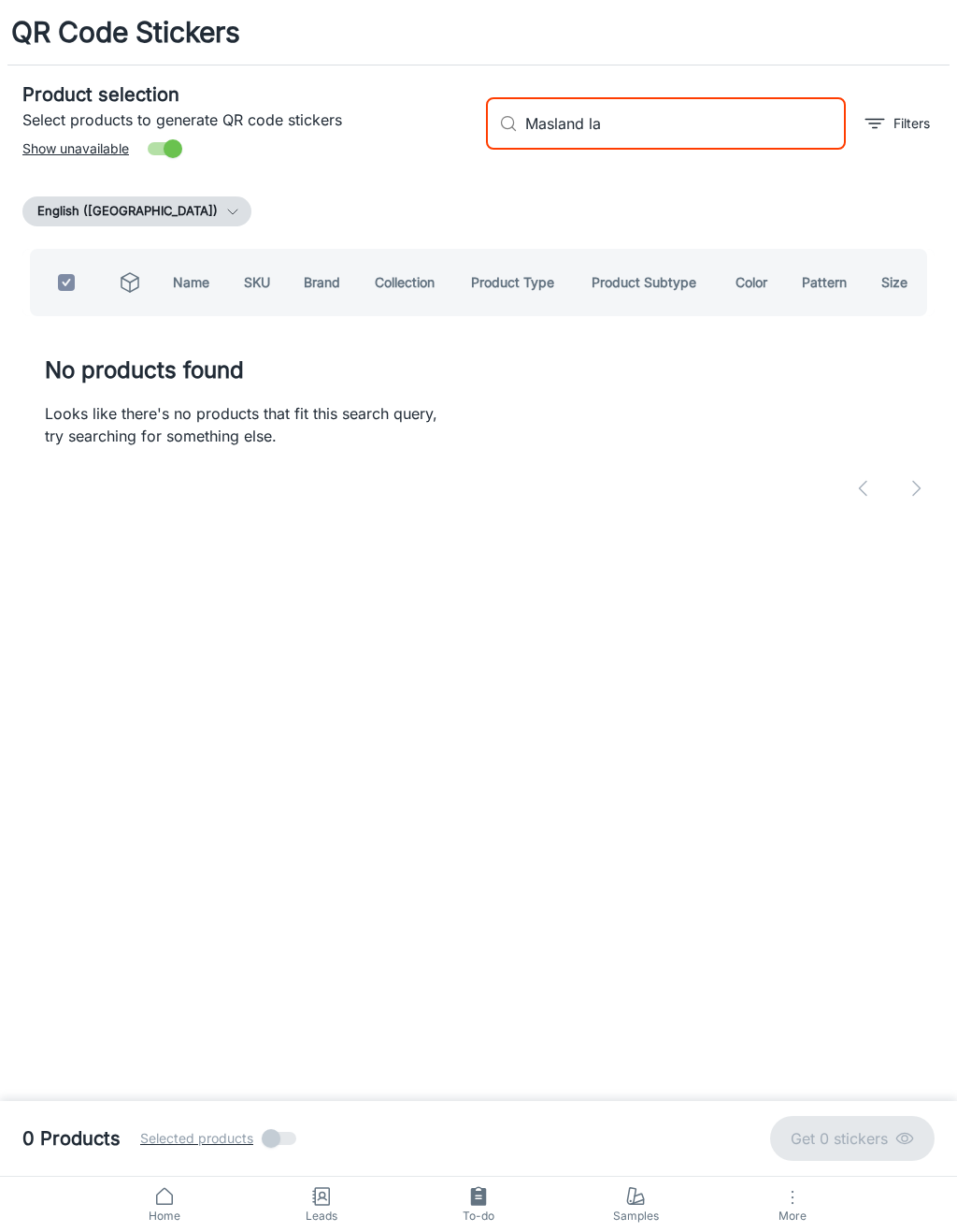
type input "Masland l"
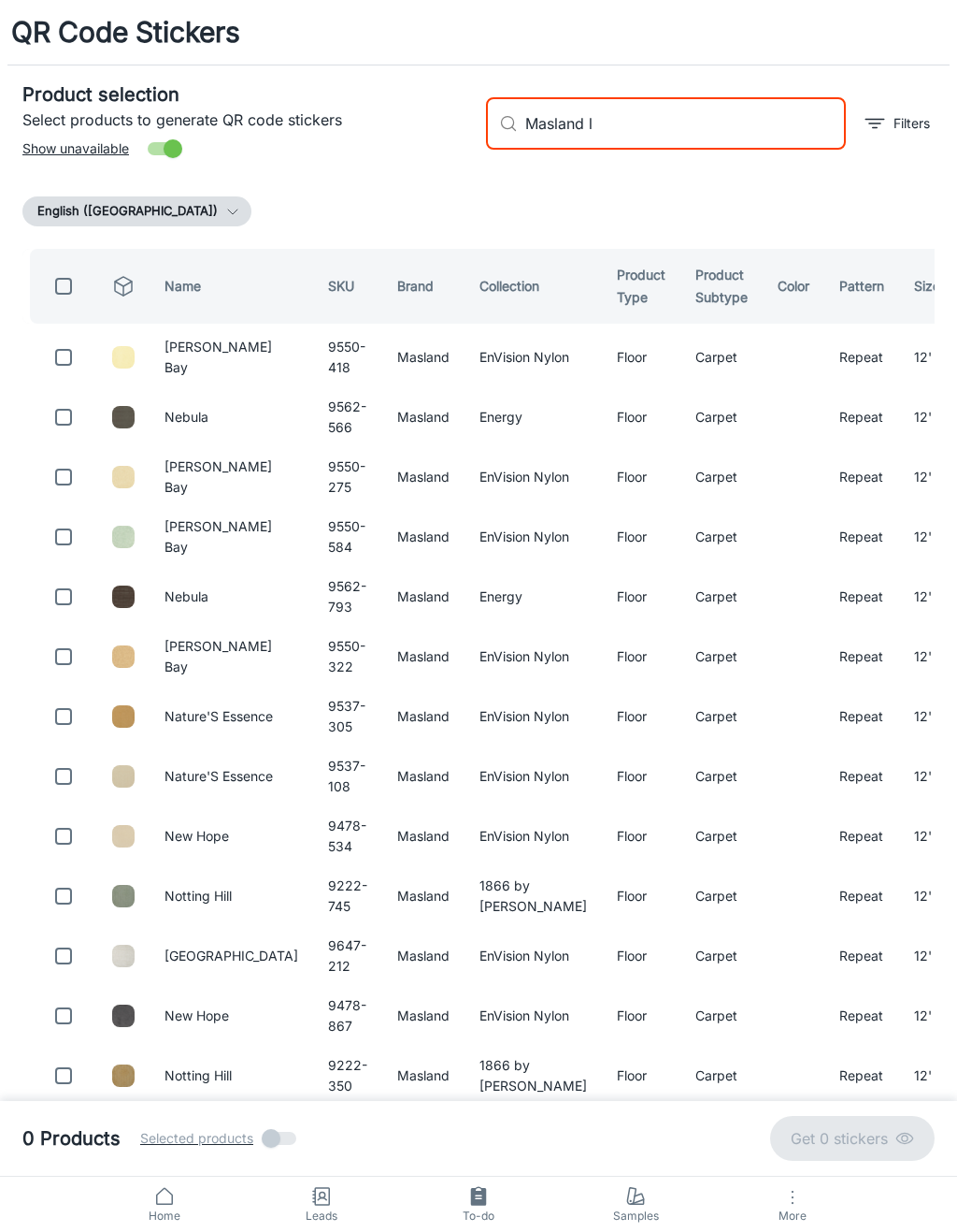
checkbox input "false"
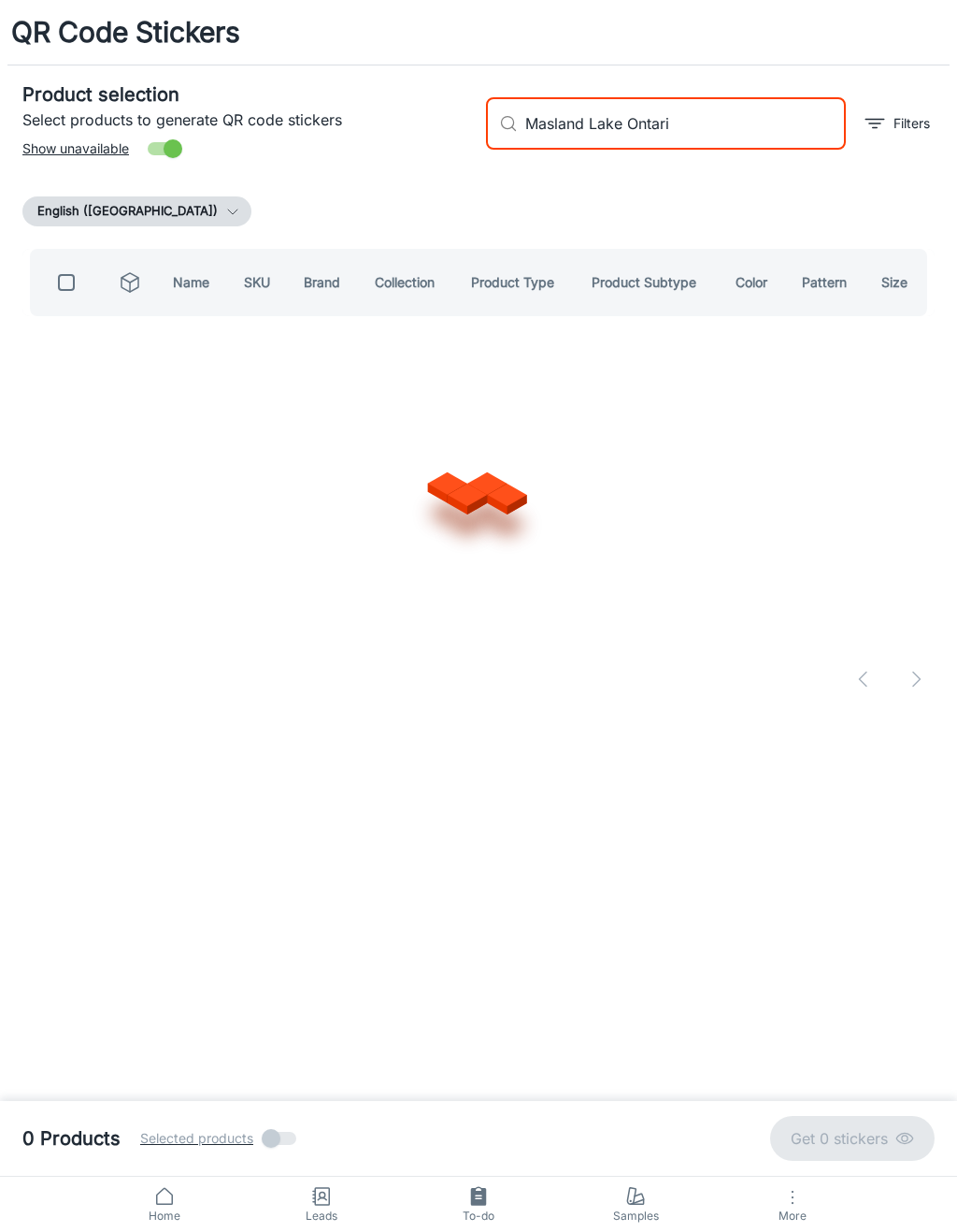
type input "[GEOGRAPHIC_DATA]"
checkbox input "true"
type input "M"
checkbox input "false"
type input "Masland Montpelier"
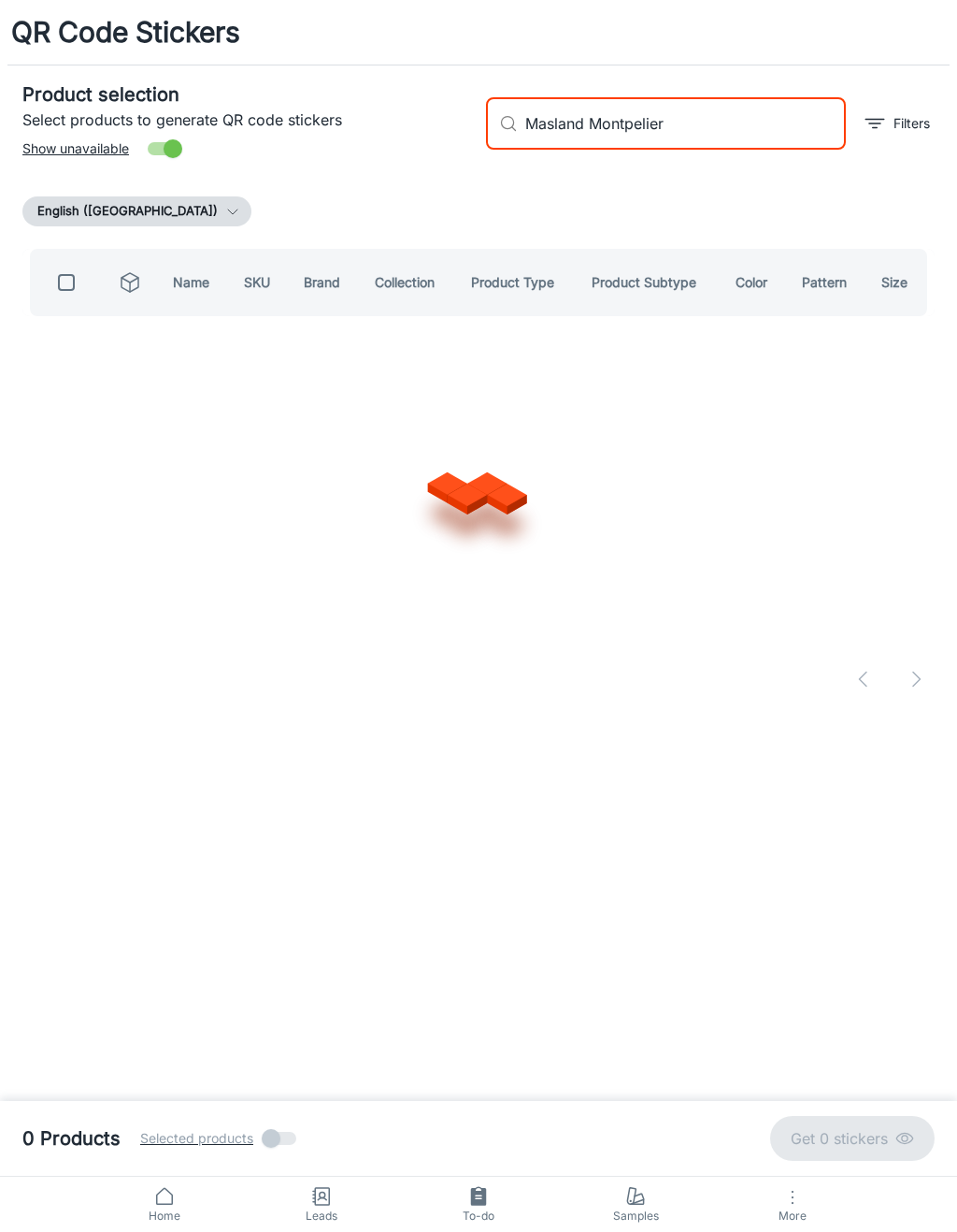
checkbox input "true"
type input "Masland"
checkbox input "false"
type input "Masland fairwater"
checkbox input "true"
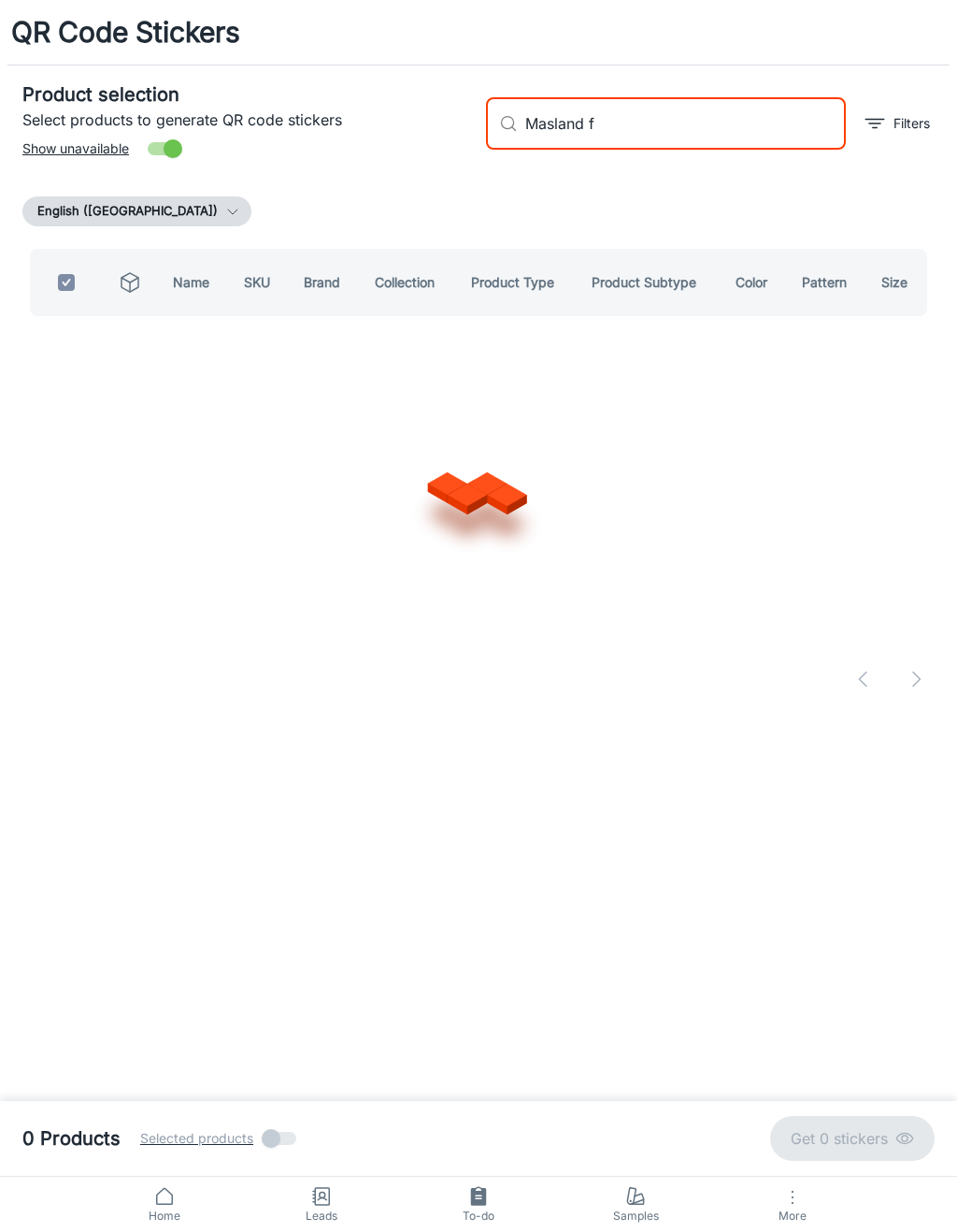
type input "Masland"
checkbox input "false"
type input "Masland sound wa"
checkbox input "true"
type input "Masland"
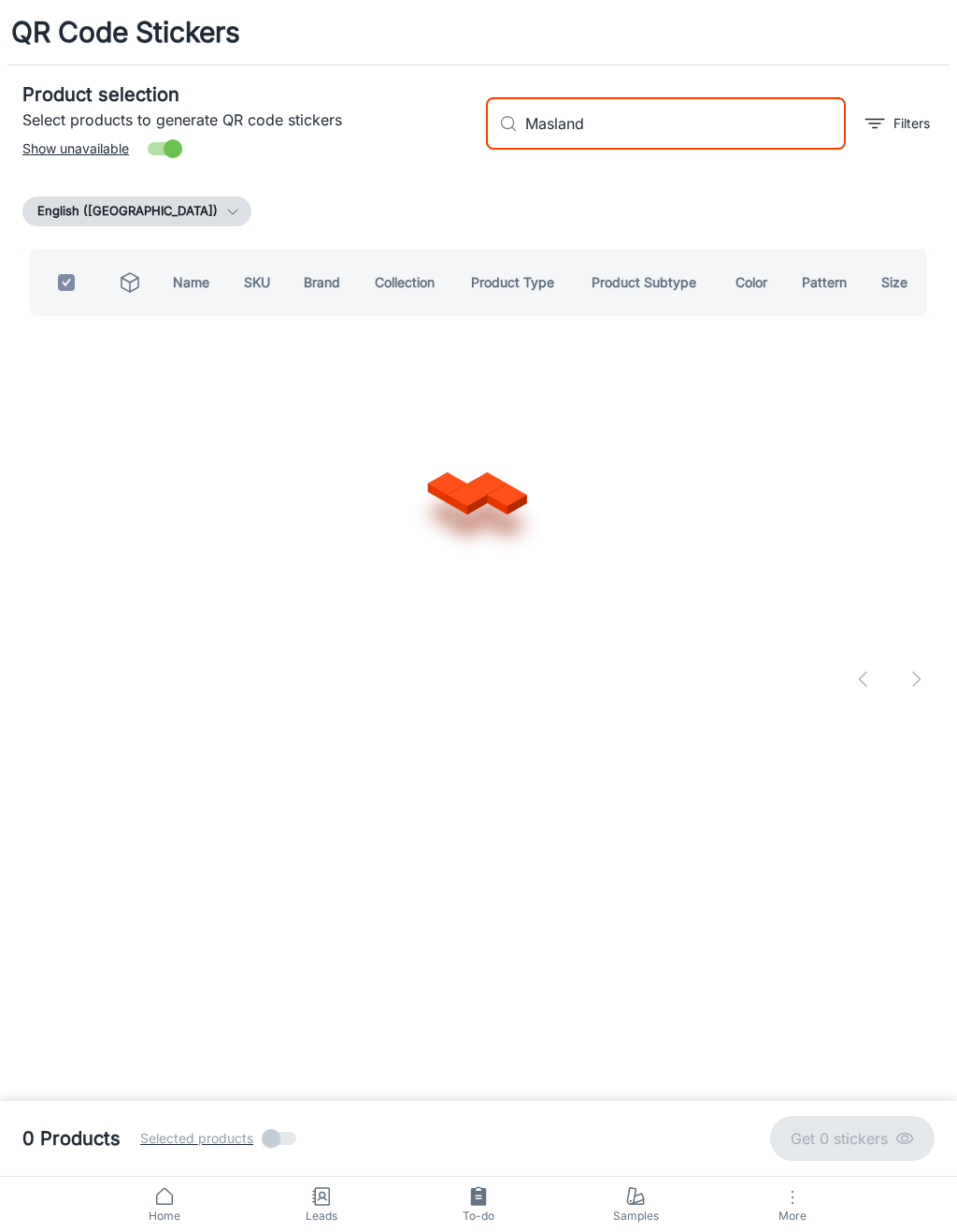
checkbox input "false"
type input "[PERSON_NAME]"
checkbox input "true"
type input "Masland"
checkbox input "false"
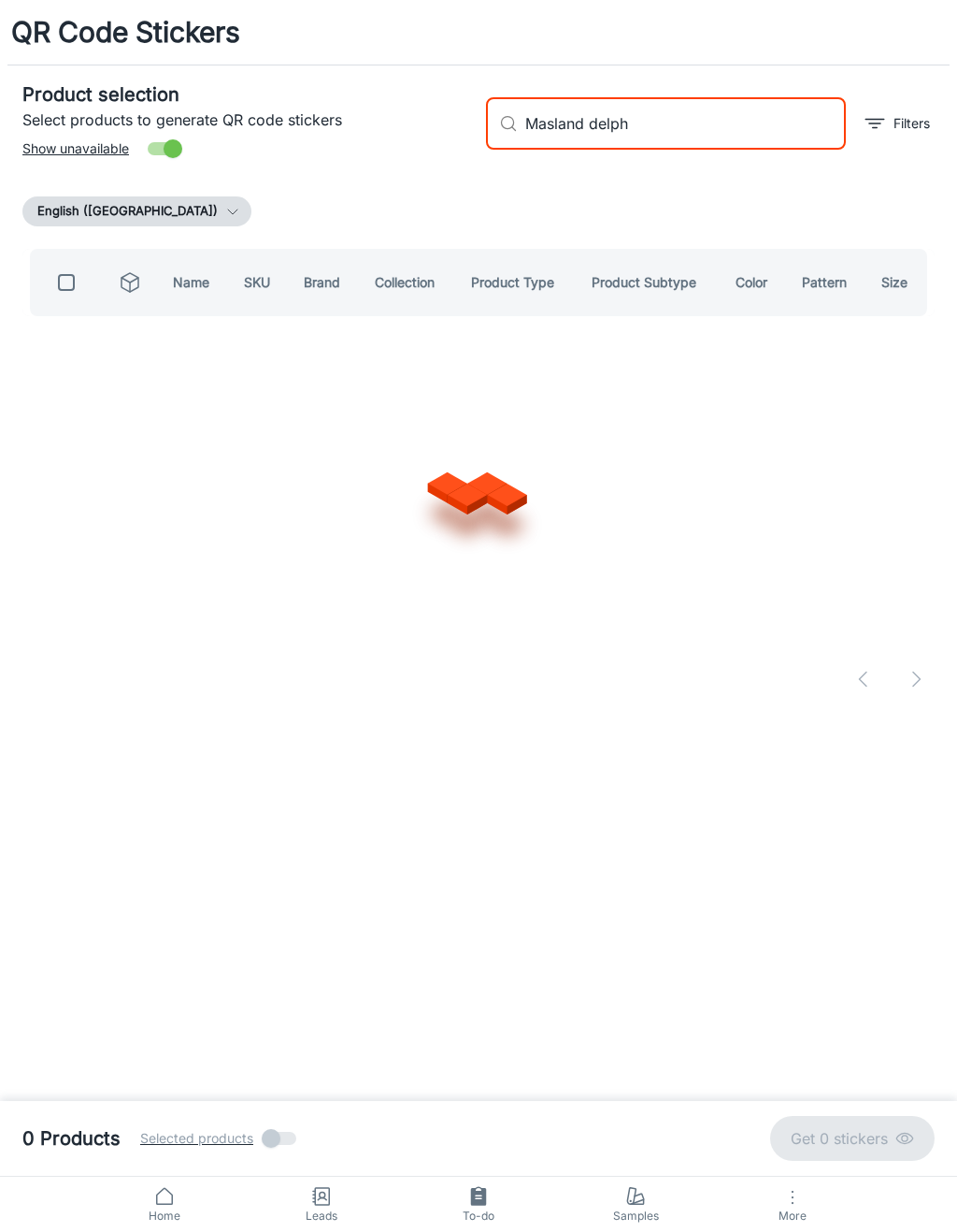
type input "Masland delphi"
checkbox input "true"
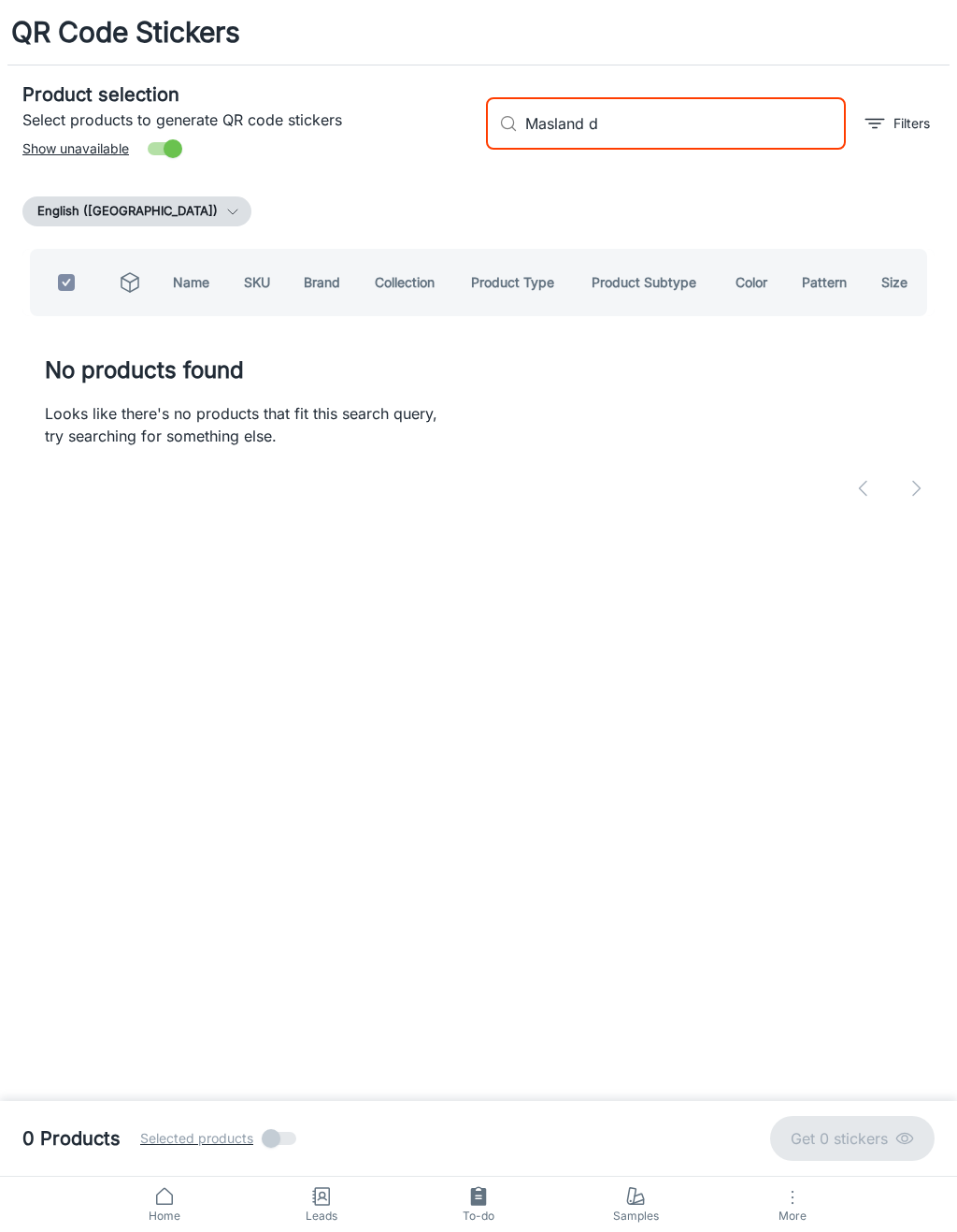
type input "Masland"
checkbox input "false"
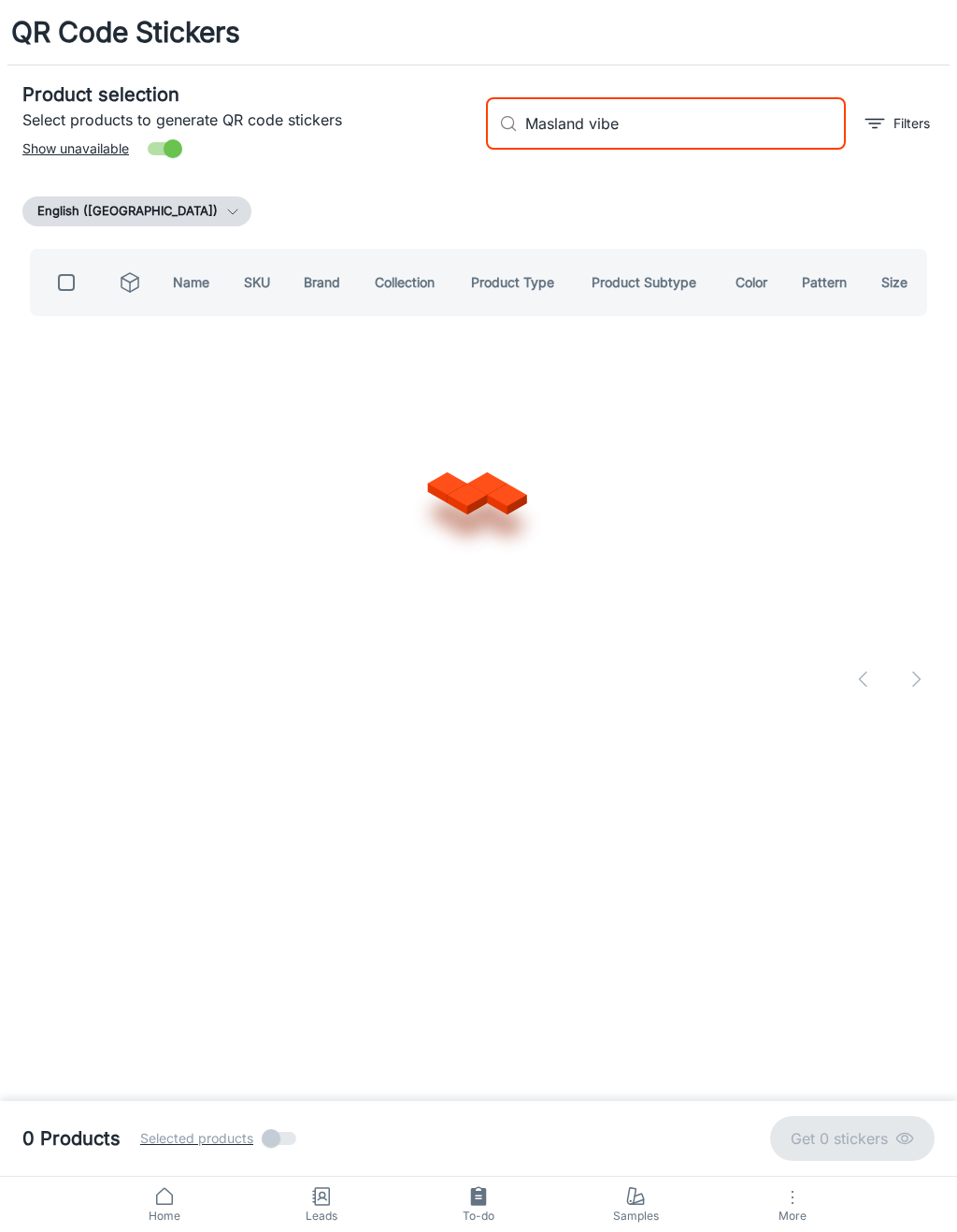
type input "Masland vibes"
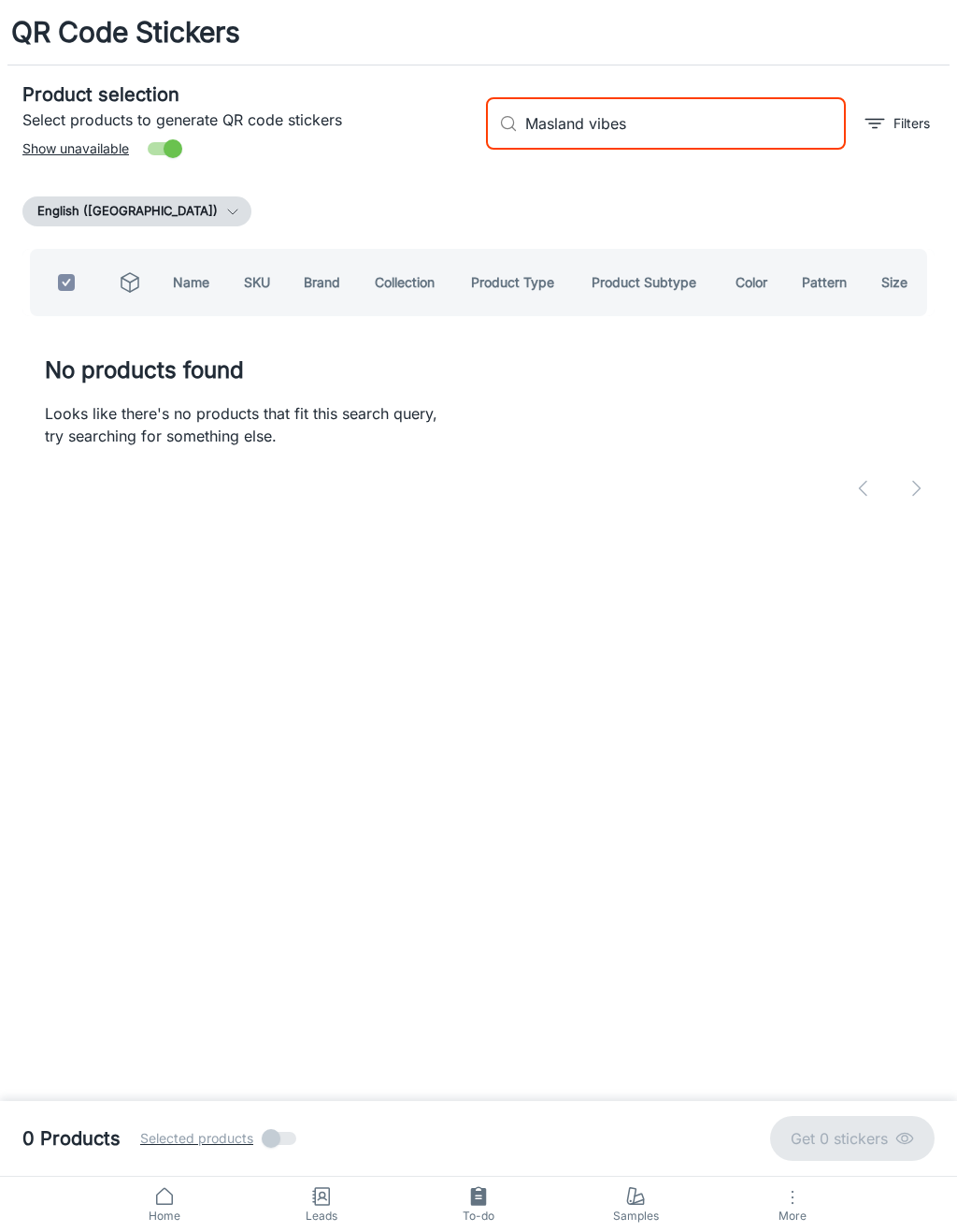
checkbox input "true"
type input "Masland"
checkbox input "false"
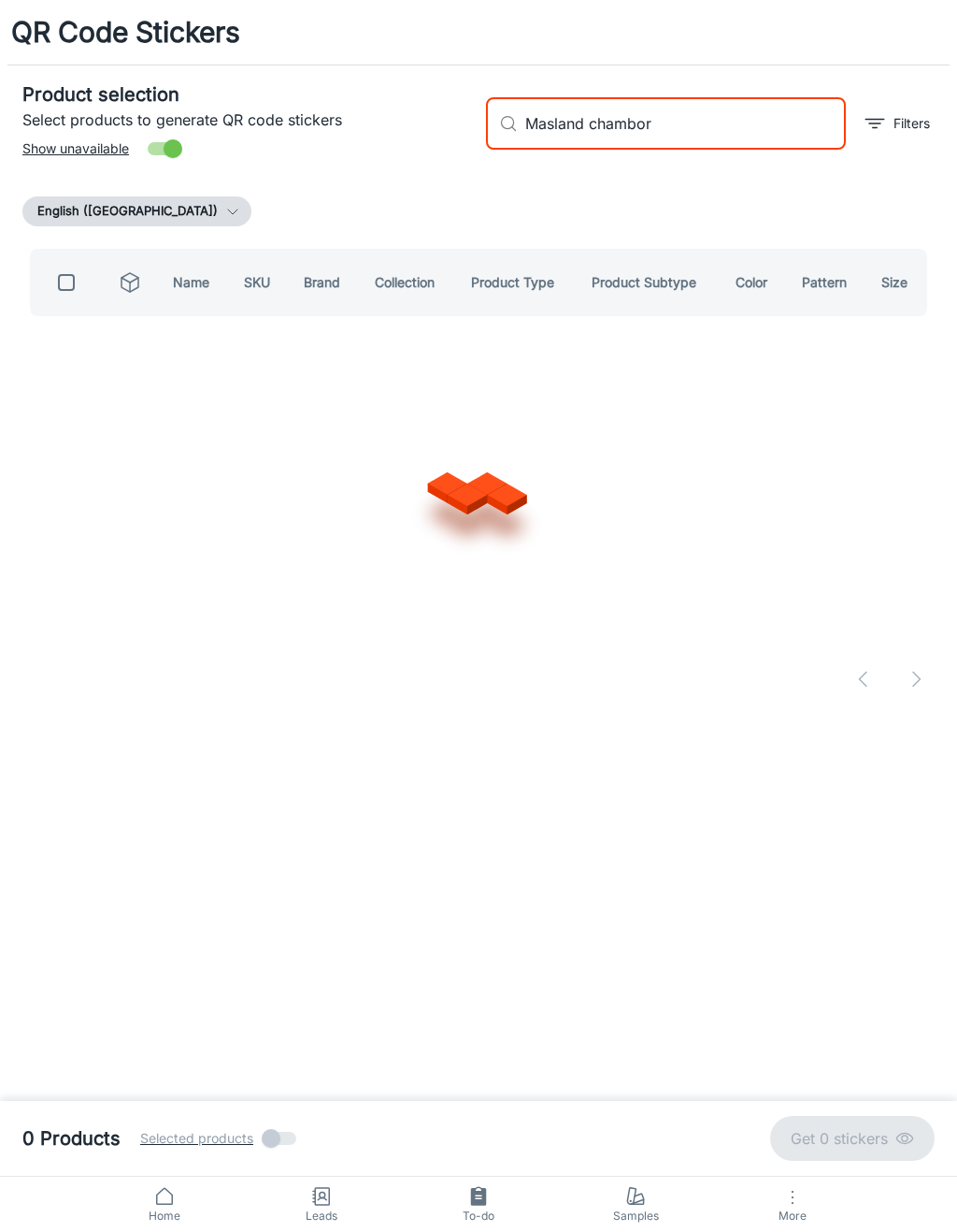
type input "Masland chambord"
checkbox input "true"
type input "Masland"
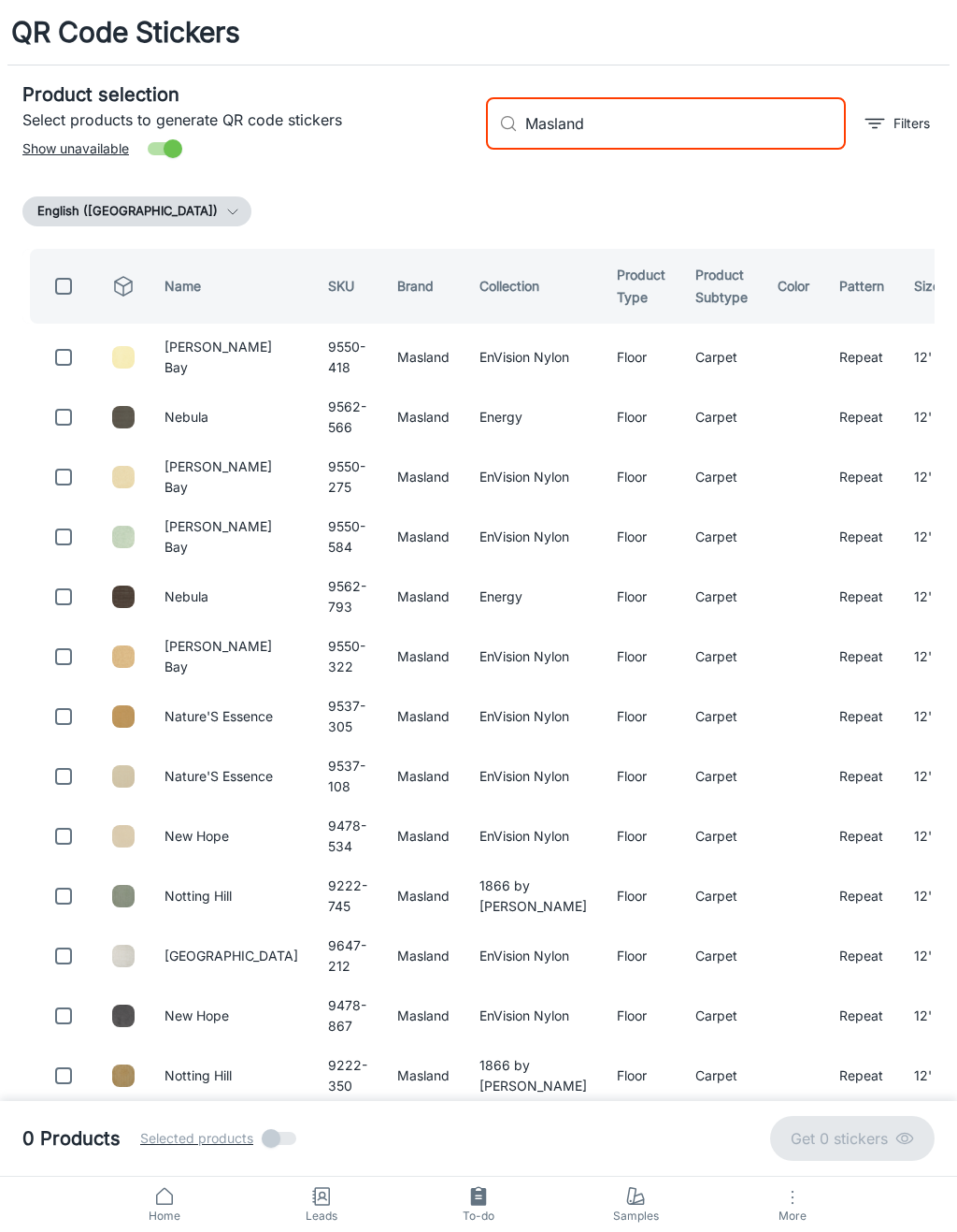
checkbox input "false"
type input "[PERSON_NAME] [PERSON_NAME]"
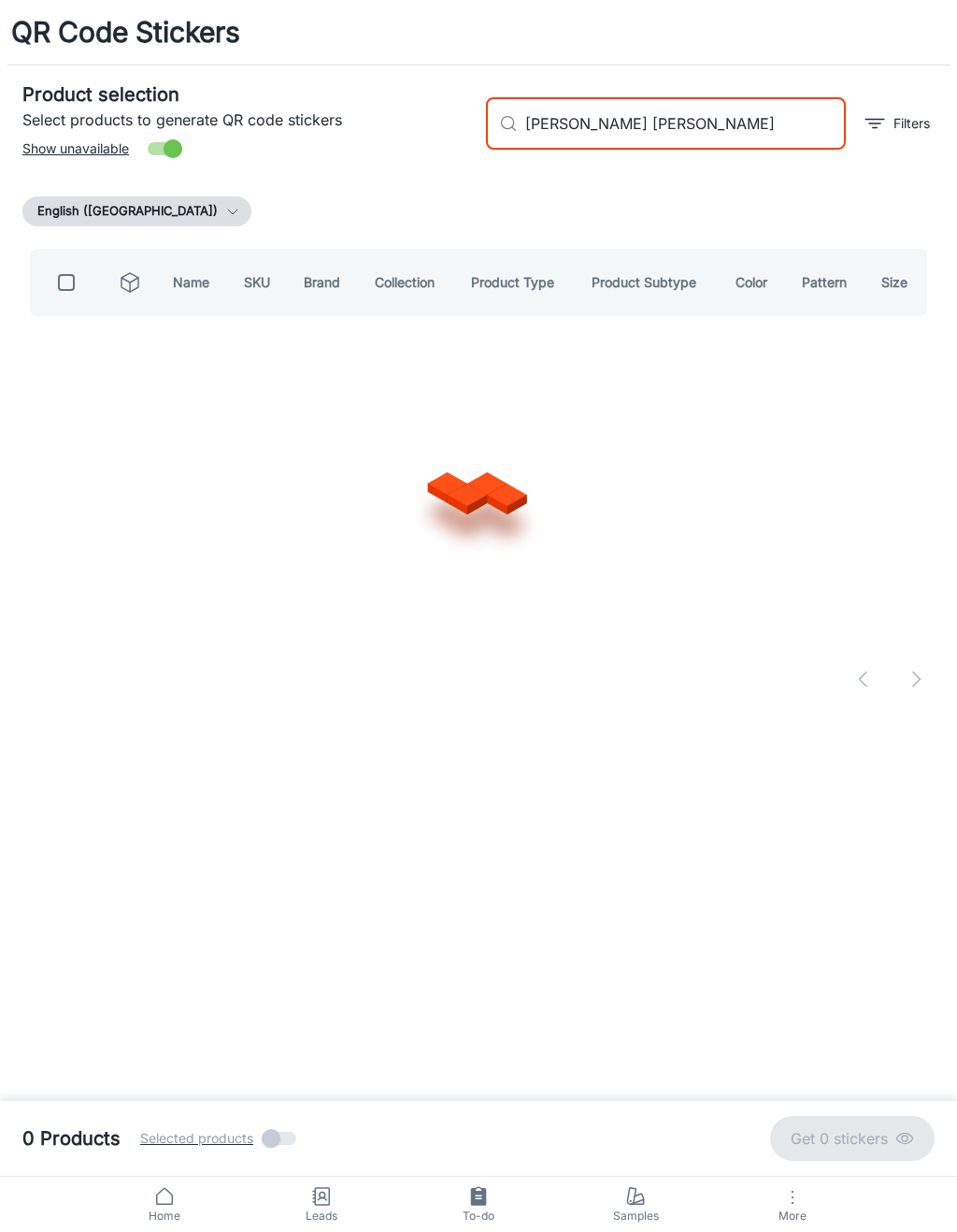
checkbox input "true"
type input "Masland"
checkbox input "false"
type input "Masland enlace"
checkbox input "true"
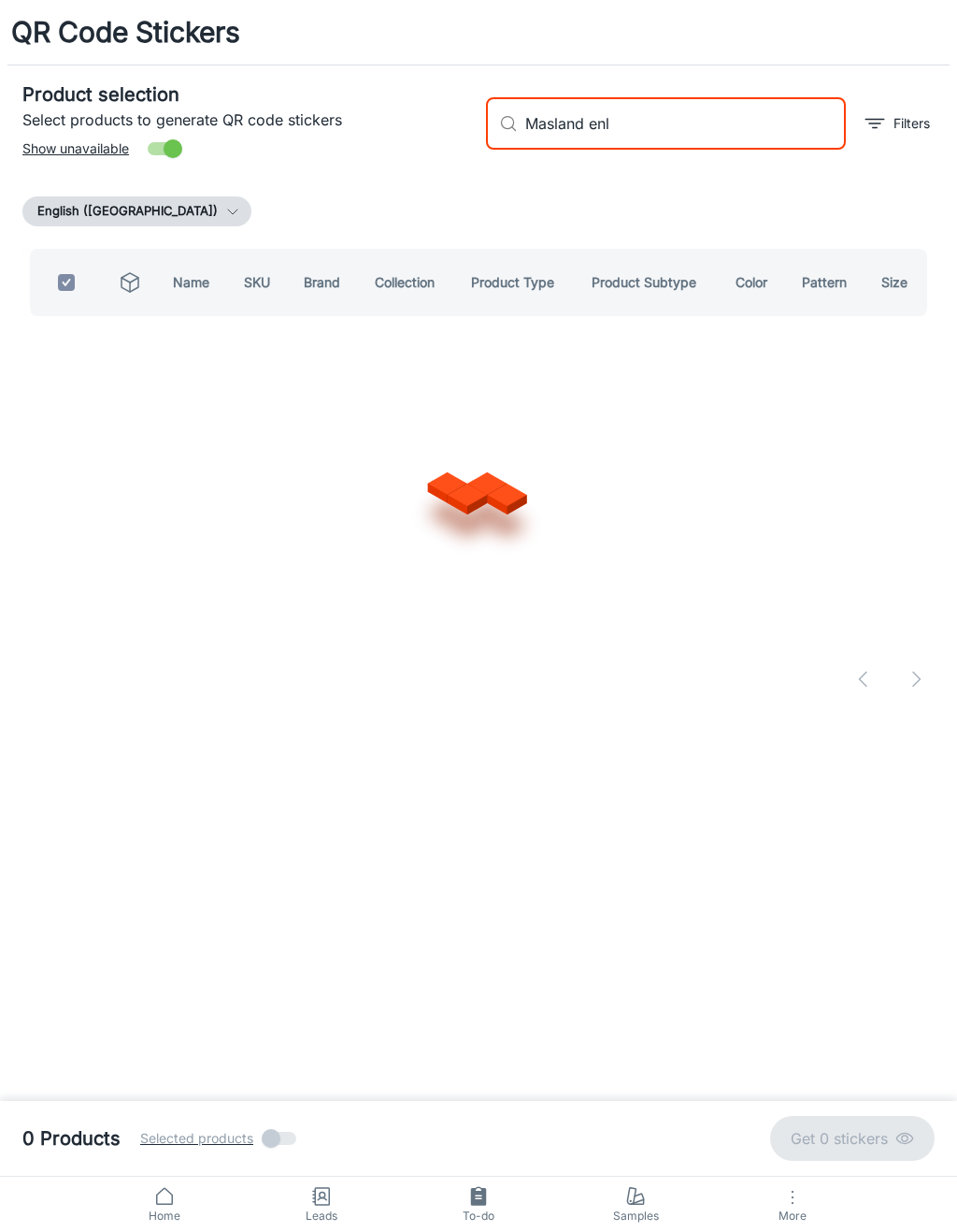
type input "Masland en"
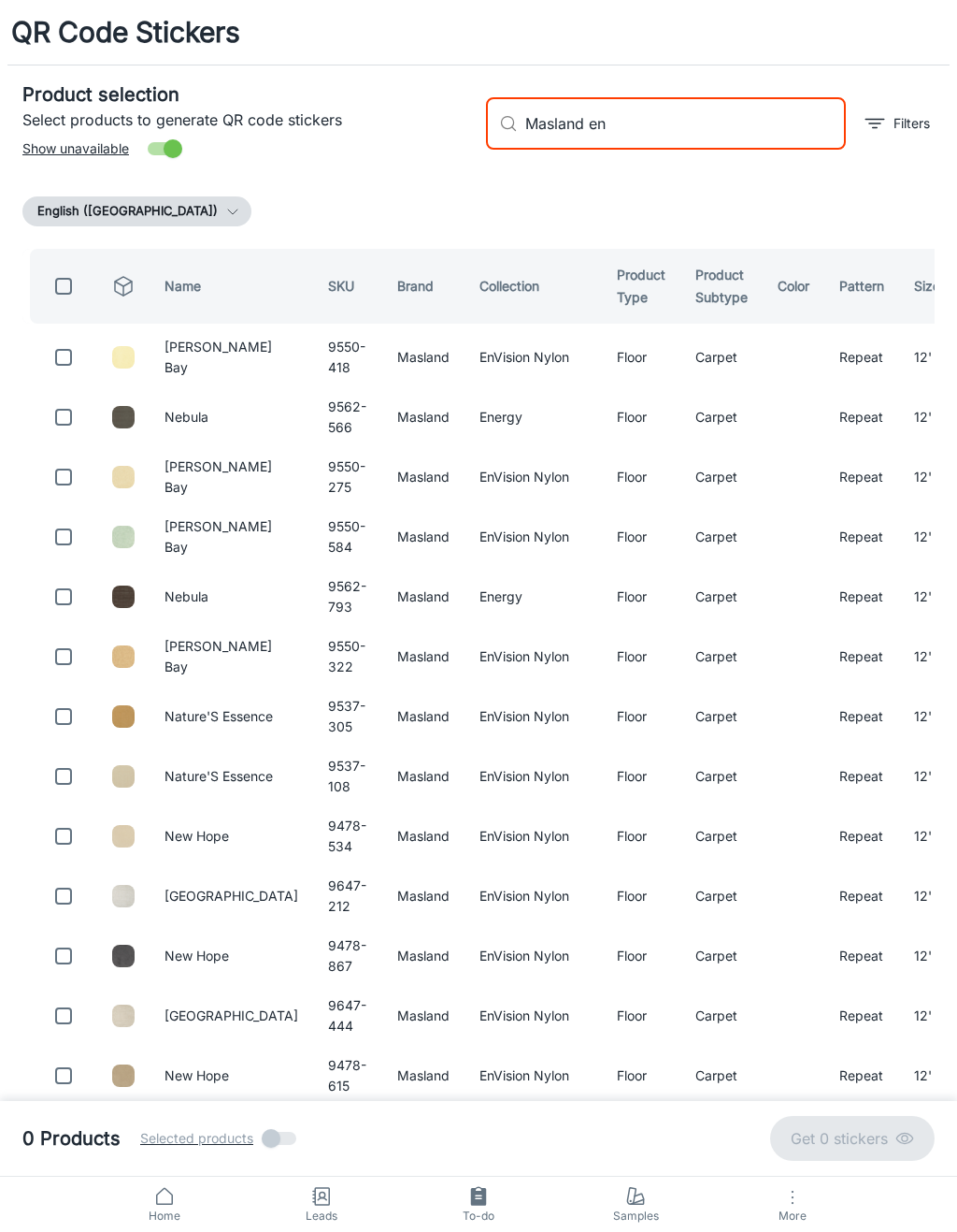
checkbox input "false"
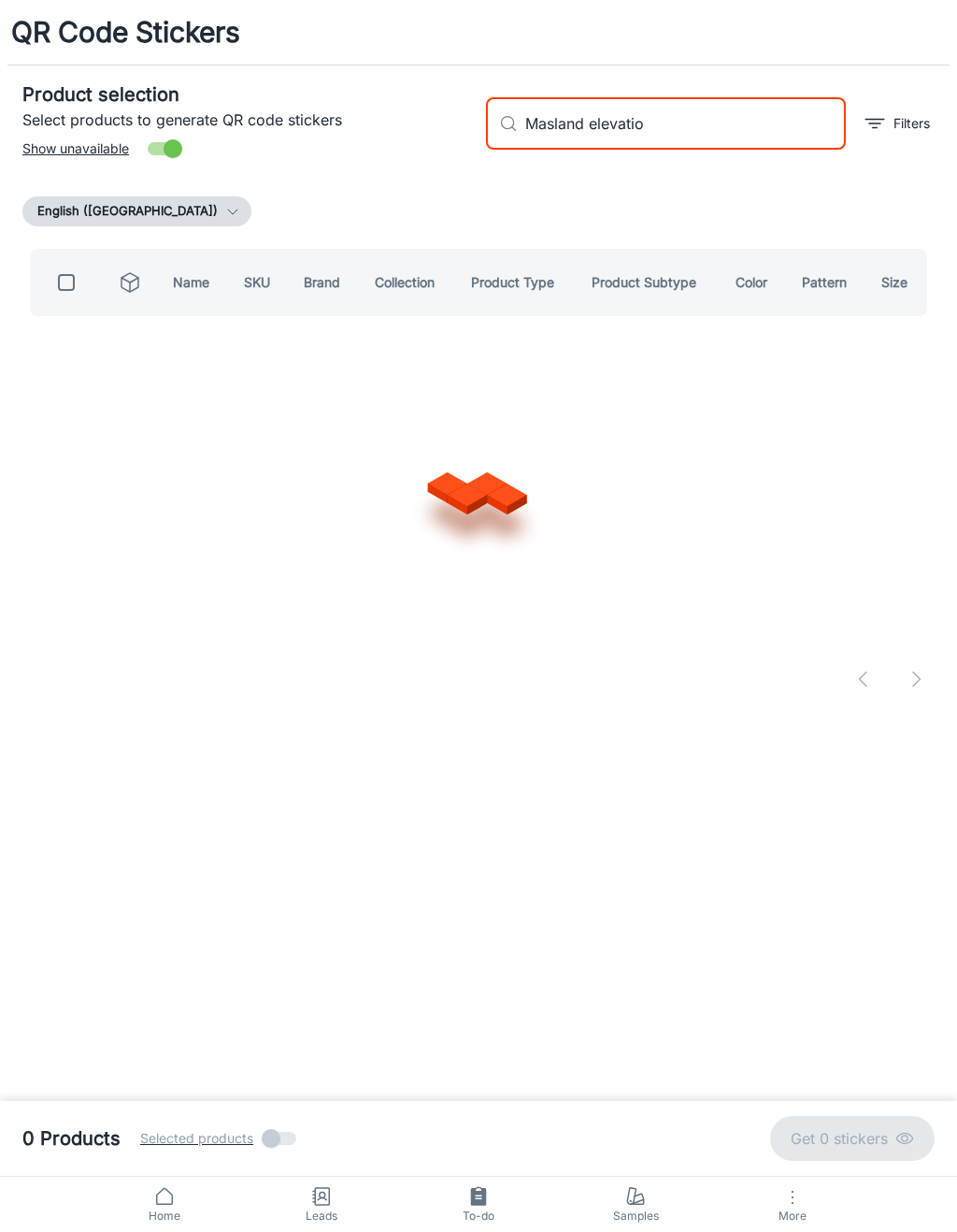
type input "Masland elevation"
checkbox input "true"
type input "Masland"
checkbox input "false"
type input "Masland filigree"
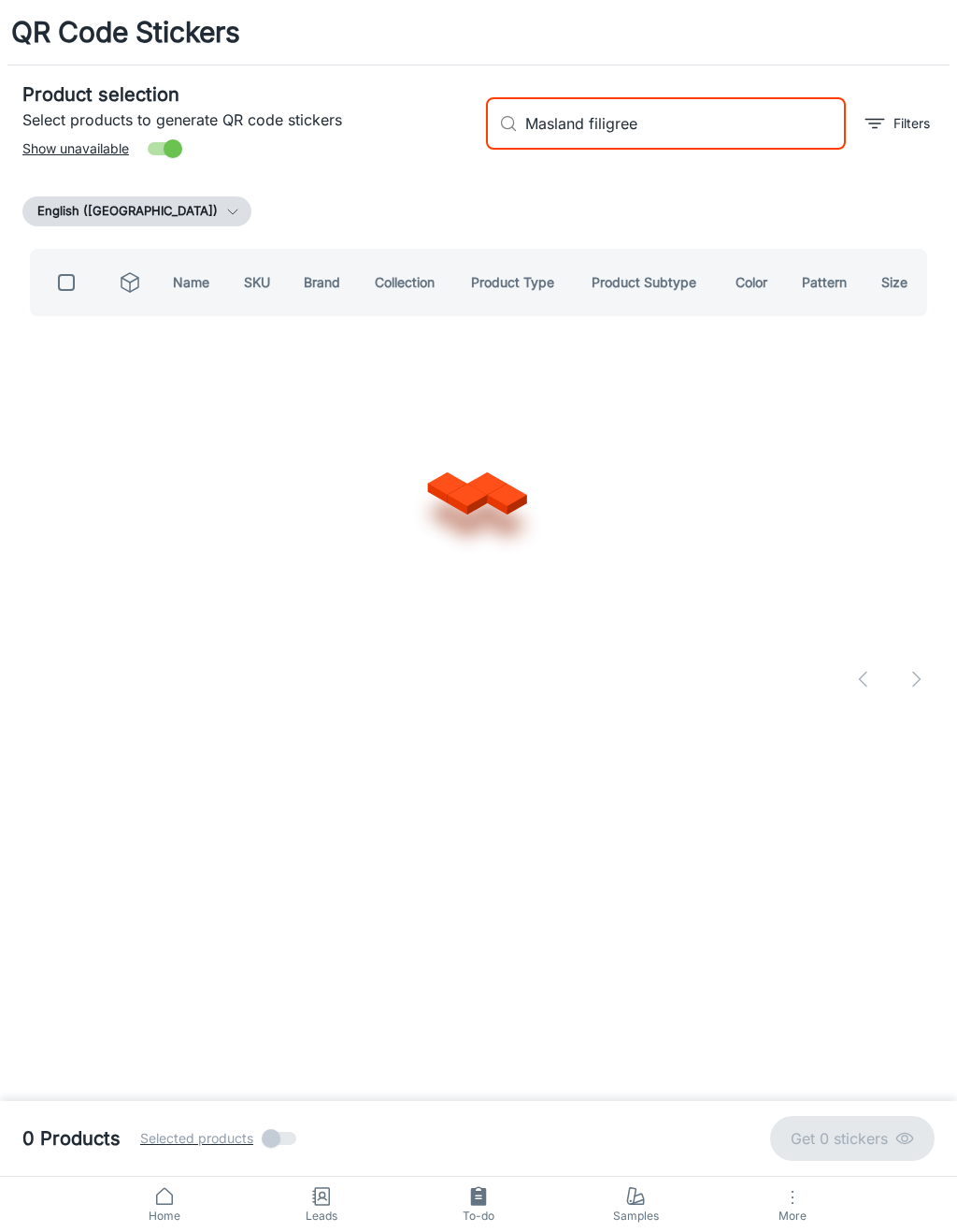
checkbox input "true"
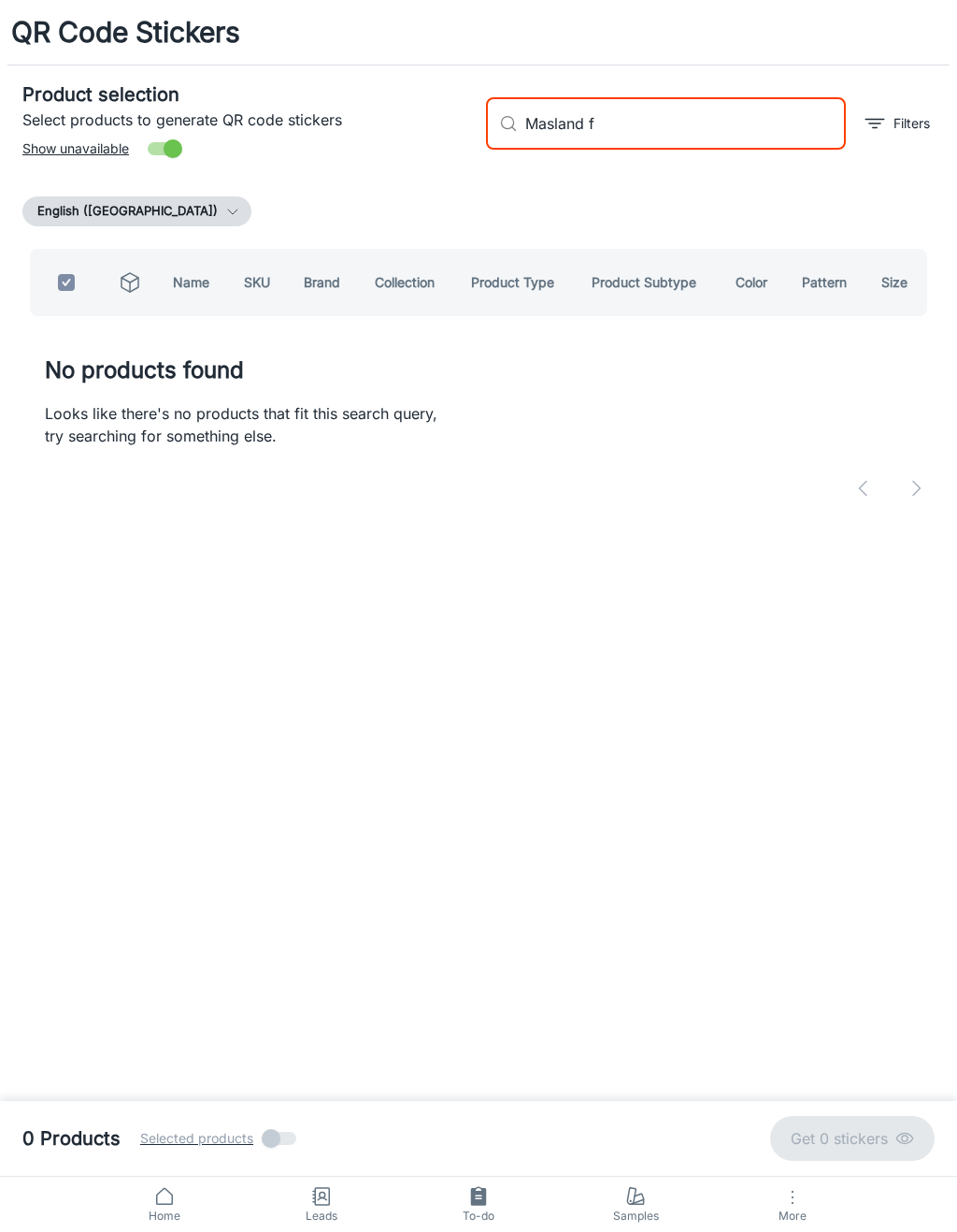
type input "Masland"
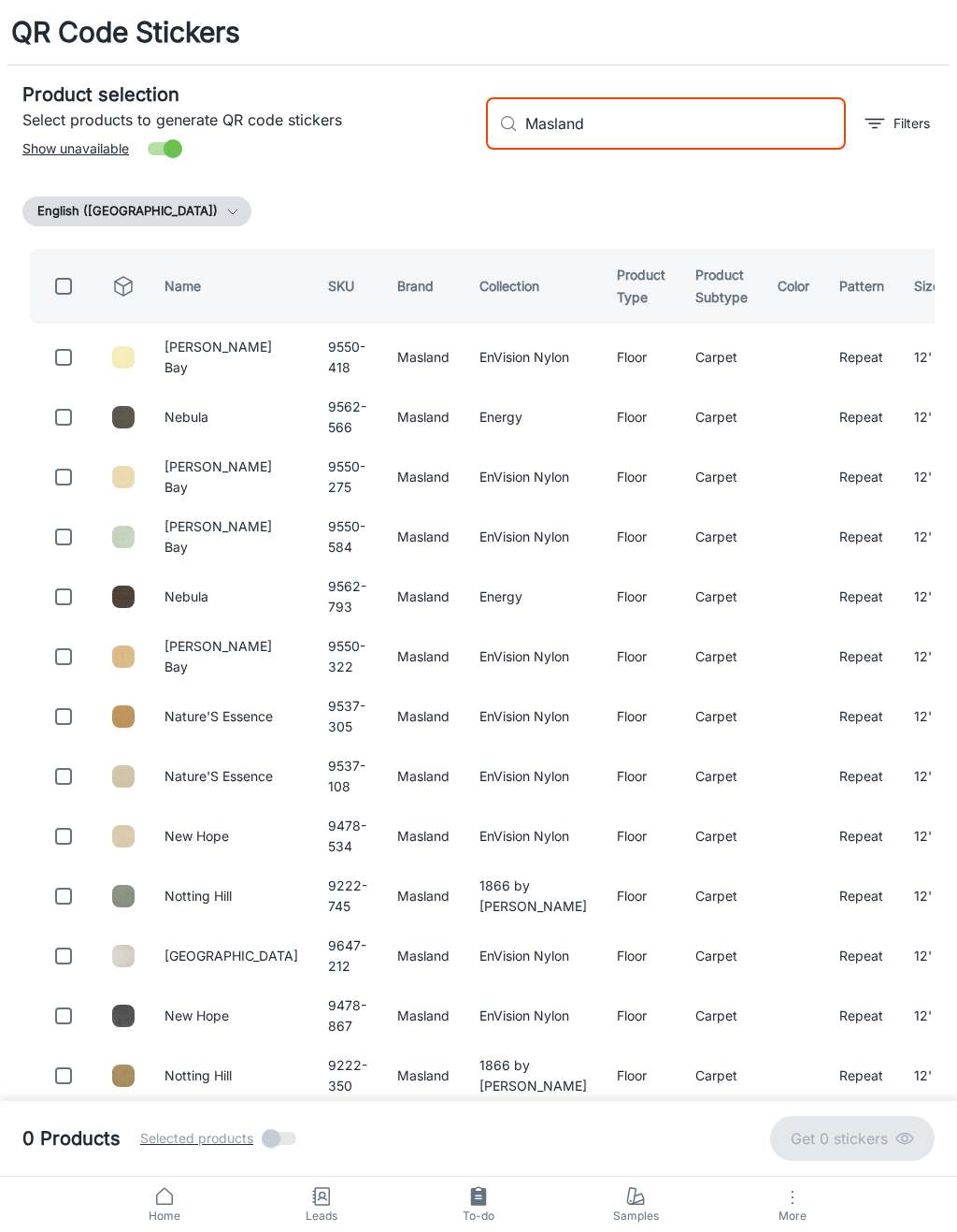
checkbox input "false"
type input "Masland strata"
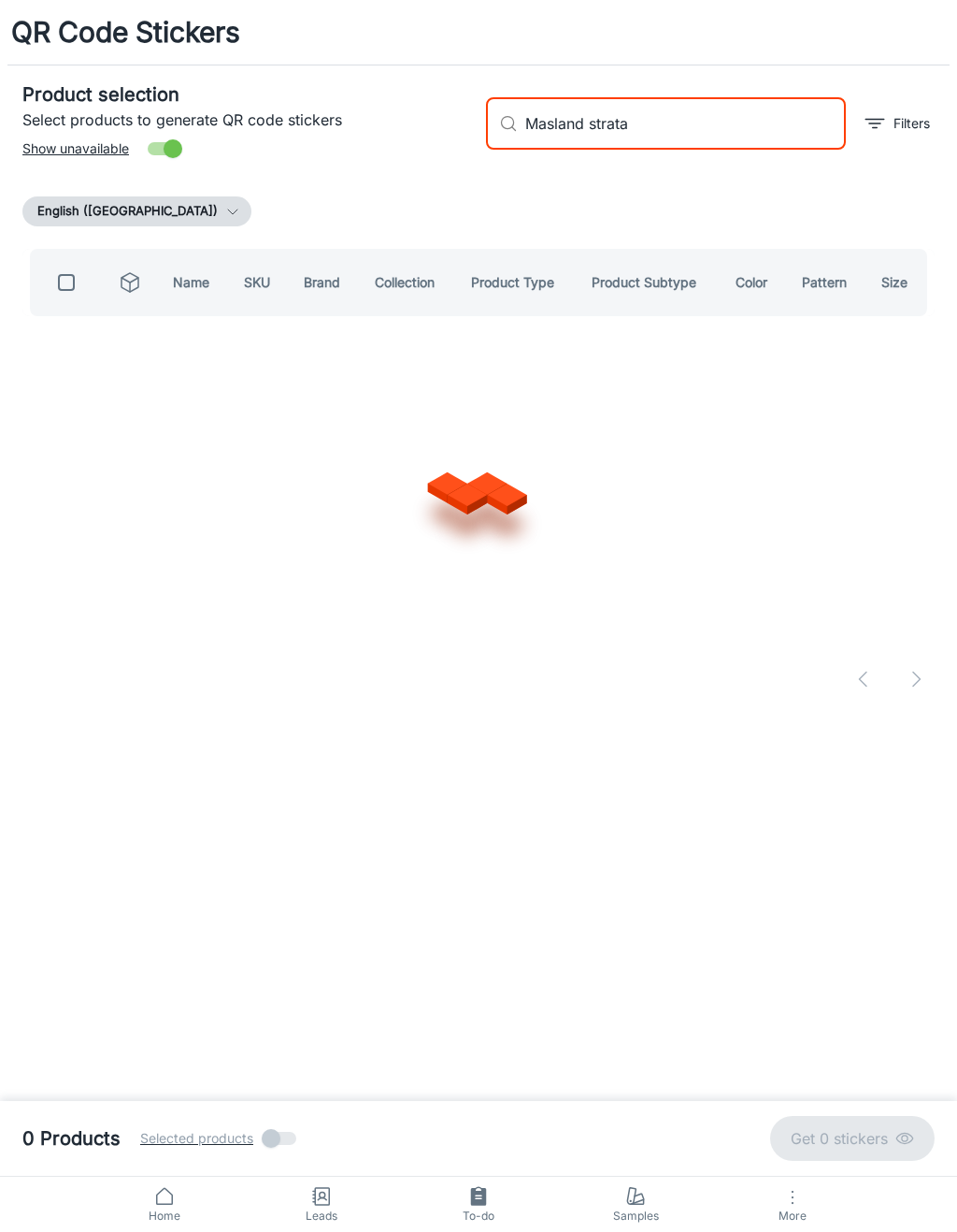
checkbox input "true"
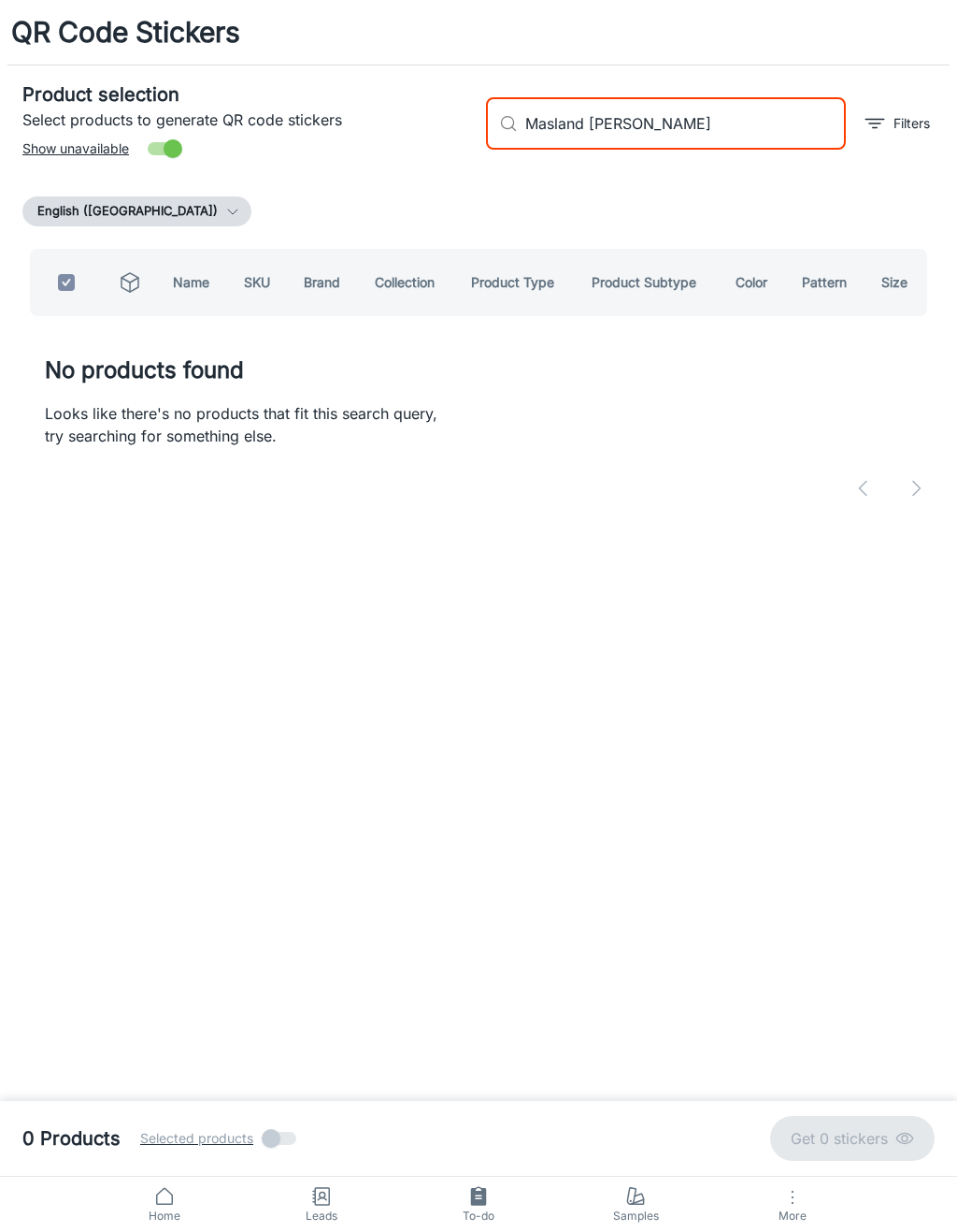
click at [775, 178] on div "Product selection Select products to generate QR code stickers Show unavailable…" at bounding box center [479, 294] width 912 height 456
click at [740, 138] on input "Masland [PERSON_NAME]" at bounding box center [685, 123] width 320 height 53
